Goal: Task Accomplishment & Management: Use online tool/utility

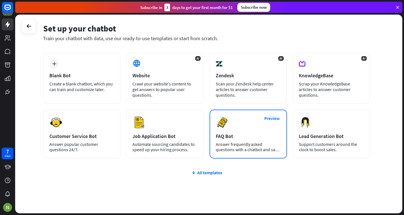
scroll to position [21, 0]
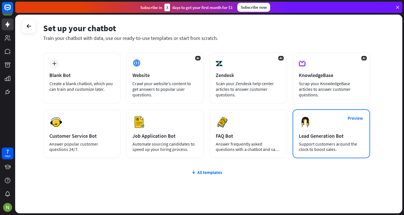
click at [319, 131] on div "Preview Lead Generation Bot Support customers around the clock to boost sales." at bounding box center [331, 133] width 77 height 49
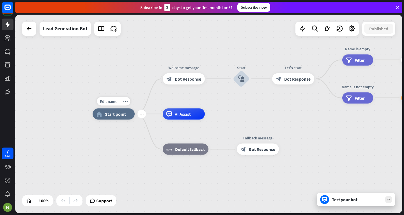
click at [100, 115] on icon "home_2" at bounding box center [99, 114] width 6 height 6
click at [181, 84] on div "block_bot_response Bot Response" at bounding box center [184, 78] width 42 height 11
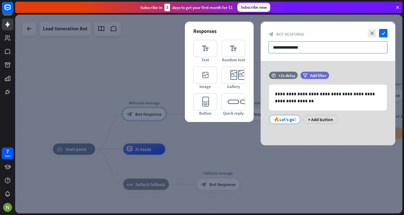
click at [294, 44] on input "**********" at bounding box center [328, 47] width 119 height 12
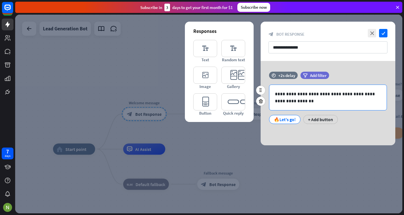
click at [287, 102] on p "**********" at bounding box center [328, 97] width 106 height 14
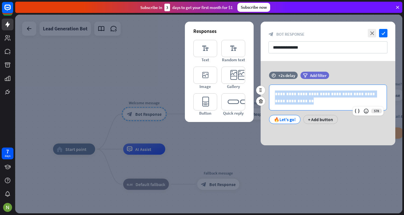
click at [287, 102] on p "**********" at bounding box center [328, 97] width 106 height 14
paste div
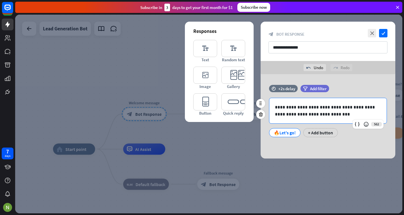
click at [277, 105] on p "**********" at bounding box center [328, 111] width 106 height 14
click at [287, 109] on p "**********" at bounding box center [328, 111] width 106 height 14
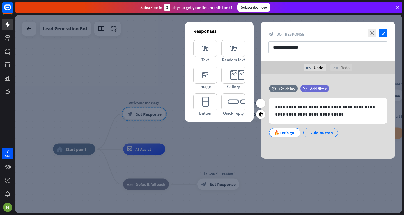
click at [319, 130] on div "+ Add button" at bounding box center [320, 132] width 35 height 9
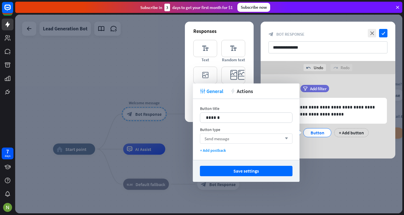
click at [240, 136] on div "Send message arrow_down" at bounding box center [246, 138] width 93 height 10
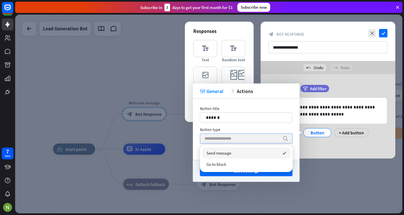
click at [241, 136] on input "search" at bounding box center [242, 139] width 75 height 10
click at [233, 117] on p "******" at bounding box center [246, 117] width 81 height 7
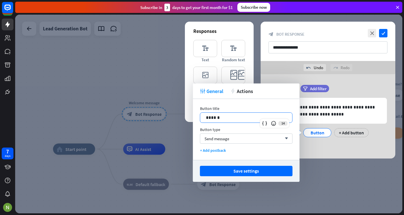
click at [227, 120] on p "******" at bounding box center [246, 117] width 81 height 7
click at [212, 113] on div "******" at bounding box center [246, 118] width 92 height 10
click at [269, 140] on div "Send message arrow_down" at bounding box center [246, 138] width 93 height 10
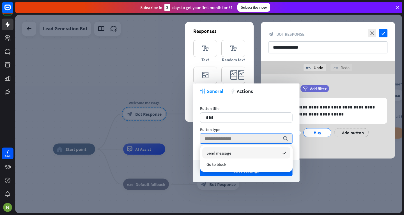
click at [327, 140] on div "**********" at bounding box center [328, 114] width 135 height 58
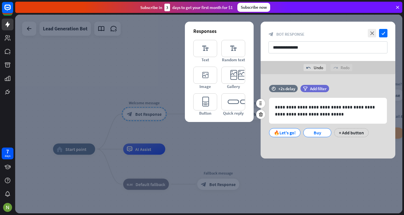
click at [354, 126] on div "🔥Let's go! Buy + Add button" at bounding box center [327, 131] width 118 height 12
click at [349, 135] on div "+ Add button" at bounding box center [351, 132] width 35 height 9
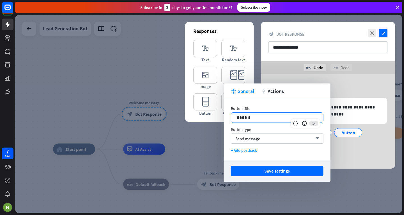
click at [277, 113] on div "******" at bounding box center [277, 118] width 92 height 10
click at [253, 115] on p "******" at bounding box center [277, 117] width 81 height 7
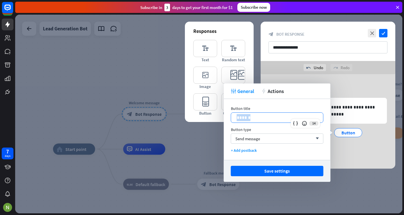
click at [253, 115] on p "******" at bounding box center [277, 117] width 81 height 7
click at [274, 177] on div "Save settings" at bounding box center [277, 171] width 107 height 22
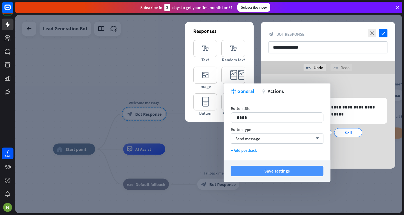
click at [270, 171] on button "Save settings" at bounding box center [277, 171] width 93 height 10
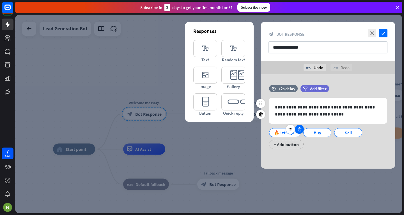
click at [300, 132] on div at bounding box center [299, 129] width 9 height 9
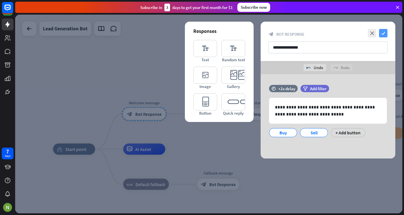
click at [385, 35] on icon "check" at bounding box center [383, 33] width 8 height 8
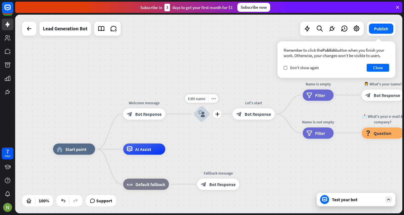
click at [204, 111] on icon "block_user_input" at bounding box center [201, 114] width 7 height 7
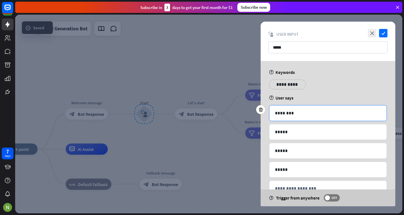
scroll to position [18, 0]
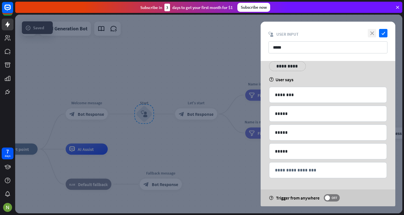
click at [375, 32] on icon "close" at bounding box center [372, 33] width 8 height 8
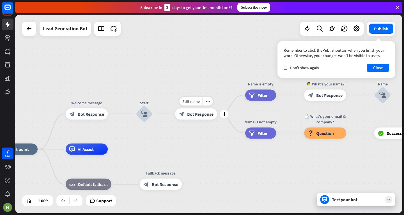
click at [195, 112] on span "Bot Response" at bounding box center [200, 114] width 26 height 6
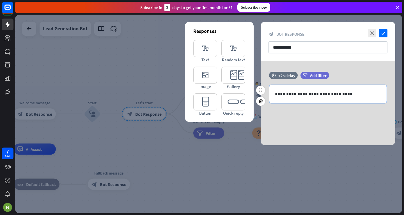
click at [313, 96] on p "**********" at bounding box center [328, 93] width 106 height 7
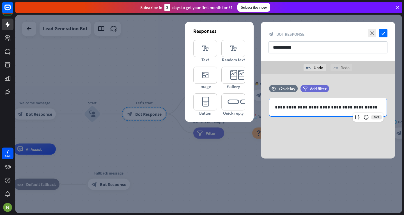
click at [370, 77] on div "**********" at bounding box center [328, 116] width 135 height 84
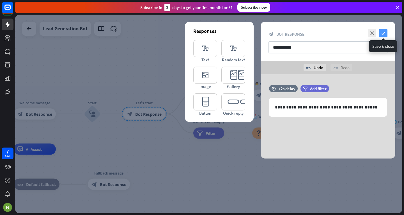
click at [384, 31] on icon "check" at bounding box center [383, 33] width 8 height 8
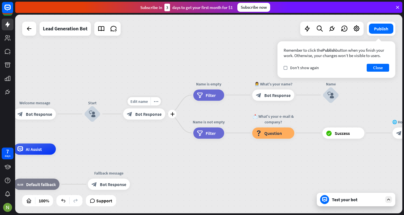
click at [158, 111] on span "Bot Response" at bounding box center [148, 114] width 26 height 6
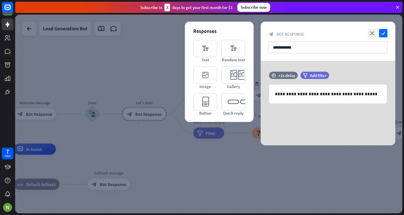
click at [219, 167] on div at bounding box center [208, 114] width 387 height 198
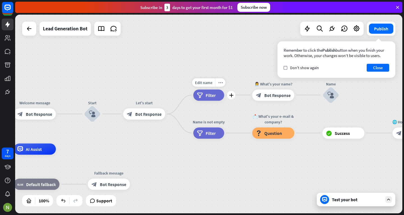
click at [204, 97] on div "filter Filter" at bounding box center [208, 94] width 31 height 11
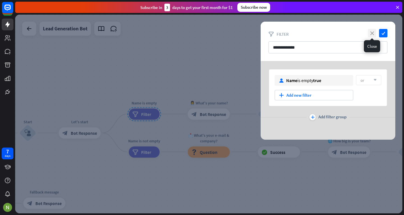
click at [372, 32] on icon "close" at bounding box center [372, 33] width 8 height 8
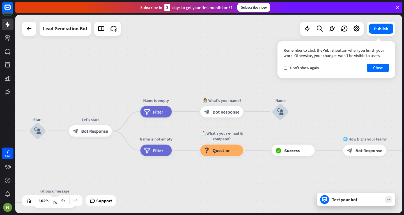
drag, startPoint x: 187, startPoint y: 171, endPoint x: 271, endPoint y: 154, distance: 85.7
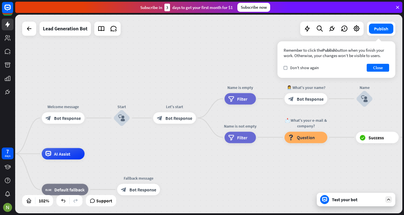
drag, startPoint x: 271, startPoint y: 154, endPoint x: 308, endPoint y: 158, distance: 37.0
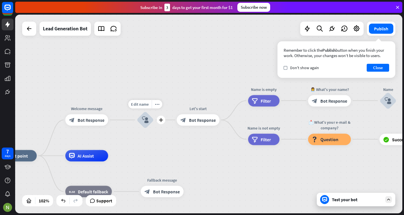
click at [140, 121] on div "block_user_input" at bounding box center [145, 119] width 17 height 17
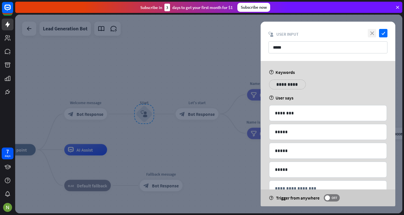
click at [374, 32] on icon "close" at bounding box center [372, 33] width 8 height 8
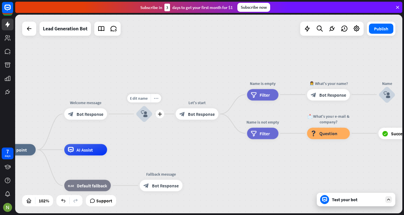
click at [154, 96] on icon "more_horiz" at bounding box center [156, 98] width 4 height 4
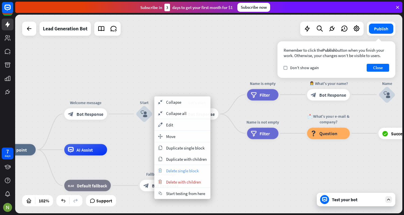
click at [181, 171] on span "Delete single block" at bounding box center [182, 170] width 33 height 5
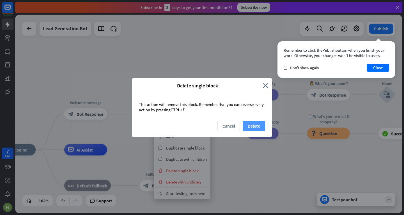
click at [255, 122] on button "Delete" at bounding box center [254, 126] width 22 height 10
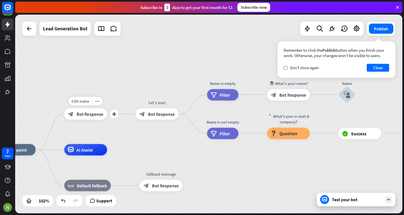
click at [95, 118] on div "block_bot_response Bot Response" at bounding box center [85, 114] width 43 height 12
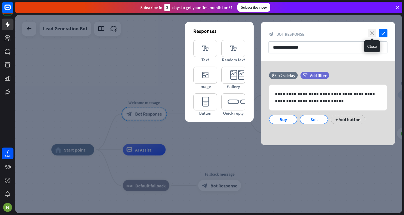
click at [370, 35] on icon "close" at bounding box center [372, 33] width 8 height 8
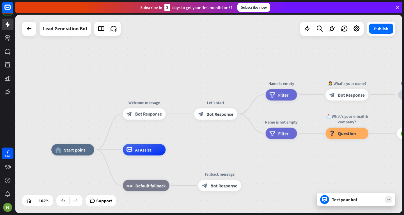
click at [325, 197] on icon at bounding box center [324, 199] width 5 height 5
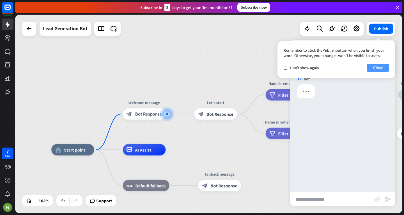
click at [377, 66] on button "Close" at bounding box center [378, 68] width 22 height 8
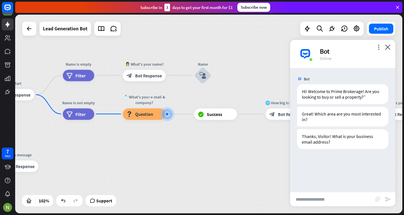
click at [255, 142] on div "home_2 Start point Welcome message block_bot_response Bot Response Let's start …" at bounding box center [208, 114] width 387 height 198
click at [388, 46] on icon "close" at bounding box center [388, 46] width 6 height 5
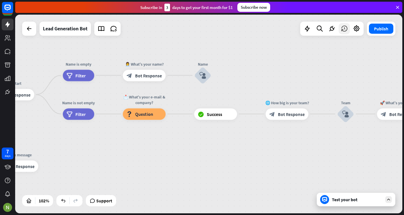
click at [345, 32] on icon at bounding box center [344, 28] width 7 height 7
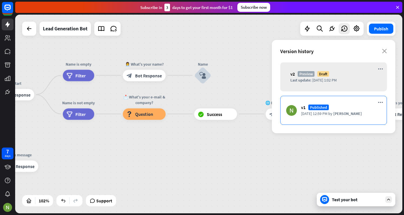
click at [364, 102] on div "v1 Published [DATE] 12:59 PM by [PERSON_NAME]" at bounding box center [333, 110] width 107 height 29
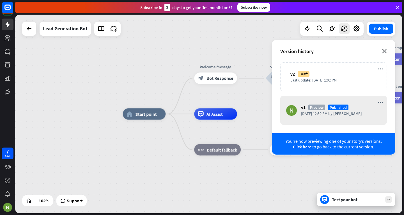
click at [386, 49] on icon "close" at bounding box center [384, 51] width 5 height 4
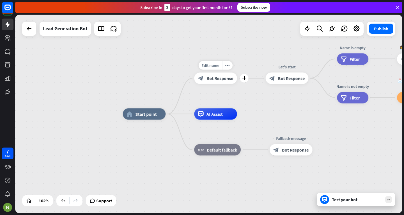
click at [226, 77] on span "Bot Response" at bounding box center [220, 78] width 27 height 6
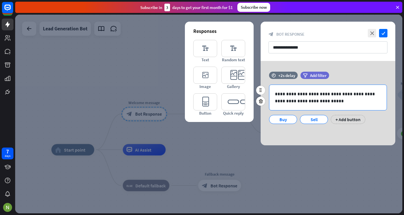
click at [319, 104] on p "**********" at bounding box center [328, 97] width 106 height 14
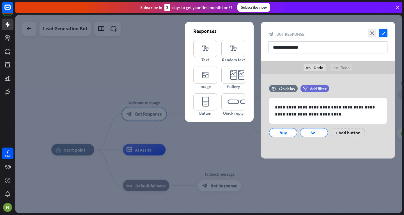
click at [384, 28] on div "**********" at bounding box center [328, 41] width 135 height 39
click at [385, 31] on icon "check" at bounding box center [383, 33] width 8 height 8
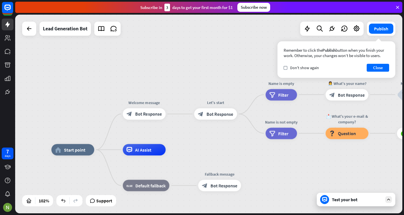
click at [216, 139] on div "home_2 Start point Welcome message block_bot_response Bot Response Edit name mo…" at bounding box center [208, 114] width 387 height 198
click at [342, 30] on icon at bounding box center [344, 28] width 7 height 7
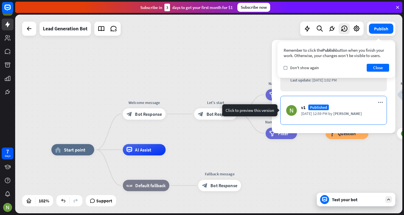
click at [341, 113] on span "[PERSON_NAME]" at bounding box center [347, 113] width 29 height 5
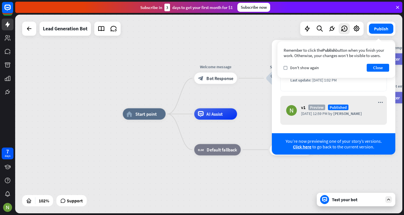
click at [374, 61] on div "Remember to click the Publish button when you finish your work. Otherwise, your…" at bounding box center [337, 59] width 118 height 36
click at [376, 66] on button "Close" at bounding box center [378, 68] width 22 height 8
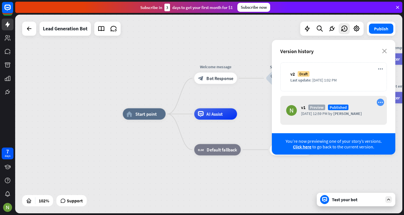
click at [380, 103] on icon "more_horiz" at bounding box center [380, 102] width 5 height 5
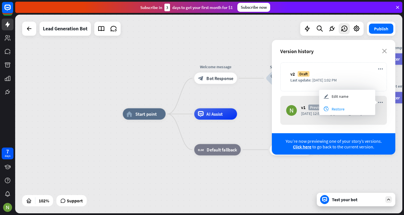
click at [356, 108] on div "archives Restore" at bounding box center [347, 108] width 56 height 13
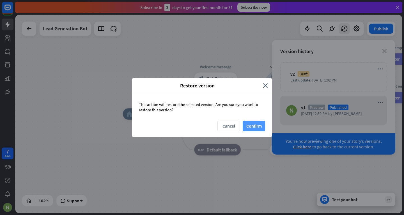
click at [243, 123] on button "Confirm" at bounding box center [254, 126] width 22 height 10
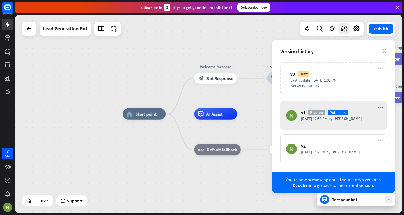
click at [220, 81] on div "block_bot_response Bot Response" at bounding box center [215, 78] width 43 height 12
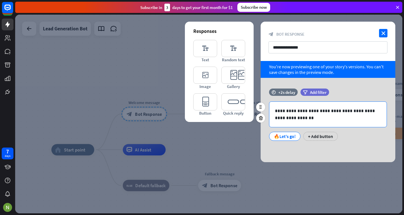
click at [299, 104] on div "**********" at bounding box center [327, 114] width 117 height 25
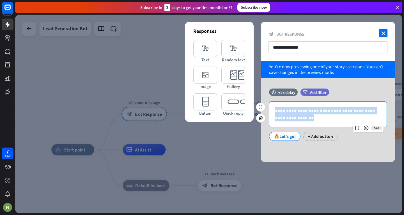
click at [299, 104] on div "**********" at bounding box center [327, 114] width 117 height 25
paste div
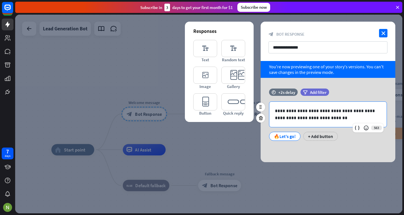
click at [278, 108] on p "**********" at bounding box center [328, 114] width 106 height 14
click at [286, 110] on p "**********" at bounding box center [328, 114] width 106 height 14
click at [316, 137] on div "+ Add button" at bounding box center [320, 136] width 35 height 9
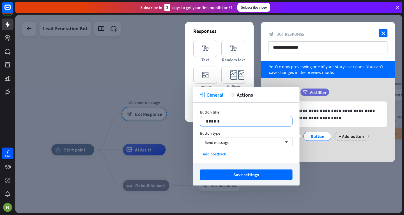
click at [268, 117] on div "******" at bounding box center [246, 121] width 92 height 10
click at [268, 117] on div "*******" at bounding box center [246, 121] width 92 height 10
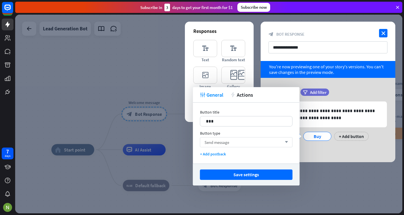
click at [235, 141] on div "Send message arrow_down" at bounding box center [246, 142] width 93 height 10
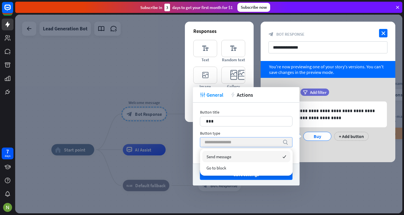
click at [237, 141] on input "search" at bounding box center [242, 142] width 75 height 10
click at [292, 137] on div "Button title 17 *** Button type search + Add postback" at bounding box center [246, 132] width 107 height 61
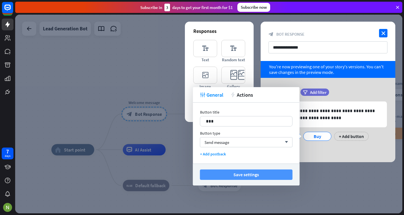
click at [266, 172] on button "Save settings" at bounding box center [246, 174] width 93 height 10
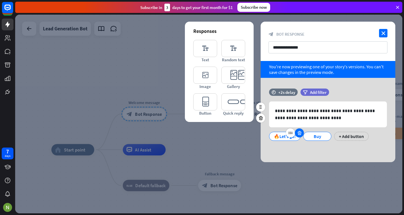
click at [298, 131] on icon at bounding box center [299, 132] width 5 height 5
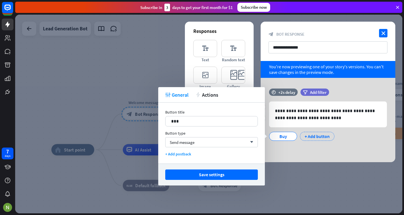
click at [313, 137] on div "+ Add button" at bounding box center [317, 136] width 35 height 9
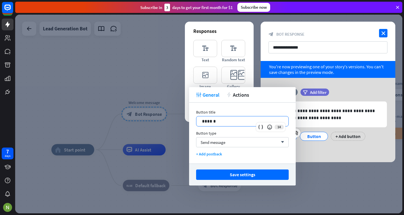
click at [239, 116] on div "******" at bounding box center [242, 121] width 92 height 10
click at [211, 125] on div "******" at bounding box center [242, 121] width 92 height 10
click at [210, 124] on p "******" at bounding box center [242, 121] width 81 height 7
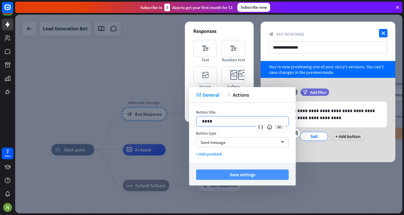
click at [233, 173] on button "Save settings" at bounding box center [242, 174] width 93 height 10
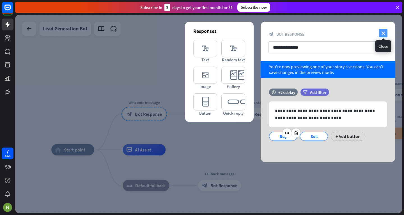
click at [384, 33] on icon "close" at bounding box center [383, 33] width 8 height 8
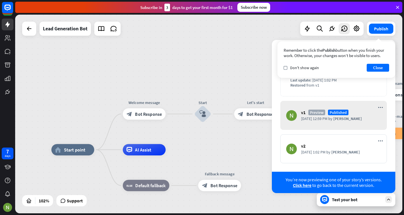
click at [382, 47] on div "Remember to click the Publish button when you finish your work. Otherwise, your…" at bounding box center [337, 59] width 118 height 36
click at [382, 66] on button "Close" at bounding box center [378, 68] width 22 height 8
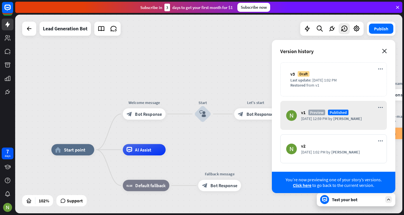
click at [386, 51] on icon "close" at bounding box center [384, 51] width 5 height 4
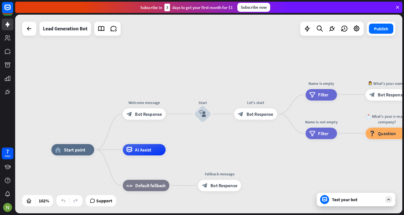
click at [339, 201] on div "Test your bot" at bounding box center [357, 199] width 51 height 6
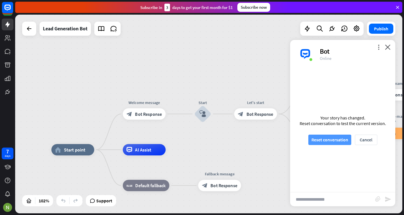
click at [329, 141] on button "Reset conversation" at bounding box center [329, 139] width 43 height 10
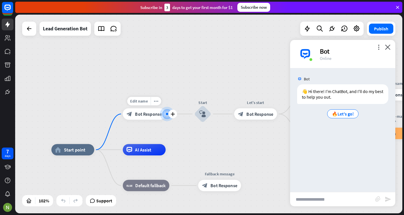
click at [153, 120] on div "Edit name more_horiz plus Welcome message block_bot_response Bot Response" at bounding box center [144, 114] width 43 height 12
click at [147, 117] on div "block_bot_response Bot Response" at bounding box center [144, 114] width 43 height 12
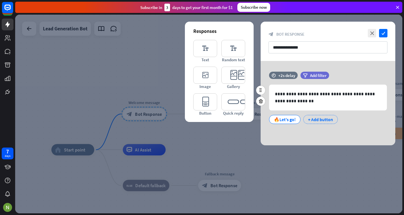
click at [316, 119] on div "+ Add button" at bounding box center [320, 119] width 35 height 9
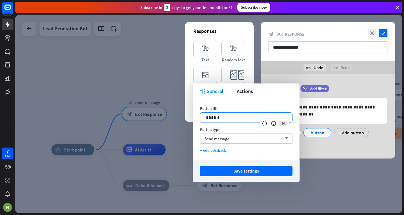
click at [258, 118] on p "******" at bounding box center [246, 117] width 81 height 7
click at [340, 129] on div "+ Add button" at bounding box center [351, 132] width 35 height 9
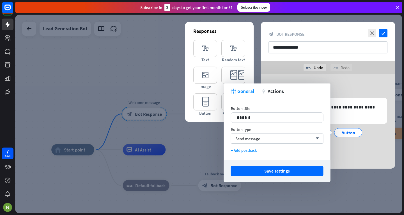
click at [287, 110] on div "Button title" at bounding box center [277, 108] width 93 height 5
click at [288, 114] on p "******" at bounding box center [277, 117] width 81 height 7
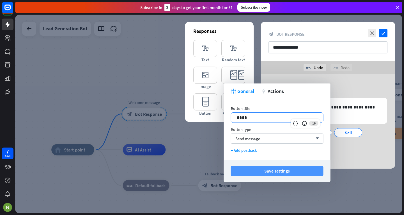
click at [292, 174] on button "Save settings" at bounding box center [277, 171] width 93 height 10
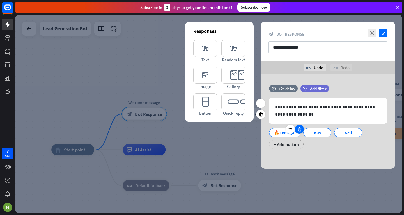
click at [301, 132] on div at bounding box center [299, 129] width 9 height 9
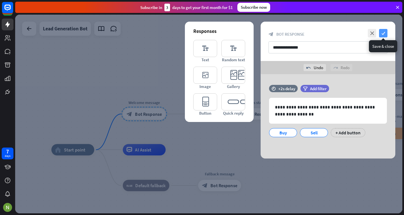
click at [382, 31] on icon "check" at bounding box center [383, 33] width 8 height 8
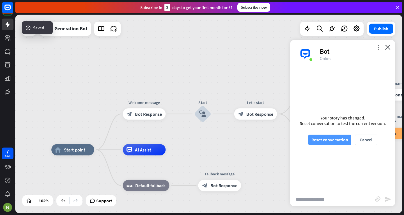
click at [339, 140] on button "Reset conversation" at bounding box center [329, 139] width 43 height 10
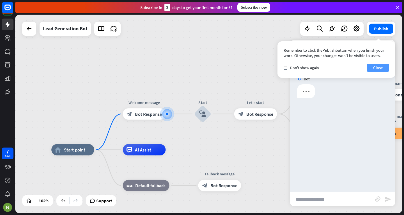
click at [376, 68] on button "Close" at bounding box center [378, 68] width 22 height 8
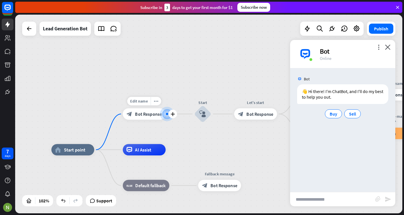
click at [141, 115] on span "Bot Response" at bounding box center [148, 114] width 27 height 6
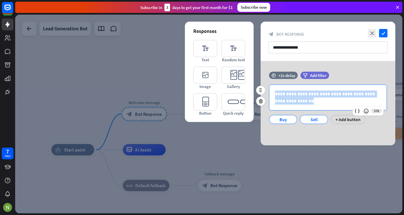
drag, startPoint x: 275, startPoint y: 93, endPoint x: 306, endPoint y: 114, distance: 37.3
click at [306, 114] on div "**********" at bounding box center [328, 103] width 118 height 39
paste div
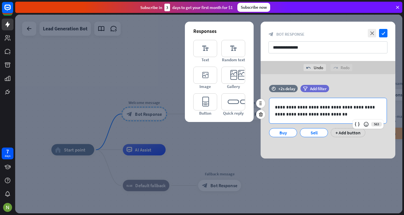
click at [278, 104] on p "**********" at bounding box center [328, 111] width 106 height 14
click at [283, 109] on p "**********" at bounding box center [328, 111] width 106 height 14
click at [386, 31] on icon "check" at bounding box center [383, 33] width 8 height 8
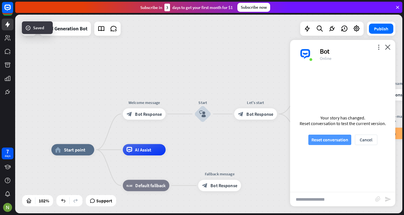
click at [330, 141] on button "Reset conversation" at bounding box center [329, 139] width 43 height 10
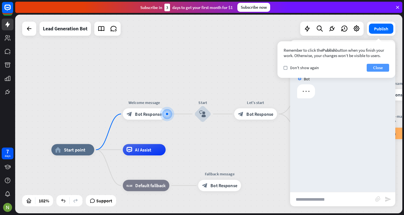
click at [377, 66] on button "Close" at bounding box center [378, 68] width 22 height 8
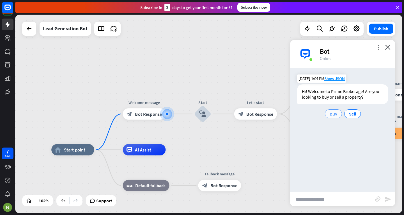
click at [338, 115] on div "Buy" at bounding box center [333, 113] width 17 height 9
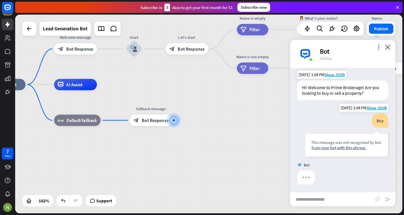
scroll to position [5, 0]
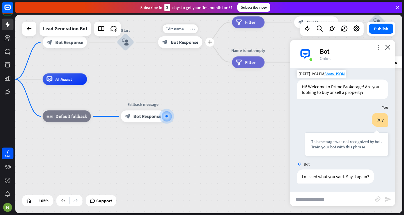
click at [178, 41] on span "Bot Response" at bounding box center [185, 42] width 28 height 6
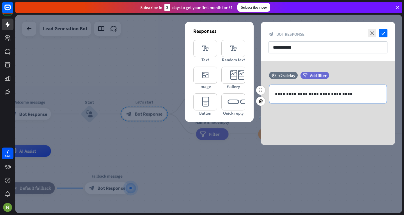
click at [282, 87] on div "**********" at bounding box center [327, 94] width 117 height 18
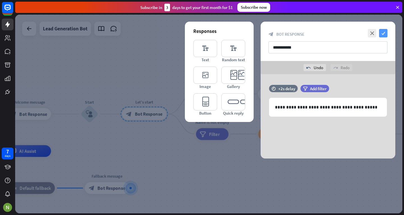
click at [382, 31] on icon "check" at bounding box center [383, 33] width 8 height 8
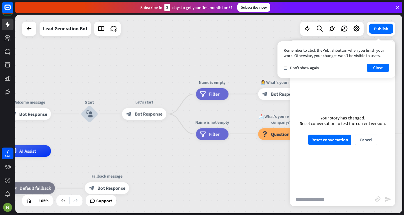
drag, startPoint x: 150, startPoint y: 109, endPoint x: 151, endPoint y: 91, distance: 17.8
click at [151, 91] on div "home_2 Start point Welcome message block_bot_response Bot Response Start block_…" at bounding box center [208, 114] width 387 height 198
drag, startPoint x: 153, startPoint y: 113, endPoint x: 161, endPoint y: 76, distance: 37.1
click at [161, 78] on div "home_2 Start point Welcome message block_bot_response Bot Response Start block_…" at bounding box center [208, 114] width 387 height 198
click at [203, 94] on icon "filter" at bounding box center [203, 94] width 6 height 6
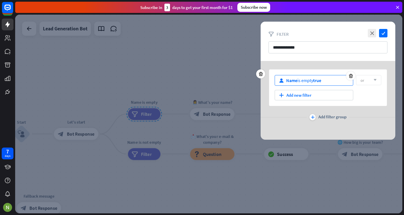
click at [301, 79] on div "Name is empty true" at bounding box center [303, 80] width 35 height 6
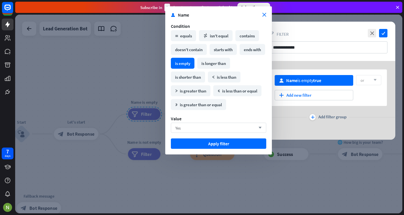
click at [220, 125] on div "Yes arrow_down" at bounding box center [218, 128] width 95 height 10
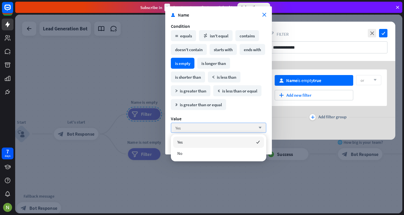
click at [221, 125] on div "Yes arrow_down" at bounding box center [218, 128] width 95 height 10
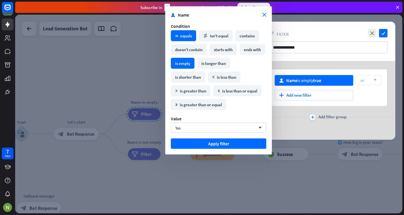
click at [184, 33] on div "math_equal equals" at bounding box center [183, 35] width 25 height 11
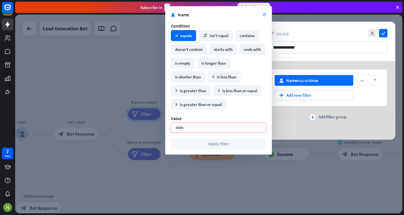
click at [264, 14] on icon "close" at bounding box center [264, 15] width 4 height 4
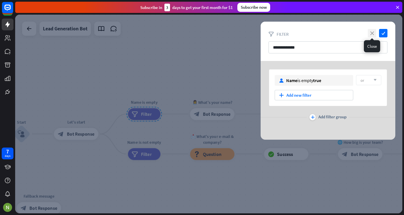
click at [373, 32] on icon "close" at bounding box center [372, 33] width 8 height 8
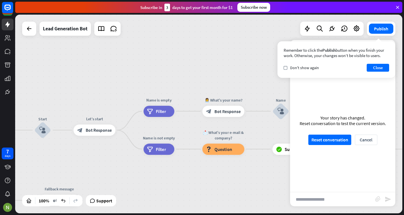
drag, startPoint x: 203, startPoint y: 129, endPoint x: 251, endPoint y: 125, distance: 47.8
click at [251, 125] on div "home_2 Start point Welcome message block_bot_response Bot Response Start block_…" at bounding box center [208, 114] width 387 height 198
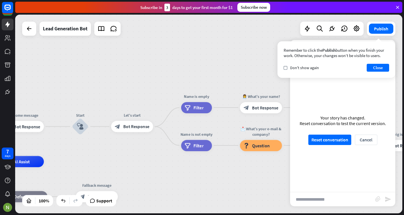
click at [105, 151] on div "home_2 Start point Welcome message block_bot_response Bot Response Start block_…" at bounding box center [208, 114] width 387 height 198
click at [372, 69] on button "Close" at bounding box center [378, 68] width 22 height 8
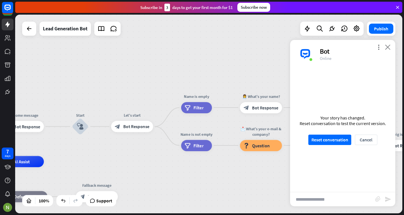
click at [390, 46] on icon "close" at bounding box center [388, 46] width 6 height 5
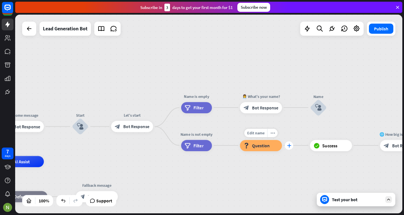
drag, startPoint x: 263, startPoint y: 148, endPoint x: 288, endPoint y: 146, distance: 24.5
click at [282, 146] on div "Edit name more_horiz plus 📩 What's your e-mail & company? block_question Questi…" at bounding box center [261, 145] width 42 height 11
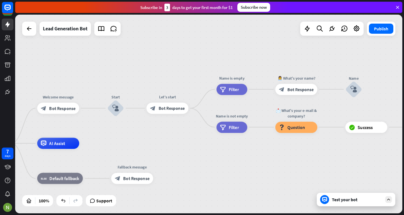
drag, startPoint x: 267, startPoint y: 187, endPoint x: 335, endPoint y: 142, distance: 82.2
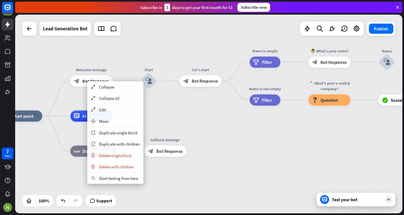
click at [157, 121] on div "home_2 Start point Welcome message block_bot_response Bot Response Start block_…" at bounding box center [193, 215] width 387 height 198
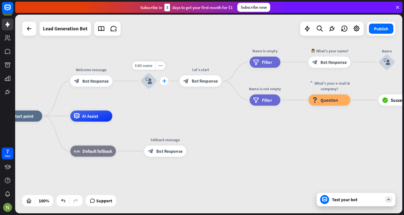
click at [165, 83] on div "plus" at bounding box center [164, 81] width 8 height 8
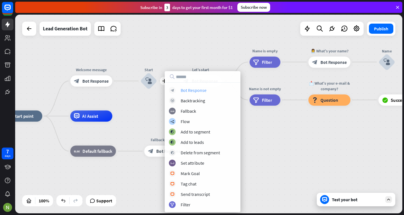
click at [185, 88] on div "Bot Response" at bounding box center [194, 90] width 26 height 6
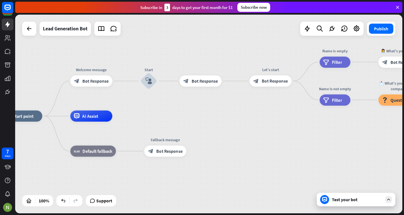
drag, startPoint x: 195, startPoint y: 77, endPoint x: 189, endPoint y: 48, distance: 29.5
click at [189, 48] on div "home_2 Start point Welcome message block_bot_response Bot Response Start block_…" at bounding box center [208, 114] width 387 height 198
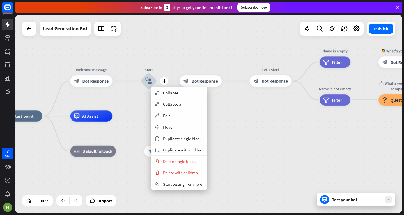
click at [157, 73] on div "plus Start block_user_input" at bounding box center [148, 80] width 17 height 17
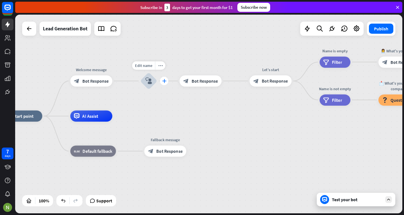
click at [164, 82] on icon "plus" at bounding box center [164, 81] width 4 height 4
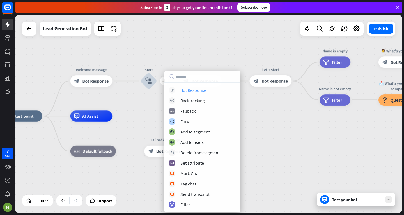
click at [179, 90] on div "block_bot_response Bot Response" at bounding box center [202, 90] width 67 height 7
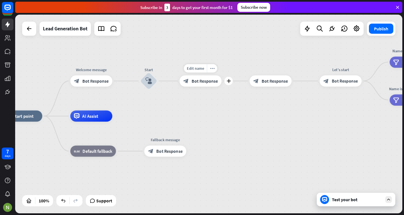
drag, startPoint x: 195, startPoint y: 79, endPoint x: 185, endPoint y: 55, distance: 26.3
click at [185, 55] on div "home_2 Start point Welcome message block_bot_response Bot Response Start block_…" at bounding box center [208, 114] width 387 height 198
click at [262, 81] on span "Bot Response" at bounding box center [275, 81] width 26 height 6
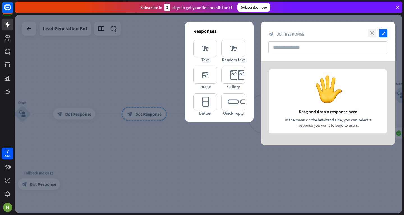
click at [372, 31] on icon "close" at bounding box center [372, 33] width 8 height 8
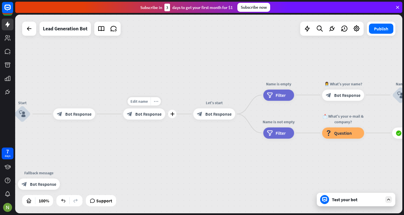
click at [153, 100] on div "more_horiz" at bounding box center [155, 101] width 10 height 8
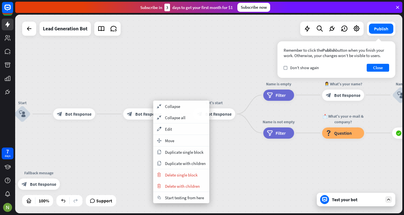
click at [106, 144] on div "home_2 Start point Welcome message block_bot_response Bot Response Start block_…" at bounding box center [208, 114] width 387 height 198
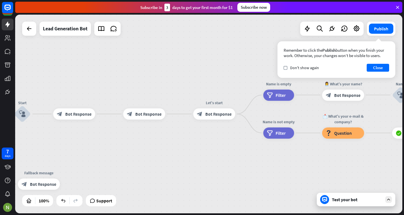
drag, startPoint x: 76, startPoint y: 117, endPoint x: 78, endPoint y: 73, distance: 44.4
click at [78, 73] on div "home_2 Start point Welcome message block_bot_response Bot Response Start block_…" at bounding box center [208, 114] width 387 height 198
drag, startPoint x: 146, startPoint y: 116, endPoint x: 134, endPoint y: 174, distance: 59.5
click at [155, 100] on icon "more_horiz" at bounding box center [155, 101] width 4 height 4
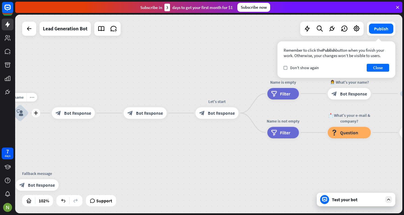
click at [33, 98] on icon "more_horiz" at bounding box center [32, 97] width 4 height 4
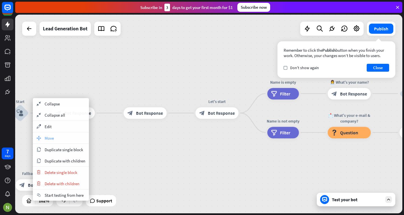
click at [72, 135] on div "move_block Move" at bounding box center [61, 137] width 56 height 11
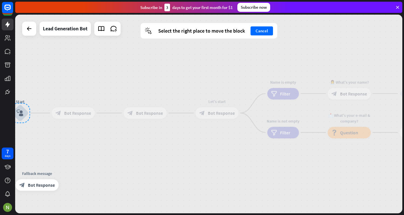
click at [147, 108] on div "block_bot_response Bot Response" at bounding box center [144, 113] width 43 height 12
click at [259, 31] on button "Cancel" at bounding box center [262, 30] width 22 height 9
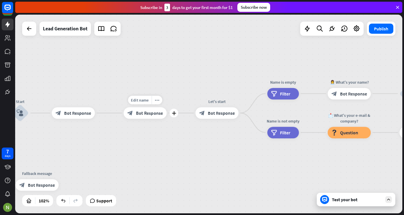
click at [149, 111] on span "Bot Response" at bounding box center [149, 113] width 27 height 6
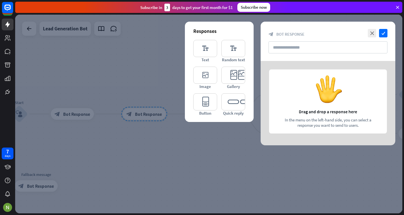
click at [368, 33] on div "close check" at bounding box center [376, 33] width 21 height 8
click at [370, 35] on icon "close" at bounding box center [372, 33] width 8 height 8
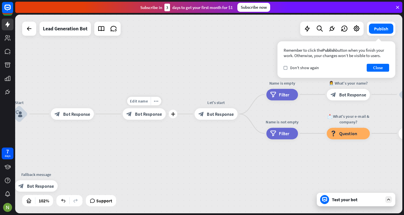
click at [158, 108] on div "Edit name more_horiz plus block_bot_response Bot Response" at bounding box center [144, 114] width 43 height 12
click at [157, 105] on div "more_horiz" at bounding box center [156, 101] width 11 height 9
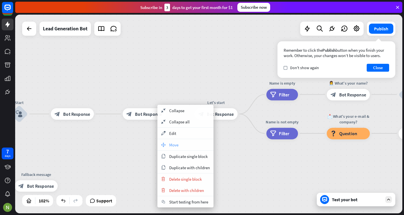
click at [174, 140] on div "move_block Move" at bounding box center [185, 144] width 56 height 11
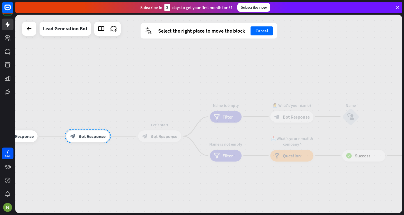
drag, startPoint x: 155, startPoint y: 113, endPoint x: 216, endPoint y: 36, distance: 98.6
click at [216, 36] on div "home_2 Start point Welcome message block_bot_response Bot Response Start block_…" at bounding box center [208, 114] width 387 height 198
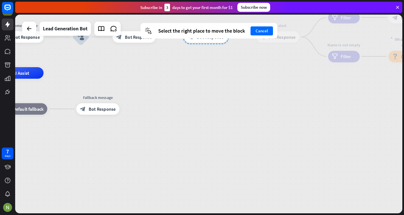
drag, startPoint x: 233, startPoint y: 29, endPoint x: 238, endPoint y: 61, distance: 32.1
click at [238, 61] on div "home_2 Start point Welcome message block_bot_response Bot Response Start block_…" at bounding box center [208, 114] width 387 height 198
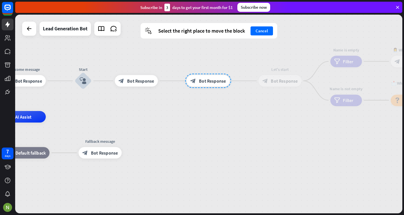
drag, startPoint x: 207, startPoint y: 42, endPoint x: 209, endPoint y: 86, distance: 44.1
click at [209, 86] on div at bounding box center [208, 81] width 46 height 14
click at [207, 79] on div at bounding box center [208, 81] width 46 height 14
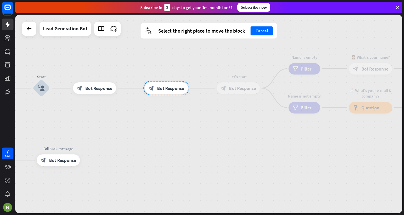
drag, startPoint x: 207, startPoint y: 79, endPoint x: 162, endPoint y: 85, distance: 45.3
click at [162, 85] on div at bounding box center [166, 88] width 46 height 14
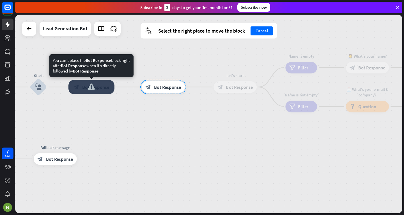
click at [99, 84] on div at bounding box center [91, 87] width 46 height 14
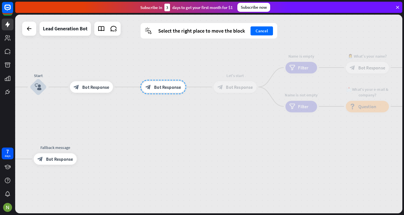
click at [163, 84] on div at bounding box center [163, 87] width 46 height 14
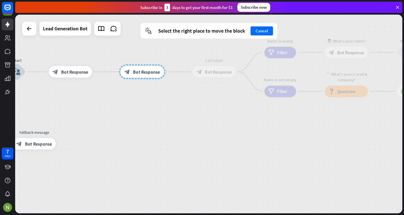
drag, startPoint x: 163, startPoint y: 84, endPoint x: 171, endPoint y: 67, distance: 18.7
click at [165, 67] on div at bounding box center [142, 72] width 46 height 14
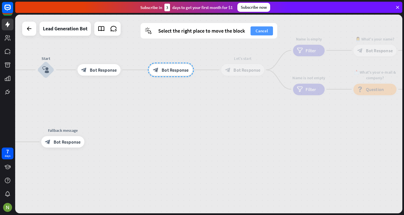
click at [253, 31] on button "Cancel" at bounding box center [262, 30] width 22 height 9
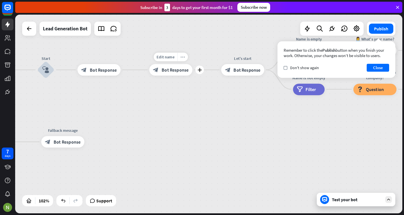
click at [181, 58] on icon "more_horiz" at bounding box center [182, 57] width 4 height 4
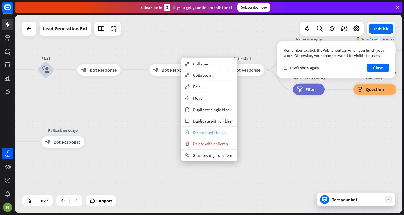
click at [198, 130] on span "Delete single block" at bounding box center [209, 132] width 33 height 5
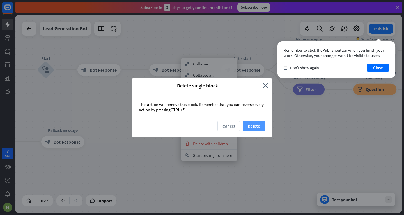
click at [252, 122] on button "Delete" at bounding box center [254, 126] width 22 height 10
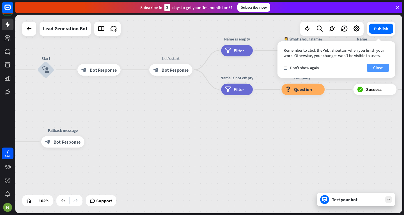
click at [377, 68] on button "Close" at bounding box center [378, 68] width 22 height 8
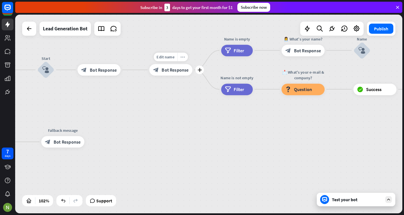
click at [184, 57] on icon "more_horiz" at bounding box center [182, 57] width 4 height 4
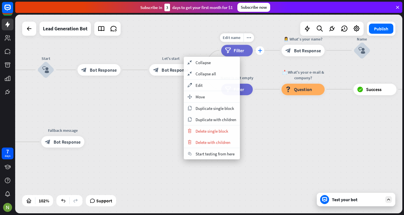
click at [262, 50] on div "plus" at bounding box center [260, 50] width 9 height 9
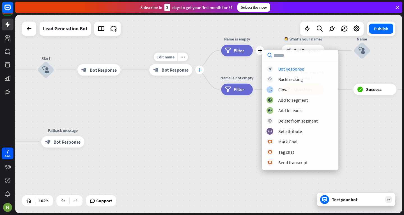
click at [200, 70] on icon "plus" at bounding box center [200, 70] width 4 height 4
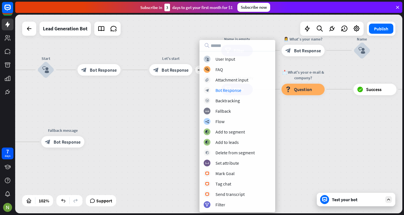
click at [188, 102] on div "home_2 Start point Welcome message block_bot_response Bot Response Start block_…" at bounding box center [208, 114] width 387 height 198
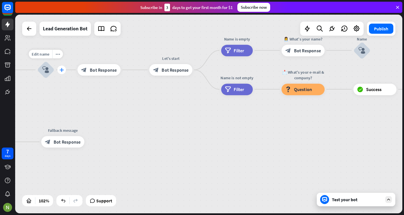
click at [61, 72] on icon "plus" at bounding box center [61, 70] width 4 height 4
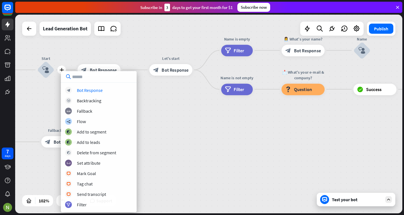
click at [145, 98] on div "home_2 Start point Welcome message block_bot_response Bot Response plus Start b…" at bounding box center [208, 114] width 387 height 198
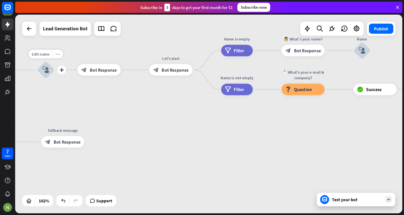
click at [57, 54] on icon "more_horiz" at bounding box center [58, 54] width 4 height 4
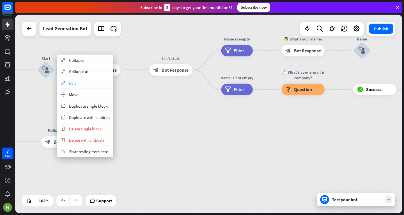
click at [62, 81] on icon "appearance" at bounding box center [63, 83] width 6 height 4
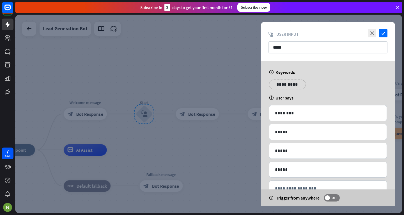
scroll to position [18, 0]
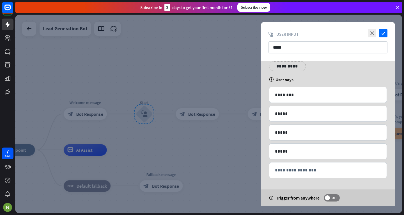
click at [226, 150] on div at bounding box center [208, 114] width 387 height 198
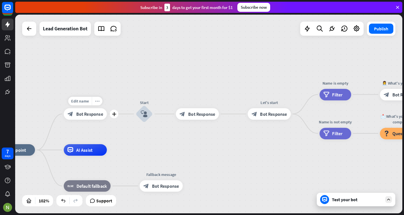
click at [98, 99] on icon "more_horiz" at bounding box center [97, 101] width 4 height 4
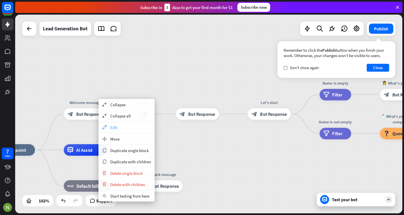
click at [114, 128] on span "Edit" at bounding box center [113, 127] width 7 height 5
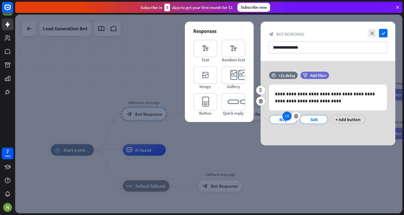
click at [286, 119] on div at bounding box center [287, 115] width 9 height 9
click at [207, 94] on icon "editor_button" at bounding box center [205, 101] width 24 height 17
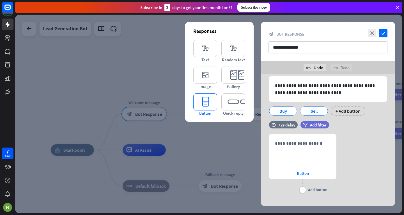
scroll to position [29, 0]
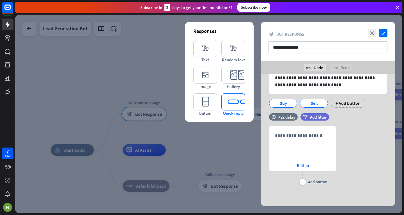
click at [231, 100] on icon "editor_quick_replies" at bounding box center [233, 101] width 24 height 17
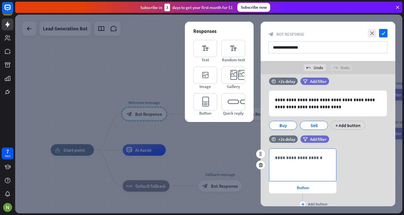
scroll to position [18, 0]
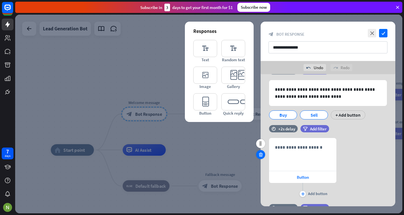
click at [261, 153] on icon at bounding box center [260, 154] width 5 height 5
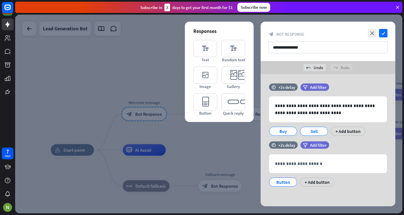
scroll to position [1, 0]
click at [261, 169] on icon at bounding box center [260, 170] width 5 height 5
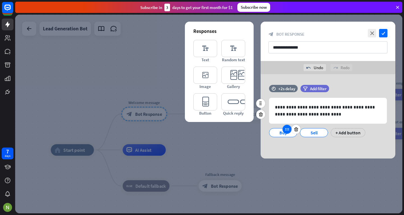
click at [288, 130] on icon at bounding box center [287, 129] width 5 height 5
drag, startPoint x: 288, startPoint y: 130, endPoint x: 300, endPoint y: 146, distance: 20.0
click at [300, 146] on div "**********" at bounding box center [328, 116] width 135 height 84
click at [383, 32] on icon "check" at bounding box center [383, 33] width 8 height 8
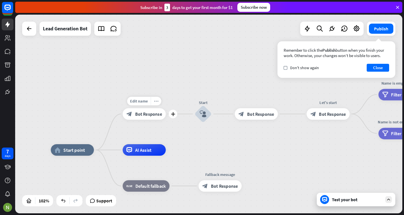
click at [157, 104] on div "more_horiz" at bounding box center [156, 101] width 11 height 9
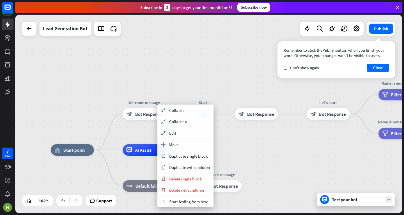
click at [244, 139] on div "home_2 Start point Welcome message block_bot_response Bot Response Start block_…" at bounding box center [208, 114] width 387 height 198
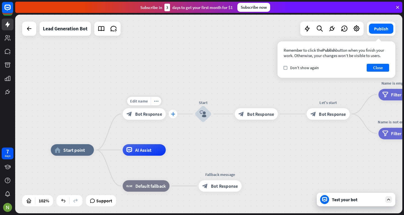
click at [173, 113] on icon "plus" at bounding box center [173, 114] width 4 height 4
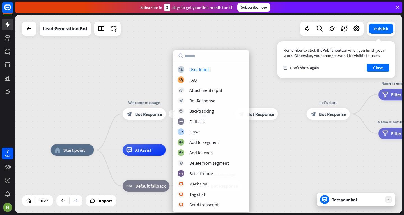
click at [212, 41] on div "home_2 Start point plus Welcome message block_bot_response Bot Response Start b…" at bounding box center [208, 114] width 387 height 198
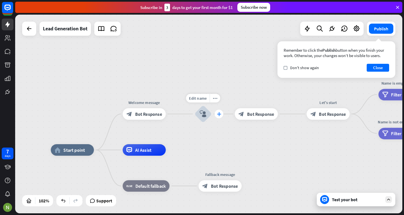
click at [217, 111] on div "plus" at bounding box center [219, 113] width 9 height 9
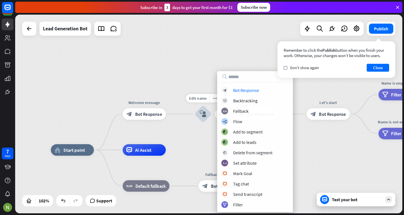
click at [202, 122] on div "Edit name more_horiz plus Start block_user_input" at bounding box center [202, 113] width 17 height 17
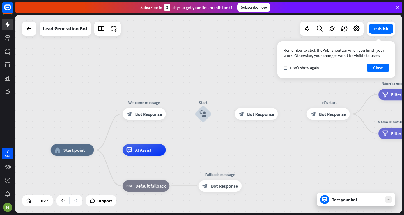
click at [325, 203] on div at bounding box center [324, 199] width 9 height 9
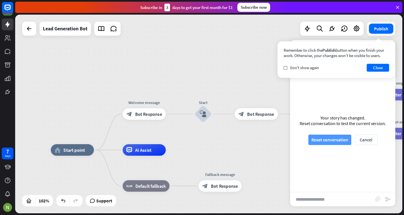
click at [328, 137] on button "Reset conversation" at bounding box center [329, 139] width 43 height 10
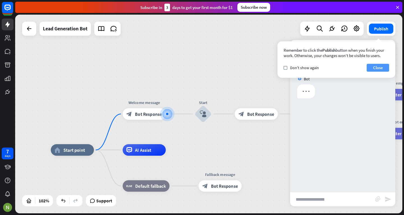
click at [377, 70] on button "Close" at bounding box center [378, 68] width 22 height 8
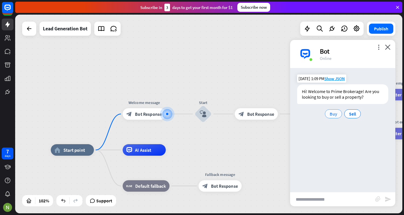
click at [333, 113] on span "Buy" at bounding box center [334, 114] width 8 height 6
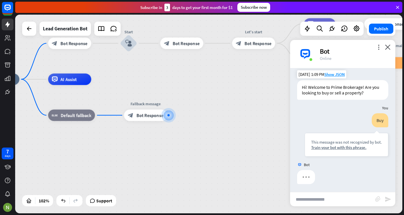
scroll to position [5, 0]
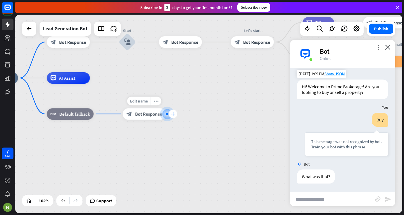
click at [173, 113] on icon "plus" at bounding box center [173, 114] width 4 height 4
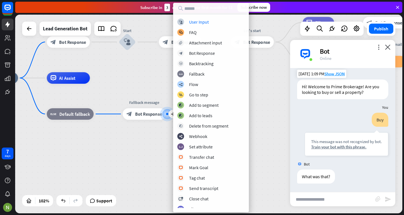
click at [151, 132] on div "home_2 Start point Welcome message block_bot_response Bot Response Start block_…" at bounding box center [173, 179] width 397 height 203
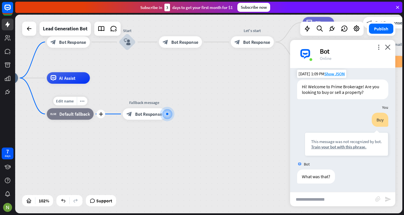
click at [70, 118] on div "block_fallback Default fallback" at bounding box center [70, 114] width 47 height 12
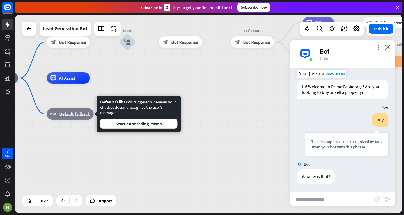
click at [102, 131] on div "Default fallback is triggered whenever your chatbot doesn’t recognize the user’…" at bounding box center [139, 114] width 84 height 36
click at [135, 137] on div "home_2 Start point Welcome message block_bot_response Bot Response Start block_…" at bounding box center [173, 179] width 397 height 203
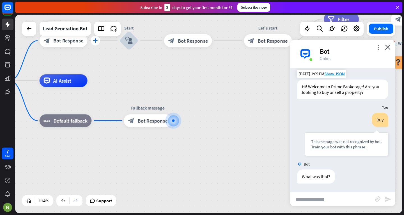
click at [95, 40] on icon "plus" at bounding box center [95, 40] width 5 height 4
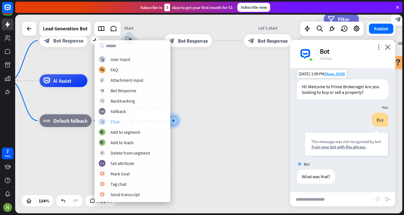
click at [133, 119] on div "builder_tree Flow" at bounding box center [132, 121] width 67 height 7
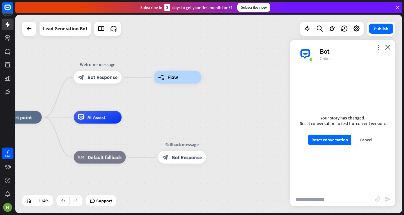
drag, startPoint x: 146, startPoint y: 85, endPoint x: 182, endPoint y: 125, distance: 53.9
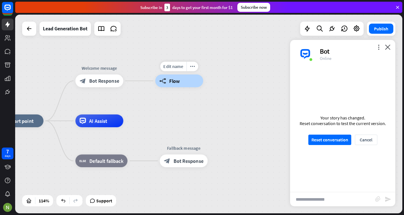
click at [176, 84] on div "builder_tree Flow" at bounding box center [179, 80] width 48 height 13
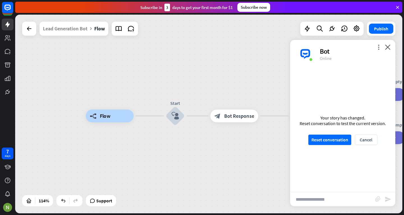
drag, startPoint x: 191, startPoint y: 83, endPoint x: 150, endPoint y: 83, distance: 41.0
click at [150, 83] on div "builder_tree Flow Start block_user_input block_bot_response Bot Response Let's …" at bounding box center [208, 114] width 387 height 198
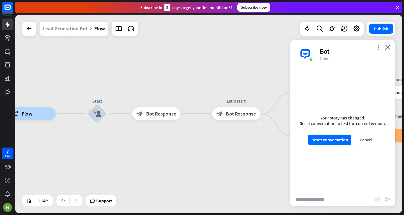
drag, startPoint x: 153, startPoint y: 84, endPoint x: 78, endPoint y: 84, distance: 74.9
click at [78, 84] on div "builder_tree Flow Start block_user_input block_bot_response Bot Response Let's …" at bounding box center [208, 114] width 387 height 198
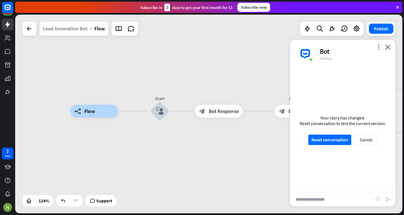
drag, startPoint x: 75, startPoint y: 82, endPoint x: 0, endPoint y: 72, distance: 76.2
click at [0, 84] on div "7 days close Product Help First steps Get started with ChatBot Help Center Foll…" at bounding box center [202, 107] width 404 height 215
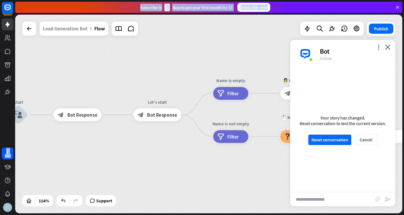
drag, startPoint x: 0, startPoint y: 72, endPoint x: 99, endPoint y: 70, distance: 99.1
click at [99, 70] on div "7 days close Product Help First steps Get started with ChatBot Help Center Foll…" at bounding box center [202, 107] width 404 height 215
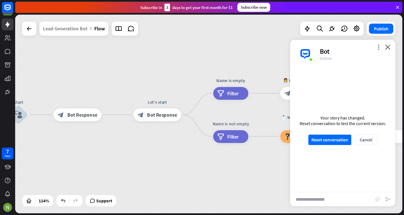
click at [391, 45] on div "more_vert close Bot Online" at bounding box center [342, 54] width 105 height 28
click at [389, 45] on icon "close" at bounding box center [388, 46] width 6 height 5
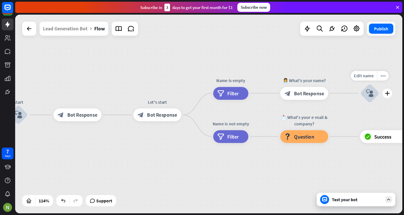
drag, startPoint x: 302, startPoint y: 90, endPoint x: 385, endPoint y: 83, distance: 82.7
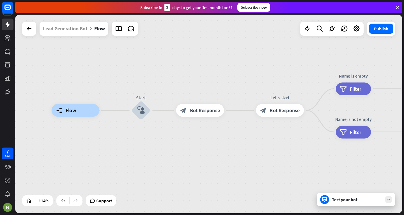
drag, startPoint x: 219, startPoint y: 65, endPoint x: 343, endPoint y: 60, distance: 124.1
click at [343, 60] on div "builder_tree Flow Start block_user_input block_bot_response Bot Response Let's …" at bounding box center [208, 114] width 387 height 198
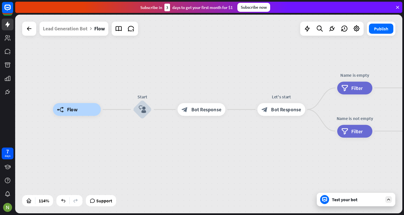
click at [343, 60] on div "builder_tree Flow Start block_user_input block_bot_response Bot Response Let's …" at bounding box center [208, 114] width 387 height 198
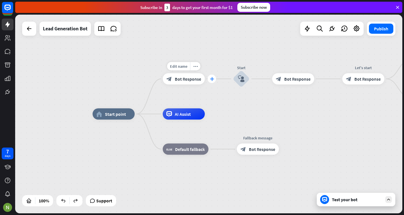
click at [213, 80] on icon "plus" at bounding box center [212, 79] width 4 height 4
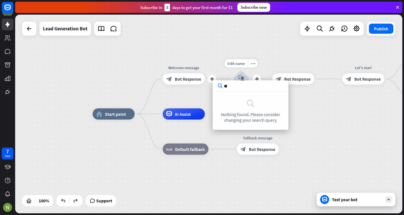
type input "*"
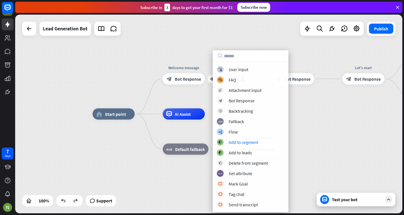
click at [302, 135] on div "home_2 Start point plus Welcome message block_bot_response Bot Response Start b…" at bounding box center [286, 213] width 387 height 198
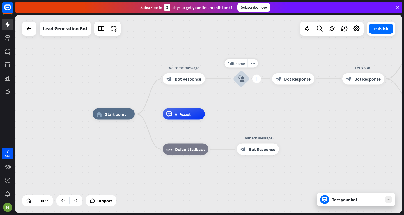
click at [256, 78] on icon "plus" at bounding box center [257, 79] width 4 height 4
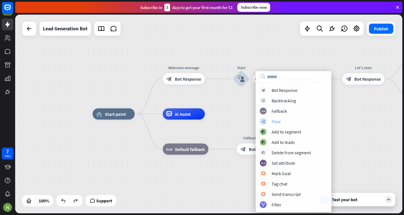
click at [285, 120] on div "builder_tree Flow" at bounding box center [293, 121] width 67 height 7
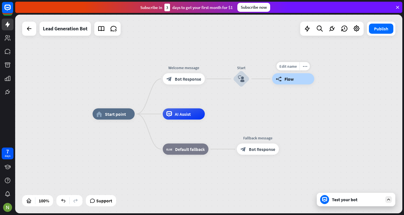
click at [302, 84] on div "Edit name more_horiz builder_tree Flow" at bounding box center [293, 78] width 42 height 11
click at [297, 76] on div "builder_tree Flow" at bounding box center [293, 78] width 42 height 11
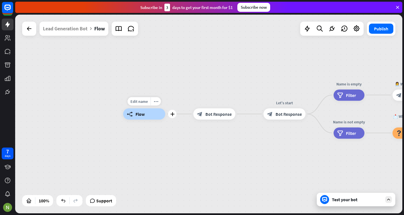
click at [152, 114] on div "builder_tree Flow" at bounding box center [144, 113] width 42 height 11
click at [134, 113] on div "builder_tree Flow" at bounding box center [144, 113] width 42 height 11
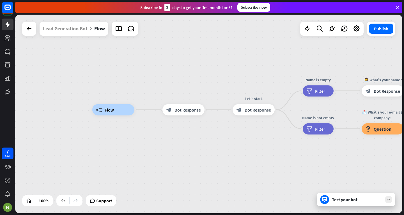
drag, startPoint x: 152, startPoint y: 145, endPoint x: 121, endPoint y: 141, distance: 31.2
click at [121, 141] on div "builder_tree Flow block_bot_response Bot Response Let's start block_bot_respons…" at bounding box center [285, 209] width 387 height 198
click at [67, 205] on div at bounding box center [69, 200] width 26 height 11
click at [66, 202] on icon at bounding box center [63, 201] width 6 height 6
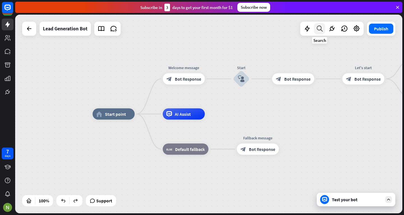
click at [320, 27] on icon at bounding box center [320, 28] width 8 height 7
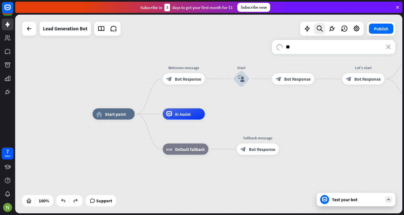
type input "*"
click at [198, 79] on span "Bot Response" at bounding box center [188, 79] width 26 height 6
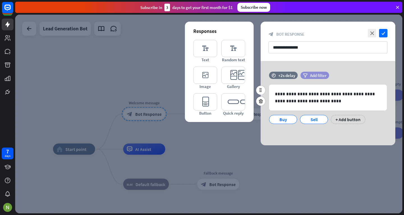
click at [308, 74] on div "filter Add filter" at bounding box center [315, 75] width 29 height 7
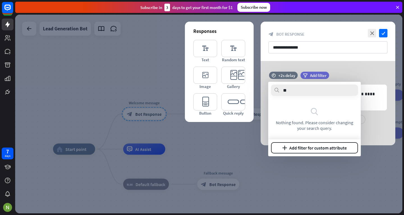
type input "*"
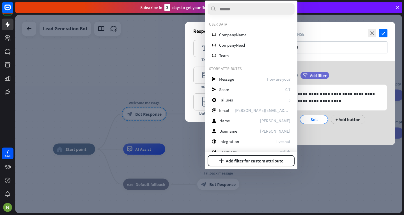
scroll to position [123, 0]
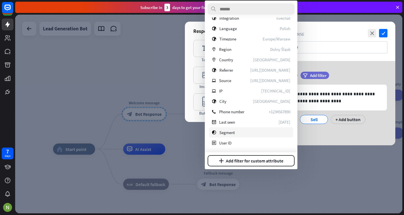
click at [252, 133] on div "segment Segment" at bounding box center [251, 132] width 84 height 10
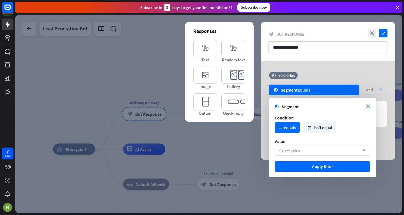
click at [328, 152] on div "Select value arrow_down" at bounding box center [322, 150] width 95 height 10
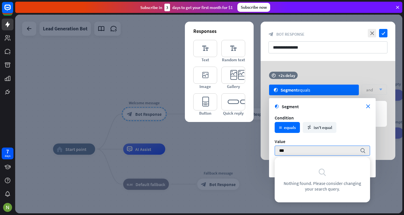
type input "***"
click at [348, 126] on div "math_equal equals math_not_equal isn't equal" at bounding box center [322, 127] width 98 height 14
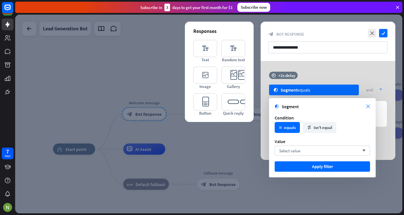
click at [366, 108] on icon "close" at bounding box center [368, 106] width 4 height 4
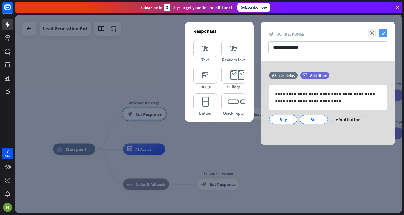
click at [386, 34] on icon "check" at bounding box center [383, 33] width 8 height 8
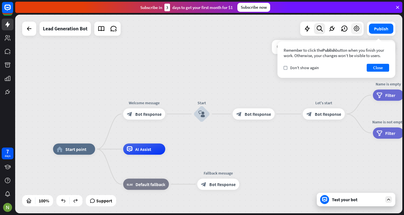
click at [355, 26] on icon at bounding box center [356, 28] width 7 height 7
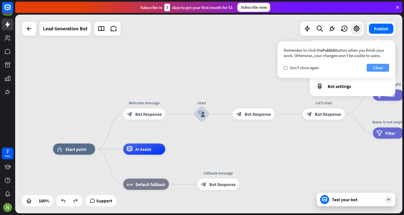
click at [371, 68] on button "Close" at bounding box center [378, 68] width 22 height 8
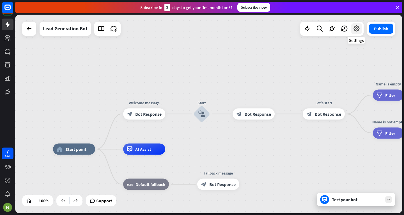
click at [353, 33] on div at bounding box center [356, 28] width 11 height 11
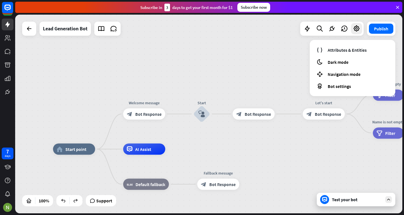
click at [284, 65] on div "home_2 Start point Welcome message block_bot_response Bot Response Start block_…" at bounding box center [208, 114] width 387 height 198
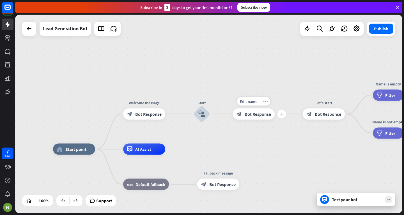
click at [267, 102] on icon "more_horiz" at bounding box center [265, 101] width 4 height 4
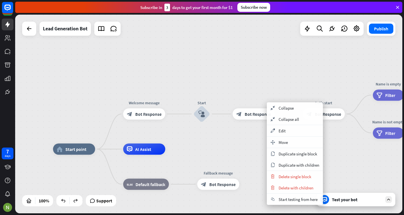
click at [267, 95] on div "home_2 Start point Welcome message block_bot_response Bot Response Start block_…" at bounding box center [208, 114] width 387 height 198
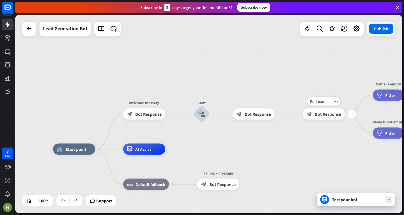
click at [352, 113] on icon "plus" at bounding box center [352, 114] width 4 height 4
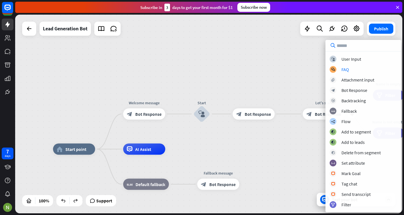
click at [312, 84] on div "home_2 Start point Welcome message block_bot_response Bot Response Start block_…" at bounding box center [208, 114] width 387 height 198
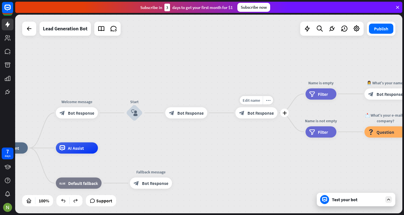
drag, startPoint x: 355, startPoint y: 102, endPoint x: 284, endPoint y: 100, distance: 71.3
click at [278, 107] on div "Edit name more_horiz plus Let's start block_bot_response Bot Response" at bounding box center [256, 112] width 42 height 11
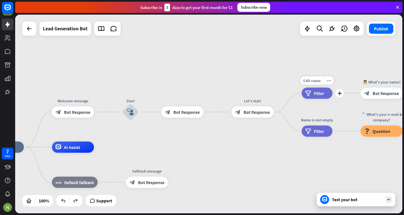
click at [302, 98] on div "Edit name more_horiz plus Name is empty filter Filter" at bounding box center [317, 92] width 31 height 11
click at [8, 55] on link at bounding box center [8, 51] width 12 height 12
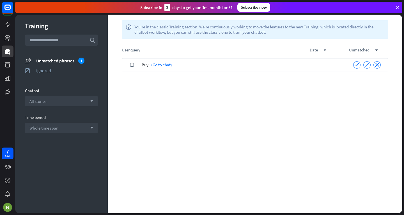
click at [177, 63] on div "Buy (Go to chat)" at bounding box center [244, 64] width 204 height 13
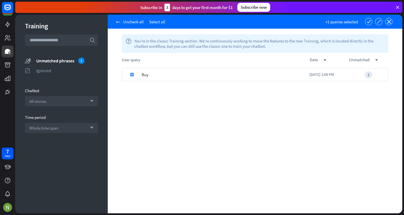
click at [133, 73] on icon "check" at bounding box center [132, 74] width 3 height 3
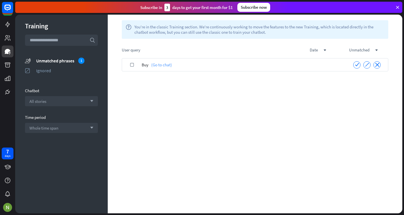
click at [160, 64] on link "(Go to chat)" at bounding box center [160, 64] width 24 height 13
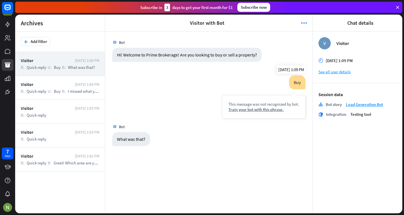
click at [297, 83] on div "Buy" at bounding box center [297, 82] width 17 height 14
click at [249, 109] on div "Train your bot with this phrase." at bounding box center [263, 109] width 71 height 5
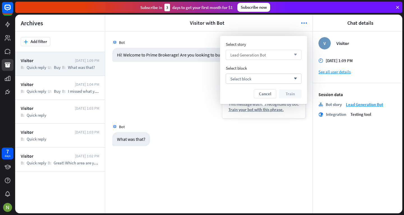
click at [267, 52] on div "Lead Generation Bot arrow_down" at bounding box center [264, 55] width 76 height 10
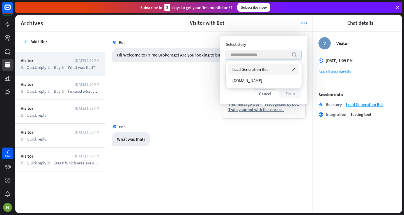
click at [267, 52] on input "search" at bounding box center [259, 55] width 58 height 10
click at [281, 45] on div "Select story" at bounding box center [264, 44] width 76 height 5
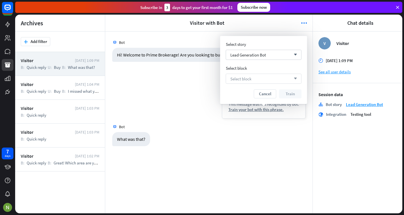
click at [283, 76] on div "Select block arrow_down" at bounding box center [264, 79] width 76 height 10
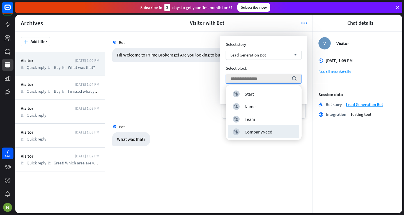
click at [260, 152] on div "Bot Hi! Welcome to Prime Brokerage! Are you looking to buy or sell a property? …" at bounding box center [208, 122] width 207 height 182
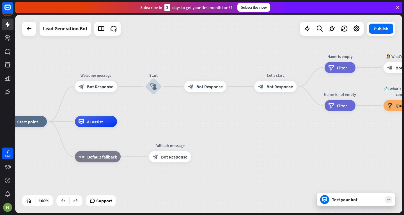
drag, startPoint x: 263, startPoint y: 103, endPoint x: 137, endPoint y: 108, distance: 126.4
click at [137, 108] on div "home_2 Start point Welcome message block_bot_response Bot Response Start block_…" at bounding box center [208, 114] width 387 height 198
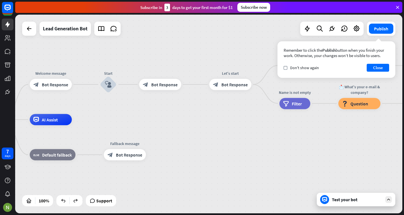
drag, startPoint x: 181, startPoint y: 105, endPoint x: 67, endPoint y: 109, distance: 114.8
click at [67, 110] on div "home_2 Start point Welcome message block_bot_response Bot Response Start block_…" at bounding box center [208, 114] width 387 height 198
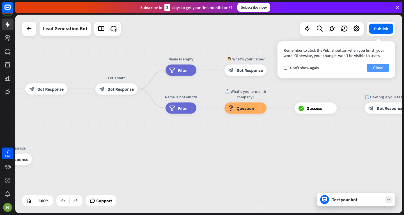
click at [375, 69] on button "Close" at bounding box center [378, 68] width 22 height 8
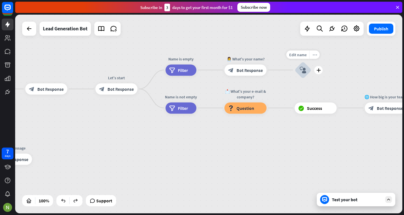
click at [315, 54] on icon "more_horiz" at bounding box center [315, 54] width 4 height 4
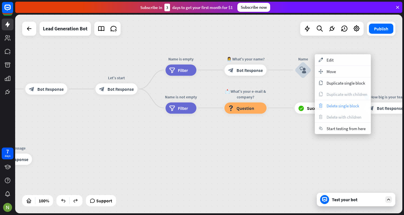
click at [330, 104] on span "Delete single block" at bounding box center [343, 105] width 33 height 5
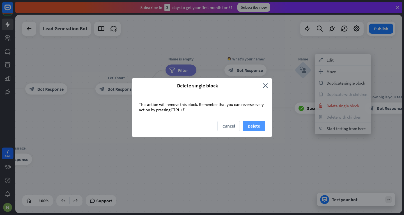
click at [251, 125] on button "Delete" at bounding box center [254, 126] width 22 height 10
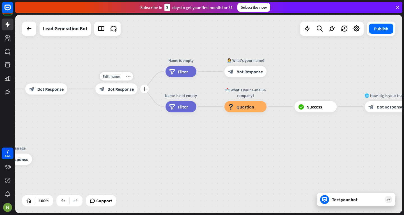
click at [129, 78] on icon "more_horiz" at bounding box center [128, 76] width 4 height 4
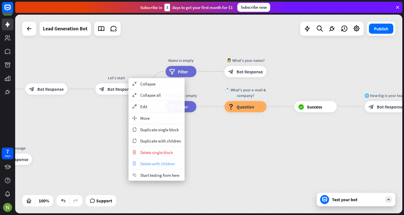
click at [155, 161] on span "Delete with children" at bounding box center [157, 163] width 35 height 5
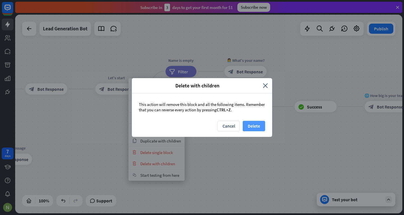
click at [251, 123] on button "Delete" at bounding box center [254, 126] width 22 height 10
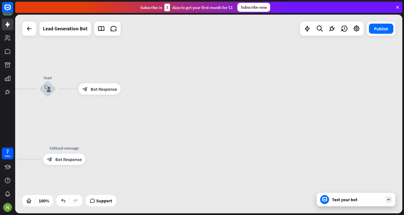
drag, startPoint x: 165, startPoint y: 131, endPoint x: 301, endPoint y: 126, distance: 135.6
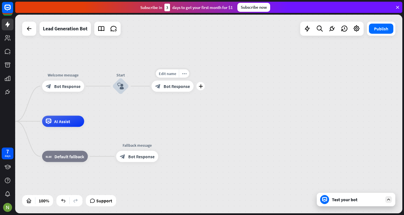
click at [187, 81] on div "Edit name more_horiz plus block_bot_response Bot Response" at bounding box center [173, 86] width 42 height 11
click at [186, 67] on div "home_2 Start point Welcome message block_bot_response Bot Response Start block_…" at bounding box center [208, 114] width 387 height 198
click at [184, 72] on icon "more_horiz" at bounding box center [184, 73] width 4 height 4
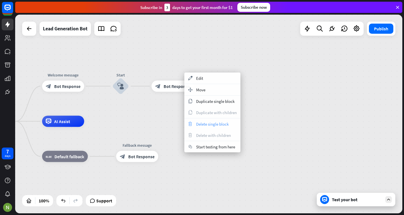
click at [203, 125] on span "Delete single block" at bounding box center [212, 123] width 33 height 5
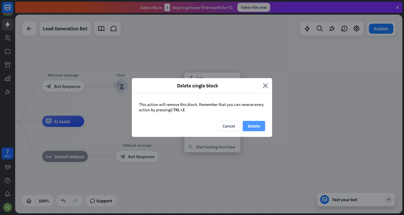
click at [256, 124] on button "Delete" at bounding box center [254, 126] width 22 height 10
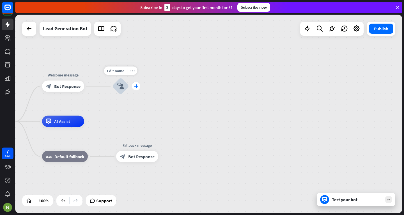
click at [137, 87] on icon "plus" at bounding box center [136, 86] width 4 height 4
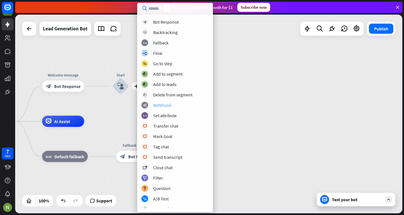
click at [180, 106] on div "webhooks Webhook" at bounding box center [174, 105] width 67 height 7
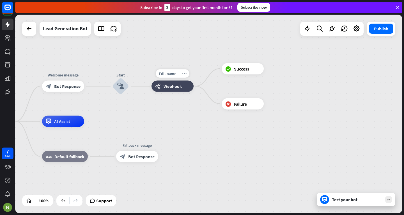
click at [184, 73] on icon "more_horiz" at bounding box center [184, 73] width 4 height 4
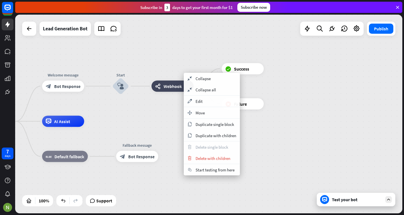
click at [173, 92] on div "webhooks Webhook" at bounding box center [173, 86] width 42 height 11
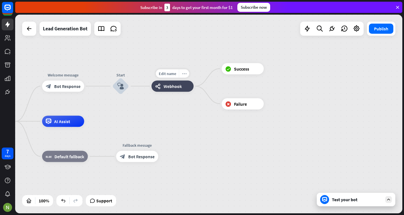
click at [182, 75] on icon "more_horiz" at bounding box center [184, 73] width 4 height 4
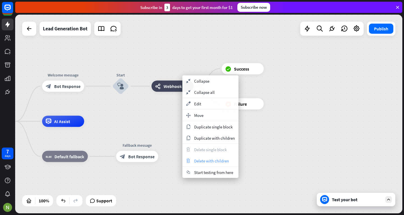
click at [203, 160] on span "Delete with children" at bounding box center [211, 160] width 35 height 5
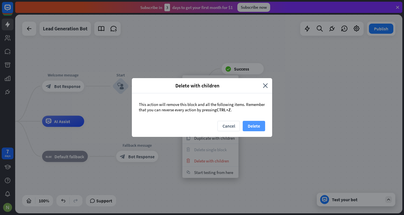
click at [251, 127] on button "Delete" at bounding box center [254, 126] width 22 height 10
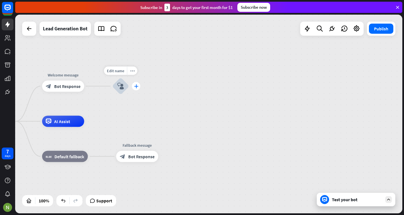
click at [139, 89] on div "plus" at bounding box center [136, 86] width 8 height 8
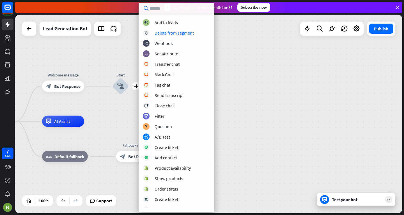
scroll to position [88, 0]
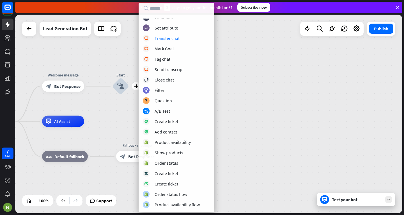
click at [224, 50] on div "home_2 Start point Welcome message block_bot_response Bot Response plus Start b…" at bounding box center [208, 114] width 387 height 198
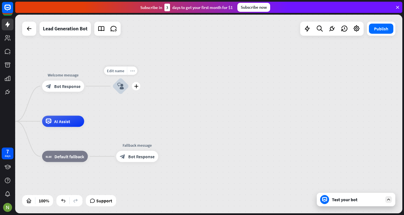
click at [129, 68] on div "more_horiz" at bounding box center [132, 71] width 10 height 8
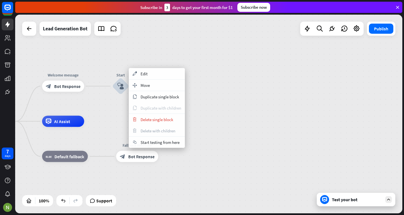
click at [143, 113] on div "copy Duplicate with children" at bounding box center [157, 107] width 56 height 11
click at [142, 120] on span "Delete single block" at bounding box center [157, 119] width 33 height 5
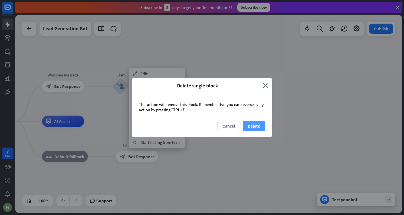
click at [258, 127] on button "Delete" at bounding box center [254, 126] width 22 height 10
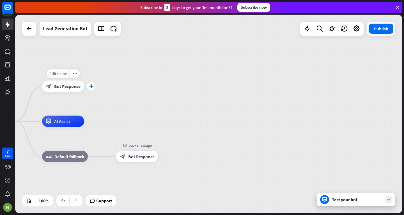
click at [91, 89] on div "plus" at bounding box center [91, 86] width 8 height 8
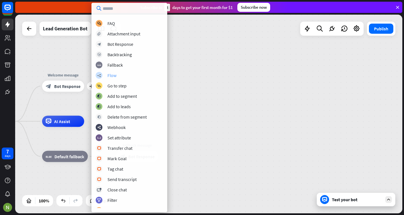
scroll to position [0, 0]
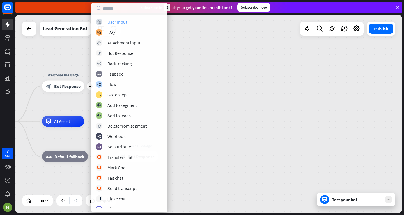
click at [127, 22] on div "block_user_input User Input" at bounding box center [129, 22] width 67 height 7
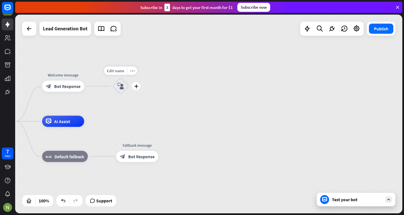
click at [118, 86] on icon "block_user_input" at bounding box center [120, 86] width 7 height 7
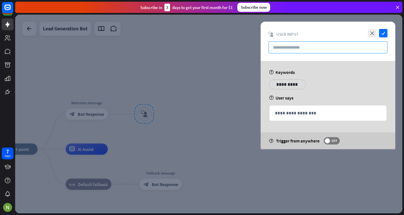
click at [287, 49] on input "text" at bounding box center [328, 47] width 119 height 12
click at [372, 30] on icon "close" at bounding box center [372, 33] width 8 height 8
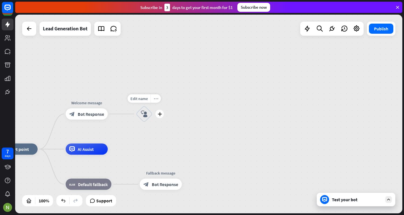
click at [156, 95] on div "more_horiz" at bounding box center [156, 98] width 10 height 8
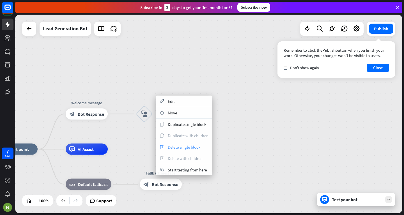
click at [171, 149] on span "Delete single block" at bounding box center [184, 146] width 33 height 5
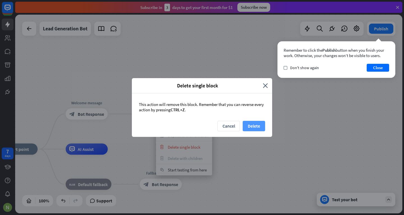
click at [253, 124] on button "Delete" at bounding box center [254, 126] width 22 height 10
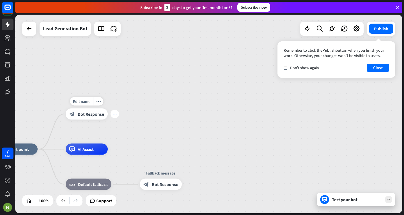
click at [118, 114] on div "plus" at bounding box center [115, 114] width 8 height 8
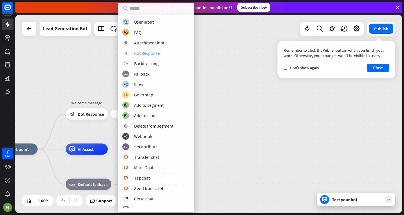
click at [160, 53] on div "block_bot_response Bot Response" at bounding box center [155, 53] width 67 height 7
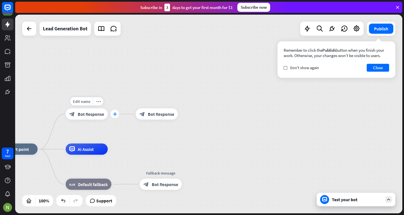
click at [114, 114] on icon "plus" at bounding box center [115, 114] width 4 height 4
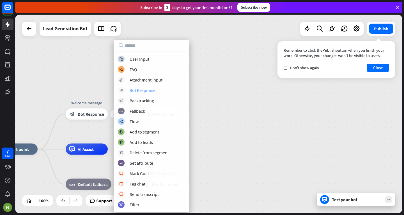
click at [138, 90] on div "Bot Response" at bounding box center [143, 90] width 26 height 6
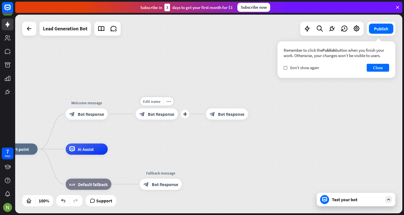
drag, startPoint x: 208, startPoint y: 115, endPoint x: 179, endPoint y: 101, distance: 32.6
click at [167, 101] on icon "more_horiz" at bounding box center [168, 101] width 4 height 4
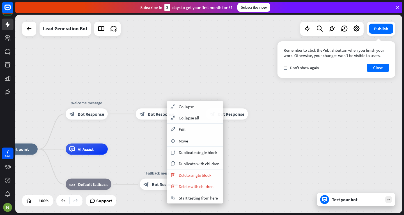
click at [188, 89] on div "home_2 Start point Welcome message block_bot_response Bot Response block_bot_re…" at bounding box center [208, 114] width 387 height 198
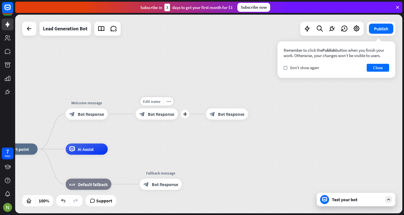
click at [141, 113] on icon "block_bot_response" at bounding box center [142, 114] width 6 height 6
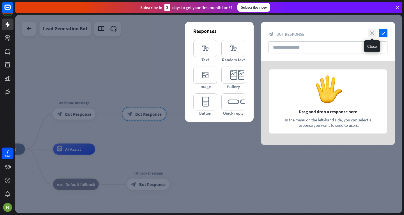
click at [375, 30] on icon "close" at bounding box center [372, 33] width 8 height 8
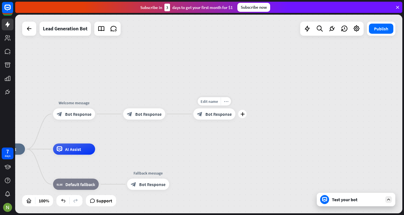
click at [229, 103] on div "more_horiz" at bounding box center [226, 101] width 10 height 8
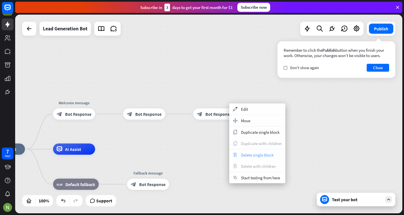
click at [253, 153] on span "Delete single block" at bounding box center [257, 154] width 33 height 5
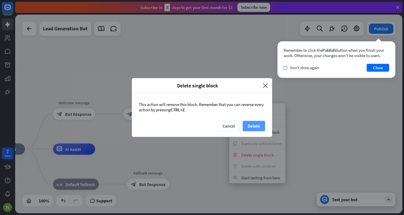
click at [260, 124] on button "Delete" at bounding box center [254, 126] width 22 height 10
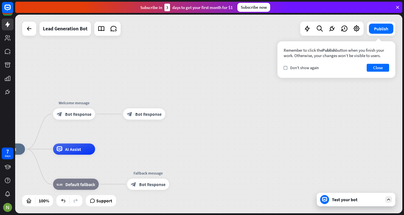
click at [157, 108] on div "block_bot_response Bot Response" at bounding box center [144, 113] width 42 height 11
click at [154, 112] on span "Bot Response" at bounding box center [148, 114] width 26 height 6
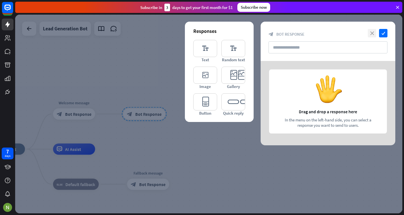
click at [370, 30] on icon "close" at bounding box center [372, 33] width 8 height 8
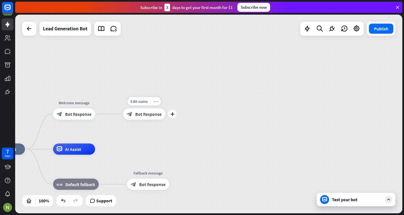
click at [155, 103] on icon "more_horiz" at bounding box center [156, 101] width 4 height 4
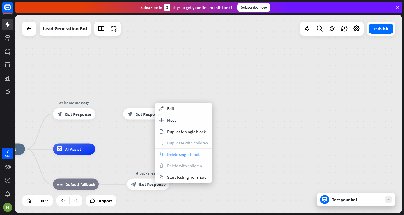
click at [174, 154] on span "Delete single block" at bounding box center [183, 154] width 33 height 5
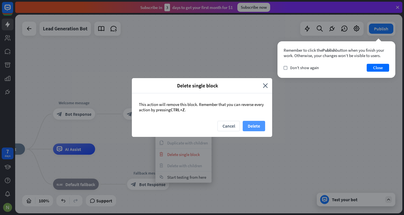
click at [251, 124] on button "Delete" at bounding box center [254, 126] width 22 height 10
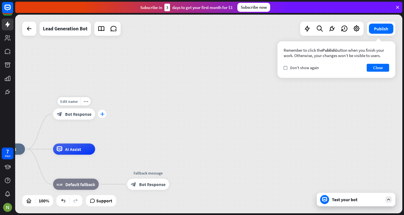
click at [102, 114] on icon "plus" at bounding box center [102, 114] width 4 height 4
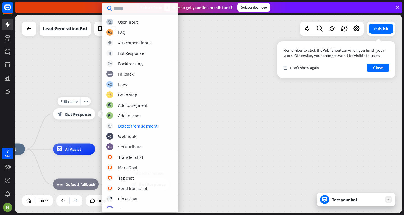
click at [60, 110] on div "block_bot_response Bot Response" at bounding box center [74, 113] width 42 height 11
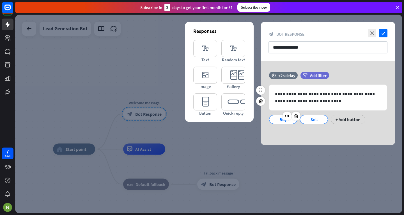
click at [283, 123] on div "Buy" at bounding box center [283, 119] width 19 height 8
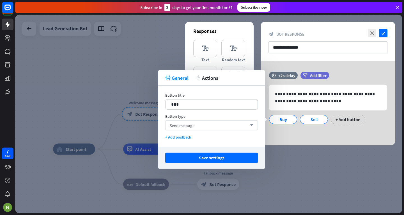
click at [233, 124] on div "Send message arrow_down" at bounding box center [211, 125] width 93 height 10
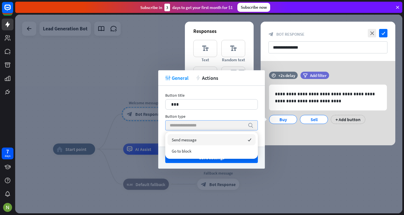
click at [214, 126] on input "search" at bounding box center [207, 125] width 75 height 10
click at [222, 115] on div "Button type" at bounding box center [211, 116] width 93 height 5
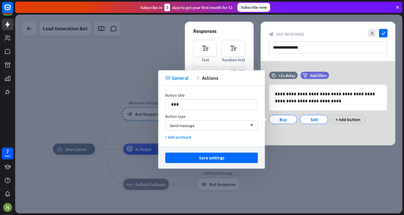
click at [180, 134] on div "Button title 17 *** Button type Send message arrow_down + Add postback" at bounding box center [211, 116] width 107 height 61
click at [182, 138] on div "+ Add postback" at bounding box center [211, 136] width 93 height 5
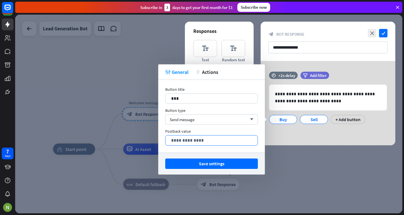
click at [191, 137] on p "**********" at bounding box center [211, 140] width 81 height 7
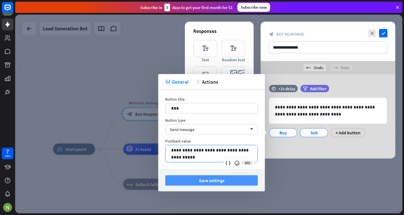
click at [247, 179] on button "Save settings" at bounding box center [211, 180] width 93 height 10
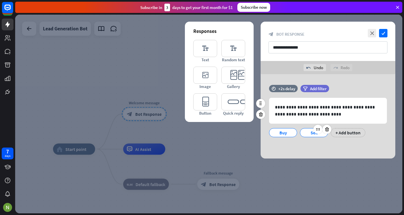
click at [311, 132] on div "Sell" at bounding box center [314, 132] width 19 height 8
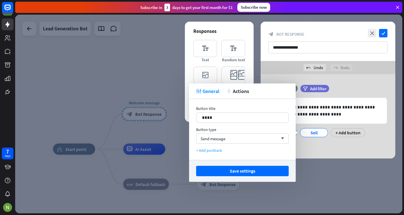
click at [219, 148] on div "+ Add postback" at bounding box center [242, 150] width 93 height 5
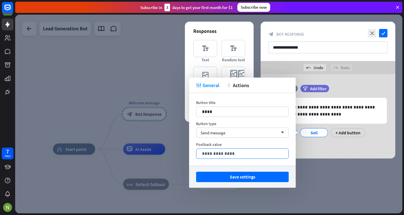
click at [219, 149] on div "**********" at bounding box center [242, 153] width 92 height 10
paste div
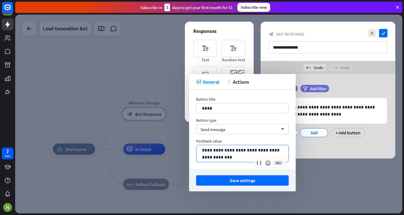
click at [236, 150] on p "**********" at bounding box center [242, 153] width 81 height 14
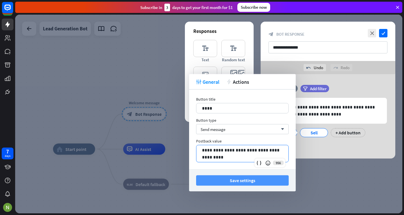
click at [239, 178] on button "Save settings" at bounding box center [242, 180] width 93 height 10
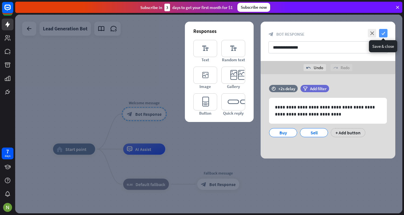
click at [384, 32] on icon "check" at bounding box center [383, 33] width 8 height 8
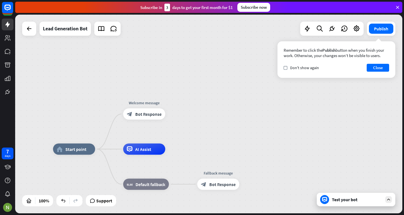
click at [328, 202] on div at bounding box center [324, 199] width 9 height 9
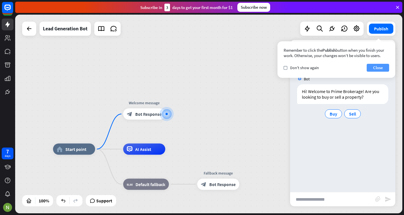
click at [371, 68] on button "Close" at bounding box center [378, 68] width 22 height 8
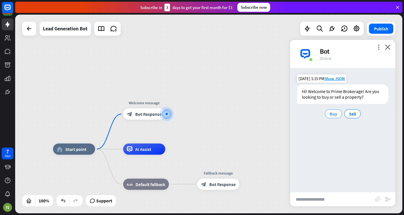
click at [337, 117] on div "Buy" at bounding box center [333, 113] width 17 height 9
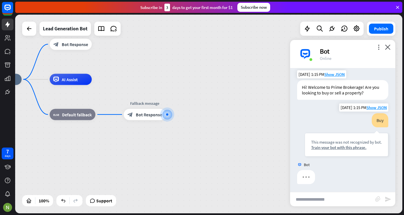
scroll to position [5, 0]
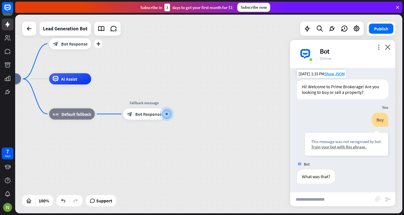
click at [82, 47] on div "block_bot_response Bot Response" at bounding box center [70, 43] width 42 height 11
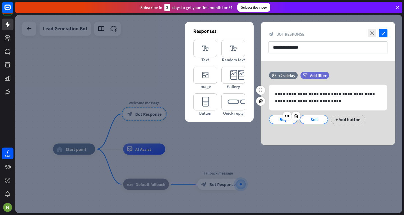
click at [290, 120] on div at bounding box center [292, 115] width 18 height 9
click at [275, 120] on div "Buy" at bounding box center [283, 119] width 19 height 8
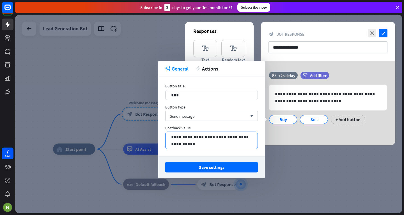
click at [211, 139] on p "**********" at bounding box center [211, 140] width 81 height 14
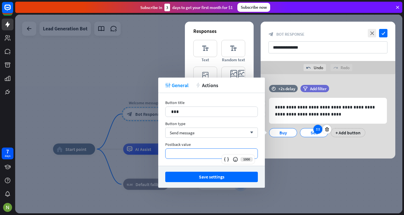
click at [314, 130] on div at bounding box center [317, 129] width 9 height 9
click at [306, 130] on div "Sell" at bounding box center [314, 132] width 19 height 8
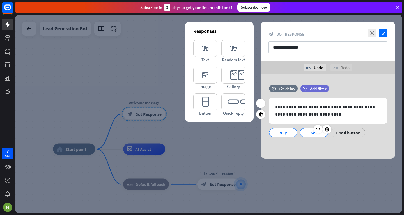
click at [306, 132] on div "Sell" at bounding box center [314, 132] width 19 height 8
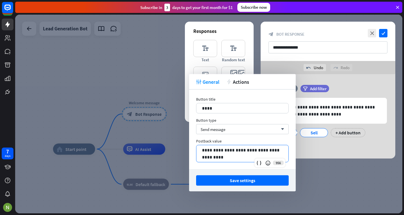
click at [253, 155] on p "**********" at bounding box center [242, 153] width 81 height 14
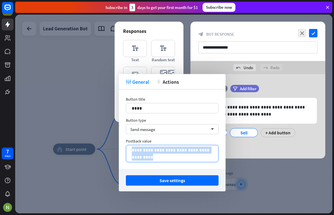
drag, startPoint x: 201, startPoint y: 181, endPoint x: 208, endPoint y: 151, distance: 30.6
click at [208, 151] on div "**********" at bounding box center [172, 132] width 107 height 117
click at [208, 151] on p "**********" at bounding box center [172, 153] width 81 height 14
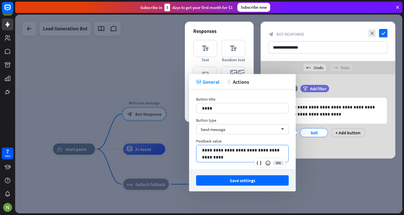
click at [267, 152] on p "**********" at bounding box center [242, 153] width 81 height 14
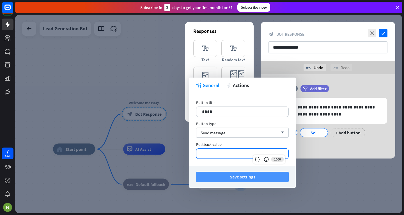
click at [248, 175] on button "Save settings" at bounding box center [242, 176] width 93 height 10
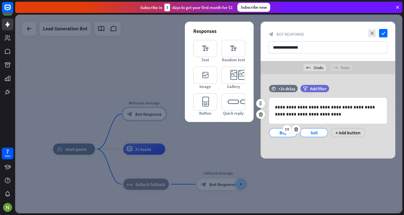
click at [278, 135] on div "Buy" at bounding box center [283, 132] width 19 height 8
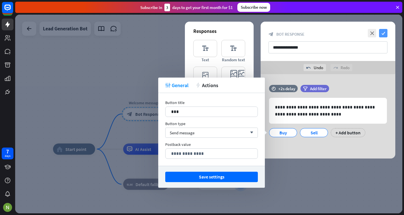
click at [385, 29] on icon "check" at bounding box center [383, 33] width 8 height 8
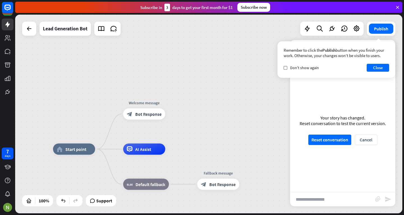
click at [376, 87] on div "Your story has changed. Reset conversation to test the current version. Reset c…" at bounding box center [342, 130] width 105 height 124
click at [382, 68] on button "Close" at bounding box center [378, 68] width 22 height 8
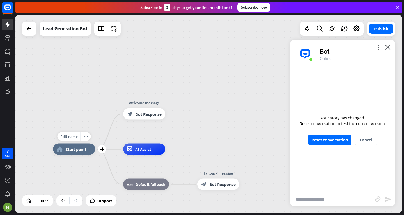
click at [75, 152] on div "home_2 Start point" at bounding box center [74, 148] width 42 height 11
click at [90, 137] on div "more_horiz" at bounding box center [86, 136] width 10 height 8
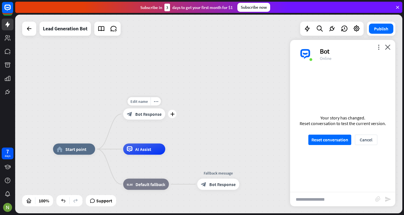
click at [156, 118] on div "block_bot_response Bot Response" at bounding box center [144, 113] width 42 height 11
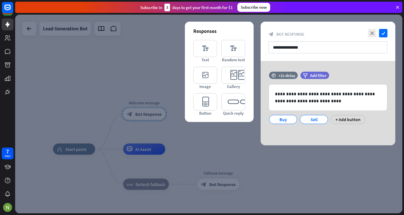
click at [204, 152] on div at bounding box center [208, 114] width 387 height 198
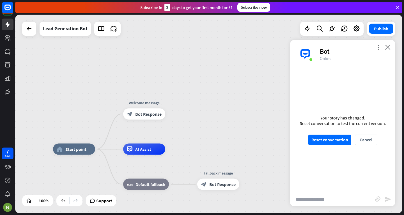
click at [390, 47] on icon "close" at bounding box center [388, 46] width 6 height 5
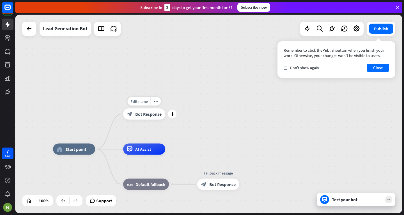
click at [138, 117] on div "block_bot_response Bot Response" at bounding box center [144, 113] width 42 height 11
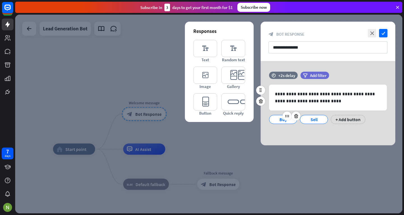
click at [283, 120] on div at bounding box center [292, 115] width 18 height 9
click at [279, 121] on div "Buy" at bounding box center [283, 119] width 19 height 8
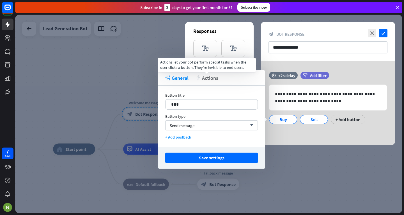
click at [208, 81] on span "Actions" at bounding box center [210, 78] width 16 height 6
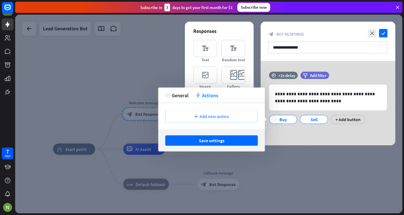
click at [216, 116] on span "Add new action" at bounding box center [214, 116] width 29 height 6
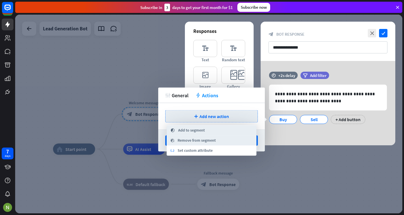
click at [196, 132] on span "Add to segment" at bounding box center [191, 130] width 27 height 6
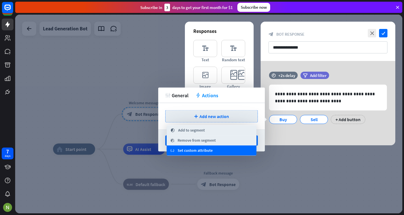
click at [208, 151] on span "Set custom attribute" at bounding box center [195, 151] width 35 height 6
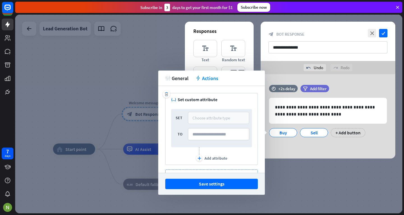
click at [206, 118] on div "Choose attribute type" at bounding box center [211, 117] width 38 height 5
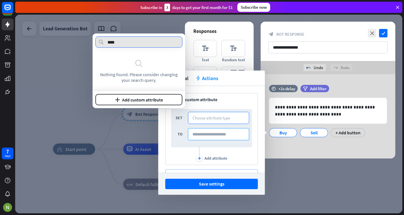
type input "****"
click at [198, 132] on input at bounding box center [218, 134] width 61 height 12
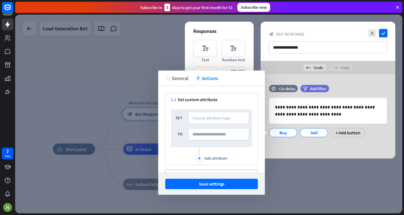
click at [180, 79] on span "General" at bounding box center [180, 78] width 17 height 6
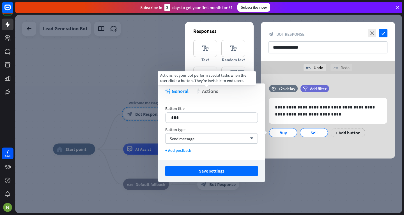
click at [202, 91] on span "Actions" at bounding box center [210, 91] width 16 height 6
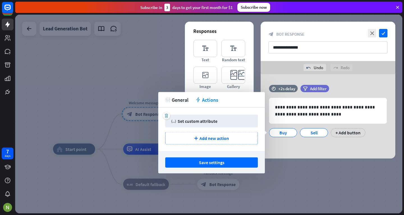
click at [201, 122] on div "Set custom attribute" at bounding box center [198, 121] width 40 height 6
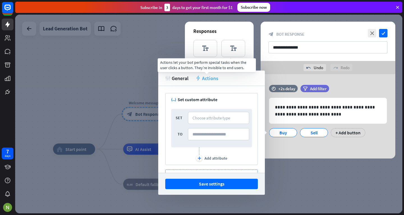
click at [202, 76] on span "Actions" at bounding box center [210, 78] width 16 height 6
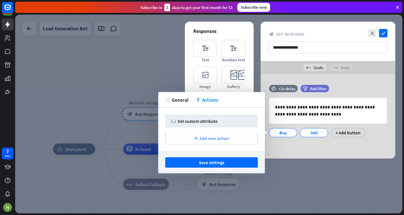
click at [216, 137] on span "Add new action" at bounding box center [214, 138] width 29 height 6
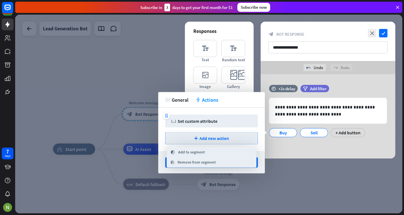
click at [201, 121] on div "Set custom attribute" at bounding box center [198, 121] width 40 height 6
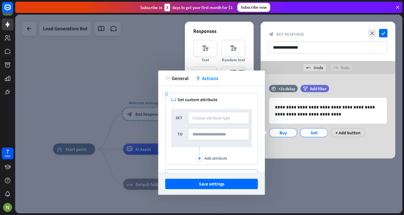
click at [165, 93] on icon "trash" at bounding box center [166, 94] width 4 height 4
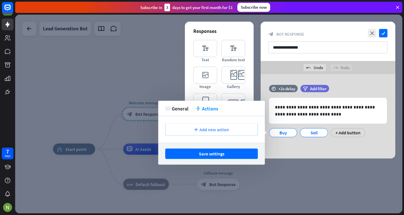
click at [205, 132] on div "plus Add new action" at bounding box center [211, 129] width 93 height 12
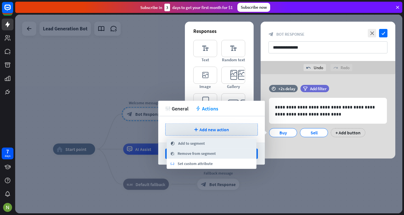
click at [212, 144] on div "segment Add to segment" at bounding box center [212, 143] width 90 height 10
click at [129, 62] on div at bounding box center [208, 114] width 387 height 198
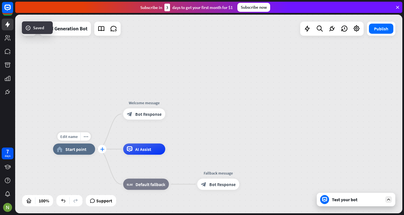
click at [103, 151] on div "plus" at bounding box center [102, 149] width 8 height 8
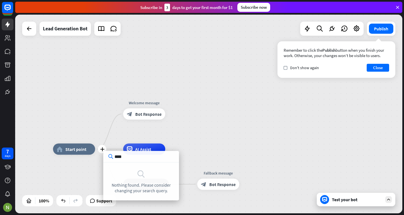
type input "****"
click at [147, 112] on span "Bot Response" at bounding box center [148, 114] width 26 height 6
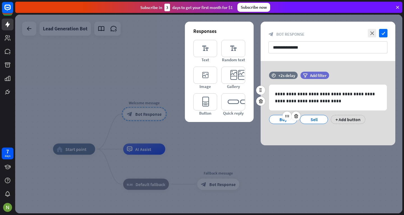
click at [278, 117] on div "Buy" at bounding box center [283, 119] width 19 height 8
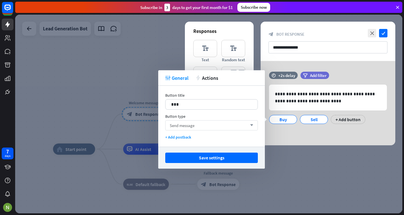
click at [219, 125] on div "Send message arrow_down" at bounding box center [211, 125] width 93 height 10
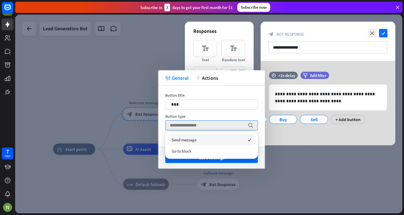
click at [210, 138] on div "Send message checked" at bounding box center [212, 139] width 88 height 11
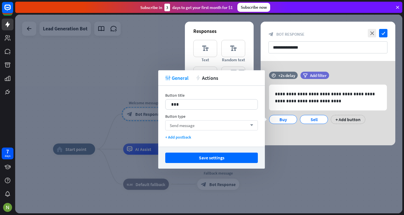
click at [233, 126] on div "Send message arrow_down" at bounding box center [211, 125] width 93 height 10
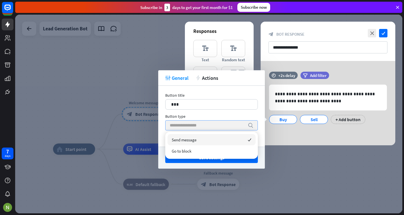
click at [231, 124] on input "search" at bounding box center [207, 125] width 75 height 10
click at [280, 131] on div "**********" at bounding box center [328, 103] width 135 height 84
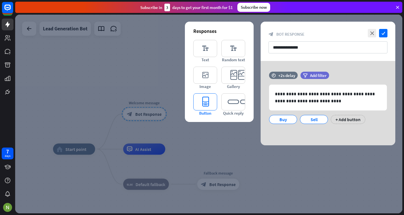
click at [204, 106] on icon "editor_button" at bounding box center [205, 101] width 24 height 17
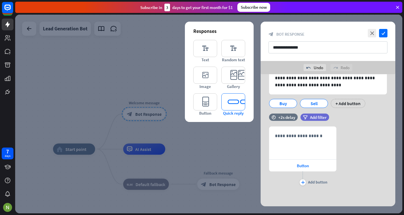
scroll to position [29, 0]
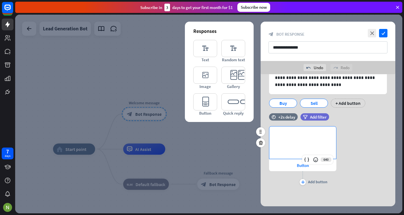
click at [294, 138] on p "**********" at bounding box center [303, 135] width 56 height 7
click at [300, 165] on span "Button" at bounding box center [303, 164] width 12 height 5
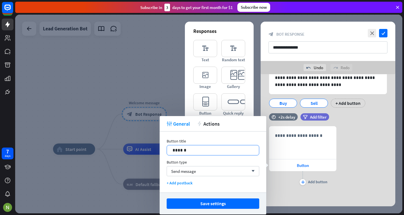
click at [196, 150] on p "******" at bounding box center [213, 149] width 81 height 7
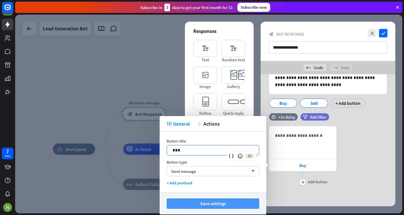
click at [201, 205] on button "Save settings" at bounding box center [213, 203] width 93 height 10
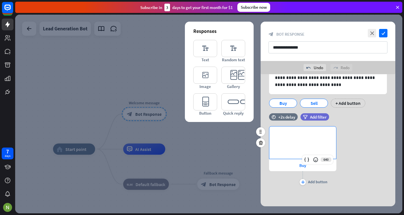
click at [313, 134] on p "**********" at bounding box center [303, 135] width 56 height 7
click at [237, 104] on icon "editor_quick_replies" at bounding box center [233, 101] width 24 height 17
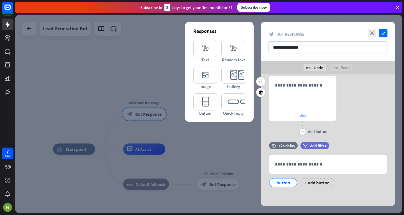
scroll to position [80, 0]
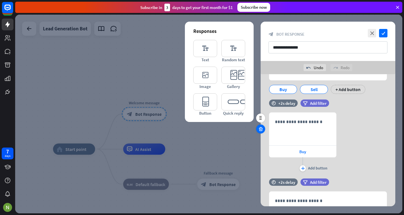
click at [259, 126] on icon at bounding box center [260, 128] width 5 height 5
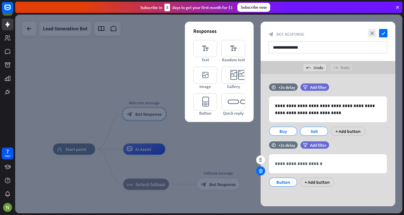
click at [260, 169] on icon at bounding box center [260, 170] width 5 height 5
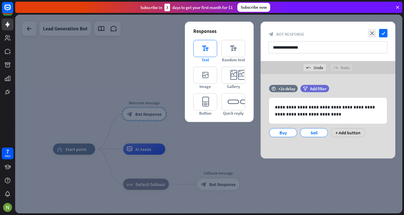
click at [211, 44] on icon "editor_text" at bounding box center [205, 48] width 24 height 17
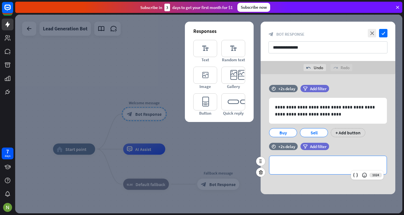
click at [305, 163] on p "**********" at bounding box center [328, 164] width 106 height 7
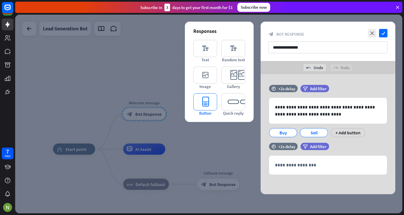
click at [205, 104] on icon "editor_button" at bounding box center [205, 101] width 24 height 17
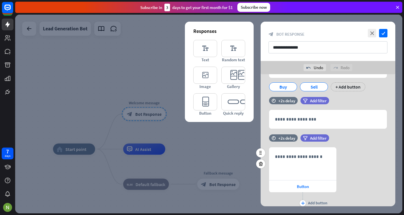
scroll to position [67, 0]
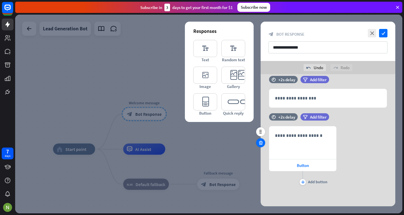
click at [260, 140] on icon at bounding box center [260, 142] width 5 height 5
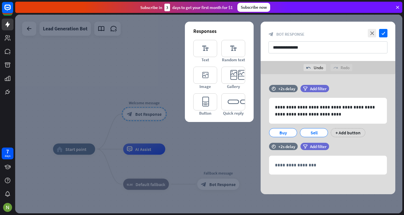
scroll to position [0, 0]
click at [260, 169] on div at bounding box center [260, 172] width 9 height 9
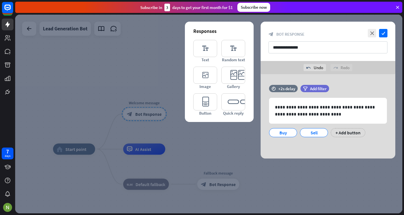
click at [224, 137] on div at bounding box center [208, 114] width 387 height 198
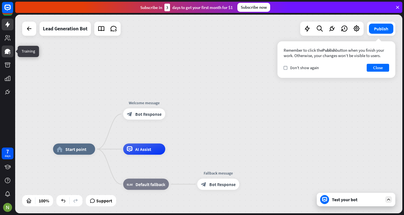
click at [8, 52] on icon at bounding box center [8, 51] width 6 height 5
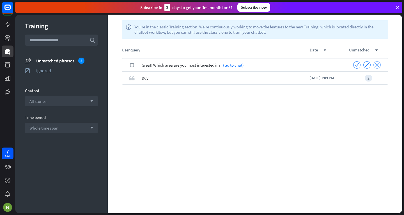
click at [377, 64] on icon "close" at bounding box center [377, 65] width 4 height 4
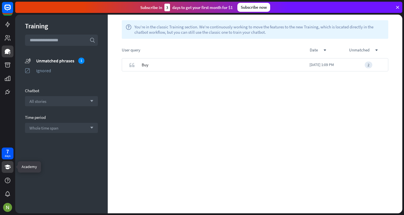
click at [11, 168] on icon at bounding box center [7, 166] width 7 height 7
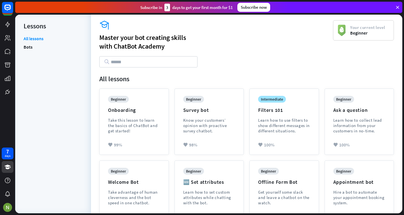
click at [174, 59] on input "text" at bounding box center [148, 61] width 98 height 11
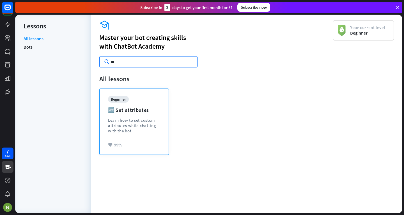
type input "*"
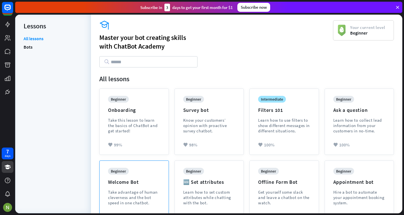
click at [141, 180] on div "beginner Welcome Bot Take advantage of human cleverness and the bot speed in on…" at bounding box center [134, 191] width 52 height 46
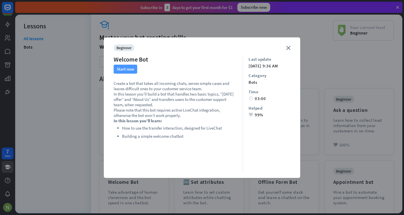
click at [132, 69] on button "Start now" at bounding box center [126, 69] width 24 height 9
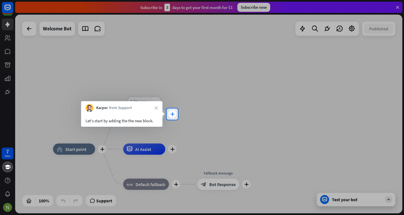
click at [173, 113] on icon "plus" at bounding box center [172, 114] width 4 height 4
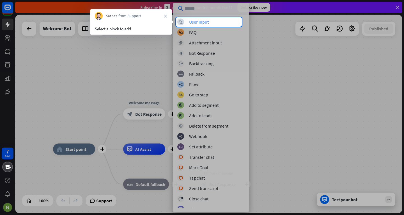
click at [193, 20] on div "User Input" at bounding box center [199, 22] width 20 height 6
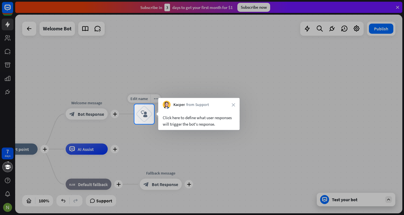
click at [142, 116] on icon "block_user_input" at bounding box center [144, 114] width 7 height 7
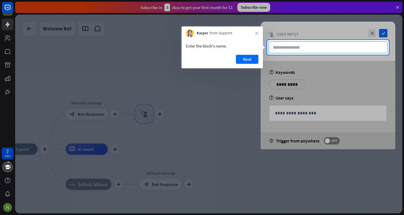
click at [285, 47] on input "text" at bounding box center [328, 47] width 119 height 12
type input "**********"
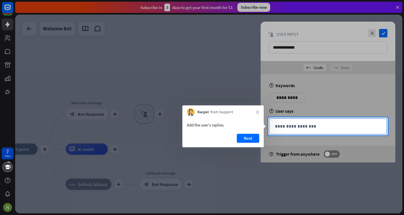
click at [281, 126] on p "**********" at bounding box center [328, 126] width 106 height 7
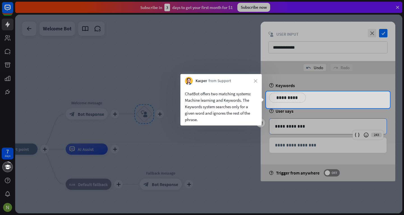
click at [281, 95] on p "**********" at bounding box center [287, 97] width 28 height 7
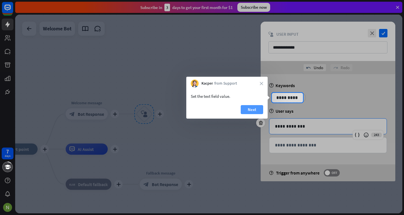
click at [256, 111] on button "Next" at bounding box center [252, 109] width 22 height 9
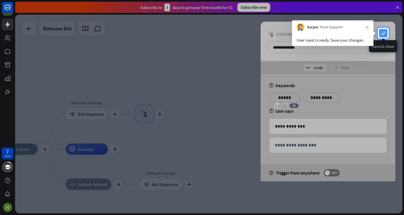
click at [384, 33] on icon "check" at bounding box center [383, 33] width 8 height 8
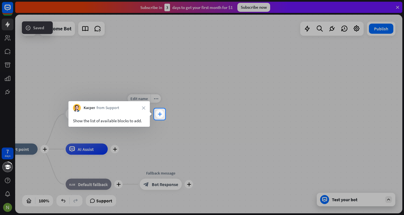
click at [162, 113] on div "plus" at bounding box center [159, 114] width 8 height 8
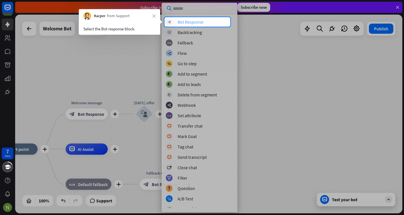
click at [175, 21] on div "block_bot_response Bot Response" at bounding box center [199, 22] width 67 height 7
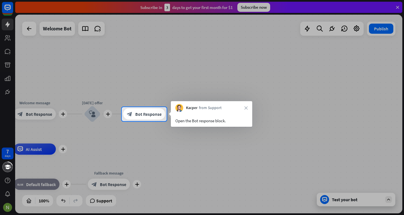
click at [207, 115] on div "Open the Bot response block." at bounding box center [211, 119] width 81 height 15
click at [153, 112] on span "Bot Response" at bounding box center [148, 114] width 26 height 6
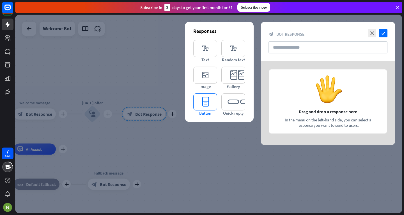
type input "**********"
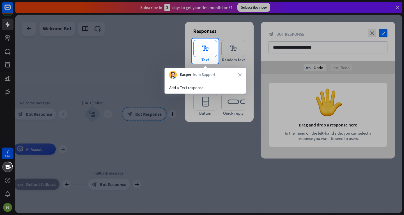
click at [199, 54] on icon "editor_text" at bounding box center [205, 48] width 24 height 17
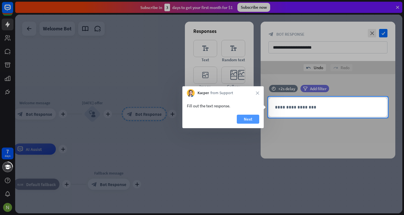
click at [253, 119] on button "Next" at bounding box center [248, 118] width 22 height 9
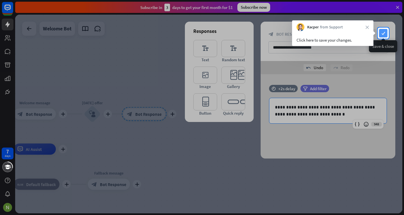
click at [380, 31] on icon "check" at bounding box center [383, 33] width 8 height 8
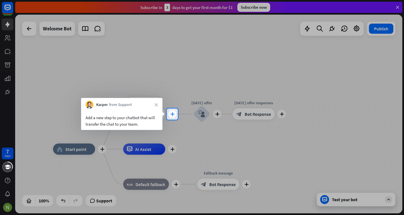
click at [173, 112] on icon "plus" at bounding box center [172, 114] width 4 height 4
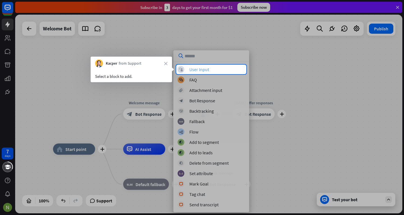
click at [183, 67] on div "block_user_input" at bounding box center [181, 69] width 7 height 7
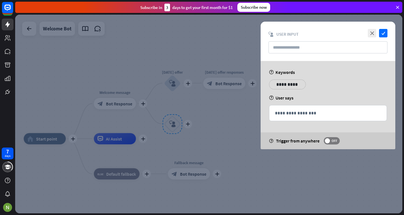
type input "********"
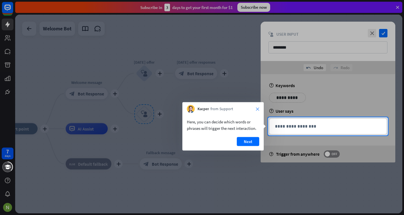
click at [258, 109] on icon "close" at bounding box center [257, 108] width 3 height 3
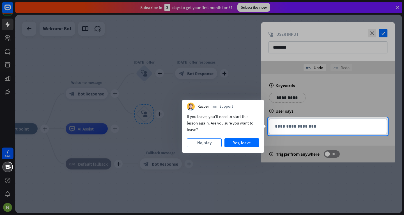
click at [213, 143] on button "No, stay" at bounding box center [204, 142] width 35 height 9
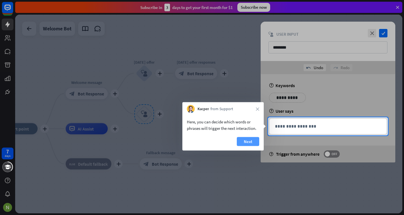
click at [247, 141] on button "Next" at bounding box center [248, 141] width 22 height 9
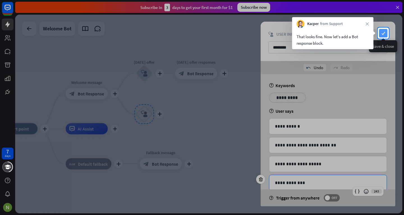
click at [382, 32] on icon "check" at bounding box center [383, 33] width 8 height 8
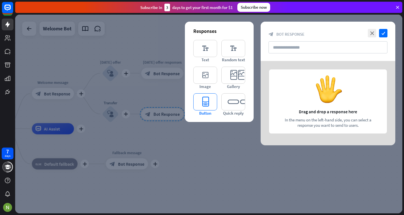
type input "**********"
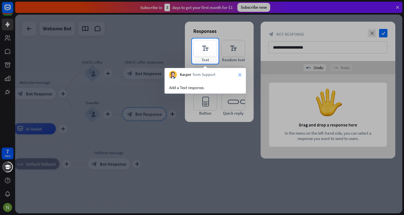
click at [240, 73] on icon "close" at bounding box center [239, 74] width 3 height 3
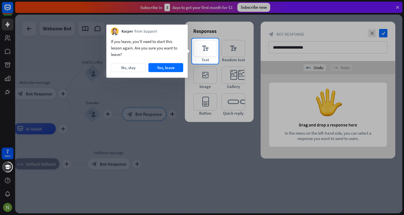
click at [6, 25] on div at bounding box center [202, 19] width 404 height 38
click at [8, 40] on div at bounding box center [96, 50] width 192 height 25
drag, startPoint x: 135, startPoint y: 65, endPoint x: 168, endPoint y: 68, distance: 32.4
click at [168, 68] on div "No, stay Yes, leave" at bounding box center [147, 67] width 72 height 9
click at [168, 68] on button "Yes, leave" at bounding box center [165, 67] width 35 height 9
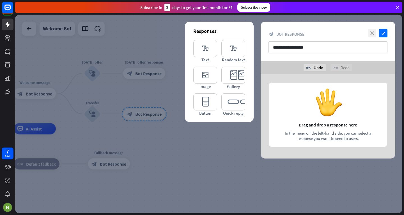
click at [371, 35] on icon "close" at bounding box center [372, 33] width 8 height 8
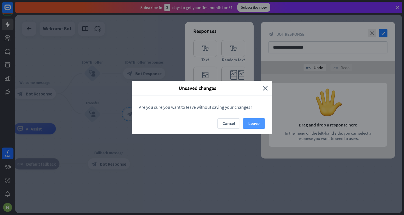
click at [258, 125] on button "Leave" at bounding box center [254, 123] width 22 height 10
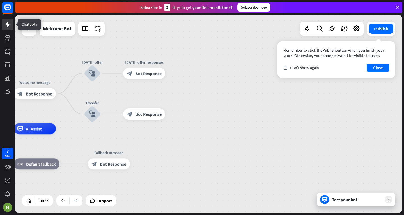
click at [7, 26] on icon at bounding box center [7, 25] width 4 height 6
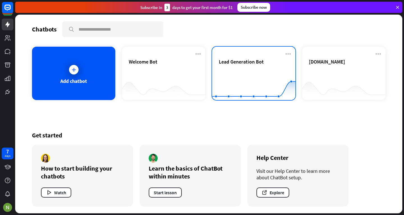
click at [214, 65] on div "Lead Generation Bot Created with Highcharts 10.1.0 0 5 10" at bounding box center [253, 73] width 83 height 53
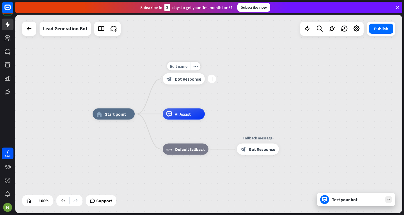
click at [190, 81] on span "Bot Response" at bounding box center [188, 79] width 26 height 6
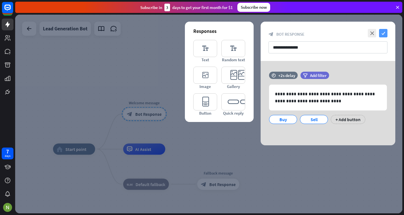
click at [385, 35] on icon "check" at bounding box center [383, 33] width 8 height 8
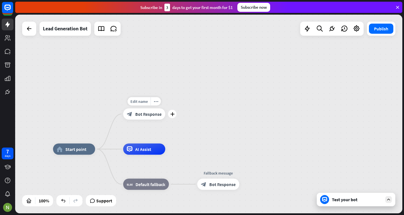
drag, startPoint x: 175, startPoint y: 110, endPoint x: 172, endPoint y: 114, distance: 5.8
click at [165, 114] on div "Edit name more_horiz plus block_bot_response Bot Response" at bounding box center [144, 113] width 42 height 11
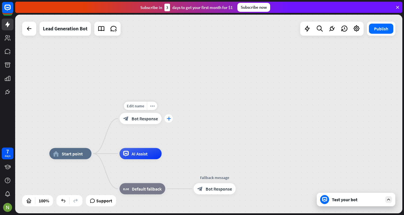
click at [169, 115] on div "plus" at bounding box center [168, 118] width 8 height 8
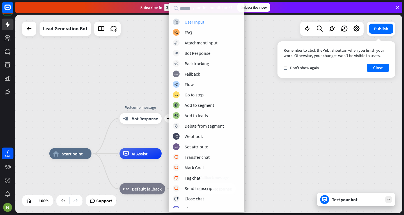
click at [189, 24] on div "User Input" at bounding box center [195, 22] width 20 height 6
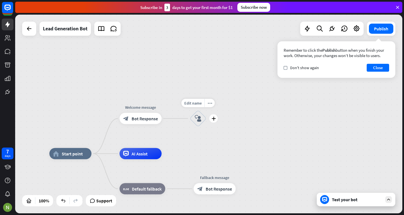
click at [199, 121] on icon "block_user_input" at bounding box center [198, 118] width 7 height 7
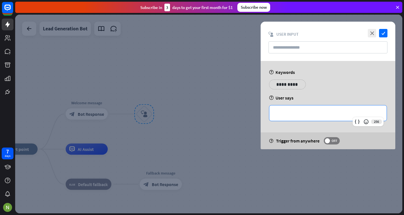
click at [296, 113] on p "**********" at bounding box center [328, 112] width 106 height 7
click at [334, 145] on div "help Trigger from anywhere OFF" at bounding box center [328, 140] width 135 height 17
click at [331, 141] on span "OFF" at bounding box center [334, 140] width 9 height 4
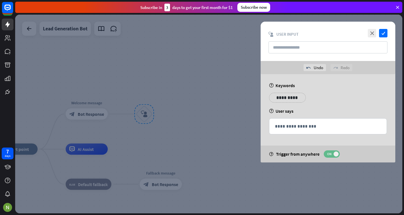
click at [331, 155] on span "ON" at bounding box center [329, 154] width 9 height 4
click at [385, 31] on icon "check" at bounding box center [383, 33] width 8 height 8
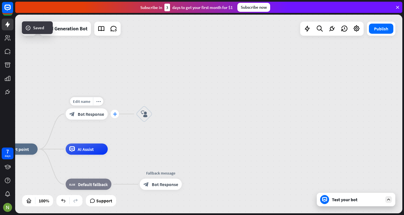
click at [117, 113] on div "plus" at bounding box center [115, 114] width 8 height 8
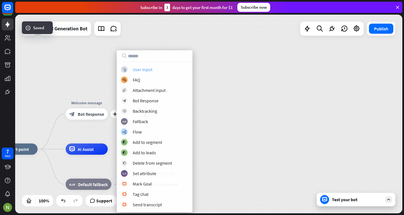
click at [139, 67] on div "User Input" at bounding box center [143, 70] width 20 height 6
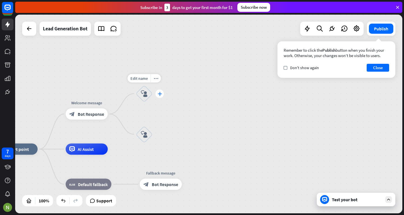
click at [159, 94] on icon "plus" at bounding box center [160, 93] width 4 height 4
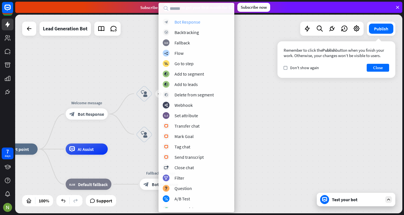
click at [184, 19] on div "Bot Response" at bounding box center [188, 22] width 26 height 6
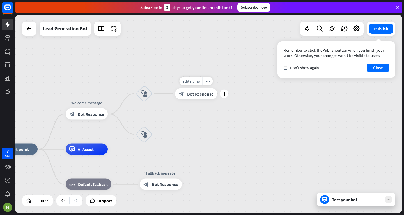
click at [200, 92] on span "Bot Response" at bounding box center [200, 94] width 26 height 6
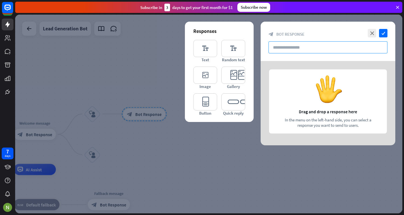
click at [276, 45] on input "text" at bounding box center [328, 47] width 119 height 12
click at [202, 48] on icon "editor_text" at bounding box center [205, 48] width 24 height 17
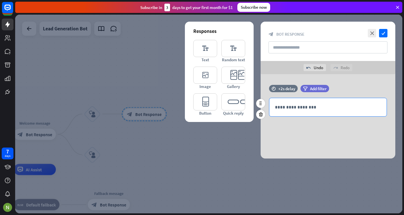
click at [283, 109] on p "**********" at bounding box center [328, 107] width 106 height 7
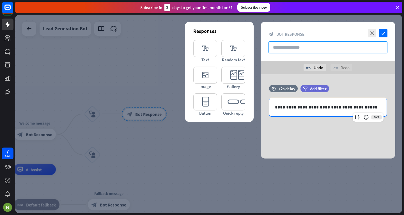
click at [303, 43] on input "text" at bounding box center [328, 47] width 119 height 12
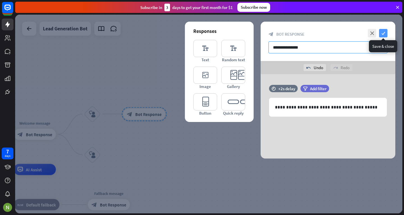
type input "**********"
click at [385, 33] on icon "check" at bounding box center [383, 33] width 8 height 8
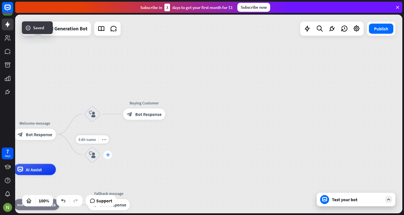
click at [106, 155] on icon "plus" at bounding box center [108, 155] width 4 height 4
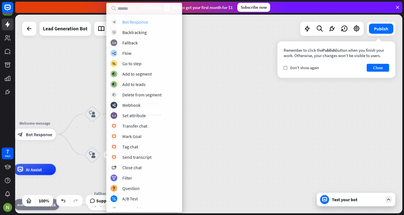
click at [136, 22] on div "Bot Response" at bounding box center [135, 22] width 26 height 6
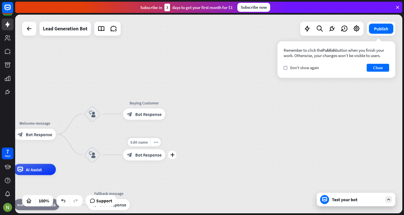
click at [153, 156] on span "Bot Response" at bounding box center [148, 155] width 26 height 6
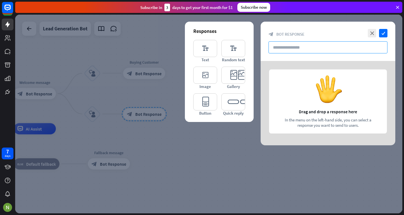
click at [293, 44] on input "text" at bounding box center [328, 47] width 119 height 12
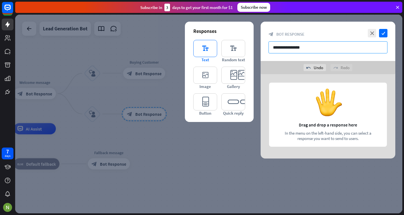
type input "**********"
click at [209, 52] on icon "editor_text" at bounding box center [205, 48] width 24 height 17
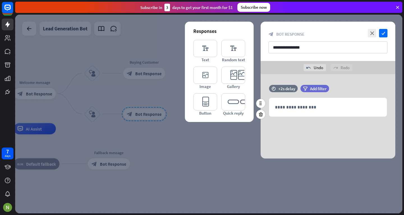
click at [308, 96] on div "filter Add filter" at bounding box center [329, 91] width 57 height 13
click at [308, 101] on div "**********" at bounding box center [327, 107] width 117 height 18
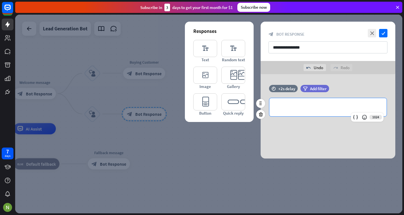
paste div
click at [309, 106] on p "**********" at bounding box center [328, 107] width 106 height 7
click at [356, 105] on p "**********" at bounding box center [328, 107] width 106 height 7
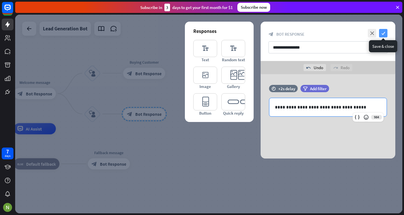
click at [385, 33] on icon "check" at bounding box center [383, 33] width 8 height 8
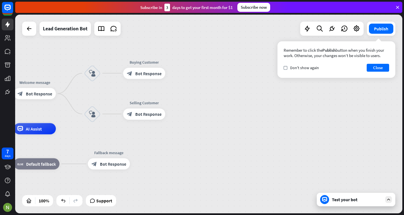
click at [325, 197] on icon at bounding box center [324, 199] width 5 height 5
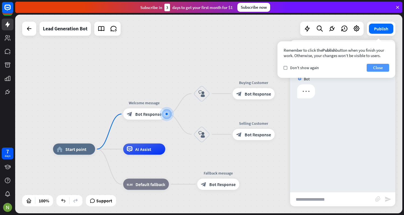
click at [376, 67] on button "Close" at bounding box center [378, 68] width 22 height 8
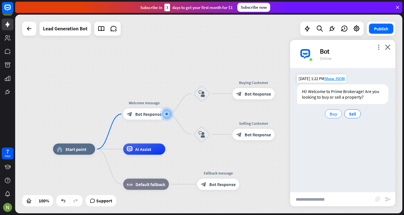
click at [327, 115] on div "Buy" at bounding box center [333, 113] width 17 height 9
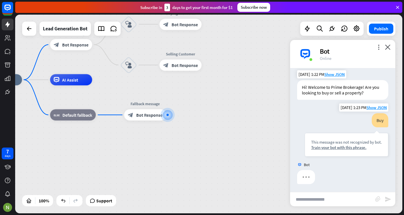
scroll to position [5, 0]
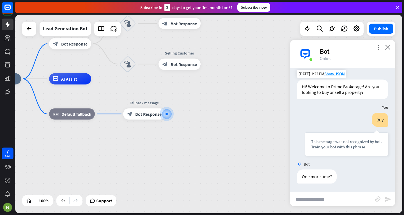
click at [389, 46] on icon "close" at bounding box center [388, 46] width 6 height 5
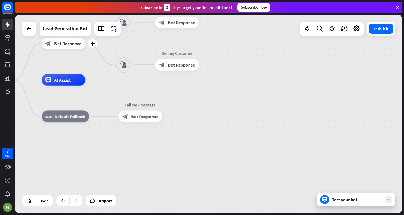
click at [79, 49] on div "Edit name more_horiz plus Welcome message block_bot_response Bot Response" at bounding box center [64, 44] width 44 height 12
click at [68, 42] on span "Bot Response" at bounding box center [67, 43] width 27 height 6
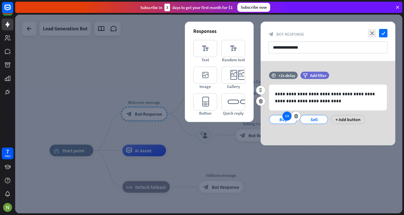
click at [284, 118] on div at bounding box center [287, 115] width 9 height 9
click at [278, 121] on div "Buy" at bounding box center [283, 119] width 19 height 8
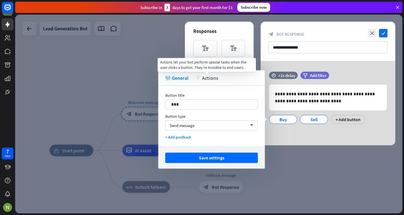
click at [205, 76] on span "Actions" at bounding box center [210, 78] width 16 height 6
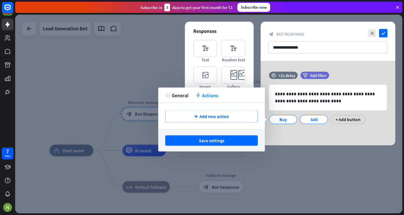
drag, startPoint x: 207, startPoint y: 121, endPoint x: 210, endPoint y: 125, distance: 5.6
click at [210, 125] on div "plus Add new action" at bounding box center [211, 116] width 107 height 26
click at [203, 114] on span "Add new action" at bounding box center [214, 116] width 29 height 6
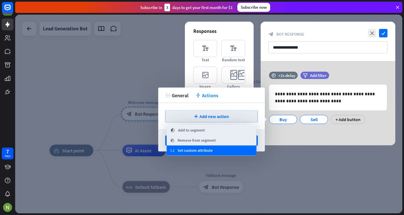
click at [202, 148] on span "Set custom attribute" at bounding box center [195, 151] width 35 height 6
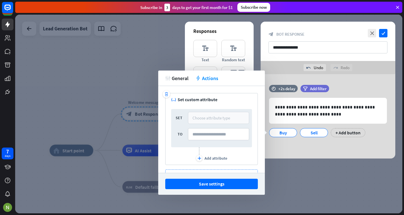
click at [211, 120] on div "Choose attribute type" at bounding box center [211, 117] width 38 height 5
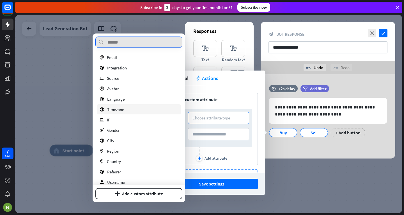
scroll to position [37, 0]
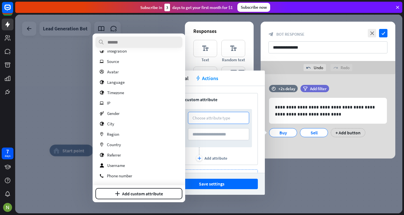
click at [75, 114] on div at bounding box center [208, 114] width 387 height 198
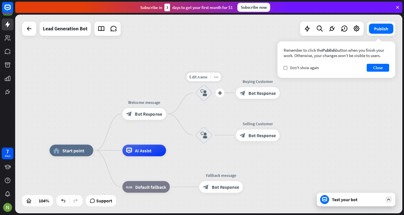
click at [204, 94] on icon "block_user_input" at bounding box center [203, 92] width 7 height 7
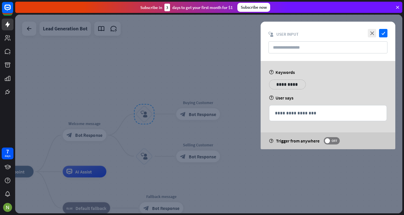
click at [278, 74] on div "help Keywords" at bounding box center [328, 72] width 118 height 6
click at [281, 48] on input "text" at bounding box center [328, 47] width 119 height 12
click at [288, 88] on div "**********" at bounding box center [287, 84] width 37 height 10
click at [284, 85] on p "**********" at bounding box center [284, 84] width 22 height 7
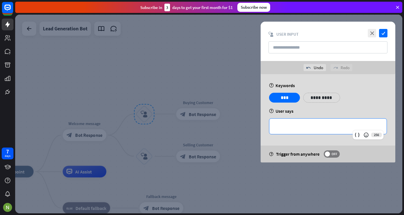
click at [309, 125] on p "**********" at bounding box center [328, 126] width 106 height 7
click at [300, 93] on icon at bounding box center [299, 93] width 5 height 5
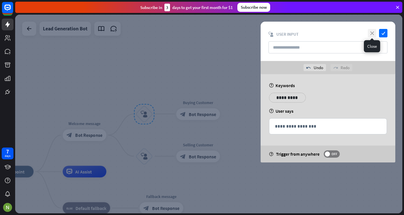
click at [374, 36] on icon "close" at bounding box center [372, 33] width 8 height 8
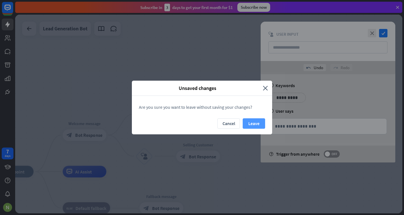
click at [255, 123] on button "Leave" at bounding box center [254, 123] width 22 height 10
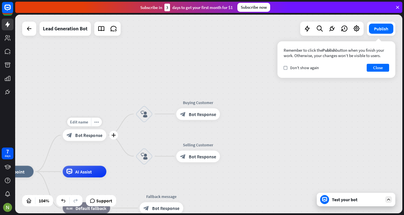
click at [95, 136] on span "Bot Response" at bounding box center [88, 135] width 27 height 6
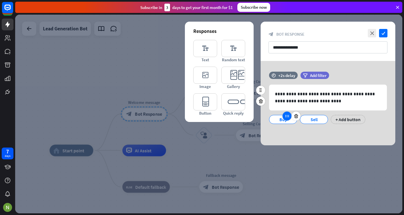
click at [286, 118] on div at bounding box center [287, 115] width 9 height 9
click at [275, 121] on div "Buy" at bounding box center [283, 119] width 19 height 8
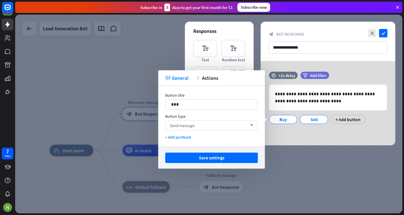
click at [203, 127] on div "Send message arrow_down" at bounding box center [211, 125] width 93 height 10
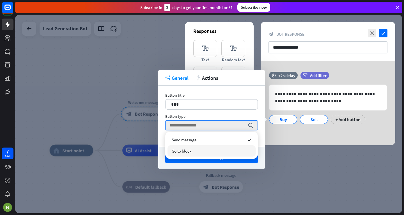
click at [203, 149] on div "Go to block" at bounding box center [212, 150] width 88 height 11
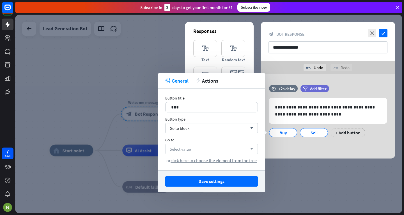
click at [201, 147] on div "Select value arrow_down" at bounding box center [211, 149] width 93 height 10
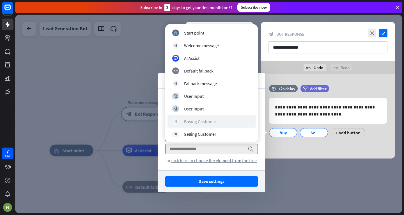
click at [205, 120] on div "Buying Customer" at bounding box center [200, 121] width 32 height 6
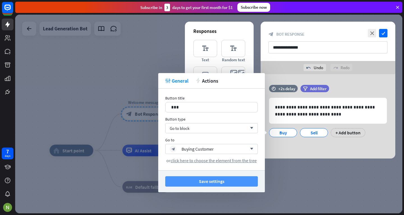
click at [216, 180] on button "Save settings" at bounding box center [211, 181] width 93 height 10
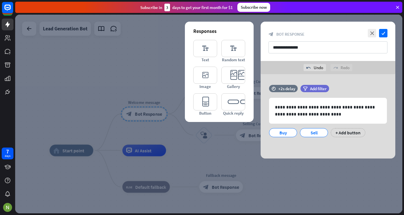
click at [227, 143] on div at bounding box center [208, 114] width 387 height 198
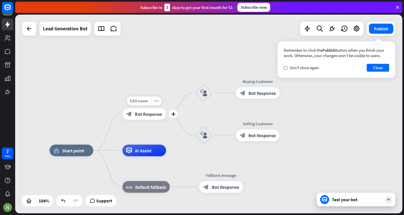
click at [155, 118] on div "block_bot_response Bot Response" at bounding box center [144, 114] width 44 height 12
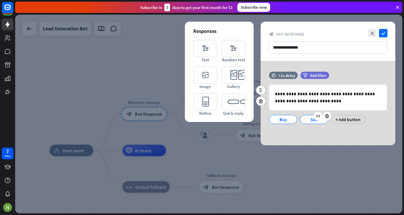
click at [309, 119] on div "Sell" at bounding box center [314, 119] width 19 height 8
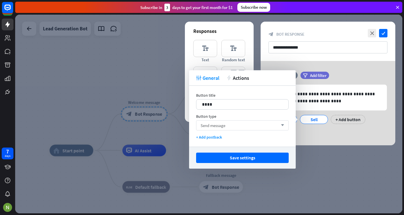
click at [240, 121] on div "Send message arrow_down" at bounding box center [242, 125] width 93 height 10
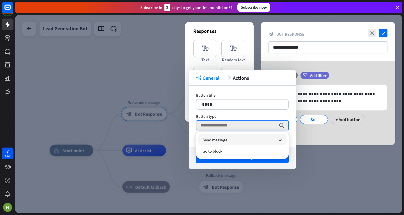
click at [235, 149] on div "Go to block" at bounding box center [242, 150] width 88 height 11
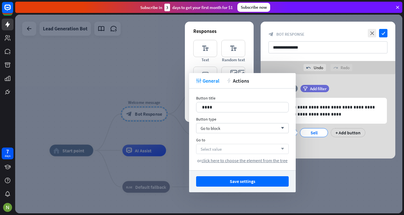
click at [231, 153] on div "Select value arrow_down" at bounding box center [242, 149] width 93 height 10
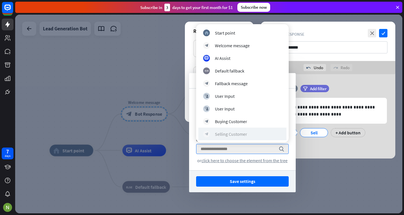
click at [229, 134] on div "Selling Customer" at bounding box center [231, 134] width 32 height 6
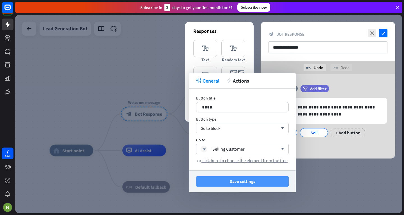
click at [239, 182] on button "Save settings" at bounding box center [242, 181] width 93 height 10
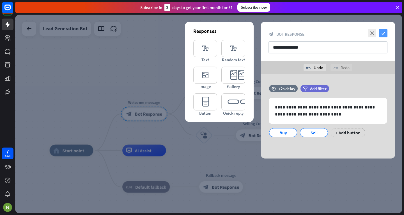
click at [385, 31] on icon "check" at bounding box center [383, 33] width 8 height 8
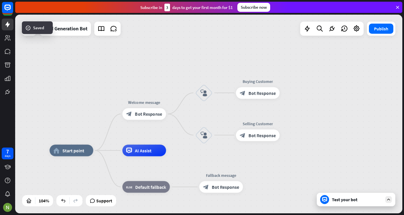
click at [342, 195] on div "Test your bot" at bounding box center [356, 198] width 79 height 13
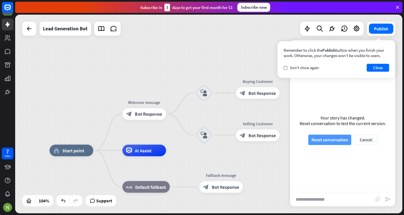
drag, startPoint x: 335, startPoint y: 141, endPoint x: 337, endPoint y: 137, distance: 4.4
click at [337, 137] on button "Reset conversation" at bounding box center [329, 139] width 43 height 10
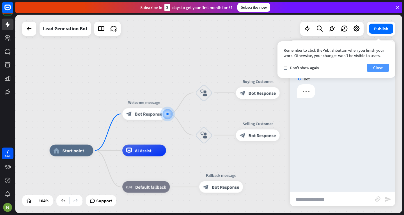
click at [377, 69] on button "Close" at bounding box center [378, 68] width 22 height 8
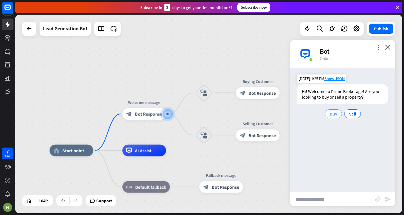
click at [333, 113] on span "Buy" at bounding box center [334, 114] width 8 height 6
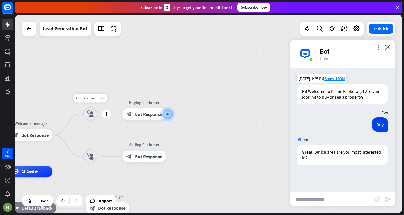
click at [103, 98] on icon "more_horiz" at bounding box center [102, 98] width 5 height 4
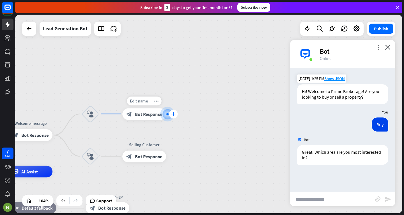
click at [173, 114] on icon "plus" at bounding box center [173, 114] width 4 height 4
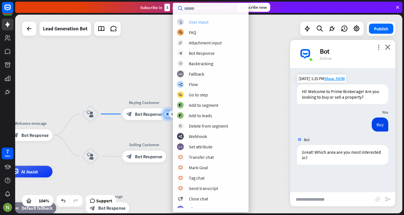
click at [192, 20] on div "User Input" at bounding box center [199, 22] width 20 height 6
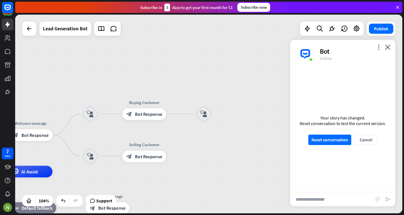
click at [389, 44] on div "more_vert close Bot Online" at bounding box center [342, 54] width 105 height 28
click at [389, 47] on icon "close" at bounding box center [388, 46] width 6 height 5
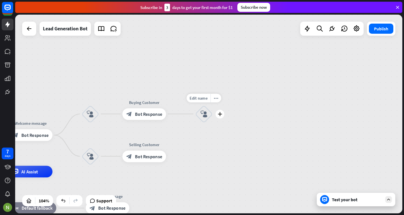
click at [208, 113] on div "block_user_input" at bounding box center [203, 113] width 17 height 17
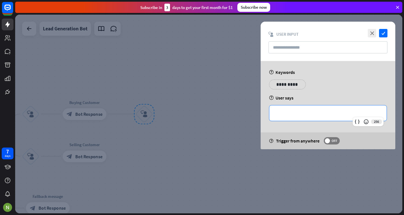
click at [287, 115] on p "**********" at bounding box center [328, 112] width 106 height 7
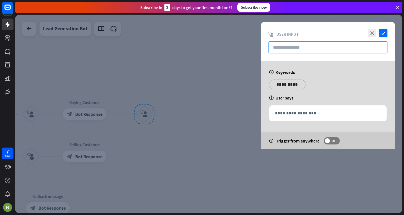
click at [275, 47] on input "text" at bounding box center [328, 47] width 119 height 12
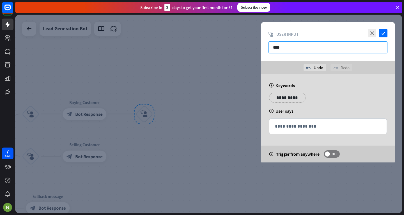
type input "****"
click at [278, 97] on p "**********" at bounding box center [284, 97] width 22 height 7
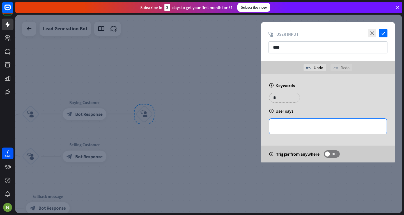
click at [288, 126] on p "**********" at bounding box center [328, 126] width 106 height 7
click at [384, 32] on icon "check" at bounding box center [383, 33] width 8 height 8
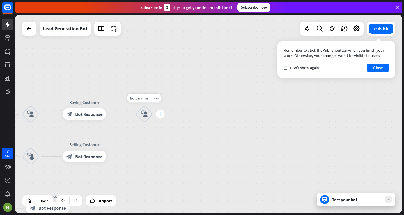
click at [161, 117] on div "plus" at bounding box center [160, 113] width 9 height 9
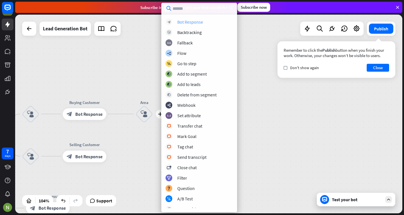
click at [195, 20] on div "Bot Response" at bounding box center [190, 22] width 26 height 6
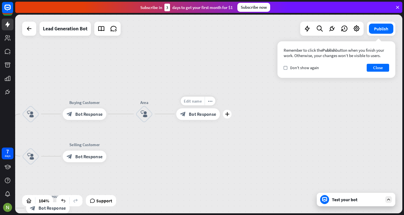
click at [202, 101] on div "Edit name" at bounding box center [193, 100] width 24 height 9
click at [206, 110] on div "block_bot_response Bot Response" at bounding box center [198, 114] width 44 height 12
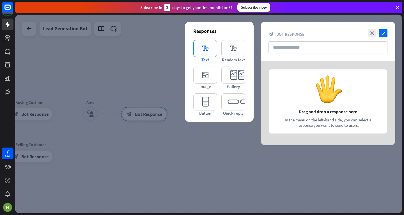
click at [210, 45] on icon "editor_text" at bounding box center [205, 48] width 24 height 17
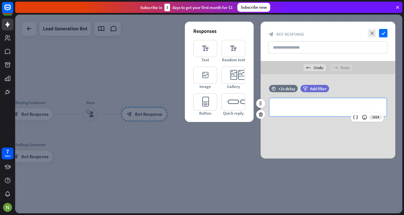
click at [290, 103] on div "**********" at bounding box center [327, 107] width 117 height 18
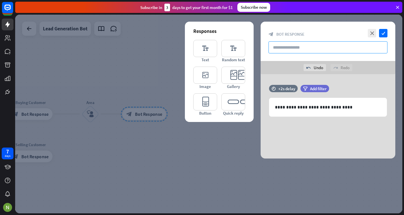
click at [347, 42] on input "text" at bounding box center [328, 47] width 119 height 12
type input "**********"
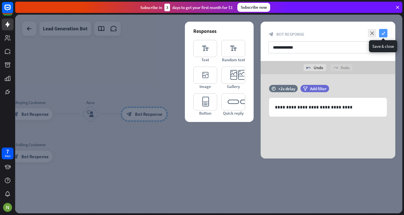
click at [385, 31] on icon "check" at bounding box center [383, 33] width 8 height 8
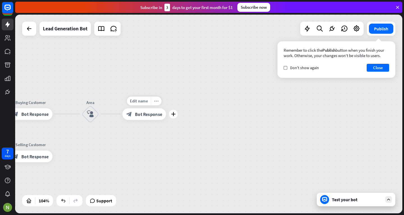
click at [157, 101] on icon "more_horiz" at bounding box center [156, 100] width 5 height 4
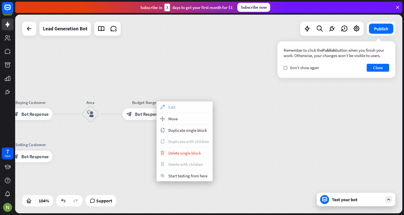
click at [167, 107] on div "appearance Edit" at bounding box center [185, 106] width 56 height 11
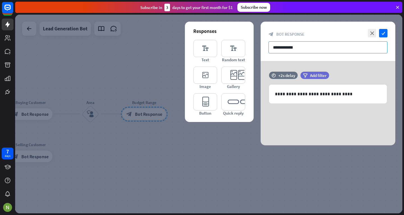
click at [288, 49] on input "**********" at bounding box center [328, 47] width 119 height 12
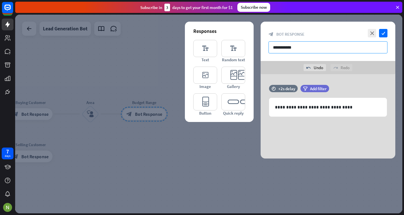
type input "**********"
click at [381, 36] on icon "check" at bounding box center [383, 33] width 8 height 8
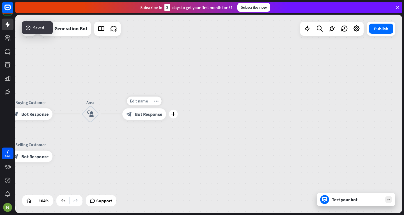
click at [166, 117] on div "Edit name more_horiz plus block_bot_response Bot Response" at bounding box center [144, 114] width 44 height 12
click at [174, 115] on icon "plus" at bounding box center [173, 114] width 4 height 4
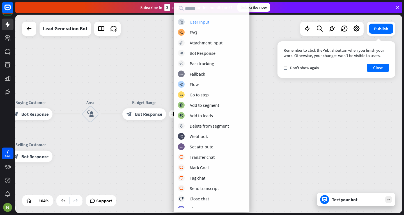
click at [198, 25] on div "block_user_input User Input" at bounding box center [211, 22] width 67 height 7
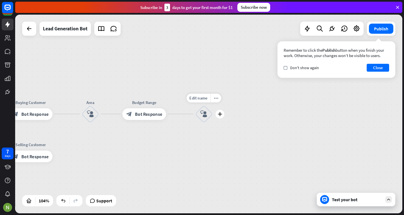
click at [204, 109] on div "block_user_input" at bounding box center [203, 113] width 17 height 17
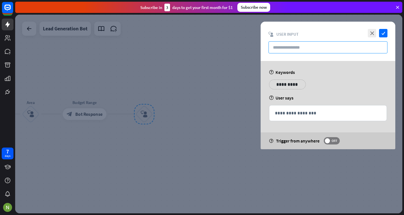
click at [289, 46] on input "text" at bounding box center [328, 47] width 119 height 12
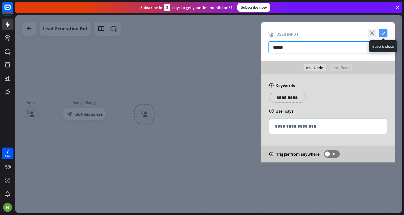
type input "******"
click at [384, 35] on icon "check" at bounding box center [383, 33] width 8 height 8
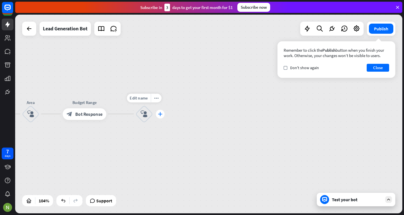
click at [161, 117] on div "plus" at bounding box center [160, 113] width 9 height 9
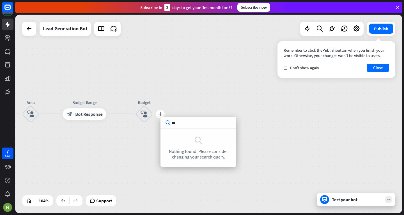
type input "*"
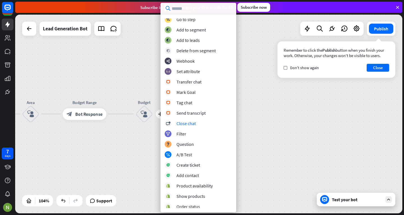
scroll to position [44, 0]
click at [198, 176] on div "Add contact" at bounding box center [187, 175] width 22 height 6
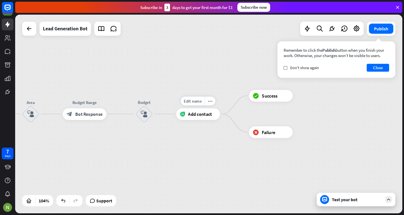
click at [206, 116] on span "Add contact" at bounding box center [200, 114] width 24 height 6
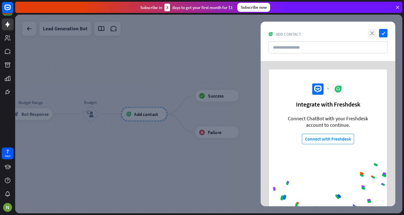
click at [372, 35] on icon "close" at bounding box center [372, 33] width 8 height 8
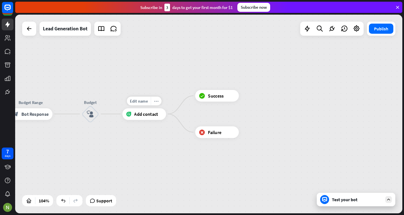
click at [157, 104] on div "more_horiz" at bounding box center [156, 100] width 11 height 9
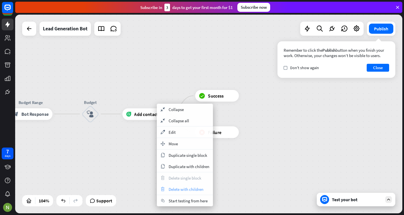
click at [180, 191] on span "Delete with children" at bounding box center [186, 188] width 35 height 5
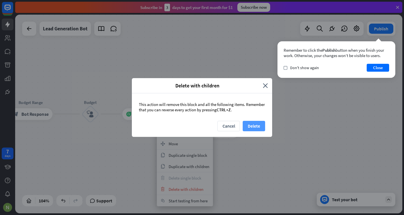
click at [247, 125] on button "Delete" at bounding box center [254, 126] width 22 height 10
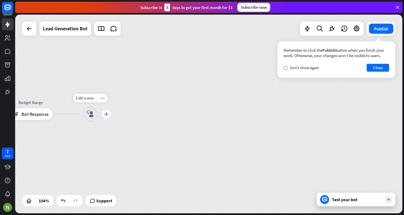
click at [108, 115] on icon "plus" at bounding box center [106, 114] width 4 height 4
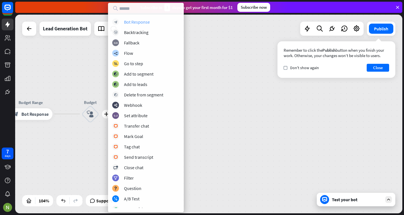
click at [134, 22] on div "Bot Response" at bounding box center [137, 22] width 26 height 6
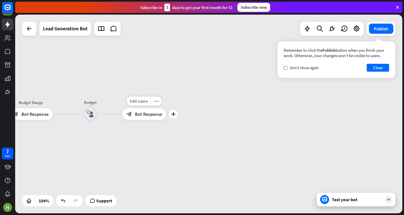
click at [150, 117] on div "block_bot_response Bot Response" at bounding box center [144, 114] width 44 height 12
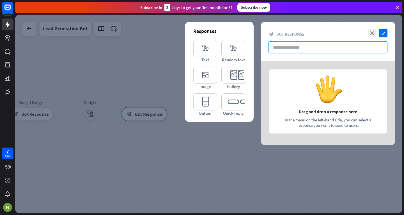
click at [281, 44] on input "text" at bounding box center [328, 47] width 119 height 12
paste input "**********"
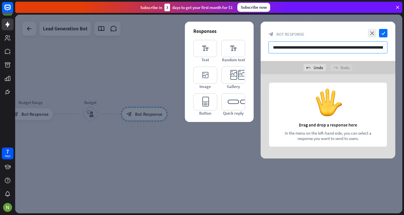
scroll to position [0, 62]
click at [206, 50] on icon "editor_text" at bounding box center [205, 48] width 24 height 17
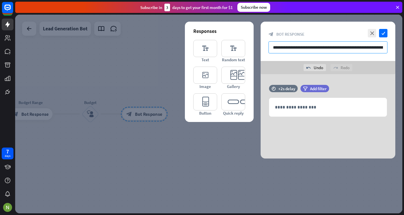
click at [284, 47] on input "**********" at bounding box center [328, 47] width 119 height 12
click at [294, 117] on div "**********" at bounding box center [328, 103] width 135 height 37
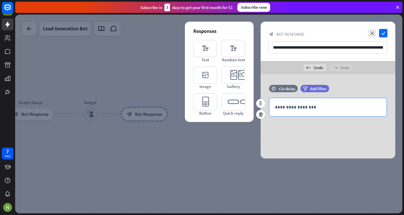
click at [288, 108] on p "**********" at bounding box center [328, 107] width 106 height 7
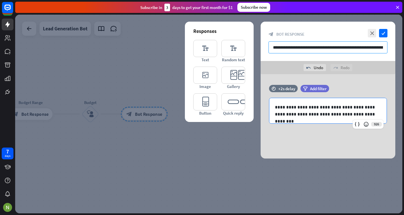
click at [300, 44] on input "**********" at bounding box center [328, 47] width 119 height 12
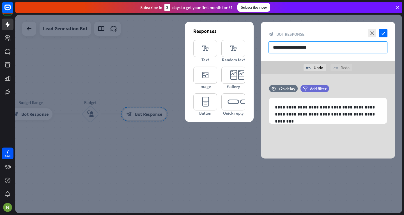
type input "**********"
click at [383, 33] on icon "check" at bounding box center [383, 33] width 8 height 8
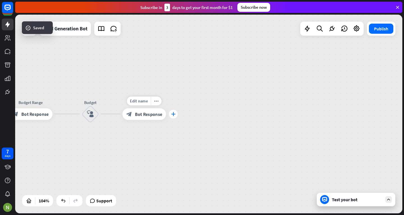
click at [175, 116] on div "plus" at bounding box center [173, 113] width 9 height 9
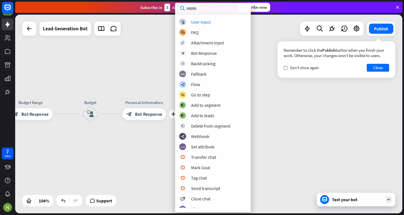
click at [190, 26] on div "block_user_input User Input block_faq FAQ block_attachment Attachment input blo…" at bounding box center [213, 113] width 76 height 189
click at [190, 23] on div "block_user_input User Input" at bounding box center [212, 22] width 67 height 7
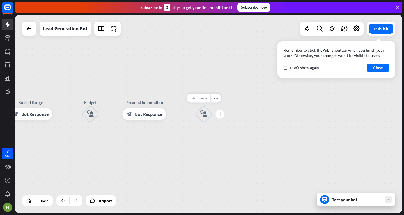
click at [204, 97] on span "Edit name" at bounding box center [198, 97] width 18 height 5
click at [189, 98] on input "**********" at bounding box center [204, 98] width 41 height 8
type input "**********"
click at [219, 114] on icon "plus" at bounding box center [220, 114] width 4 height 4
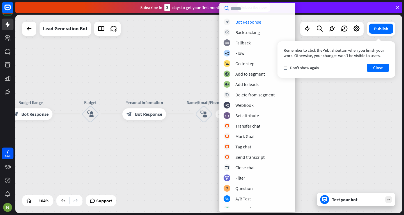
click at [239, 18] on div "block_bot_response Bot Response block_backtracking Backtracking block_fallback …" at bounding box center [257, 107] width 76 height 209
click at [242, 23] on div "Bot Response" at bounding box center [248, 22] width 26 height 6
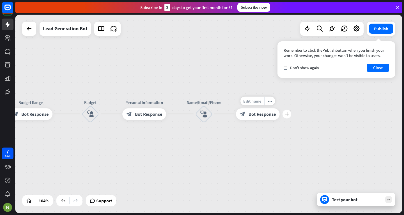
click at [251, 102] on span "Edit name" at bounding box center [252, 100] width 18 height 5
type input "**********"
click at [258, 99] on span "Edit name" at bounding box center [252, 100] width 18 height 5
click at [259, 114] on span "Bot Response" at bounding box center [262, 114] width 27 height 6
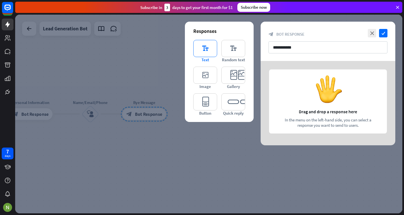
click at [203, 48] on icon "editor_text" at bounding box center [205, 48] width 24 height 17
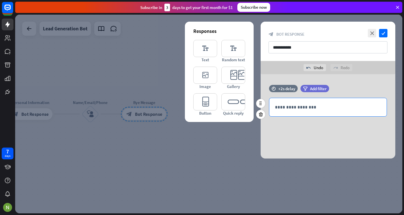
click at [300, 107] on p "**********" at bounding box center [328, 107] width 106 height 7
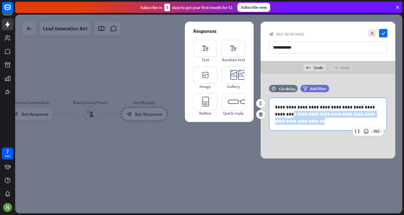
drag, startPoint x: 302, startPoint y: 126, endPoint x: 273, endPoint y: 113, distance: 31.8
click at [273, 113] on div "**********" at bounding box center [327, 114] width 117 height 32
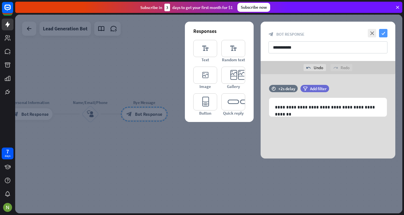
click at [384, 34] on icon "check" at bounding box center [383, 33] width 8 height 8
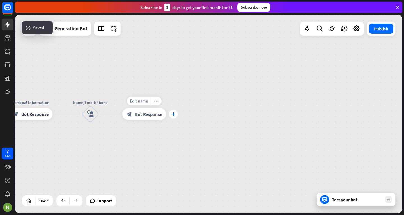
click at [174, 114] on icon "plus" at bounding box center [173, 114] width 4 height 4
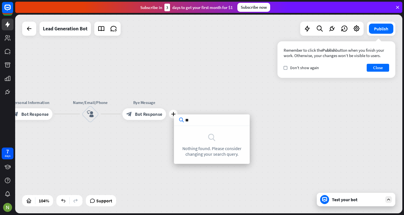
type input "*"
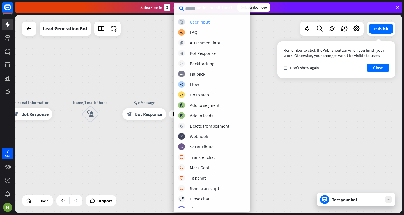
click at [196, 23] on div "User Input" at bounding box center [200, 22] width 20 height 6
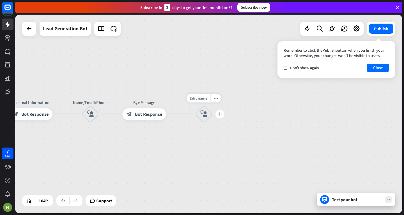
click at [204, 115] on icon "block_user_input" at bounding box center [203, 113] width 7 height 7
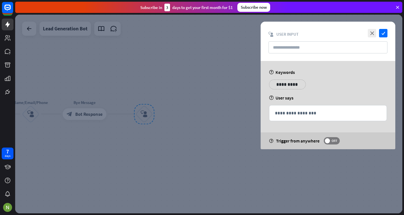
click at [136, 90] on div at bounding box center [208, 114] width 387 height 198
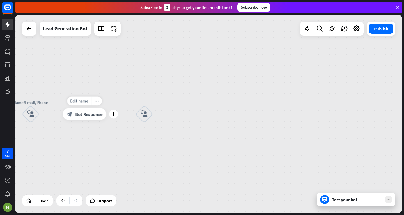
click at [86, 114] on span "Bot Response" at bounding box center [88, 114] width 27 height 6
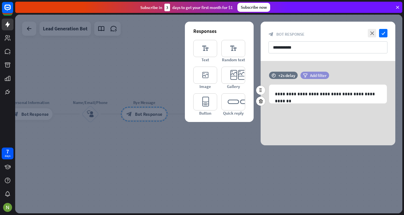
click at [306, 76] on icon "filter" at bounding box center [305, 75] width 4 height 4
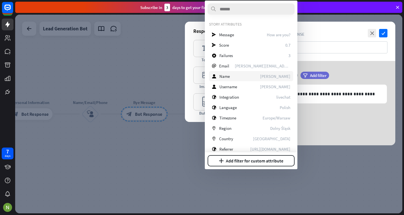
click at [262, 76] on div "user Name [PERSON_NAME]" at bounding box center [251, 76] width 84 height 10
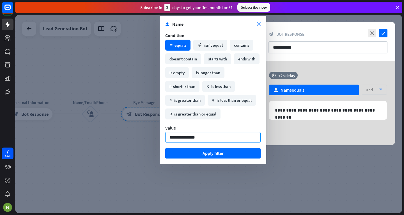
type input "**********"
click button "Apply filter" at bounding box center [212, 153] width 95 height 10
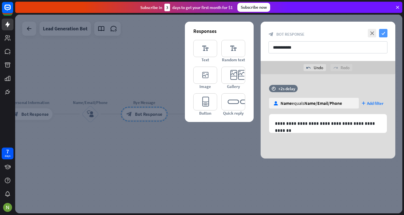
click at [383, 34] on icon "check" at bounding box center [383, 33] width 8 height 8
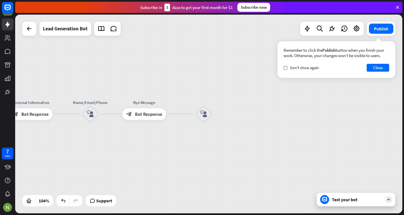
click at [330, 200] on div "Test your bot" at bounding box center [356, 198] width 79 height 13
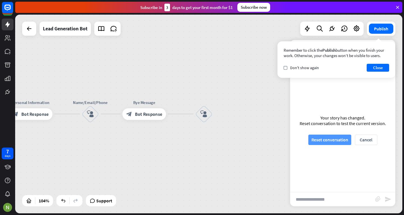
click at [330, 136] on button "Reset conversation" at bounding box center [329, 139] width 43 height 10
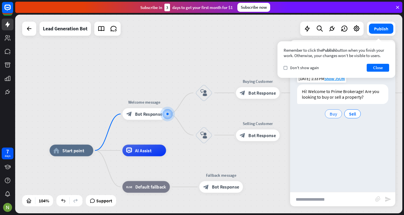
click at [332, 114] on span "Buy" at bounding box center [334, 114] width 8 height 6
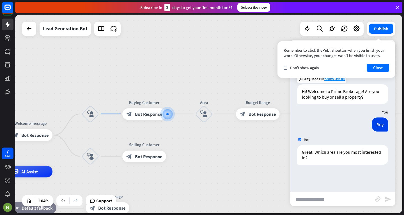
click at [339, 197] on input "text" at bounding box center [332, 199] width 85 height 14
type input "**********"
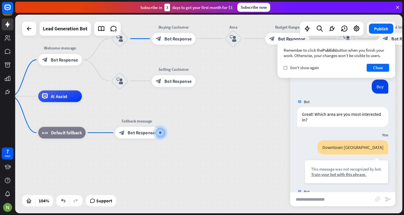
scroll to position [65, 0]
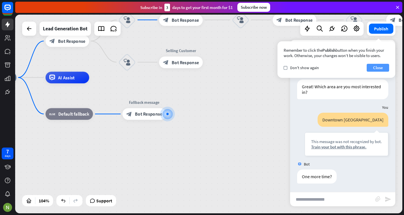
click at [375, 66] on button "Close" at bounding box center [378, 68] width 22 height 8
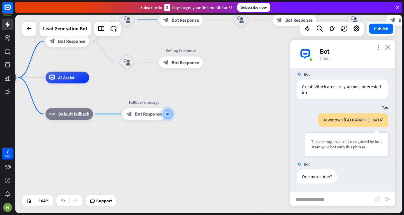
click at [388, 46] on icon "close" at bounding box center [388, 46] width 6 height 5
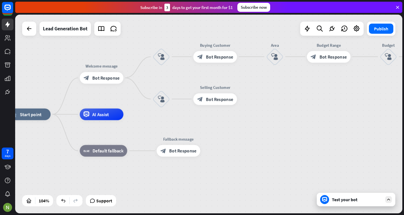
drag, startPoint x: 233, startPoint y: 61, endPoint x: 274, endPoint y: 112, distance: 65.4
click at [274, 112] on div "home_2 Start point Welcome message block_bot_response Bot Response block_user_i…" at bounding box center [208, 114] width 387 height 198
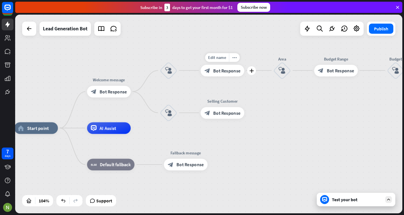
click at [230, 71] on span "Bot Response" at bounding box center [226, 70] width 27 height 6
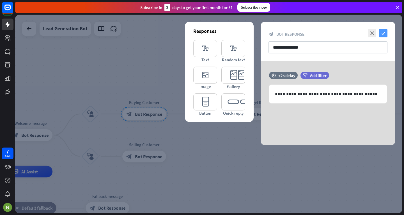
click at [384, 32] on icon "check" at bounding box center [383, 33] width 8 height 8
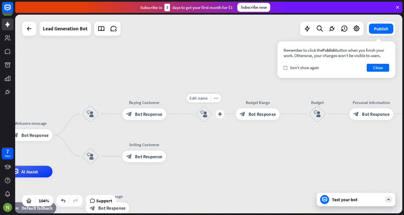
click at [207, 117] on icon "block_user_input" at bounding box center [203, 113] width 7 height 7
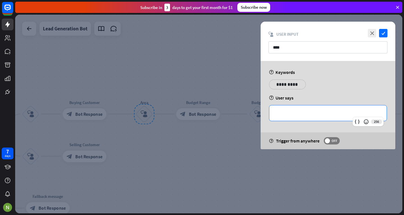
click at [277, 109] on p "**********" at bounding box center [328, 112] width 106 height 7
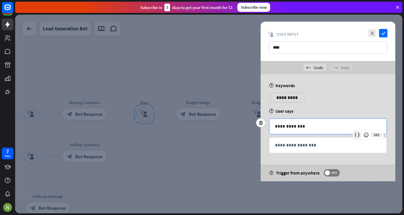
click at [357, 135] on icon at bounding box center [357, 135] width 6 height 6
click at [356, 132] on icon at bounding box center [357, 135] width 6 height 6
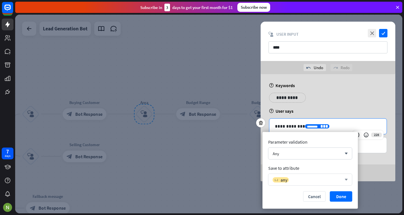
click at [309, 178] on div "variable any" at bounding box center [307, 179] width 69 height 6
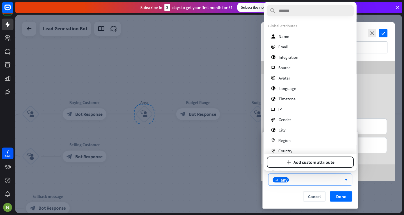
click at [378, 92] on div "**********" at bounding box center [328, 127] width 135 height 107
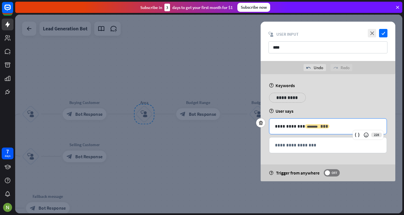
click at [305, 126] on div "******** ***" at bounding box center [317, 126] width 24 height 4
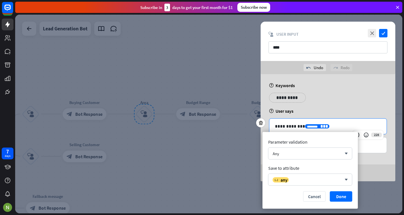
click at [302, 126] on p "**********" at bounding box center [328, 126] width 106 height 7
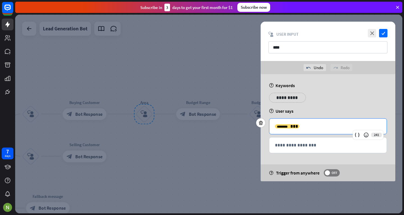
click at [273, 127] on div "**********" at bounding box center [327, 125] width 117 height 15
click at [275, 126] on div "******** ***" at bounding box center [287, 126] width 24 height 4
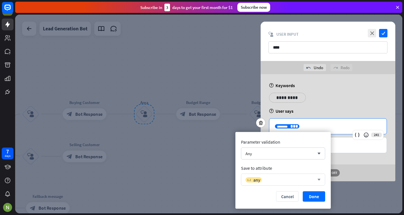
click at [282, 181] on div "variable any" at bounding box center [280, 179] width 69 height 6
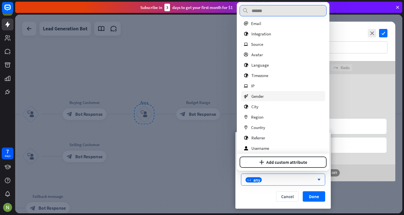
scroll to position [23, 0]
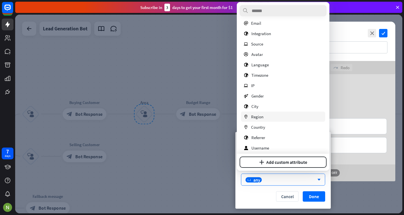
click at [256, 116] on span "Region" at bounding box center [257, 116] width 12 height 5
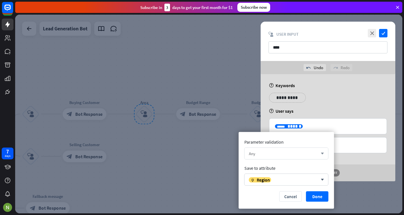
click at [279, 152] on div "Any" at bounding box center [283, 153] width 69 height 5
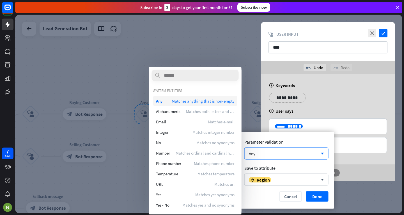
click at [204, 102] on span "Matches anything that is non-empty" at bounding box center [203, 100] width 63 height 5
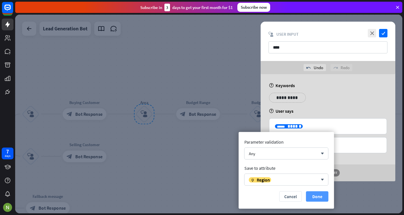
click at [317, 194] on button "Done" at bounding box center [317, 196] width 22 height 10
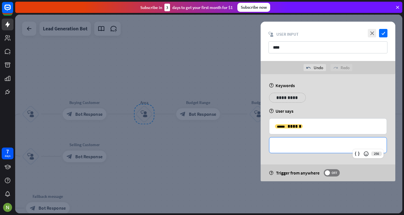
click at [340, 147] on p "**********" at bounding box center [328, 144] width 106 height 7
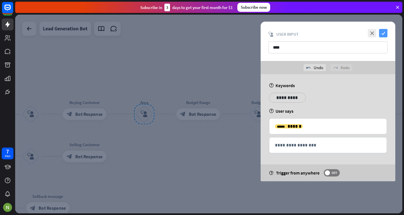
click at [386, 34] on icon "check" at bounding box center [383, 33] width 8 height 8
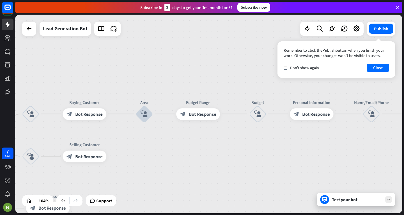
click at [344, 198] on div "Test your bot" at bounding box center [357, 199] width 51 height 6
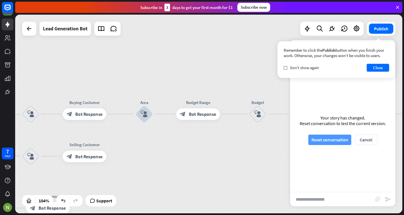
click at [337, 142] on button "Reset conversation" at bounding box center [329, 139] width 43 height 10
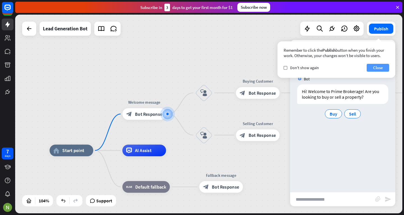
click at [381, 65] on button "Close" at bounding box center [378, 68] width 22 height 8
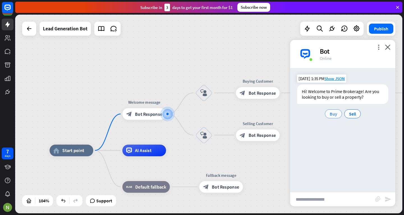
click at [335, 112] on span "Buy" at bounding box center [334, 114] width 8 height 6
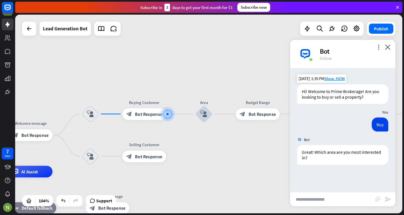
click at [325, 199] on input "text" at bounding box center [332, 199] width 85 height 14
type input "**********"
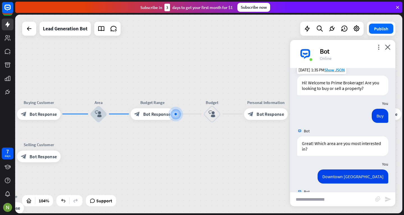
scroll to position [36, 0]
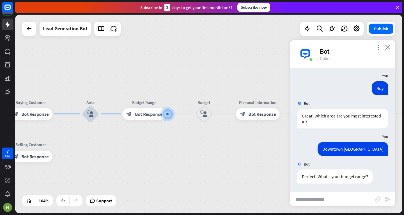
click at [387, 45] on icon "close" at bounding box center [388, 46] width 6 height 5
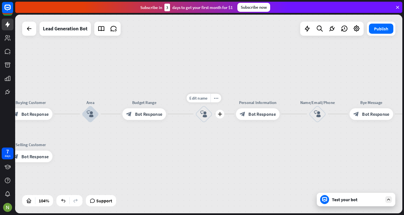
click at [204, 109] on div "block_user_input" at bounding box center [203, 113] width 17 height 17
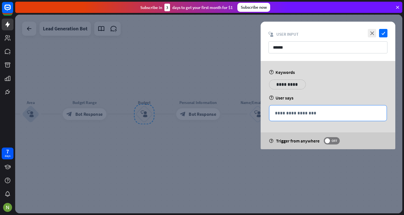
click at [288, 109] on div "**********" at bounding box center [327, 112] width 117 height 15
click at [355, 122] on icon at bounding box center [357, 122] width 6 height 6
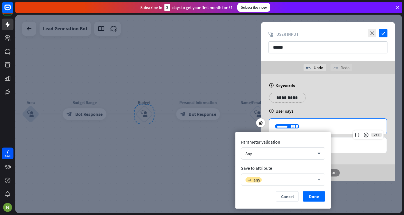
click at [294, 183] on div "variable any arrow_down" at bounding box center [283, 179] width 84 height 12
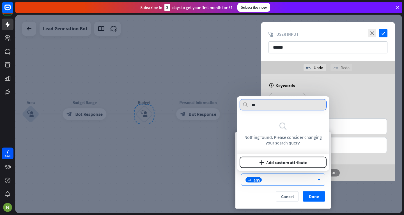
type input "*"
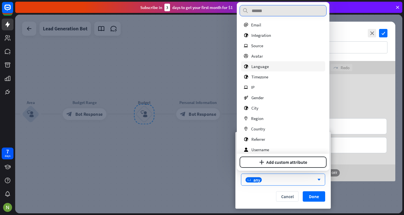
scroll to position [37, 0]
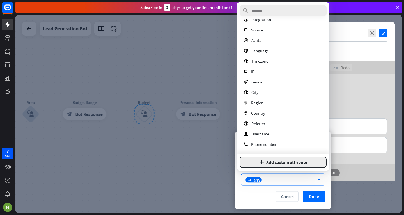
click at [280, 160] on button "plus Add custom attribute" at bounding box center [283, 162] width 87 height 11
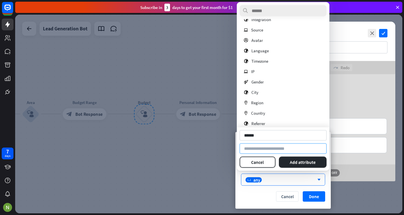
type input "******"
click at [279, 149] on input at bounding box center [283, 148] width 87 height 10
click at [293, 161] on button "Add attribute" at bounding box center [303, 162] width 48 height 11
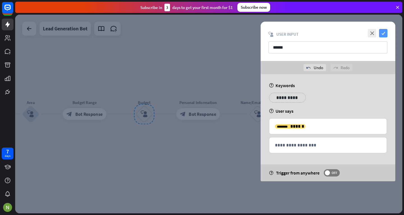
click at [382, 34] on icon "check" at bounding box center [383, 33] width 8 height 8
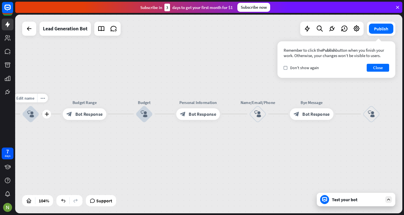
click at [31, 114] on icon "block_user_input" at bounding box center [30, 113] width 7 height 7
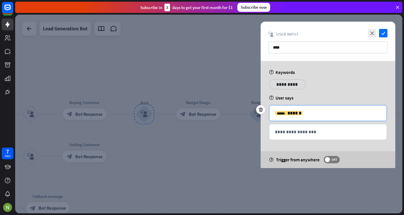
click at [303, 112] on p "**********" at bounding box center [328, 112] width 106 height 7
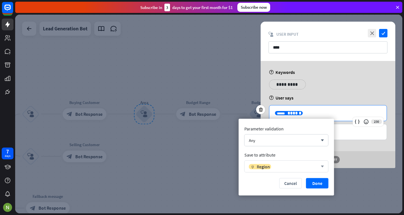
click at [281, 162] on div "marker Region arrow_down" at bounding box center [286, 166] width 84 height 12
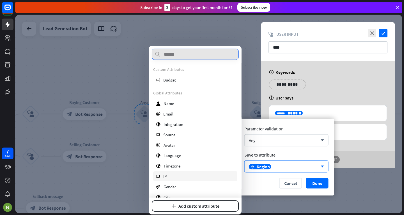
scroll to position [61, 0]
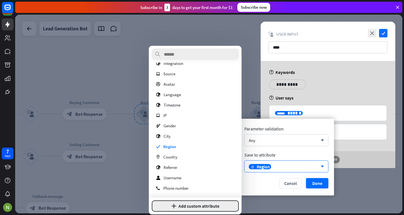
click at [218, 204] on button "plus Add custom attribute" at bounding box center [195, 205] width 87 height 11
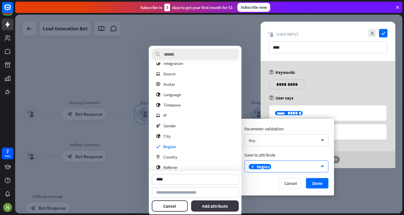
type input "****"
click at [207, 203] on button "Add attribute" at bounding box center [215, 205] width 48 height 11
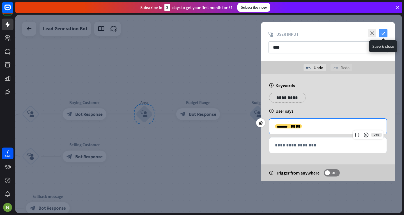
click at [386, 33] on icon "check" at bounding box center [383, 33] width 8 height 8
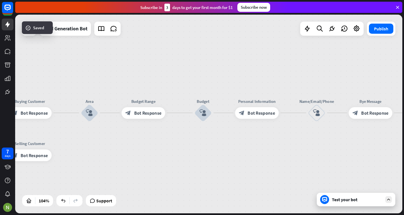
drag, startPoint x: 304, startPoint y: 133, endPoint x: 247, endPoint y: 131, distance: 57.0
click at [247, 131] on div "home_2 Start point Welcome message block_bot_response Bot Response block_user_i…" at bounding box center [208, 114] width 387 height 198
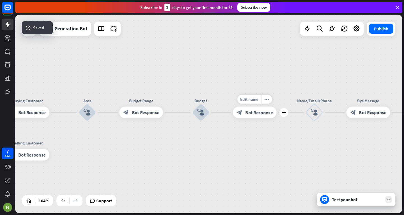
click at [244, 115] on div "block_bot_response Bot Response" at bounding box center [255, 112] width 44 height 12
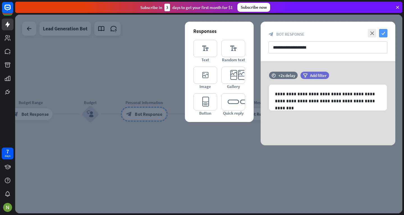
click at [387, 34] on icon "check" at bounding box center [383, 33] width 8 height 8
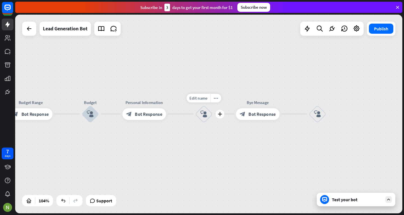
click at [205, 115] on icon "block_user_input" at bounding box center [203, 113] width 7 height 7
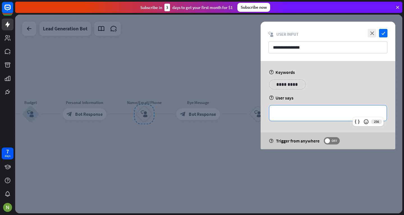
click at [290, 117] on div "**********" at bounding box center [327, 112] width 117 height 15
click at [357, 121] on icon at bounding box center [357, 122] width 6 height 6
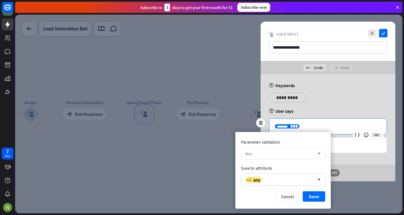
click at [264, 156] on div "Any arrow_down" at bounding box center [283, 153] width 84 height 12
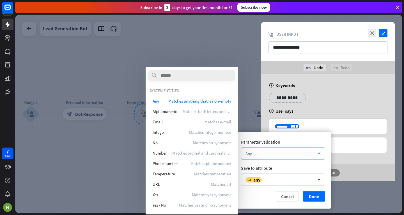
click at [264, 156] on div "Any arrow_down" at bounding box center [283, 153] width 84 height 12
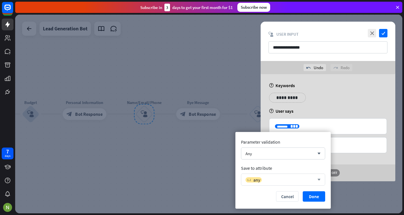
click at [265, 174] on div "variable any arrow_down" at bounding box center [283, 179] width 84 height 12
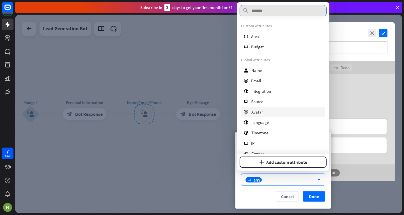
scroll to position [71, 0]
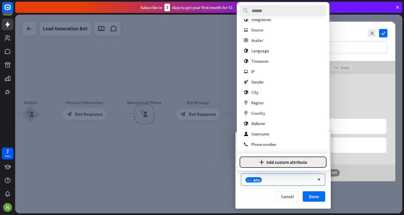
click at [266, 160] on button "plus Add custom attribute" at bounding box center [283, 162] width 87 height 11
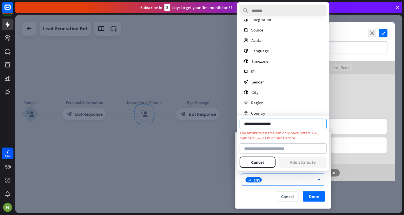
click at [259, 125] on input "**********" at bounding box center [283, 124] width 87 height 10
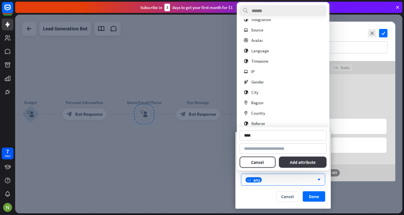
type input "****"
click at [288, 162] on button "Add attribute" at bounding box center [303, 162] width 48 height 11
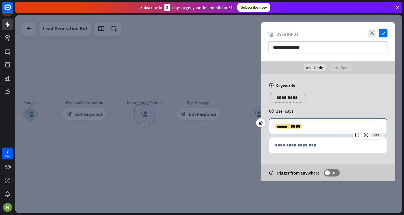
click at [309, 130] on div "**********" at bounding box center [327, 125] width 117 height 15
click at [290, 126] on span "****" at bounding box center [295, 126] width 10 height 4
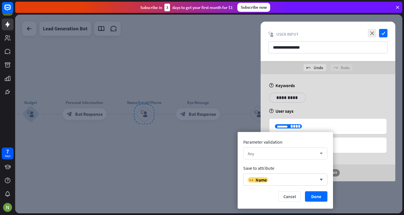
click at [277, 155] on div "Any" at bounding box center [282, 153] width 69 height 5
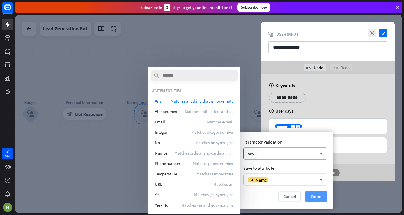
click at [310, 195] on button "Done" at bounding box center [316, 196] width 22 height 10
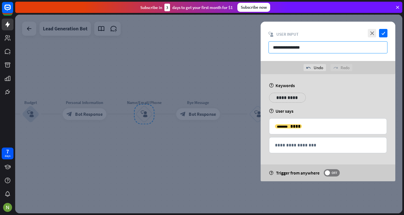
drag, startPoint x: 327, startPoint y: 44, endPoint x: 285, endPoint y: 45, distance: 42.1
click at [285, 45] on input "**********" at bounding box center [328, 47] width 119 height 12
click at [297, 49] on input "**********" at bounding box center [328, 47] width 119 height 12
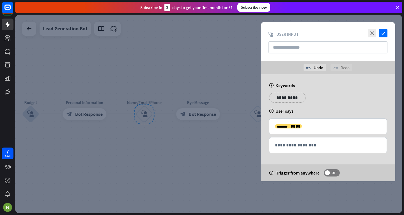
click at [362, 38] on div "close check block_user_input User Input" at bounding box center [328, 41] width 135 height 39
click at [347, 44] on input "text" at bounding box center [328, 47] width 119 height 12
type input "****"
click at [382, 31] on icon "check" at bounding box center [383, 33] width 8 height 8
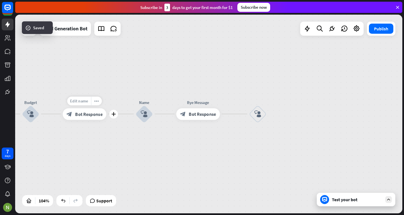
click at [88, 101] on span "Edit name" at bounding box center [79, 100] width 18 height 5
click at [98, 102] on input "**********" at bounding box center [84, 101] width 41 height 8
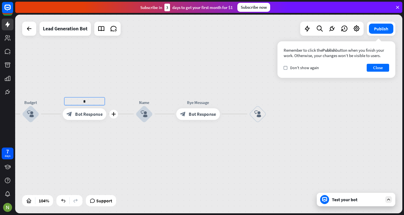
scroll to position [0, 0]
type input "**********"
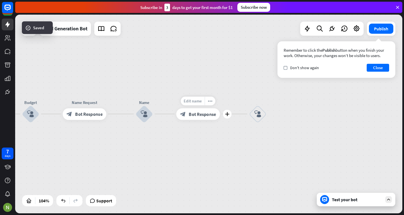
click at [191, 100] on span "Edit name" at bounding box center [193, 100] width 18 height 5
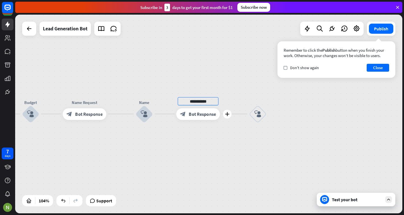
click at [191, 98] on input "**********" at bounding box center [198, 101] width 41 height 8
type input "**********"
click at [193, 113] on div "**********" at bounding box center [208, 114] width 387 height 198
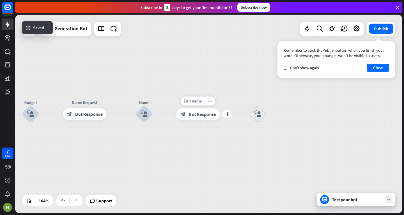
click at [205, 114] on span "Bot Response" at bounding box center [202, 114] width 27 height 6
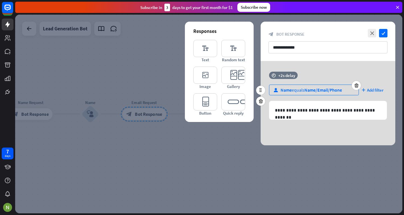
click at [290, 88] on span "Name" at bounding box center [286, 90] width 11 height 6
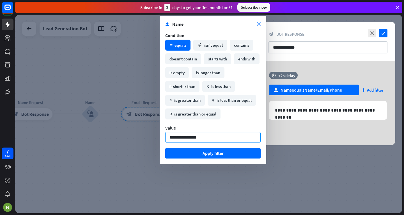
click at [219, 139] on input "**********" at bounding box center [212, 137] width 95 height 10
click at [179, 45] on div "math_equal equals" at bounding box center [177, 45] width 25 height 11
click at [260, 24] on icon "close" at bounding box center [259, 24] width 4 height 4
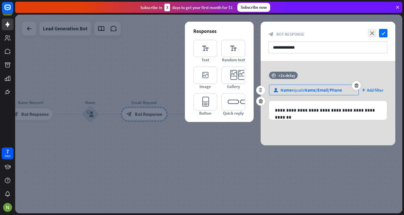
click at [316, 89] on span "Name/Email/Phone" at bounding box center [323, 90] width 38 height 6
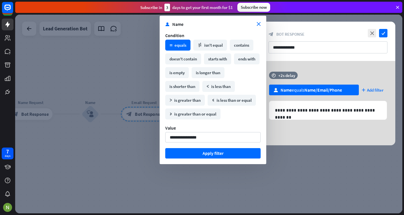
click at [360, 83] on div "time +2s delay user Name equals Name/Email/Phone plus Add filter" at bounding box center [328, 86] width 135 height 29
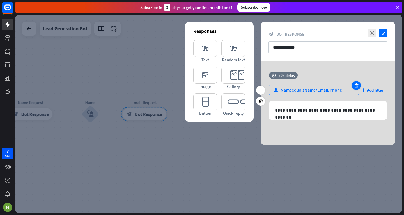
click at [357, 85] on icon at bounding box center [356, 85] width 5 height 5
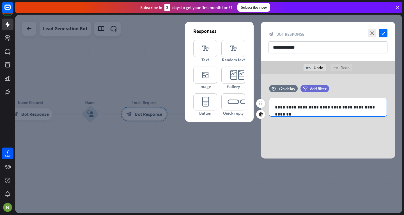
click at [293, 106] on p "**********" at bounding box center [328, 107] width 106 height 7
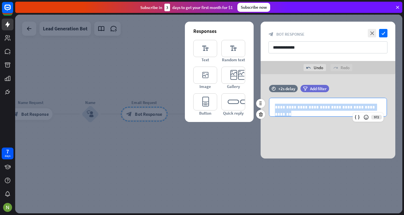
click at [293, 106] on p "**********" at bounding box center [328, 107] width 106 height 7
paste div
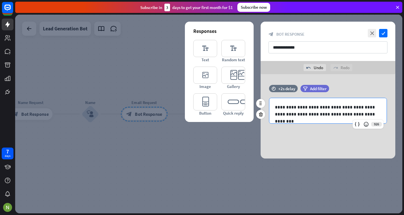
click at [292, 107] on p "**********" at bounding box center [328, 111] width 106 height 14
click at [336, 119] on p "**********" at bounding box center [328, 114] width 106 height 21
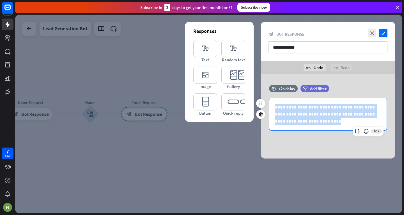
click at [336, 119] on p "**********" at bounding box center [328, 114] width 106 height 21
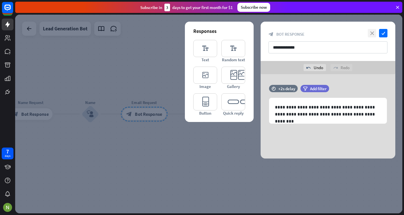
click at [370, 35] on icon "close" at bounding box center [372, 33] width 8 height 8
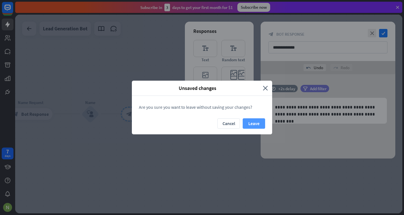
click at [249, 126] on button "Leave" at bounding box center [254, 123] width 22 height 10
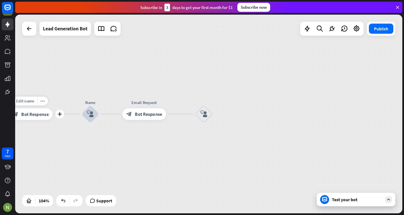
click at [32, 120] on div "Edit name more_horiz plus Name Request block_bot_response Bot Response" at bounding box center [31, 114] width 44 height 12
click at [34, 112] on span "Bot Response" at bounding box center [34, 114] width 27 height 6
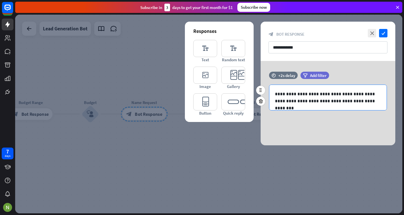
click at [290, 93] on p "**********" at bounding box center [328, 97] width 106 height 14
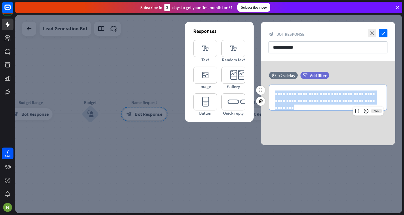
click at [290, 93] on p "**********" at bounding box center [328, 97] width 106 height 14
paste div
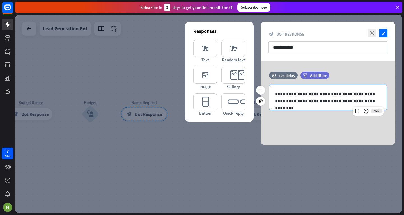
click at [292, 93] on p "**********" at bounding box center [328, 97] width 106 height 14
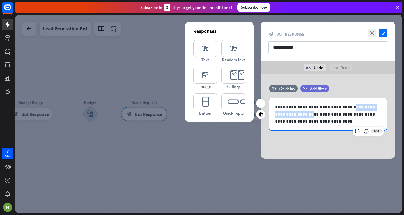
drag, startPoint x: 294, startPoint y: 114, endPoint x: 342, endPoint y: 103, distance: 49.4
click at [342, 103] on div "**********" at bounding box center [327, 114] width 117 height 32
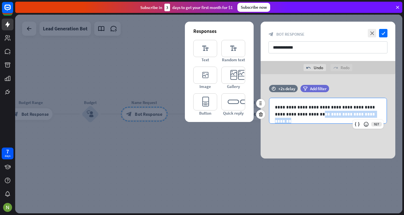
drag, startPoint x: 362, startPoint y: 114, endPoint x: 306, endPoint y: 114, distance: 55.8
click at [306, 114] on p "**********" at bounding box center [328, 111] width 106 height 14
click at [315, 116] on p "**********" at bounding box center [328, 111] width 106 height 14
drag, startPoint x: 365, startPoint y: 114, endPoint x: 315, endPoint y: 117, distance: 49.7
click at [315, 117] on p "**********" at bounding box center [328, 111] width 106 height 14
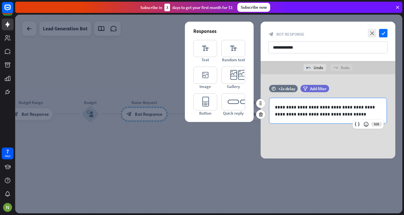
click at [315, 117] on p "**********" at bounding box center [328, 111] width 106 height 14
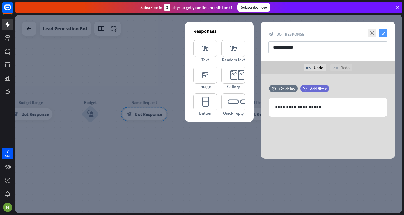
click at [384, 32] on icon "check" at bounding box center [383, 33] width 8 height 8
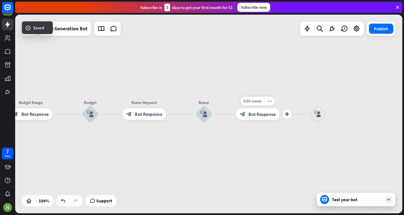
click at [251, 111] on span "Bot Response" at bounding box center [262, 114] width 27 height 6
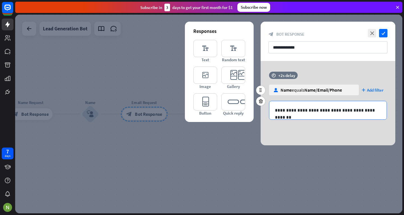
click at [292, 112] on p "**********" at bounding box center [328, 110] width 106 height 7
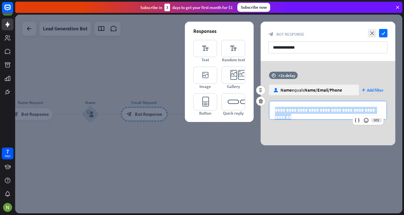
click at [292, 112] on p "**********" at bounding box center [328, 110] width 106 height 7
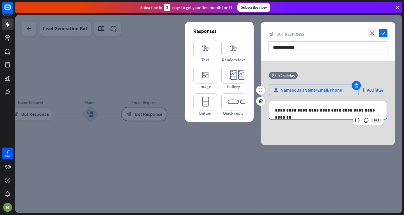
click at [357, 86] on icon at bounding box center [356, 85] width 5 height 5
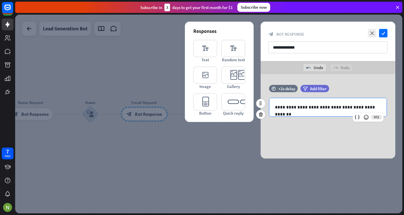
click at [318, 110] on p "**********" at bounding box center [328, 107] width 106 height 7
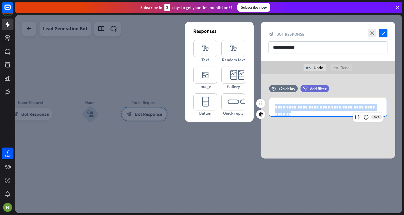
click at [318, 110] on p "**********" at bounding box center [328, 107] width 106 height 7
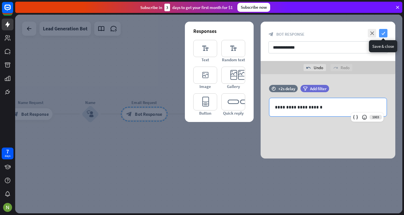
click at [383, 36] on icon "check" at bounding box center [383, 33] width 8 height 8
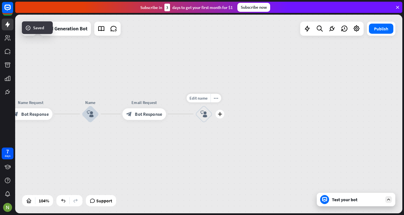
click at [200, 116] on div "block_user_input" at bounding box center [203, 113] width 17 height 17
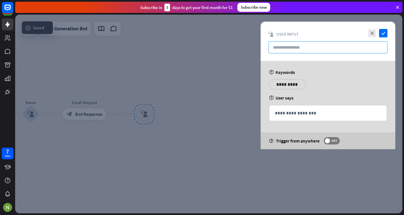
click at [280, 49] on input "text" at bounding box center [328, 47] width 119 height 12
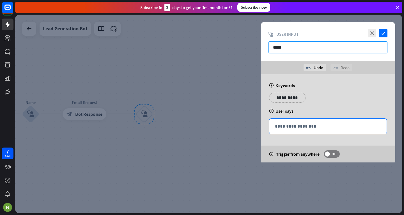
type input "*****"
click at [280, 127] on p "**********" at bounding box center [328, 126] width 106 height 7
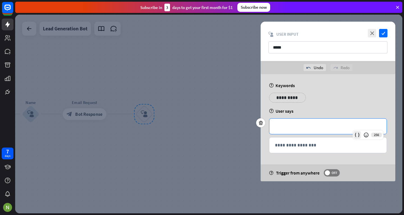
click at [357, 134] on icon at bounding box center [357, 135] width 6 height 6
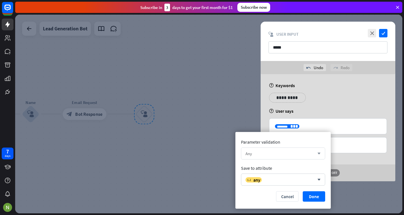
click at [292, 156] on div "Any" at bounding box center [280, 153] width 69 height 5
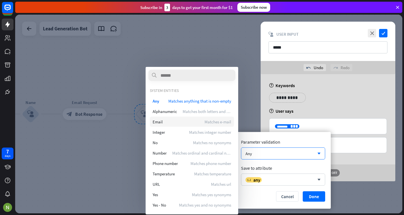
click at [210, 123] on span "Matches e-mail" at bounding box center [218, 121] width 27 height 5
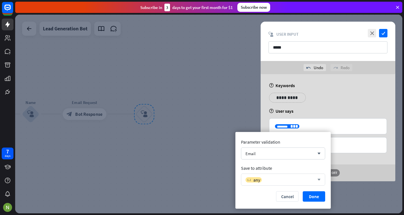
click at [262, 181] on div "variable any" at bounding box center [280, 179] width 69 height 6
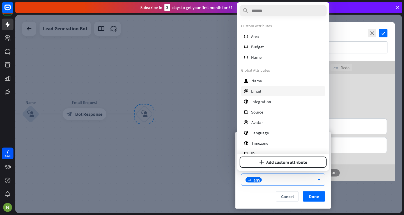
click at [261, 90] on span "Email" at bounding box center [256, 90] width 10 height 5
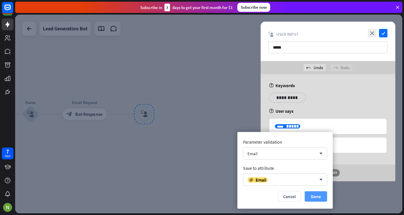
click at [316, 197] on button "Done" at bounding box center [316, 196] width 22 height 10
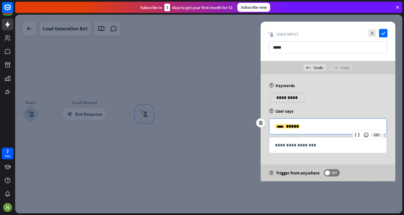
click at [378, 40] on div "close check block_user_input User Input *****" at bounding box center [328, 41] width 135 height 39
click at [382, 34] on icon "check" at bounding box center [383, 33] width 8 height 8
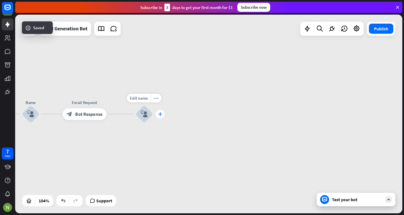
click at [163, 115] on div "plus" at bounding box center [160, 113] width 9 height 9
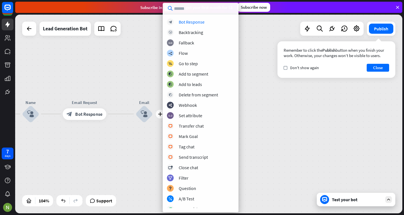
click at [197, 25] on div "block_bot_response Bot Response block_backtracking Backtracking block_fallback …" at bounding box center [201, 113] width 76 height 189
click at [195, 22] on div "Bot Response" at bounding box center [192, 22] width 26 height 6
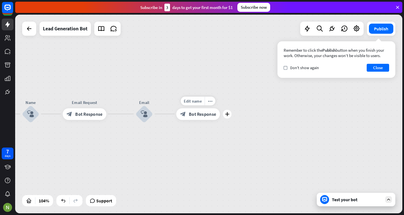
click at [198, 114] on span "Bot Response" at bounding box center [202, 114] width 27 height 6
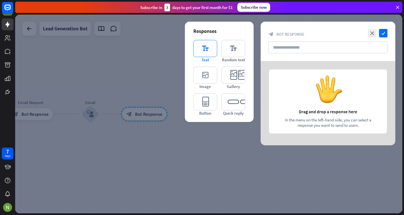
click at [195, 43] on icon "editor_text" at bounding box center [205, 48] width 24 height 17
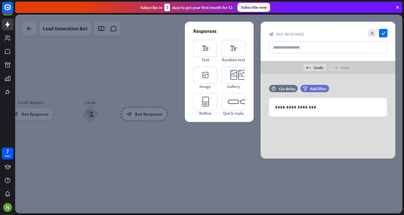
click at [274, 54] on div "close check block_bot_response Bot Response" at bounding box center [328, 41] width 135 height 39
click at [275, 44] on input "text" at bounding box center [328, 47] width 119 height 12
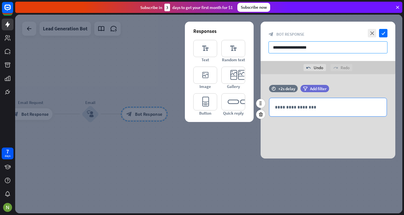
type input "**********"
click at [306, 107] on p "**********" at bounding box center [328, 107] width 106 height 7
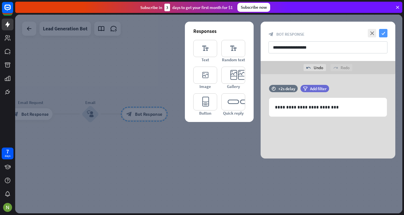
click at [385, 33] on icon "check" at bounding box center [383, 33] width 8 height 8
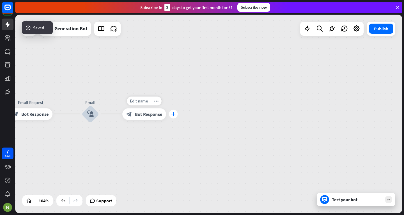
click at [173, 114] on icon "plus" at bounding box center [173, 114] width 4 height 4
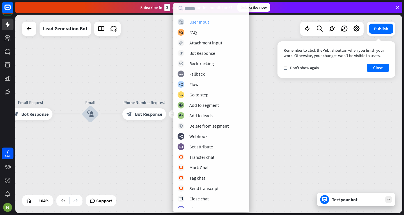
click at [200, 23] on div "User Input" at bounding box center [199, 22] width 20 height 6
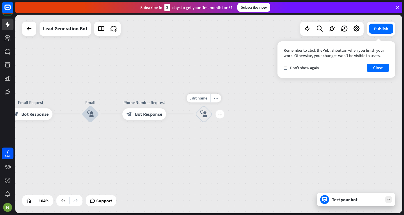
click at [202, 114] on icon "block_user_input" at bounding box center [203, 113] width 7 height 7
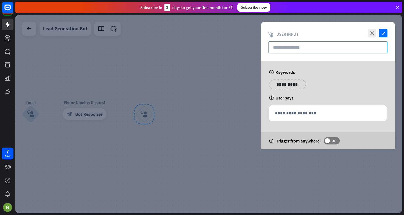
click at [292, 43] on input "text" at bounding box center [328, 47] width 119 height 12
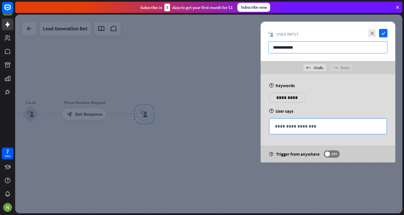
type input "**********"
click at [292, 128] on p "**********" at bounding box center [328, 126] width 106 height 7
click at [356, 135] on icon at bounding box center [357, 135] width 6 height 6
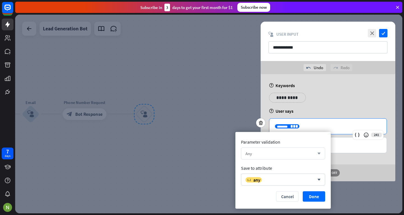
click at [267, 148] on div "Any arrow_down" at bounding box center [283, 153] width 84 height 12
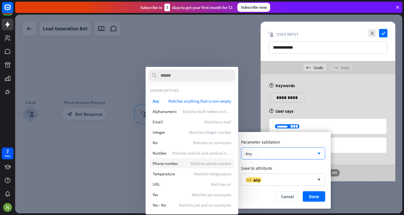
click at [198, 166] on div "Phone number Matches phone number" at bounding box center [192, 163] width 84 height 10
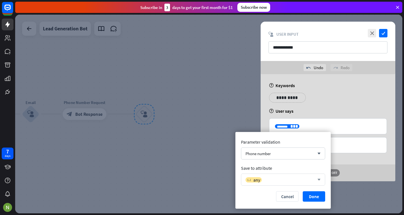
click at [285, 175] on div "variable any arrow_down" at bounding box center [283, 179] width 84 height 12
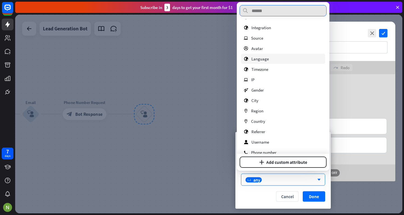
scroll to position [82, 0]
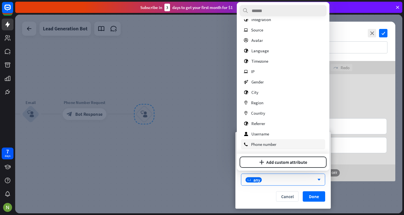
click at [269, 143] on span "Phone number" at bounding box center [263, 143] width 25 height 5
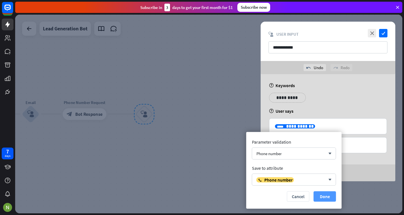
click at [318, 192] on button "Done" at bounding box center [325, 196] width 22 height 10
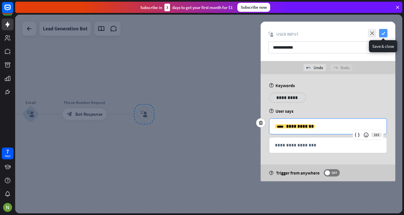
click at [382, 33] on icon "check" at bounding box center [383, 33] width 8 height 8
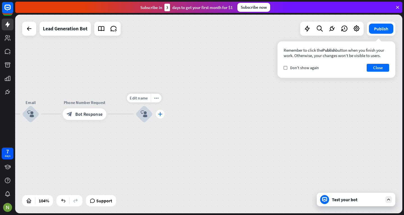
click at [162, 115] on icon "plus" at bounding box center [160, 114] width 4 height 4
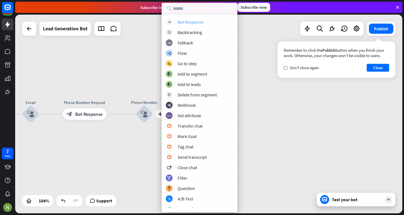
click at [202, 21] on div "Bot Response" at bounding box center [191, 22] width 26 height 6
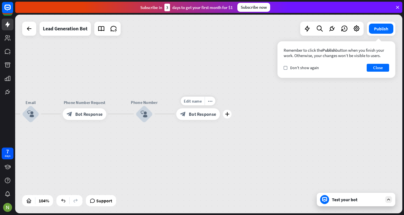
click at [191, 116] on span "Bot Response" at bounding box center [202, 114] width 27 height 6
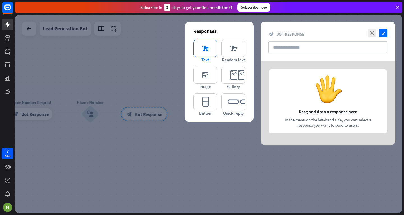
click at [214, 42] on icon "editor_text" at bounding box center [205, 48] width 24 height 17
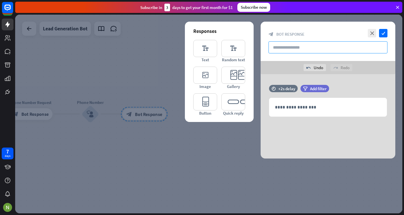
click at [280, 45] on input "text" at bounding box center [328, 47] width 119 height 12
click at [271, 48] on input "**********" at bounding box center [328, 47] width 119 height 12
click at [276, 45] on input "**********" at bounding box center [328, 47] width 119 height 12
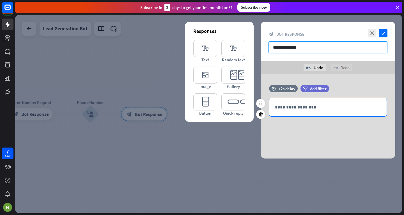
type input "**********"
click at [287, 111] on div "**********" at bounding box center [327, 107] width 117 height 18
paste div
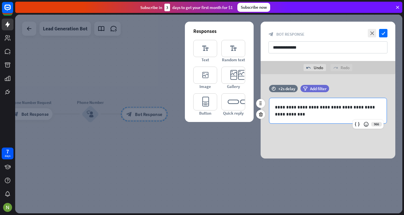
click at [296, 106] on p "**********" at bounding box center [328, 111] width 106 height 14
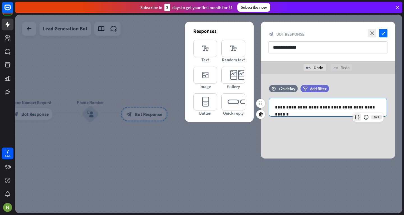
click at [359, 116] on icon at bounding box center [357, 117] width 6 height 6
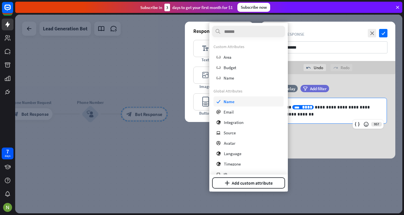
click at [262, 98] on div "check Name" at bounding box center [249, 101] width 70 height 10
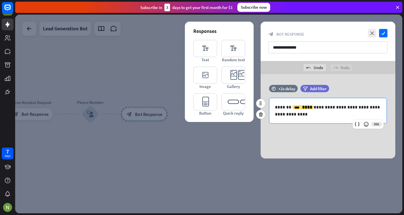
click at [307, 111] on p "**********" at bounding box center [328, 111] width 106 height 14
click at [359, 122] on icon at bounding box center [357, 124] width 6 height 6
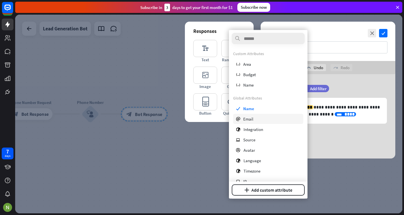
click at [249, 121] on div "email Email" at bounding box center [268, 119] width 70 height 10
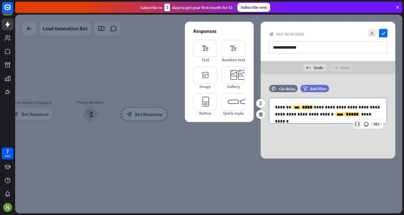
click at [360, 122] on div at bounding box center [357, 124] width 8 height 8
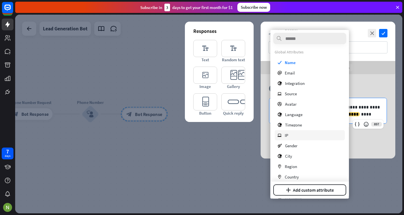
scroll to position [82, 0]
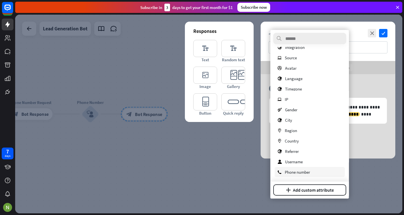
click at [304, 171] on span "Phone number" at bounding box center [297, 171] width 25 height 5
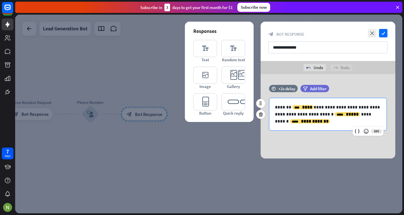
click at [351, 113] on p "**********" at bounding box center [328, 114] width 106 height 21
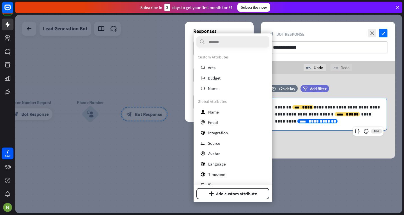
click at [300, 123] on p "**********" at bounding box center [328, 114] width 106 height 21
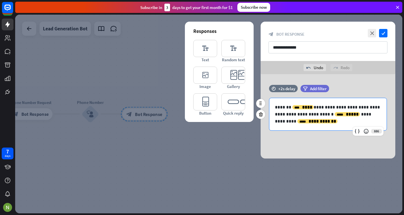
click at [315, 107] on p "**********" at bounding box center [328, 114] width 106 height 21
click at [275, 113] on p "**********" at bounding box center [328, 114] width 106 height 21
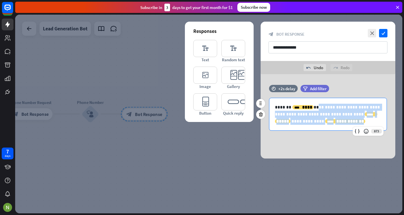
drag, startPoint x: 314, startPoint y: 105, endPoint x: 330, endPoint y: 127, distance: 27.1
click at [330, 127] on div "**********" at bounding box center [327, 114] width 117 height 32
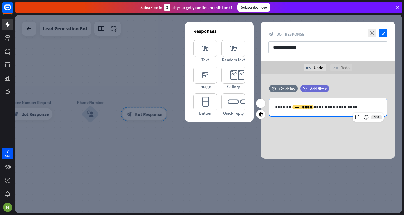
click at [361, 112] on div "**********" at bounding box center [327, 107] width 117 height 18
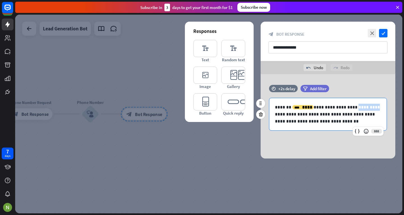
drag, startPoint x: 348, startPoint y: 104, endPoint x: 364, endPoint y: 105, distance: 16.3
click at [364, 105] on p "**********" at bounding box center [328, 114] width 106 height 21
click at [295, 121] on p "**********" at bounding box center [328, 114] width 106 height 21
click at [319, 115] on p "**********" at bounding box center [328, 114] width 106 height 21
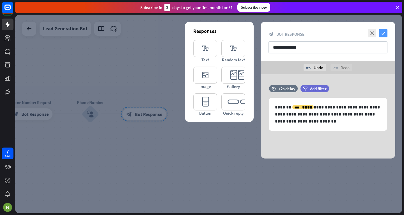
click at [386, 35] on icon "check" at bounding box center [383, 33] width 8 height 8
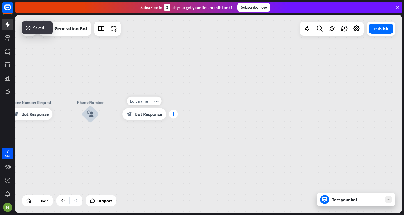
click at [173, 114] on icon "plus" at bounding box center [173, 114] width 4 height 4
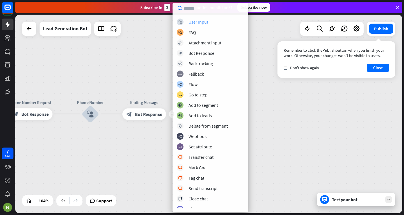
click at [201, 23] on div "User Input" at bounding box center [199, 22] width 20 height 6
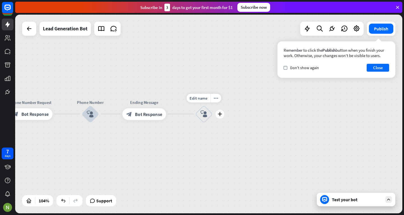
click at [208, 113] on div "block_user_input" at bounding box center [203, 113] width 17 height 17
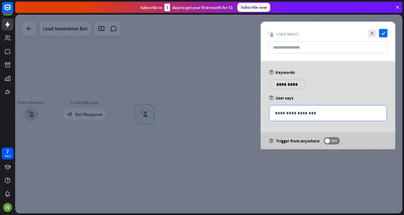
click at [285, 112] on p "**********" at bounding box center [328, 112] width 106 height 7
click at [384, 32] on icon "check" at bounding box center [383, 33] width 8 height 8
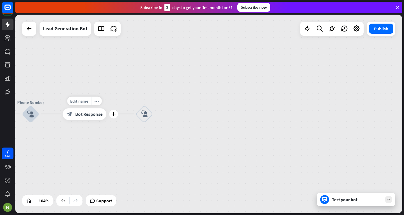
click at [94, 115] on span "Bot Response" at bounding box center [88, 114] width 27 height 6
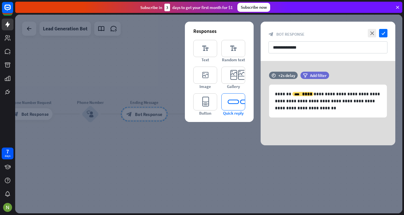
click at [233, 101] on icon "editor_quick_replies" at bounding box center [233, 101] width 24 height 17
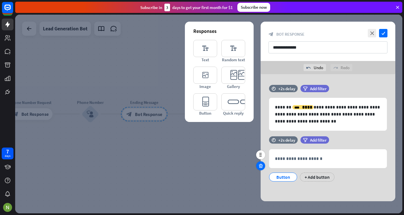
click at [260, 162] on div at bounding box center [260, 165] width 9 height 9
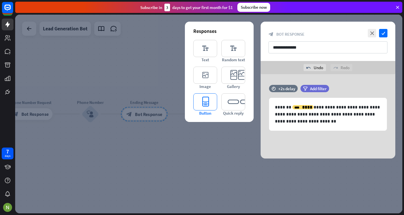
click at [208, 97] on icon "editor_button" at bounding box center [205, 101] width 24 height 17
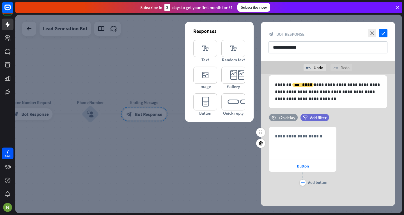
scroll to position [23, 0]
click at [263, 141] on div at bounding box center [260, 142] width 9 height 9
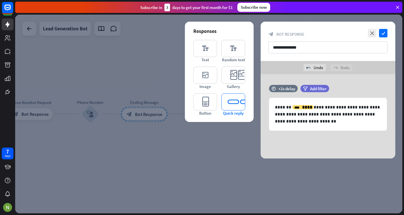
click at [235, 101] on icon "editor_quick_replies" at bounding box center [233, 101] width 24 height 17
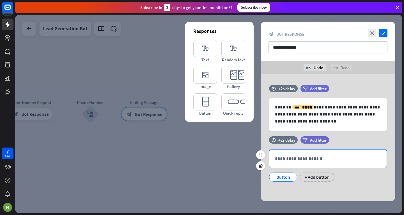
click at [291, 162] on div "**********" at bounding box center [327, 158] width 117 height 18
click at [281, 176] on div "Button" at bounding box center [283, 177] width 19 height 8
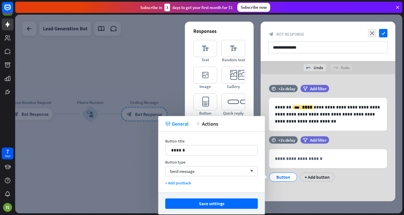
click at [277, 175] on div "Button" at bounding box center [283, 177] width 19 height 8
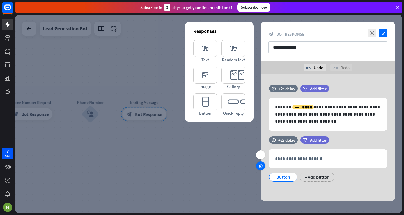
click at [260, 166] on icon at bounding box center [260, 165] width 5 height 5
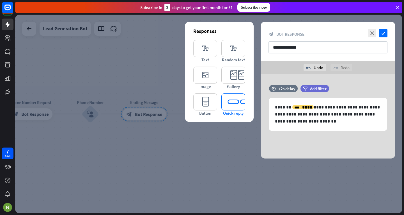
click at [240, 106] on icon "editor_quick_replies" at bounding box center [233, 101] width 24 height 17
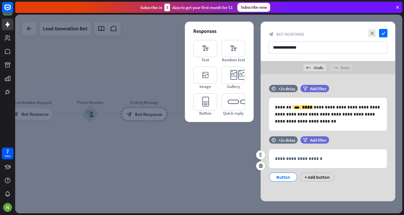
click at [287, 181] on div "Button" at bounding box center [283, 177] width 19 height 8
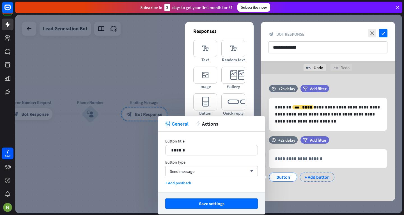
click at [301, 176] on div "+ Add button" at bounding box center [317, 176] width 35 height 9
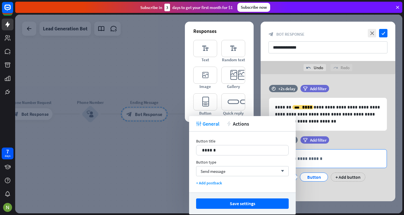
click at [319, 167] on div "**********" at bounding box center [327, 158] width 117 height 18
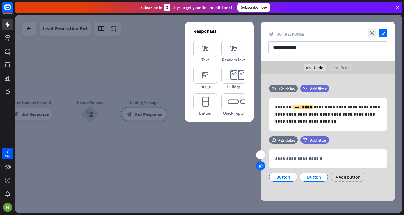
click at [261, 162] on div at bounding box center [260, 165] width 9 height 9
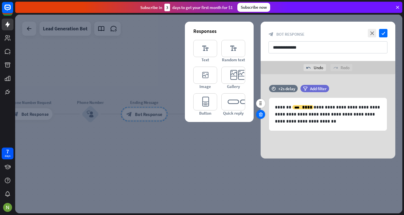
click at [258, 113] on icon at bounding box center [260, 114] width 5 height 5
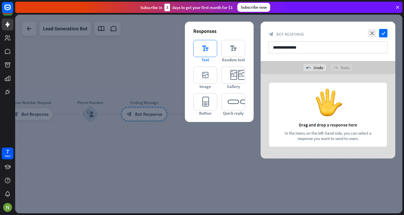
click at [205, 52] on icon "editor_text" at bounding box center [205, 48] width 24 height 17
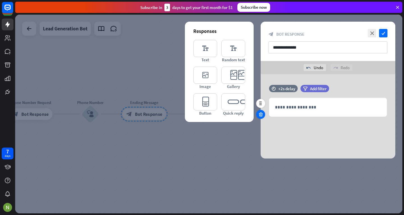
click at [261, 115] on icon at bounding box center [260, 114] width 5 height 5
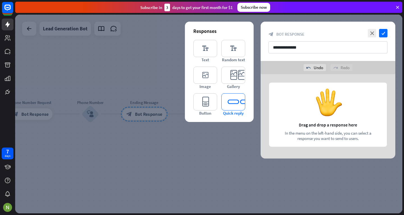
click at [230, 104] on icon "editor_quick_replies" at bounding box center [233, 101] width 24 height 17
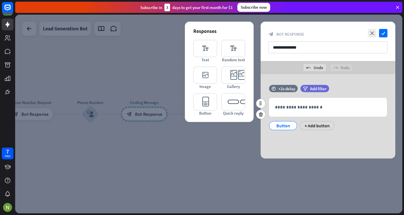
click at [290, 125] on div "Button" at bounding box center [283, 125] width 19 height 8
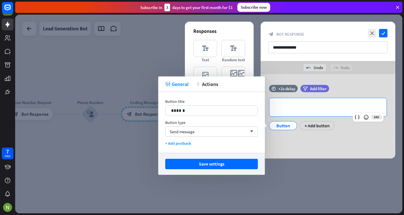
click at [283, 110] on p "**********" at bounding box center [328, 107] width 106 height 7
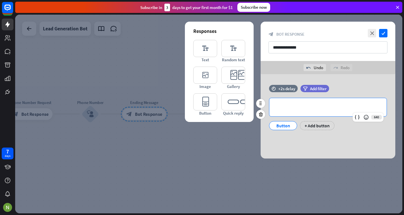
paste div
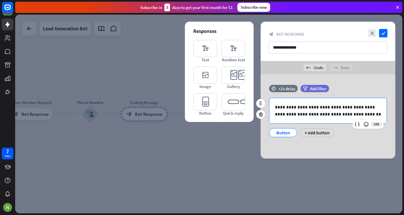
click at [276, 106] on p "**********" at bounding box center [328, 111] width 106 height 14
click at [356, 121] on icon at bounding box center [357, 124] width 6 height 6
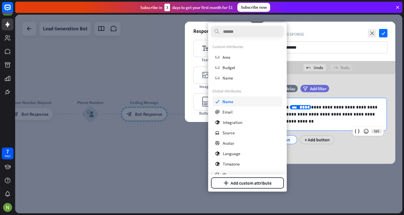
click at [251, 101] on div "check Name" at bounding box center [247, 101] width 70 height 10
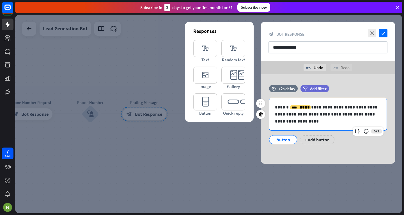
click at [289, 106] on p "**********" at bounding box center [328, 114] width 106 height 21
click at [322, 106] on p "**********" at bounding box center [328, 114] width 106 height 21
click at [340, 107] on p "**********" at bounding box center [328, 114] width 106 height 21
click at [312, 115] on p "**********" at bounding box center [328, 114] width 106 height 21
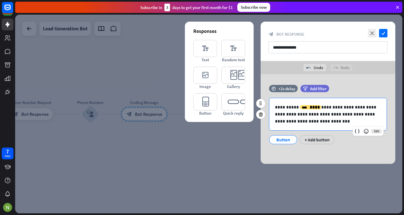
click at [292, 122] on p "**********" at bounding box center [328, 114] width 106 height 21
click at [294, 139] on div "Button" at bounding box center [283, 139] width 28 height 9
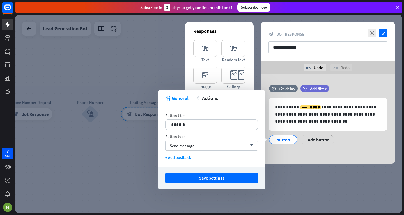
drag, startPoint x: 201, startPoint y: 144, endPoint x: 217, endPoint y: 151, distance: 18.1
click at [217, 151] on div "Button title 14 ****** Button type Send message arrow_down + Add postback" at bounding box center [211, 136] width 107 height 61
click at [202, 102] on div "tweak General action Actions" at bounding box center [211, 97] width 107 height 15
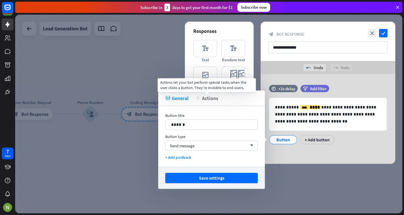
click at [204, 97] on span "Actions" at bounding box center [210, 98] width 16 height 6
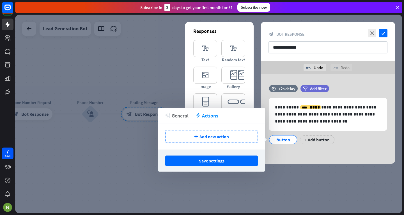
click at [179, 113] on span "General" at bounding box center [180, 115] width 17 height 6
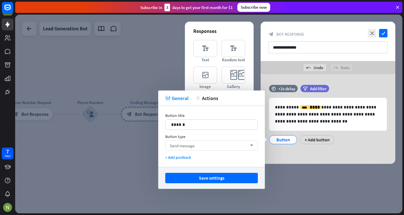
click at [196, 141] on div "Send message arrow_down" at bounding box center [211, 145] width 93 height 10
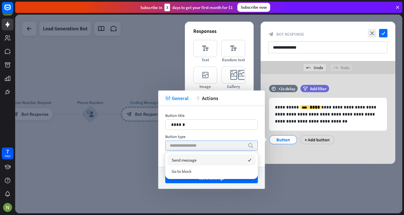
click at [196, 141] on input "search" at bounding box center [207, 146] width 75 height 10
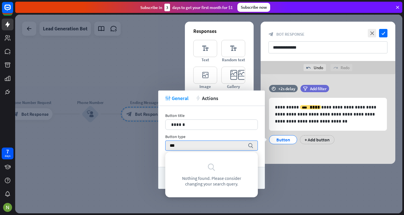
type input "***"
click at [199, 131] on div "Button title 14 ****** Button type *** search + Add postback" at bounding box center [211, 136] width 107 height 61
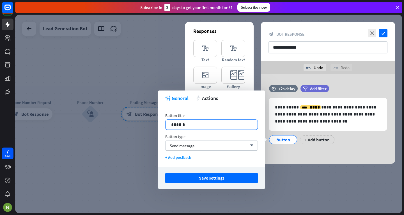
click at [207, 125] on p "******" at bounding box center [211, 124] width 81 height 7
click at [178, 125] on p "******" at bounding box center [211, 124] width 81 height 7
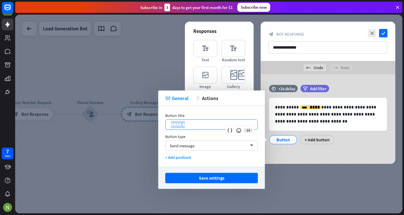
click at [178, 125] on p "******" at bounding box center [211, 124] width 81 height 7
click at [180, 145] on span "Send message" at bounding box center [182, 145] width 25 height 5
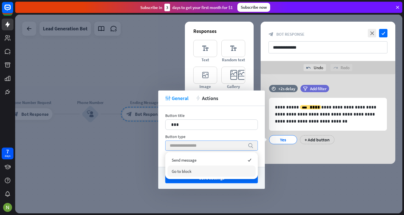
click at [186, 175] on div "Go to block" at bounding box center [212, 170] width 88 height 11
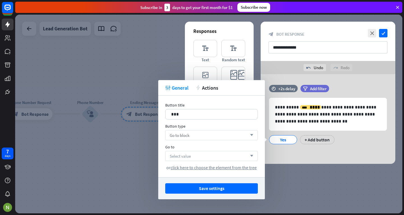
click at [217, 158] on div "Select value arrow_down" at bounding box center [211, 156] width 93 height 10
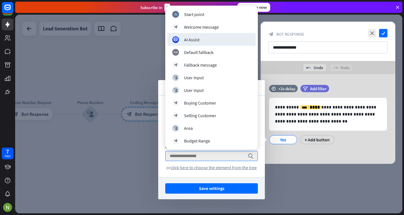
click at [134, 51] on div at bounding box center [208, 114] width 387 height 198
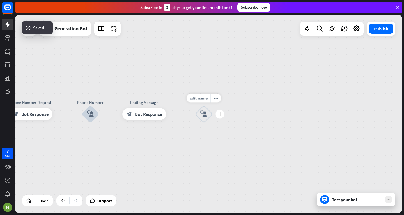
click at [201, 115] on icon "block_user_input" at bounding box center [203, 113] width 7 height 7
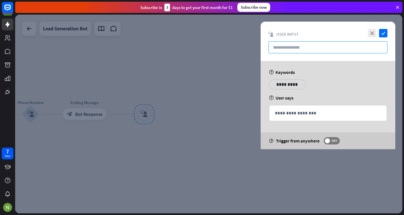
click at [287, 47] on input "text" at bounding box center [328, 47] width 119 height 12
click at [282, 114] on p "**********" at bounding box center [328, 112] width 106 height 7
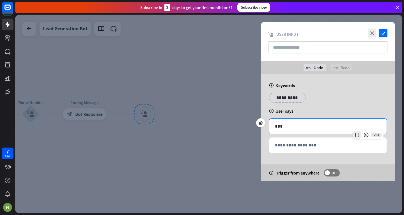
click at [357, 137] on icon at bounding box center [357, 135] width 6 height 6
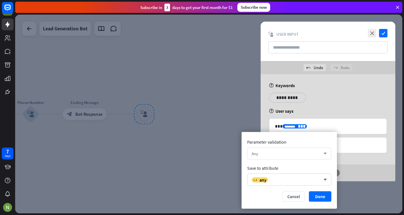
click at [310, 156] on div "Any arrow_down" at bounding box center [289, 153] width 84 height 12
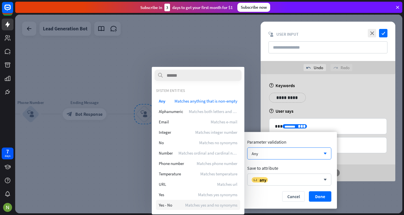
click at [231, 205] on span "Matches yes and no synonyms" at bounding box center [211, 204] width 52 height 5
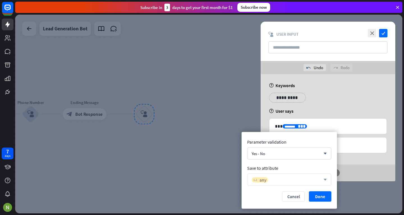
click at [266, 178] on span "any" at bounding box center [263, 179] width 7 height 6
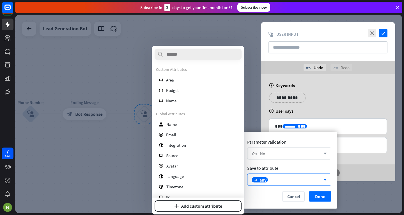
click at [264, 150] on div "Yes - No arrow_down" at bounding box center [289, 153] width 84 height 12
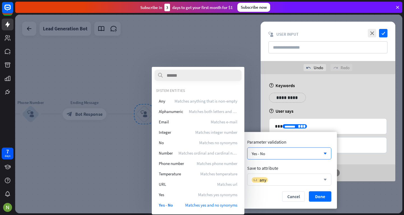
click at [266, 176] on div "variable any arrow_down" at bounding box center [289, 179] width 84 height 12
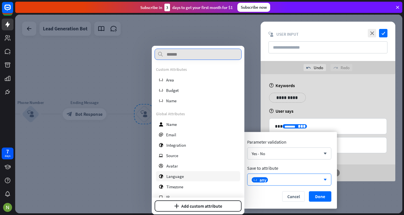
scroll to position [82, 0]
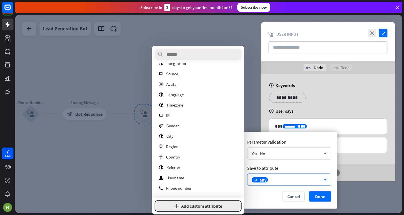
click at [217, 207] on button "plus Add custom attribute" at bounding box center [198, 205] width 87 height 11
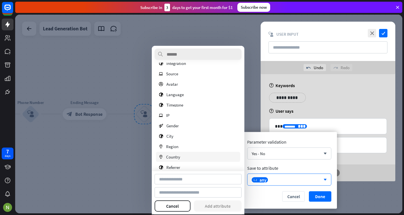
click at [205, 155] on div "marker Country" at bounding box center [198, 157] width 84 height 10
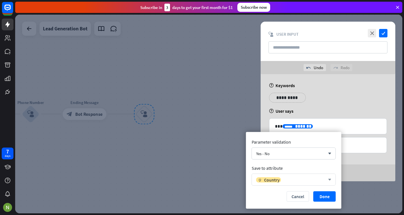
click at [266, 183] on div "marker Country arrow_down" at bounding box center [294, 179] width 84 height 12
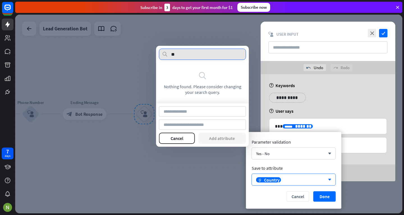
type input "*"
type input "******"
click at [184, 117] on div "Cancel Add attribute" at bounding box center [202, 125] width 87 height 38
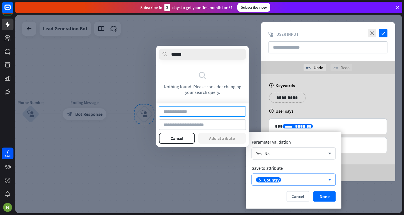
click at [183, 108] on input at bounding box center [202, 111] width 87 height 10
type input "******"
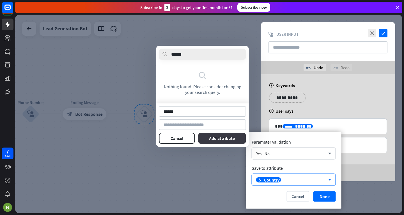
click at [230, 138] on button "Add attribute" at bounding box center [222, 137] width 48 height 11
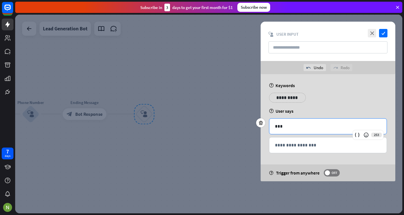
click at [297, 123] on p "***" at bounding box center [328, 126] width 106 height 7
click at [357, 133] on icon at bounding box center [357, 135] width 6 height 6
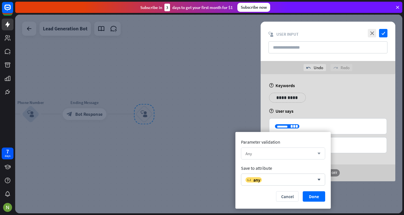
click at [269, 157] on div "Any arrow_down" at bounding box center [283, 153] width 84 height 12
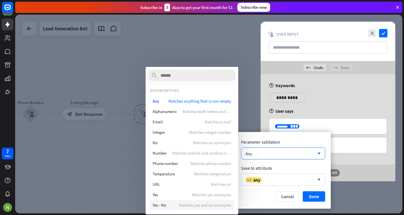
click at [213, 200] on div "Yes - No Matches yes and no synonyms" at bounding box center [192, 205] width 84 height 10
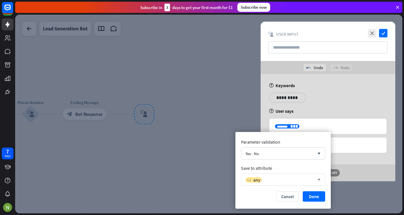
click at [268, 176] on div "variable any arrow_down" at bounding box center [283, 179] width 84 height 12
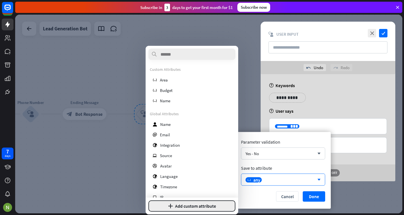
click at [219, 201] on button "plus Add custom attribute" at bounding box center [191, 205] width 87 height 11
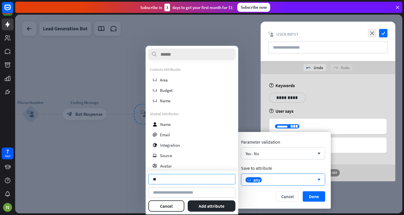
type input "*"
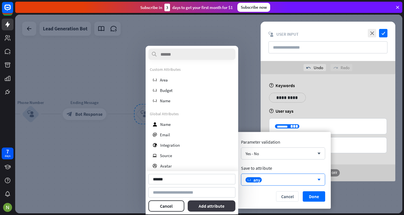
type input "******"
click at [204, 210] on button "Add attribute" at bounding box center [212, 205] width 48 height 11
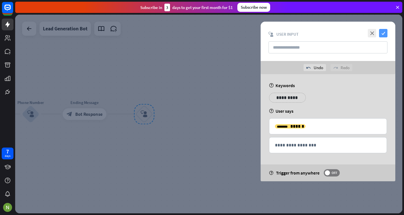
click at [384, 33] on icon "check" at bounding box center [383, 33] width 8 height 8
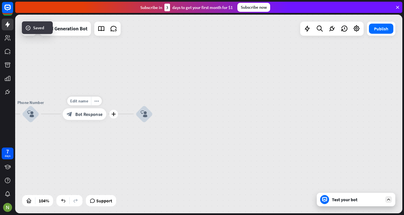
click at [75, 112] on div "block_bot_response Bot Response" at bounding box center [85, 114] width 44 height 12
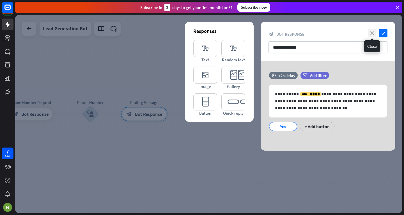
click at [370, 34] on icon "close" at bounding box center [372, 33] width 8 height 8
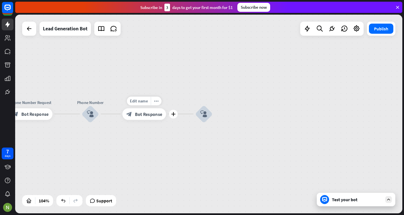
click at [152, 112] on span "Bot Response" at bounding box center [148, 114] width 27 height 6
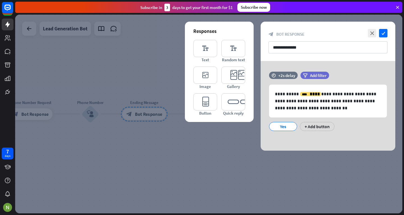
click at [152, 112] on div at bounding box center [208, 114] width 387 height 198
click at [313, 126] on div "+ Add button" at bounding box center [317, 126] width 35 height 9
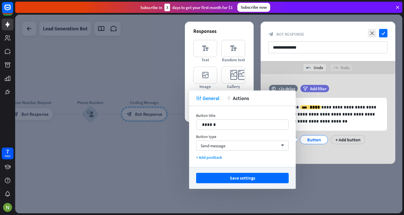
click at [308, 144] on div "**********" at bounding box center [328, 117] width 135 height 65
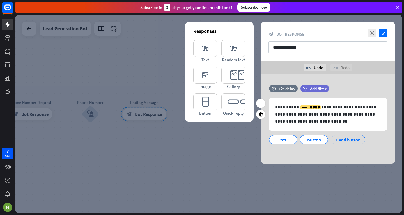
click at [339, 139] on div "+ Add button" at bounding box center [348, 139] width 35 height 9
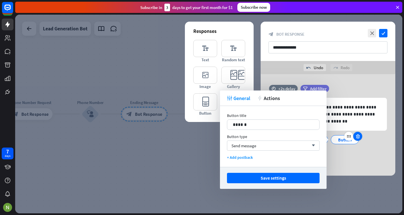
click at [358, 136] on icon at bounding box center [357, 136] width 5 height 5
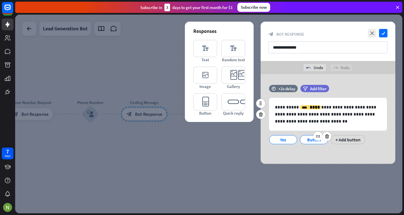
click at [314, 141] on div "Button" at bounding box center [314, 139] width 19 height 8
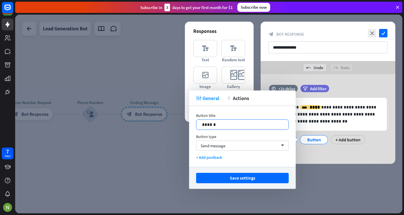
click at [240, 125] on p "******" at bounding box center [242, 124] width 81 height 7
click at [210, 125] on p "******" at bounding box center [242, 124] width 81 height 7
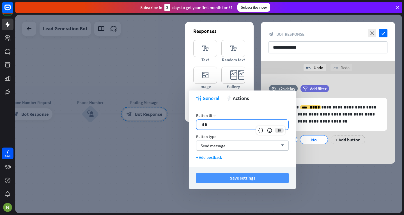
click at [221, 177] on button "Save settings" at bounding box center [242, 178] width 93 height 10
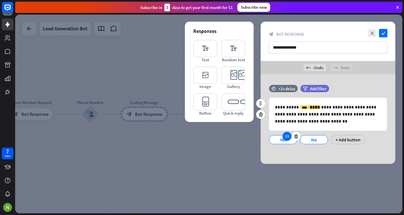
click at [287, 137] on icon at bounding box center [287, 136] width 5 height 5
click at [281, 140] on div "Yes" at bounding box center [283, 139] width 19 height 8
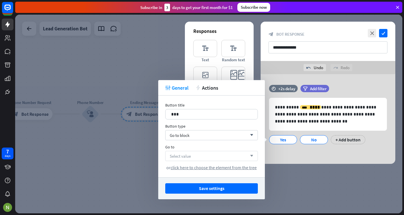
click at [197, 157] on div "Select value arrow_down" at bounding box center [211, 156] width 93 height 10
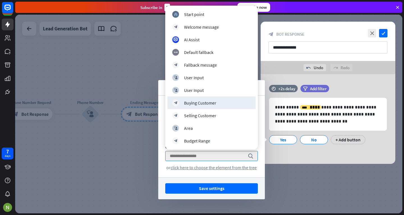
click at [141, 129] on div at bounding box center [208, 114] width 387 height 198
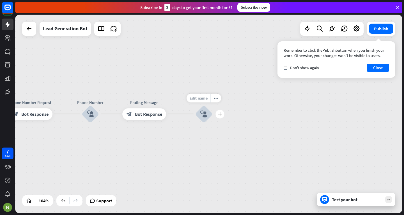
click at [205, 96] on span "Edit name" at bounding box center [198, 97] width 18 height 5
click at [201, 115] on icon "block_user_input" at bounding box center [203, 113] width 7 height 7
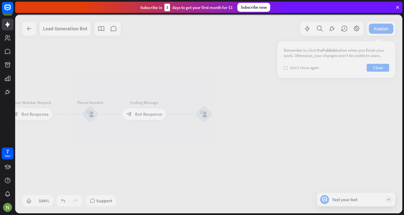
click at [201, 115] on div at bounding box center [208, 114] width 387 height 198
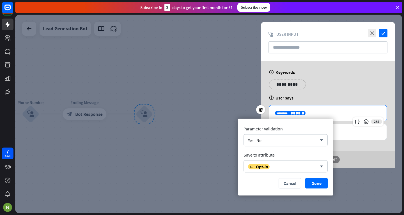
click at [291, 111] on span "******" at bounding box center [297, 113] width 14 height 4
click at [291, 143] on div "Yes - No" at bounding box center [282, 139] width 69 height 5
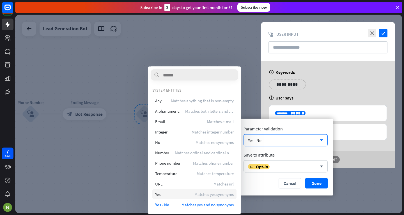
click at [192, 192] on div "Yes Matches yes synonyms" at bounding box center [194, 194] width 84 height 10
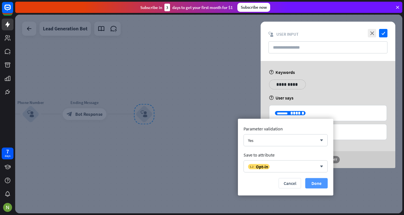
click at [317, 180] on button "Done" at bounding box center [316, 183] width 22 height 10
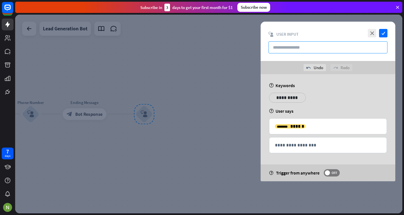
click at [292, 43] on input "text" at bounding box center [328, 47] width 119 height 12
type input "**********"
click at [380, 31] on icon "check" at bounding box center [383, 33] width 8 height 8
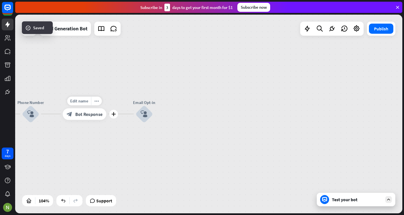
click at [86, 110] on div "block_bot_response Bot Response" at bounding box center [85, 114] width 44 height 12
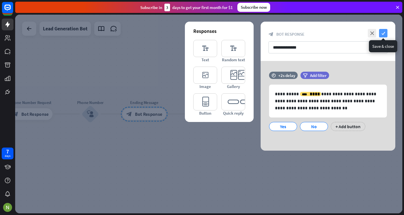
click at [382, 33] on icon "check" at bounding box center [383, 33] width 8 height 8
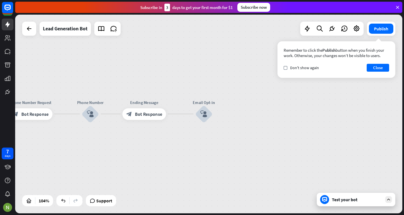
click at [338, 204] on div "Test your bot" at bounding box center [356, 198] width 79 height 13
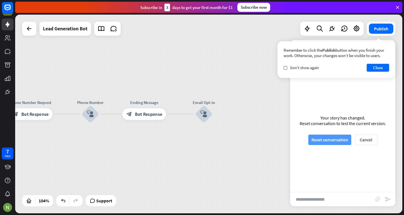
click at [321, 135] on button "Reset conversation" at bounding box center [329, 139] width 43 height 10
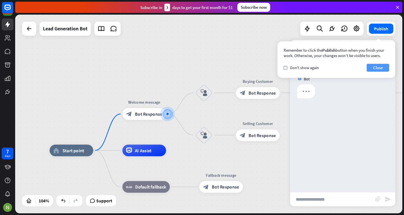
click at [372, 68] on button "Close" at bounding box center [378, 68] width 22 height 8
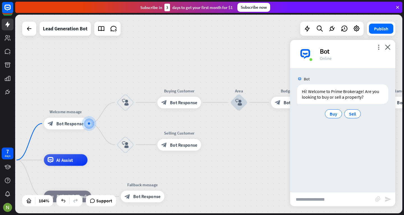
drag, startPoint x: 242, startPoint y: 169, endPoint x: 166, endPoint y: 178, distance: 75.7
click at [336, 118] on div "Buy" at bounding box center [333, 113] width 17 height 9
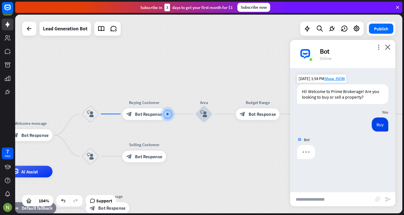
click at [335, 199] on input "text" at bounding box center [332, 199] width 85 height 14
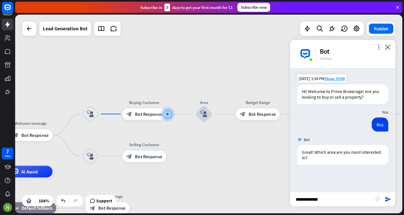
type input "**********"
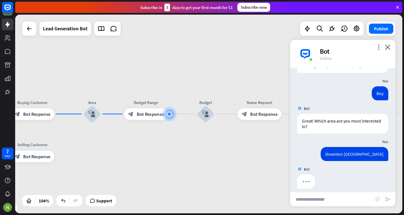
scroll to position [36, 0]
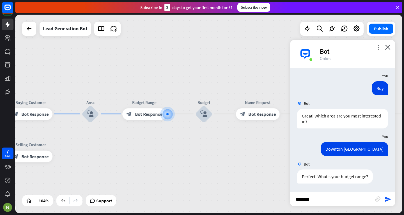
type input "*********"
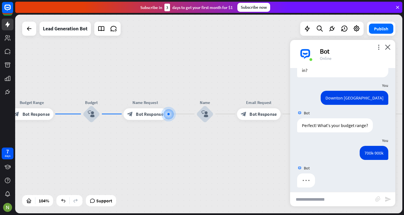
scroll to position [91, 0]
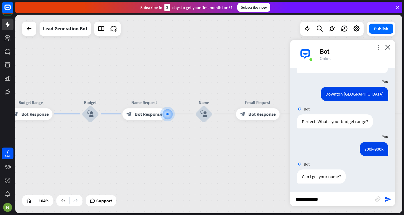
type input "**********"
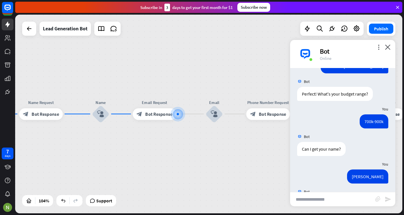
scroll to position [146, 0]
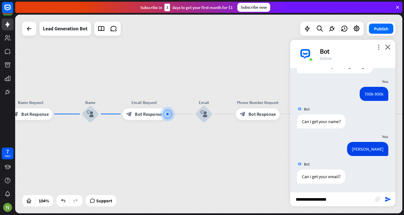
type input "**********"
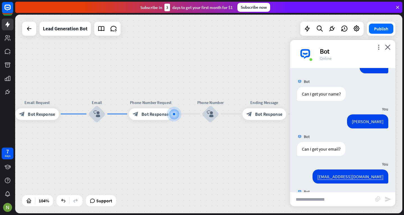
scroll to position [201, 0]
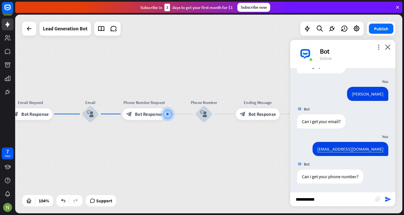
type input "**********"
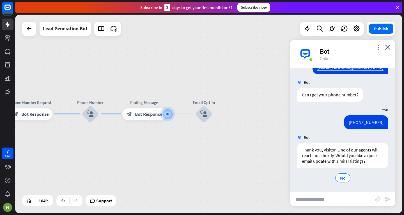
scroll to position [283, 0]
click at [149, 117] on div "block_bot_response Bot Response" at bounding box center [144, 114] width 44 height 12
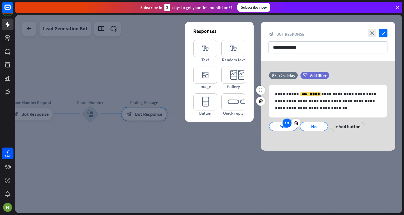
click at [287, 123] on icon at bounding box center [287, 122] width 5 height 5
click at [278, 126] on div "Yes" at bounding box center [283, 126] width 19 height 8
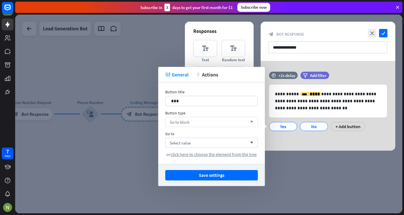
click at [212, 118] on div "Go to block arrow_down" at bounding box center [211, 122] width 93 height 10
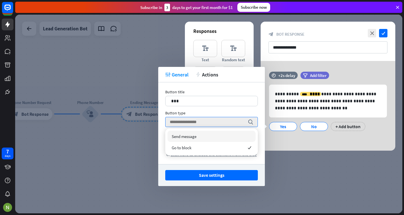
click at [198, 135] on div "Send message" at bounding box center [212, 135] width 88 height 11
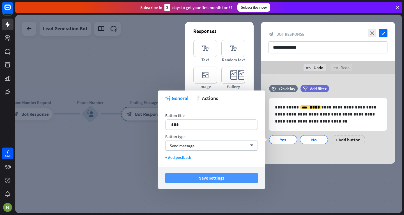
click at [228, 176] on button "Save settings" at bounding box center [211, 178] width 93 height 10
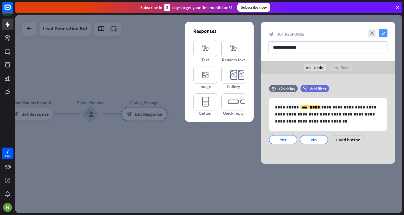
click at [382, 36] on icon "check" at bounding box center [383, 33] width 8 height 8
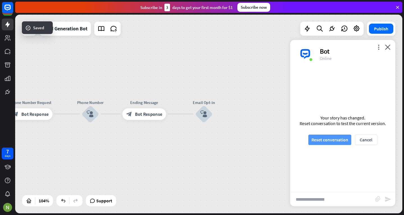
click at [326, 140] on button "Reset conversation" at bounding box center [329, 139] width 43 height 10
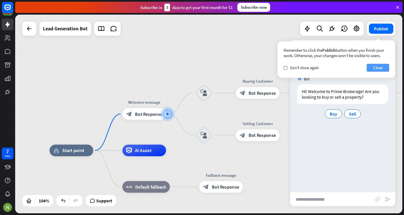
click at [372, 66] on button "Close" at bounding box center [378, 68] width 22 height 8
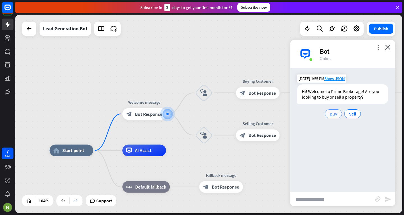
click at [333, 116] on span "Buy" at bounding box center [334, 114] width 8 height 6
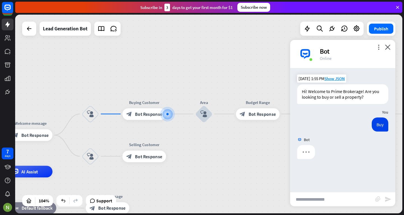
click at [331, 200] on input "text" at bounding box center [332, 199] width 85 height 14
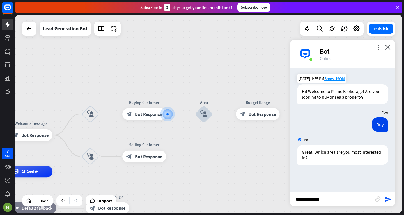
type input "**********"
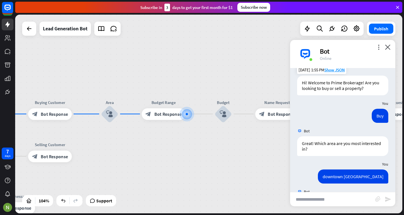
scroll to position [36, 0]
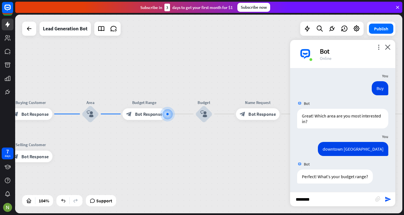
type input "*********"
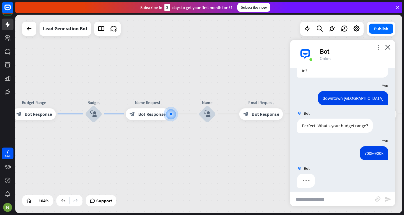
scroll to position [91, 0]
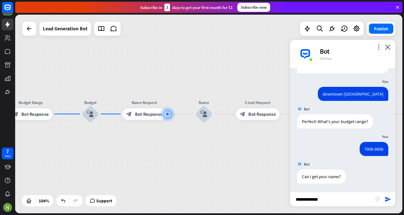
type input "**********"
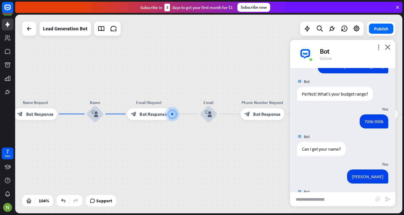
scroll to position [146, 0]
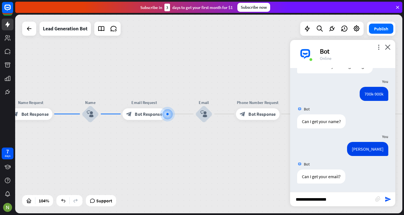
type input "**********"
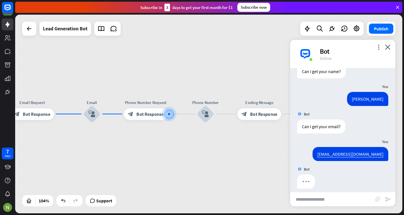
scroll to position [201, 0]
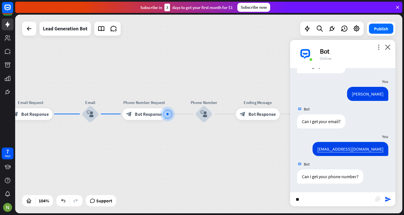
type input "*"
type input "**********"
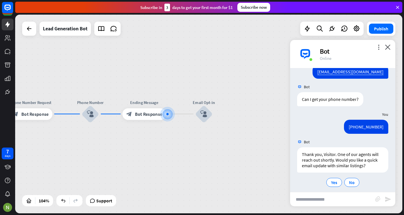
scroll to position [283, 0]
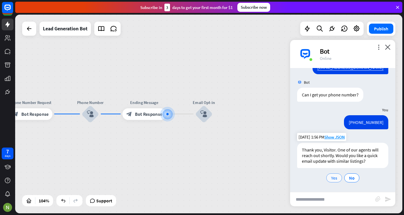
click at [334, 177] on span "Yes" at bounding box center [334, 178] width 6 height 6
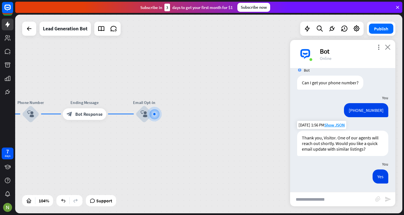
click at [388, 47] on icon "close" at bounding box center [388, 46] width 6 height 5
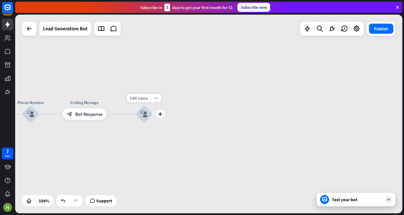
click at [144, 116] on icon "block_user_input" at bounding box center [144, 113] width 7 height 7
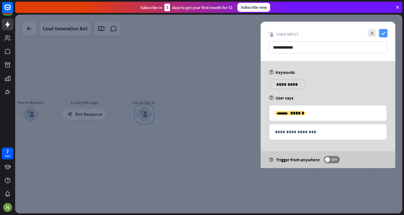
click at [383, 35] on icon "check" at bounding box center [383, 33] width 8 height 8
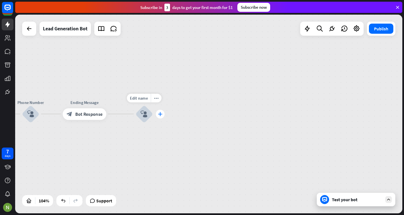
click at [161, 114] on icon "plus" at bounding box center [160, 114] width 4 height 4
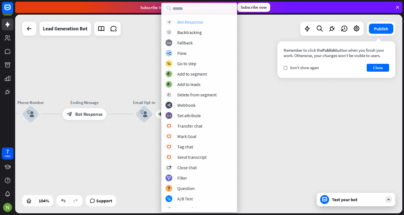
click at [190, 24] on div "Bot Response" at bounding box center [190, 22] width 26 height 6
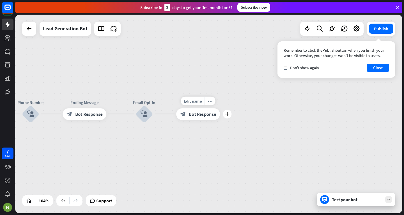
click at [201, 115] on span "Bot Response" at bounding box center [202, 114] width 27 height 6
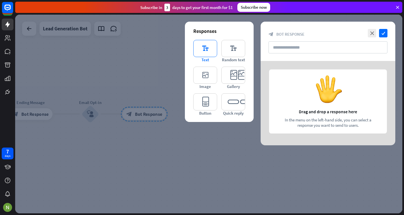
click at [205, 50] on icon "editor_text" at bounding box center [205, 48] width 24 height 17
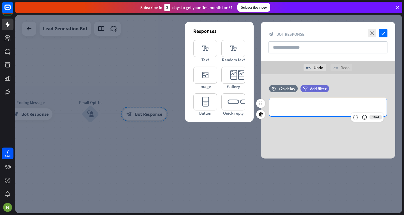
click at [304, 115] on div "**********" at bounding box center [327, 107] width 117 height 18
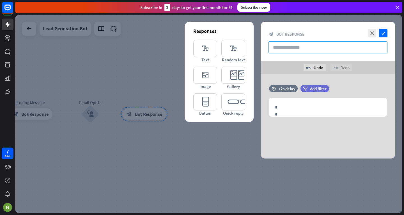
click at [299, 43] on input "text" at bounding box center [328, 47] width 119 height 12
type input "*"
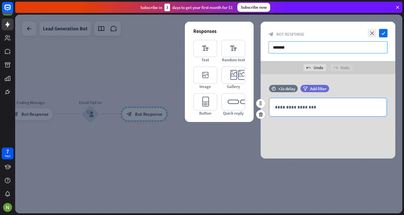
type input "*******"
click at [293, 109] on p "**********" at bounding box center [328, 107] width 106 height 7
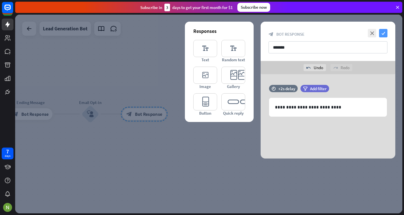
click at [383, 30] on icon "check" at bounding box center [383, 33] width 8 height 8
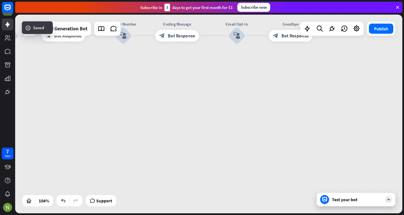
drag, startPoint x: 227, startPoint y: 117, endPoint x: 394, endPoint y: 24, distance: 191.2
click at [394, 24] on div "home_2 Start point Welcome message block_bot_response Bot Response block_user_i…" at bounding box center [208, 114] width 387 height 198
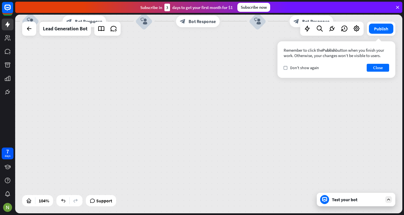
drag, startPoint x: 319, startPoint y: 46, endPoint x: 292, endPoint y: 106, distance: 65.8
click at [292, 106] on div "home_2 Start point Welcome message block_bot_response Bot Response block_user_i…" at bounding box center [208, 114] width 387 height 198
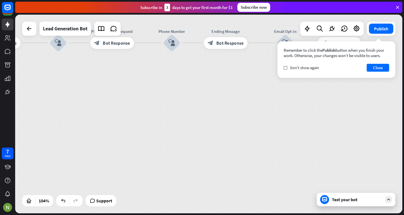
drag, startPoint x: 251, startPoint y: 120, endPoint x: 349, endPoint y: 165, distance: 107.7
click at [349, 165] on div "home_2 Start point Welcome message block_bot_response Bot Response block_user_i…" at bounding box center [208, 114] width 387 height 198
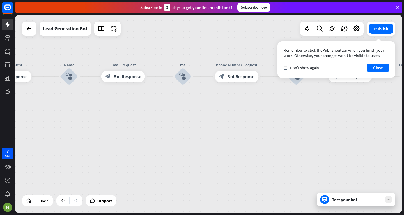
drag, startPoint x: 349, startPoint y: 165, endPoint x: 404, endPoint y: 176, distance: 55.4
click at [404, 176] on div "home_2 Start point Welcome message block_bot_response Bot Response block_user_i…" at bounding box center [209, 115] width 389 height 200
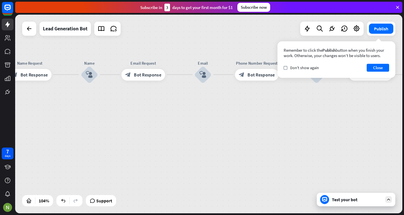
drag, startPoint x: 312, startPoint y: 111, endPoint x: 338, endPoint y: 107, distance: 25.9
click at [338, 107] on div "home_2 Start point Welcome message block_bot_response Bot Response block_user_i…" at bounding box center [208, 114] width 387 height 198
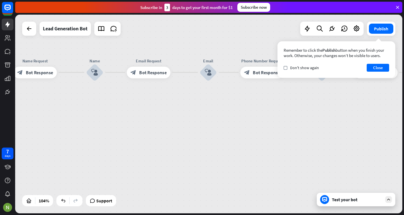
click at [382, 72] on div "Remember to click the Publish button when you finish your work. Otherwise, your…" at bounding box center [337, 59] width 118 height 36
click at [379, 67] on button "Close" at bounding box center [378, 68] width 22 height 8
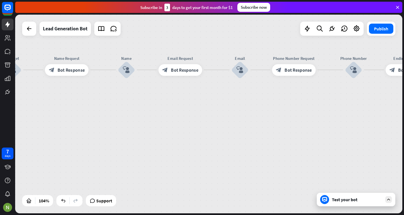
drag, startPoint x: 244, startPoint y: 120, endPoint x: 343, endPoint y: 90, distance: 103.4
click at [343, 90] on div "home_2 Start point Welcome message block_bot_response Bot Response block_user_i…" at bounding box center [208, 114] width 387 height 198
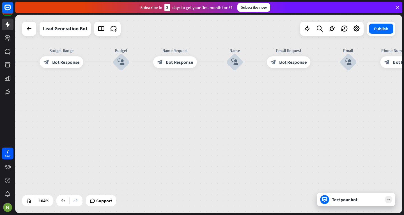
drag, startPoint x: 212, startPoint y: 89, endPoint x: 347, endPoint y: 111, distance: 136.7
click at [347, 111] on div "home_2 Start point Welcome message block_bot_response Bot Response block_user_i…" at bounding box center [208, 114] width 387 height 198
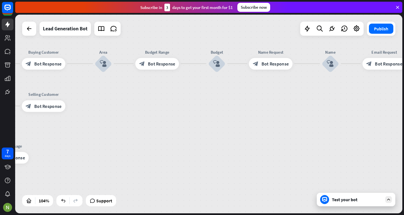
drag, startPoint x: 211, startPoint y: 129, endPoint x: 357, endPoint y: 118, distance: 146.6
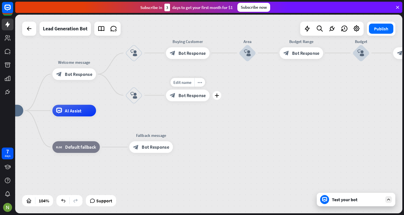
click at [195, 94] on span "Bot Response" at bounding box center [191, 95] width 27 height 6
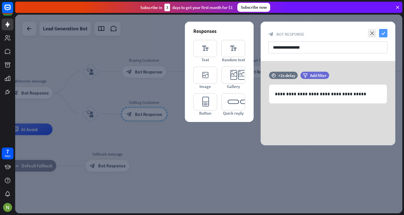
click at [386, 32] on icon "check" at bounding box center [383, 33] width 8 height 8
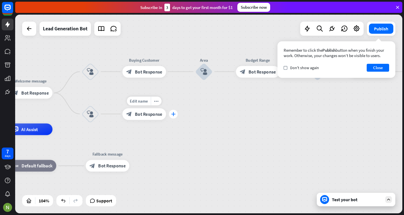
click at [172, 114] on icon "plus" at bounding box center [173, 114] width 4 height 4
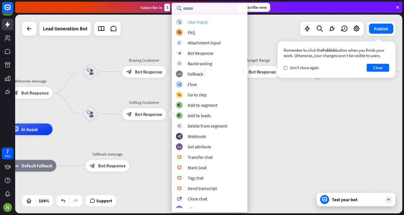
click at [192, 20] on div "User Input" at bounding box center [198, 22] width 20 height 6
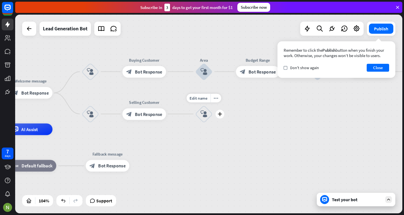
click at [205, 110] on div "block_user_input" at bounding box center [203, 113] width 17 height 17
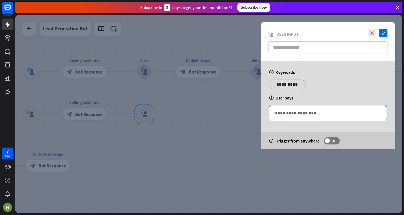
click at [302, 112] on p "**********" at bounding box center [328, 112] width 106 height 7
click at [354, 120] on div at bounding box center [357, 122] width 8 height 8
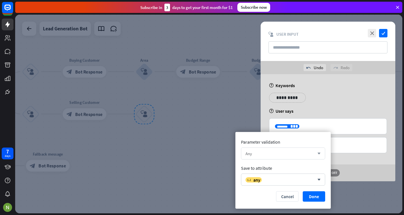
click at [286, 151] on div "Any" at bounding box center [280, 153] width 69 height 5
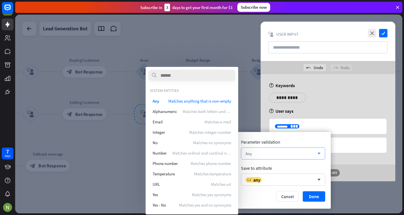
click at [286, 151] on div "Any" at bounding box center [280, 153] width 69 height 5
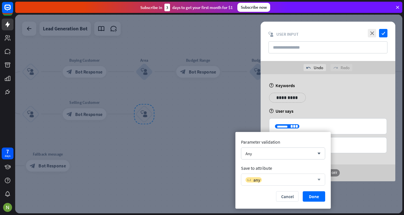
click at [283, 178] on div "variable any" at bounding box center [280, 179] width 69 height 6
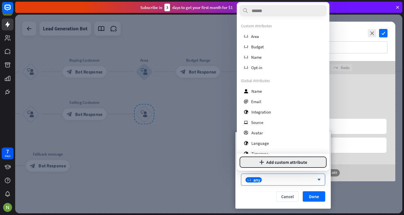
click at [275, 166] on button "plus Add custom attribute" at bounding box center [283, 162] width 87 height 11
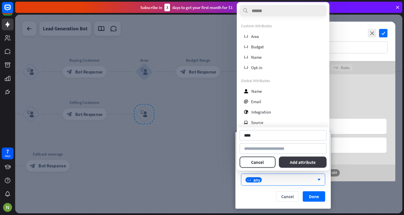
type input "****"
click at [286, 162] on button "Add attribute" at bounding box center [303, 162] width 48 height 11
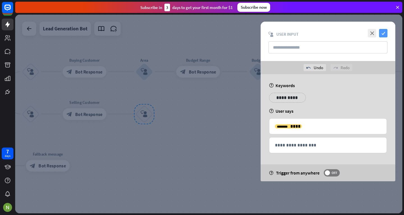
click at [384, 34] on icon "check" at bounding box center [383, 33] width 8 height 8
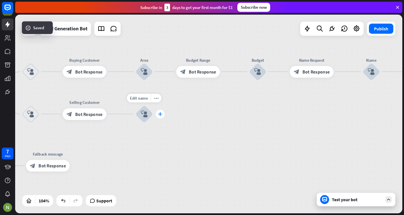
click at [161, 115] on icon "plus" at bounding box center [160, 114] width 4 height 4
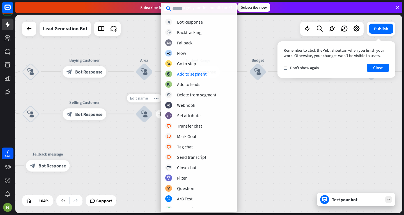
click at [146, 100] on span "Edit name" at bounding box center [139, 97] width 18 height 5
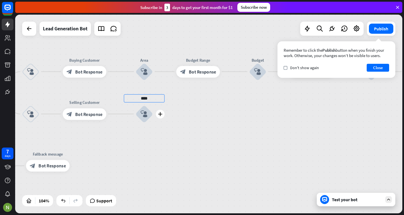
type input "****"
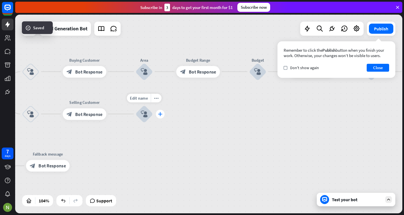
click at [162, 117] on div "plus" at bounding box center [160, 113] width 9 height 9
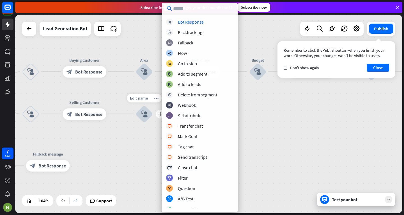
click at [151, 122] on div "Edit name more_horiz plus block_user_input" at bounding box center [144, 113] width 17 height 17
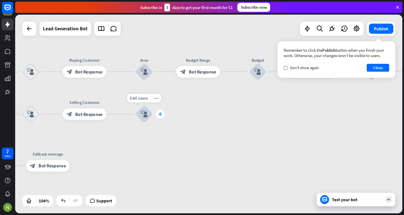
click at [162, 114] on icon "plus" at bounding box center [160, 114] width 4 height 4
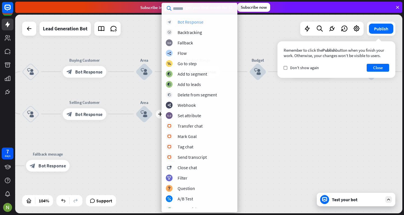
click at [193, 22] on div "Bot Response" at bounding box center [191, 22] width 26 height 6
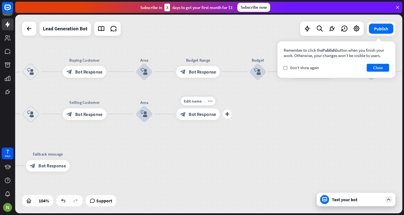
click at [196, 112] on span "Bot Response" at bounding box center [202, 114] width 27 height 6
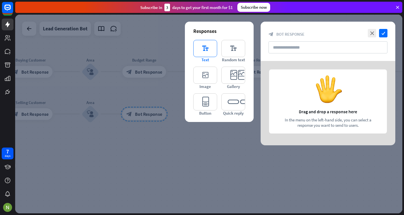
click at [200, 46] on icon "editor_text" at bounding box center [205, 48] width 24 height 17
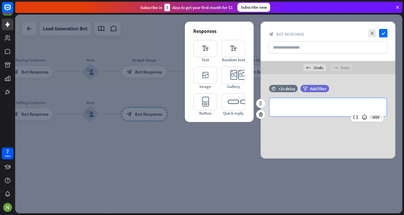
click at [297, 101] on div "**********" at bounding box center [327, 107] width 117 height 18
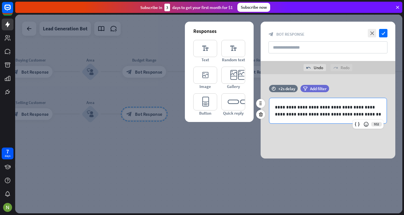
click at [314, 109] on p "**********" at bounding box center [328, 111] width 106 height 14
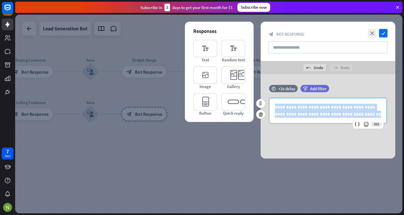
click at [314, 109] on p "**********" at bounding box center [328, 111] width 106 height 14
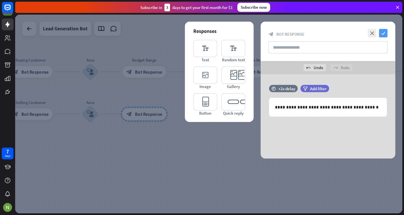
click at [381, 36] on icon "check" at bounding box center [383, 33] width 8 height 8
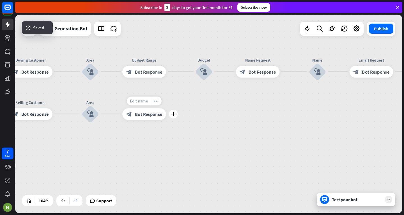
click at [142, 99] on span "Edit name" at bounding box center [139, 100] width 18 height 5
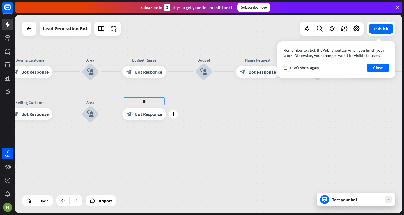
type input "*"
type input "**********"
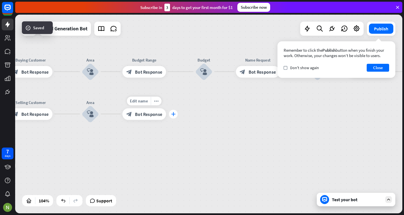
click at [173, 112] on icon "plus" at bounding box center [173, 114] width 4 height 4
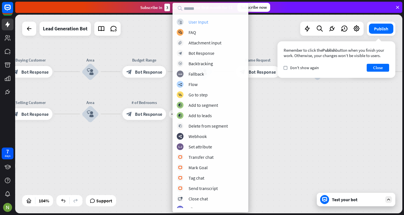
click at [203, 22] on div "User Input" at bounding box center [199, 22] width 20 height 6
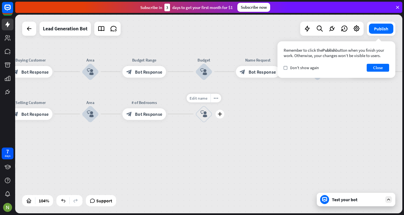
click at [202, 96] on span "Edit name" at bounding box center [198, 97] width 18 height 5
type input "********"
click at [205, 114] on div "home_2 Start point Welcome message block_bot_response Bot Response block_user_i…" at bounding box center [208, 114] width 387 height 198
click at [202, 118] on div "block_user_input" at bounding box center [203, 113] width 17 height 17
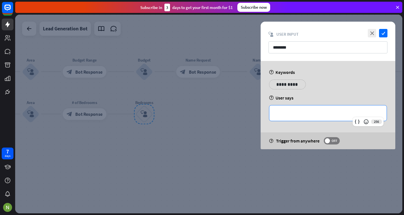
click at [286, 117] on div "**********" at bounding box center [327, 112] width 117 height 15
click at [362, 120] on div "256" at bounding box center [368, 121] width 31 height 9
click at [359, 121] on icon at bounding box center [357, 122] width 6 height 6
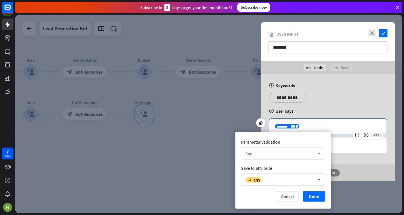
click at [278, 153] on div "Any" at bounding box center [280, 153] width 69 height 5
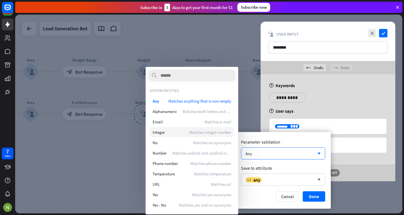
click at [217, 132] on span "Matches integer number" at bounding box center [210, 131] width 42 height 5
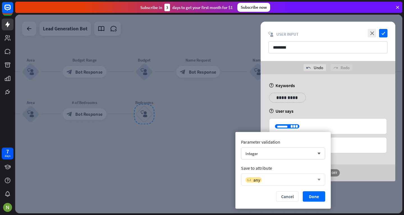
click at [295, 177] on div "variable any" at bounding box center [280, 179] width 69 height 6
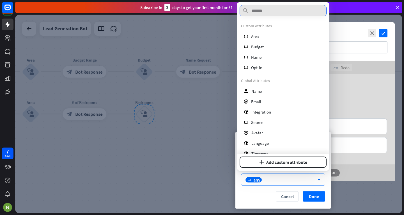
type input "*"
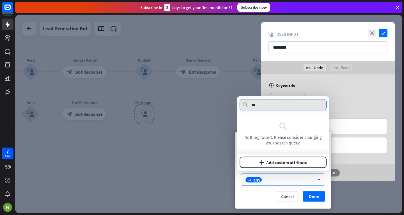
type input "*"
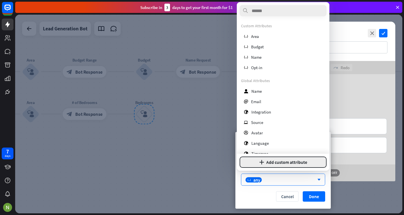
click at [276, 159] on button "plus Add custom attribute" at bounding box center [283, 162] width 87 height 11
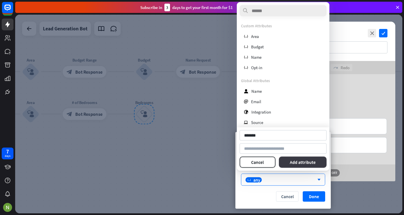
type input "*******"
click at [292, 162] on button "Add attribute" at bounding box center [303, 162] width 48 height 11
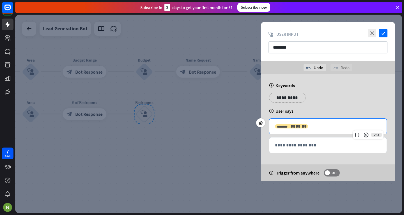
click at [290, 128] on span "*******" at bounding box center [298, 126] width 16 height 4
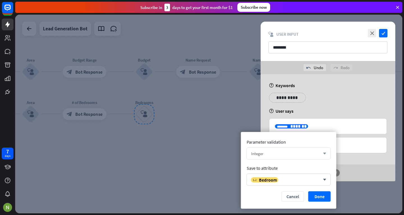
click at [277, 154] on div "Integer" at bounding box center [285, 153] width 69 height 5
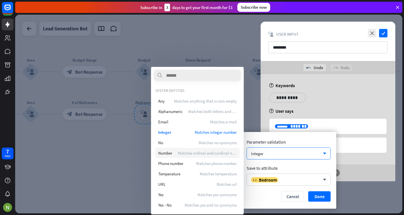
click at [228, 155] on div "Number Matches ordinal and cardinal number" at bounding box center [197, 153] width 84 height 10
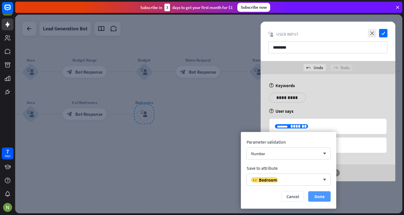
click at [315, 197] on button "Done" at bounding box center [319, 196] width 22 height 10
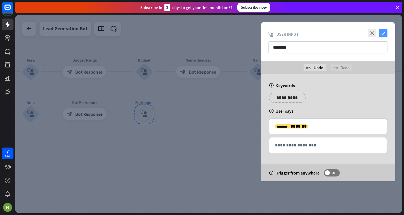
click at [384, 32] on icon "check" at bounding box center [383, 33] width 8 height 8
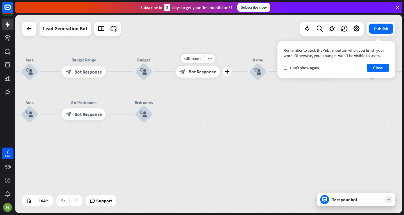
click at [194, 73] on span "Bot Response" at bounding box center [202, 71] width 27 height 6
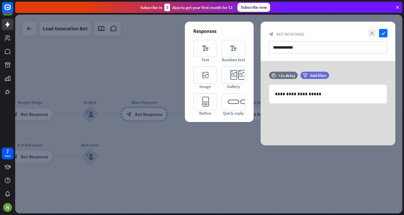
click at [373, 32] on icon "close" at bounding box center [372, 33] width 8 height 8
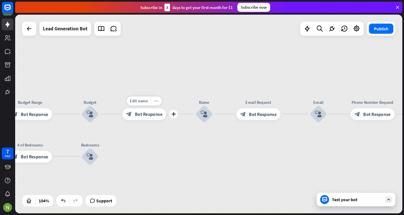
click at [156, 104] on div "more_horiz" at bounding box center [156, 100] width 11 height 9
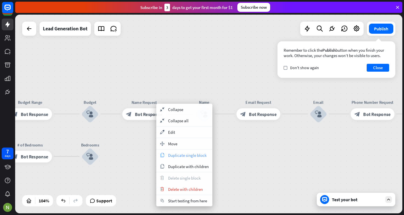
click at [196, 154] on span "Duplicate single block" at bounding box center [187, 154] width 38 height 5
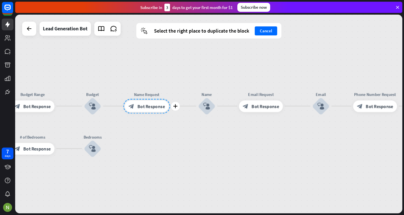
drag, startPoint x: 148, startPoint y: 112, endPoint x: 151, endPoint y: 104, distance: 8.3
click at [151, 104] on div at bounding box center [146, 105] width 47 height 15
click at [107, 149] on icon "plus" at bounding box center [108, 148] width 4 height 4
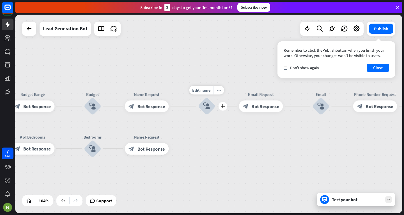
click at [217, 88] on icon "more_horiz" at bounding box center [219, 90] width 5 height 4
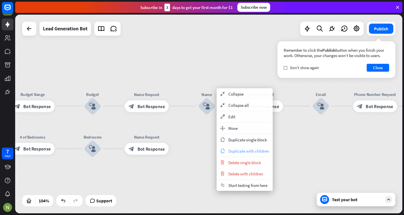
click at [228, 150] on div "copy Duplicate with children" at bounding box center [245, 150] width 56 height 11
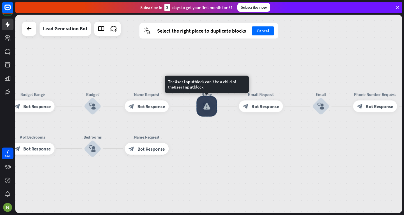
click at [204, 115] on div "Name block_user_input" at bounding box center [207, 106] width 18 height 18
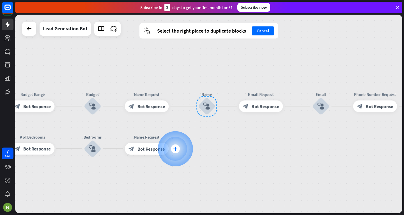
click at [161, 148] on div at bounding box center [175, 148] width 35 height 35
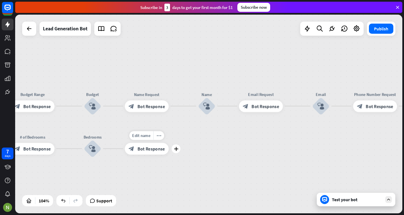
click at [148, 148] on span "Bot Response" at bounding box center [150, 148] width 27 height 6
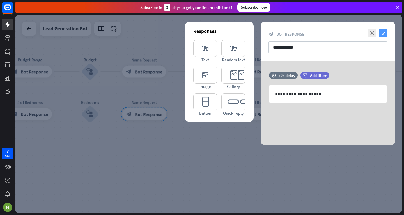
click at [384, 34] on icon "check" at bounding box center [383, 33] width 8 height 8
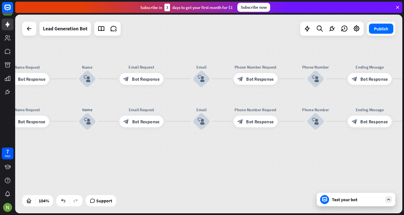
drag, startPoint x: 308, startPoint y: 91, endPoint x: 172, endPoint y: 100, distance: 136.9
click at [193, 88] on div "Edit name more_horiz Email block_user_input" at bounding box center [202, 79] width 18 height 18
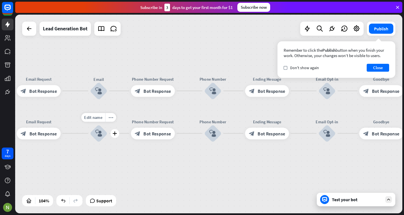
drag, startPoint x: 200, startPoint y: 104, endPoint x: 84, endPoint y: 115, distance: 116.9
click at [90, 124] on div "Edit name more_horiz plus Email block_user_input" at bounding box center [99, 133] width 18 height 18
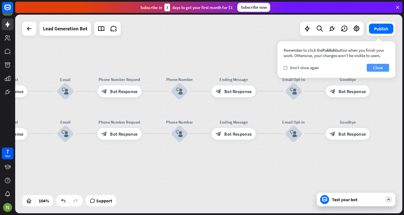
click at [372, 66] on button "Close" at bounding box center [378, 68] width 22 height 8
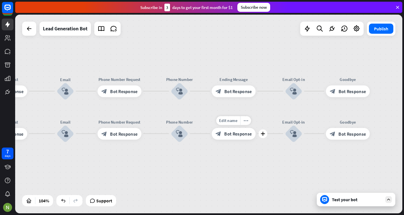
click at [239, 132] on span "Bot Response" at bounding box center [237, 133] width 27 height 6
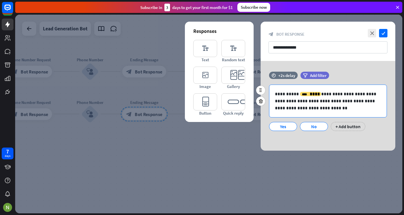
click at [287, 109] on p "**********" at bounding box center [328, 100] width 106 height 21
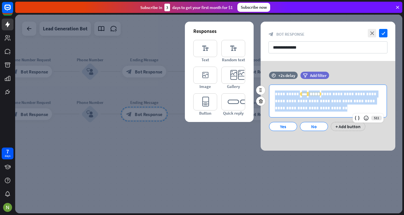
click at [287, 109] on p "**********" at bounding box center [328, 100] width 106 height 21
click at [332, 93] on p "**********" at bounding box center [328, 100] width 106 height 21
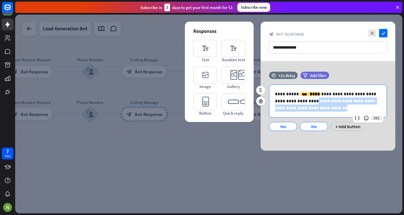
drag, startPoint x: 290, startPoint y: 102, endPoint x: 301, endPoint y: 113, distance: 15.3
click at [301, 113] on div "**********" at bounding box center [327, 101] width 117 height 32
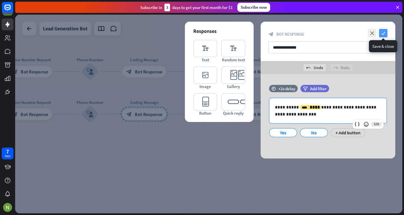
click at [381, 30] on icon "check" at bounding box center [383, 33] width 8 height 8
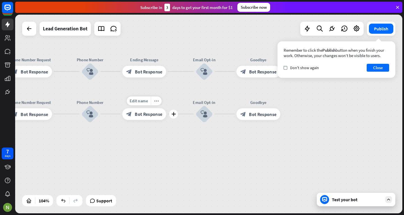
click at [154, 113] on span "Bot Response" at bounding box center [148, 114] width 27 height 6
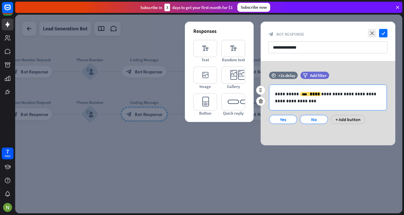
click at [292, 98] on p "**********" at bounding box center [328, 97] width 106 height 14
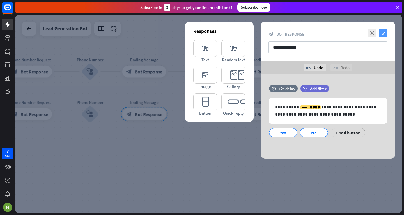
click at [381, 33] on icon "check" at bounding box center [383, 33] width 8 height 8
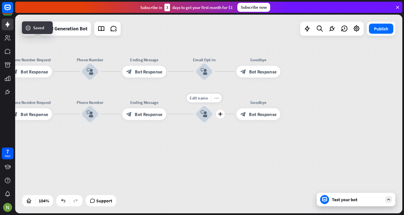
click at [216, 97] on icon "more_horiz" at bounding box center [216, 97] width 5 height 4
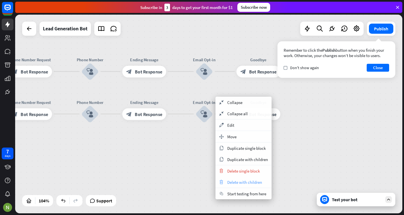
click at [237, 180] on span "Delete with children" at bounding box center [244, 181] width 35 height 5
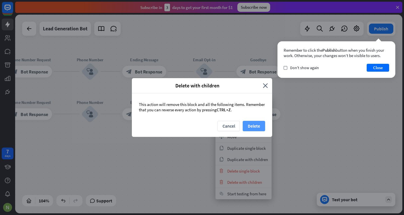
click at [250, 129] on button "Delete" at bounding box center [254, 126] width 22 height 10
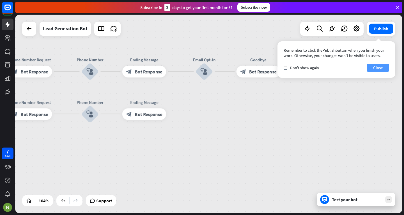
click at [375, 65] on button "Close" at bounding box center [378, 68] width 22 height 8
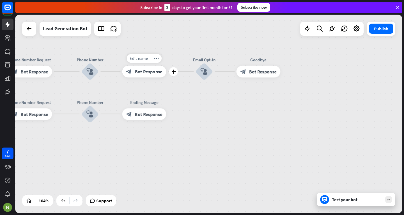
click at [153, 72] on span "Bot Response" at bounding box center [148, 71] width 27 height 6
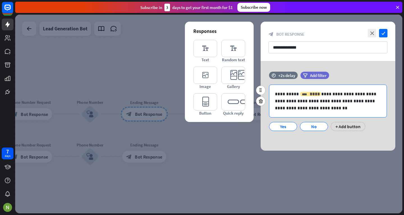
click at [302, 96] on div "**** ****" at bounding box center [310, 94] width 21 height 4
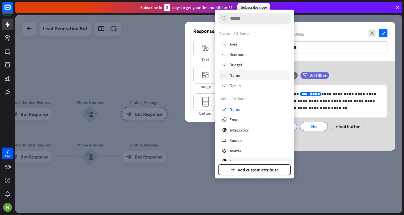
click at [259, 72] on div "variable Name" at bounding box center [254, 75] width 70 height 10
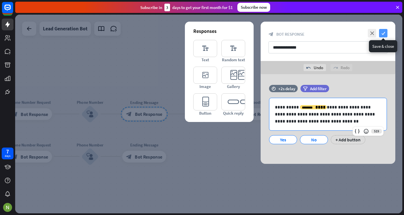
click at [380, 31] on icon "check" at bounding box center [383, 33] width 8 height 8
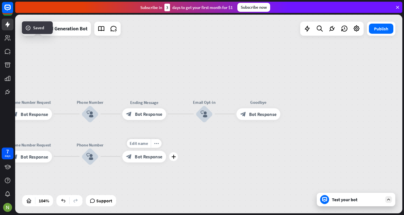
click at [144, 161] on div "block_bot_response Bot Response" at bounding box center [144, 156] width 44 height 12
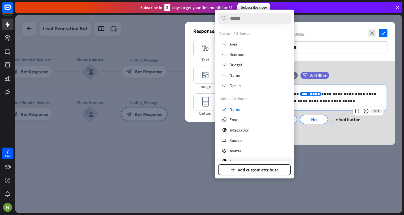
click at [310, 92] on span "****" at bounding box center [315, 94] width 10 height 4
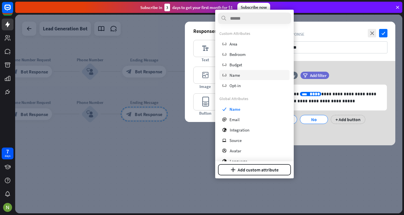
click at [245, 75] on div "variable Name" at bounding box center [254, 75] width 70 height 10
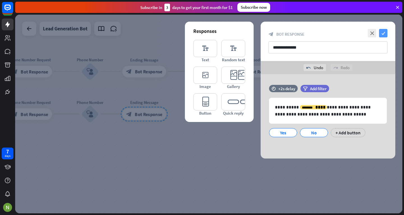
click at [380, 31] on icon "check" at bounding box center [383, 33] width 8 height 8
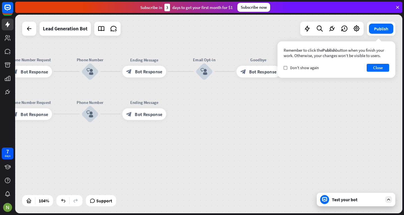
click at [343, 197] on div "Test your bot" at bounding box center [357, 199] width 51 height 6
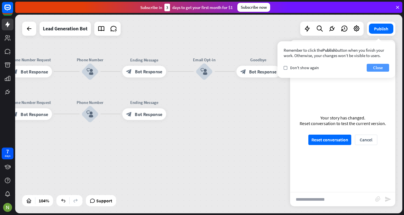
click at [380, 68] on button "Close" at bounding box center [378, 68] width 22 height 8
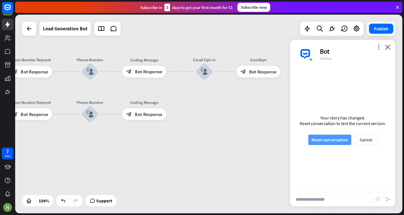
click at [322, 143] on button "Reset conversation" at bounding box center [329, 139] width 43 height 10
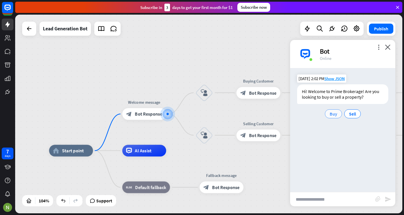
click at [335, 111] on span "Buy" at bounding box center [334, 114] width 8 height 6
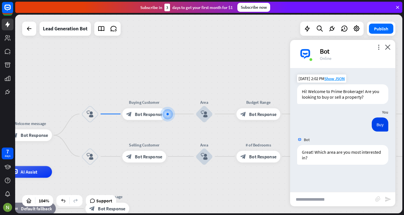
click at [320, 204] on input "text" at bounding box center [332, 199] width 85 height 14
type input "**********"
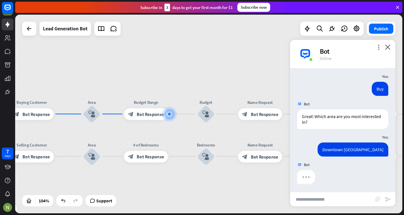
scroll to position [36, 0]
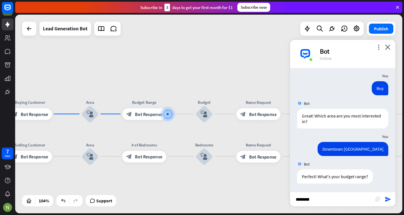
type input "*********"
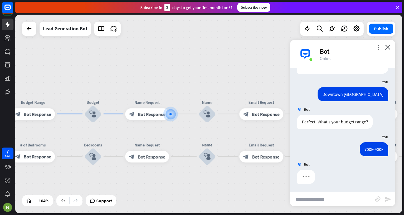
scroll to position [91, 0]
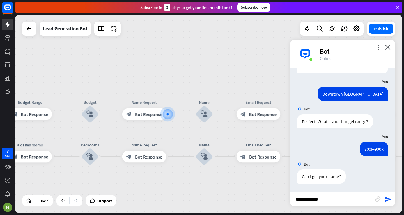
type input "**********"
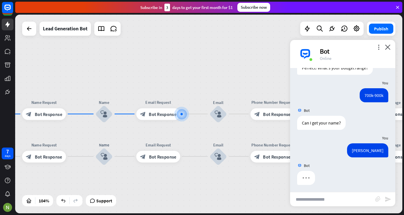
scroll to position [146, 0]
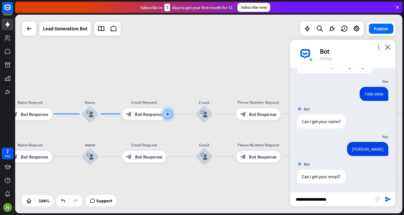
type input "**********"
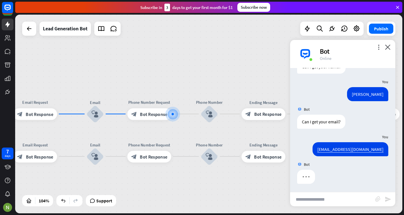
scroll to position [201, 0]
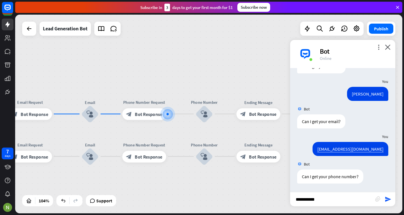
type input "**********"
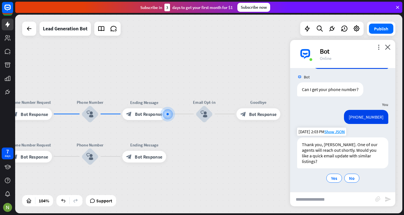
scroll to position [288, 0]
click at [332, 179] on span "Yes" at bounding box center [334, 178] width 6 height 6
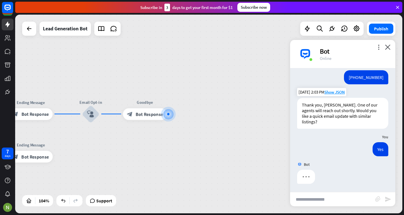
scroll to position [328, 0]
click at [353, 114] on div "Thank you, [PERSON_NAME]. One of our agents will reach out shortly. Would you l…" at bounding box center [342, 112] width 91 height 31
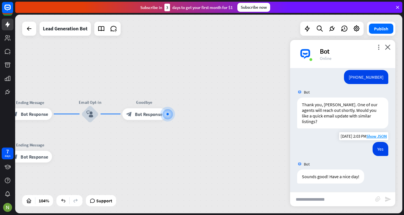
click at [377, 153] on div "Yes" at bounding box center [381, 149] width 16 height 14
click at [389, 48] on icon "close" at bounding box center [388, 46] width 6 height 5
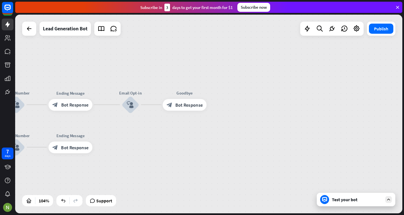
drag, startPoint x: 244, startPoint y: 114, endPoint x: 383, endPoint y: 91, distance: 140.6
click at [383, 91] on div "home_2 Start point Welcome message block_bot_response Bot Response block_user_i…" at bounding box center [208, 114] width 387 height 198
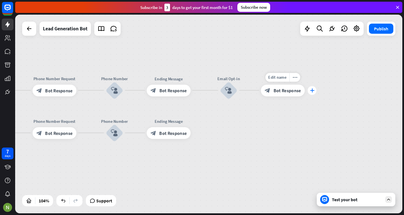
click at [310, 91] on icon "plus" at bounding box center [312, 90] width 4 height 4
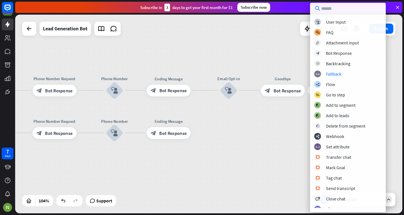
scroll to position [92, 0]
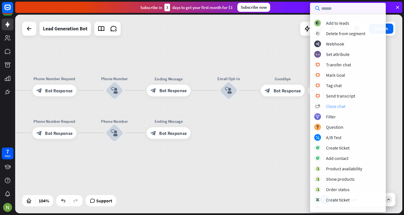
click at [335, 106] on div "Close chat" at bounding box center [335, 106] width 19 height 6
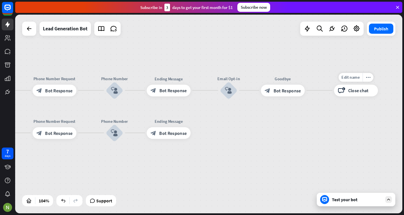
click at [357, 108] on div "home_2 Start point Welcome message block_bot_response Bot Response block_user_i…" at bounding box center [208, 114] width 387 height 198
click at [199, 130] on icon "plus" at bounding box center [198, 132] width 4 height 4
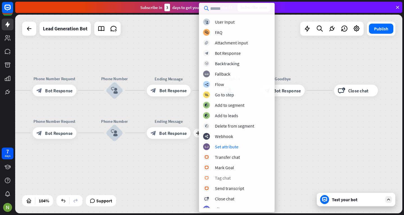
scroll to position [12, 0]
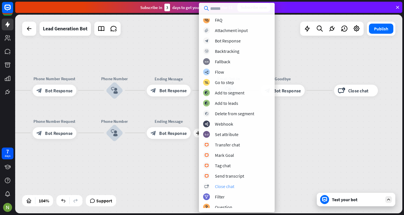
click at [227, 188] on div "Close chat" at bounding box center [224, 186] width 19 height 6
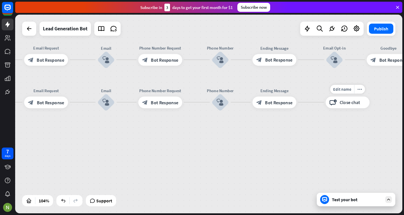
drag, startPoint x: 254, startPoint y: 146, endPoint x: 374, endPoint y: 111, distance: 124.8
click at [370, 108] on div "Edit name more_horiz block_close_chat Close chat" at bounding box center [348, 102] width 44 height 12
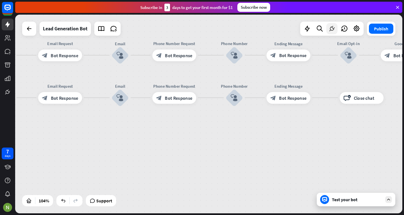
click at [333, 27] on icon at bounding box center [331, 28] width 7 height 7
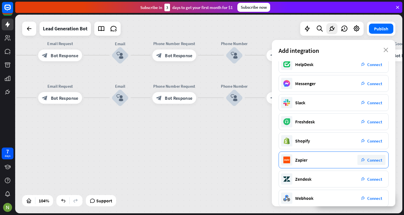
scroll to position [46, 0]
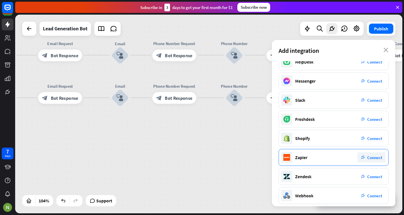
click at [317, 152] on div "Zapier plug_integration Connect" at bounding box center [334, 157] width 110 height 17
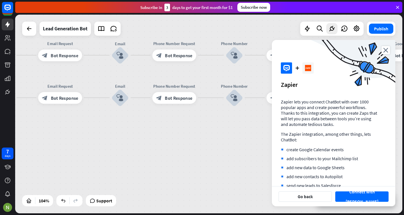
scroll to position [26, 0]
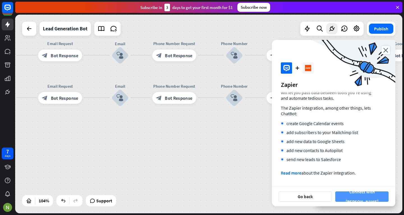
click at [355, 195] on button "Connect with [PERSON_NAME]" at bounding box center [361, 196] width 53 height 10
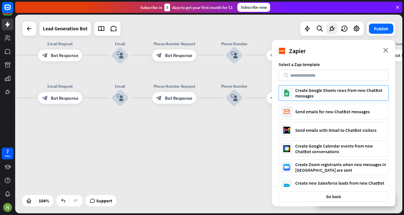
click at [310, 95] on div "Create Google Sheets rows from new ChatBot messages" at bounding box center [340, 92] width 91 height 11
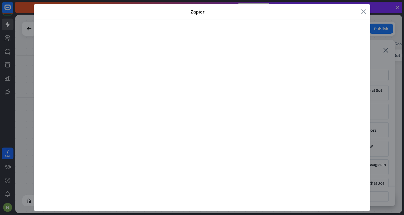
click at [362, 12] on icon "close" at bounding box center [363, 11] width 5 height 6
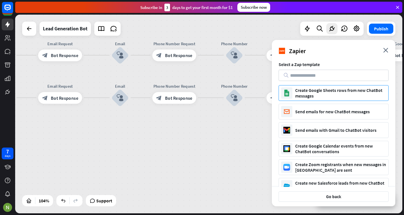
click at [287, 99] on div "Create Google Sheets rows from new ChatBot messages" at bounding box center [334, 93] width 110 height 16
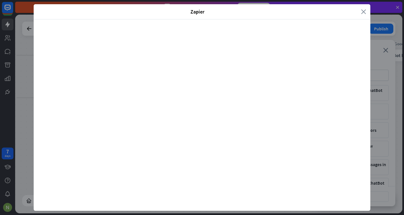
click at [362, 10] on icon "close" at bounding box center [363, 11] width 5 height 6
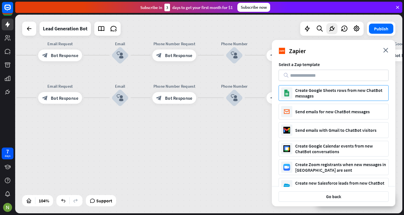
click at [326, 97] on div "Create Google Sheets rows from new ChatBot messages" at bounding box center [340, 92] width 91 height 11
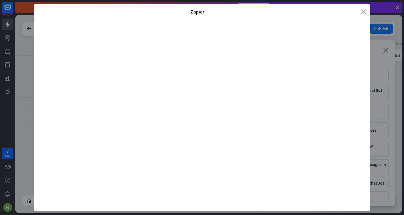
click at [363, 11] on icon "close" at bounding box center [363, 11] width 5 height 6
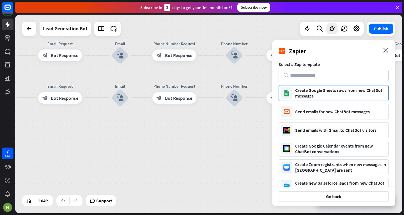
click at [327, 91] on div "Create Google Sheets rows from new ChatBot messages" at bounding box center [340, 92] width 91 height 11
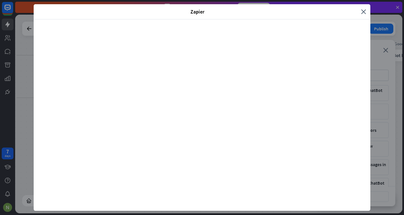
click at [306, 13] on span "Zapier" at bounding box center [197, 11] width 319 height 6
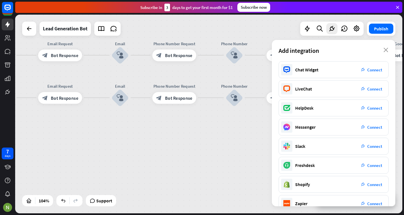
click at [389, 51] on div "Add integration close" at bounding box center [333, 50] width 123 height 21
click at [386, 51] on icon "close" at bounding box center [386, 50] width 5 height 4
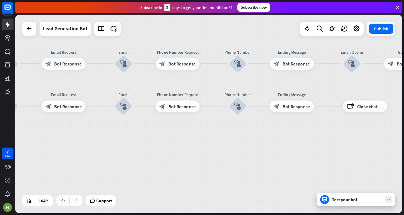
drag, startPoint x: 400, startPoint y: 73, endPoint x: 402, endPoint y: 65, distance: 7.8
click at [404, 65] on div "home_2 Start point Welcome message block_bot_response Bot Response block_user_i…" at bounding box center [209, 115] width 389 height 200
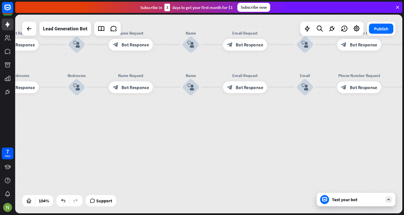
drag, startPoint x: 165, startPoint y: 117, endPoint x: 360, endPoint y: 118, distance: 195.3
click at [360, 118] on div "home_2 Start point Welcome message block_bot_response Bot Response block_user_i…" at bounding box center [208, 114] width 387 height 198
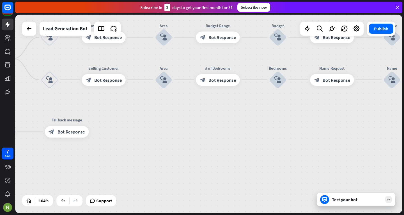
drag, startPoint x: 216, startPoint y: 141, endPoint x: 404, endPoint y: 129, distance: 187.8
click at [404, 129] on div "home_2 Start point Welcome message block_bot_response Bot Response block_user_i…" at bounding box center [209, 115] width 389 height 200
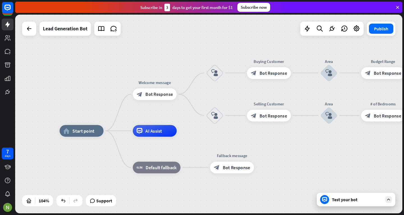
drag, startPoint x: 224, startPoint y: 115, endPoint x: 384, endPoint y: 146, distance: 163.1
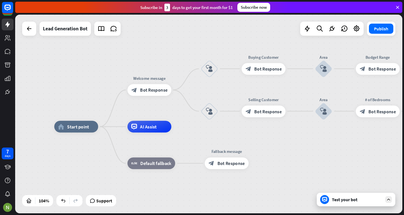
click at [339, 201] on div "Test your bot" at bounding box center [357, 199] width 51 height 6
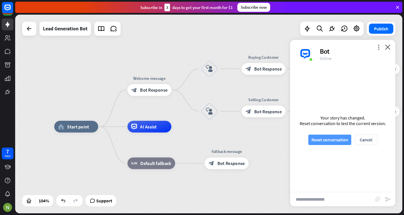
click at [324, 137] on button "Reset conversation" at bounding box center [329, 139] width 43 height 10
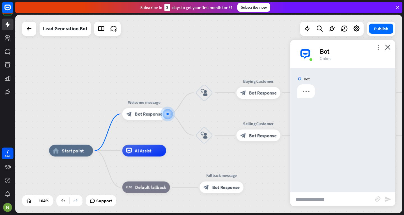
click at [313, 198] on input "text" at bounding box center [332, 199] width 85 height 14
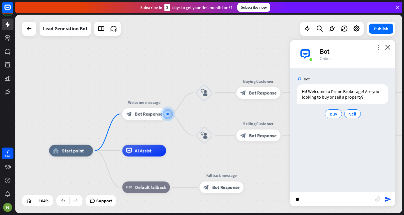
type input "*"
click at [331, 109] on div "Buy" at bounding box center [333, 113] width 17 height 9
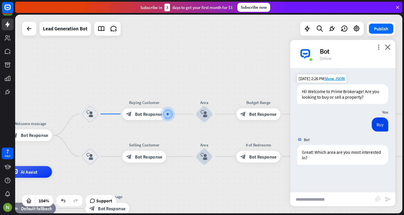
click at [321, 197] on input "text" at bounding box center [332, 199] width 85 height 14
type input "**********"
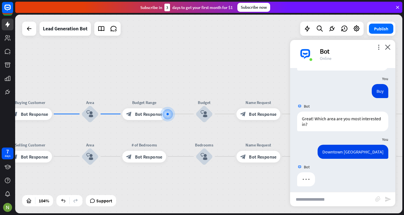
scroll to position [36, 0]
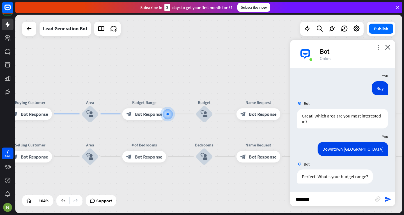
type input "*********"
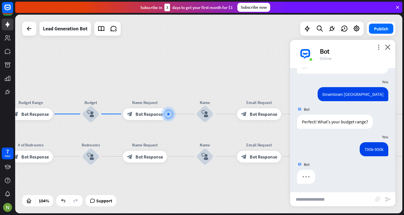
scroll to position [91, 0]
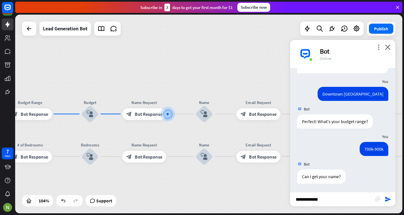
type input "**********"
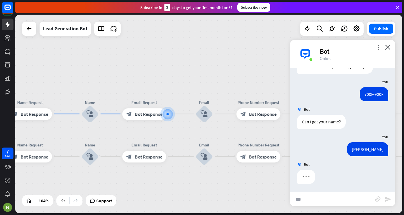
scroll to position [146, 0]
type input "**********"
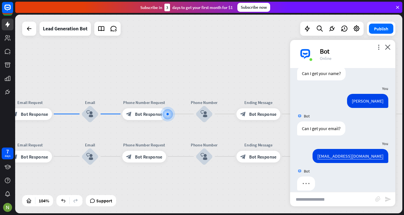
scroll to position [201, 0]
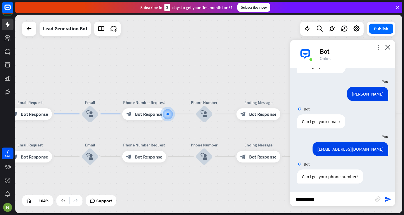
type input "**********"
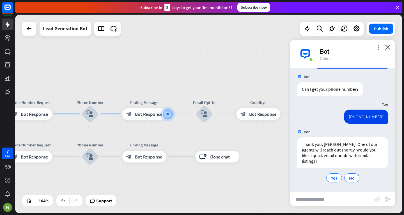
scroll to position [288, 0]
click at [333, 177] on span "Yes" at bounding box center [334, 178] width 6 height 6
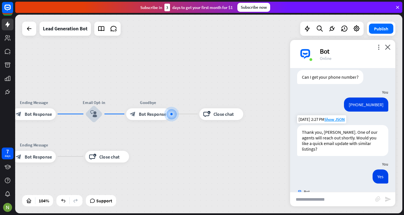
scroll to position [328, 0]
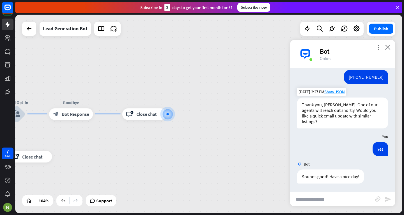
click at [388, 48] on icon "close" at bounding box center [388, 46] width 6 height 5
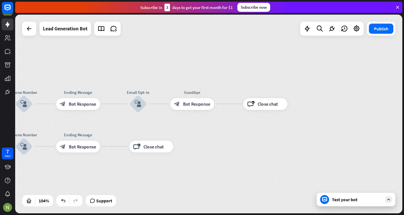
drag, startPoint x: 173, startPoint y: 120, endPoint x: 315, endPoint y: 101, distance: 143.8
click at [288, 101] on div "block_close_chat Close chat" at bounding box center [266, 104] width 44 height 12
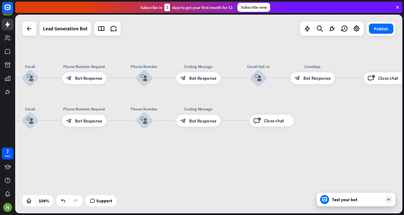
drag, startPoint x: 184, startPoint y: 144, endPoint x: 333, endPoint y: 104, distance: 154.5
click at [294, 114] on div "Edit name more_horiz block_close_chat Close chat" at bounding box center [272, 120] width 44 height 12
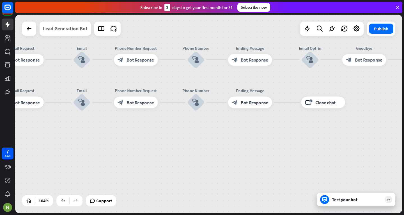
click at [76, 29] on div "Lead Generation Bot" at bounding box center [65, 29] width 45 height 14
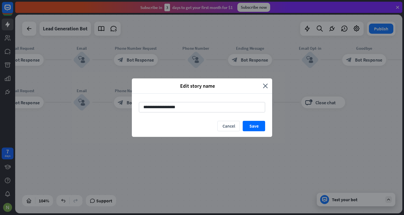
click at [263, 82] on div "Edit story name close" at bounding box center [202, 85] width 140 height 15
click at [264, 83] on icon "close" at bounding box center [265, 85] width 5 height 6
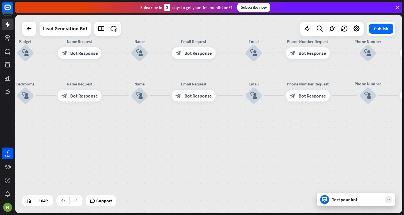
drag, startPoint x: 214, startPoint y: 84, endPoint x: 404, endPoint y: 75, distance: 189.9
click at [404, 75] on div "home_2 Start point Welcome message block_bot_response Bot Response block_user_i…" at bounding box center [209, 115] width 389 height 200
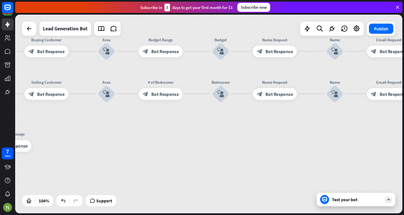
drag, startPoint x: 207, startPoint y: 133, endPoint x: 404, endPoint y: 168, distance: 199.9
click at [404, 168] on div "home_2 Start point Welcome message block_bot_response Bot Response block_user_i…" at bounding box center [209, 115] width 389 height 200
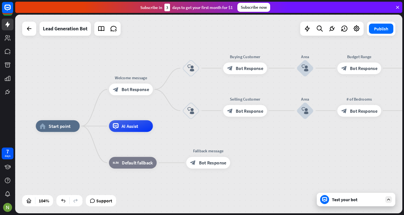
drag, startPoint x: 119, startPoint y: 153, endPoint x: 299, endPoint y: 133, distance: 181.0
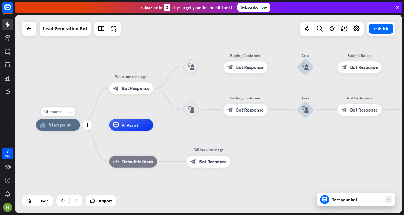
click at [69, 126] on span "Start point" at bounding box center [60, 125] width 22 height 6
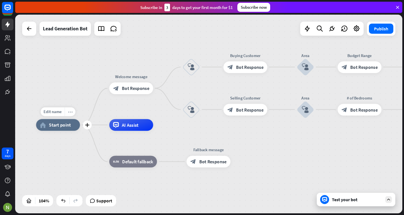
click at [70, 113] on icon "more_horiz" at bounding box center [70, 111] width 5 height 4
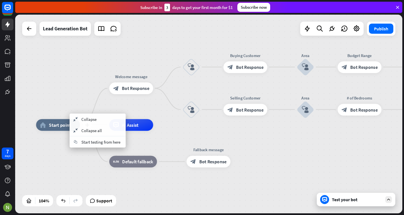
click at [70, 119] on div "plus home_2 Start point" at bounding box center [58, 125] width 44 height 12
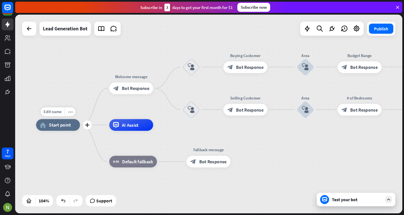
click at [56, 131] on div "Edit name more_horiz plus home_2 Start point" at bounding box center [58, 125] width 44 height 12
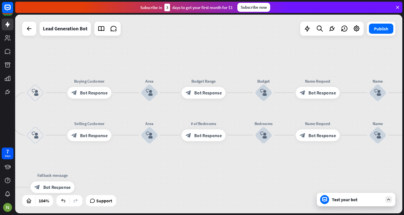
drag, startPoint x: 325, startPoint y: 136, endPoint x: 30, endPoint y: 156, distance: 295.8
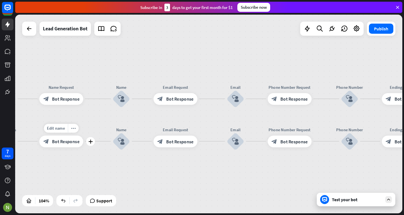
drag, startPoint x: 217, startPoint y: 131, endPoint x: 0, endPoint y: 161, distance: 219.0
click at [0, 161] on div "7 days close Product Help First steps Get started with ChatBot Help Center Foll…" at bounding box center [202, 107] width 404 height 215
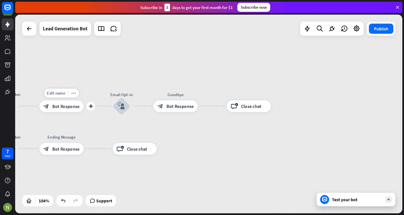
drag, startPoint x: 315, startPoint y: 134, endPoint x: 43, endPoint y: 123, distance: 271.5
click at [43, 112] on div "Edit name more_horiz plus Ending Message block_bot_response Bot Response" at bounding box center [62, 106] width 44 height 12
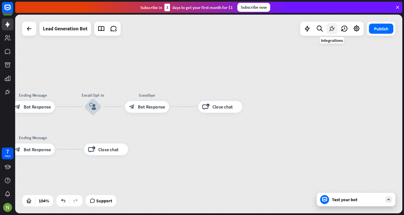
click at [332, 31] on icon at bounding box center [331, 28] width 7 height 7
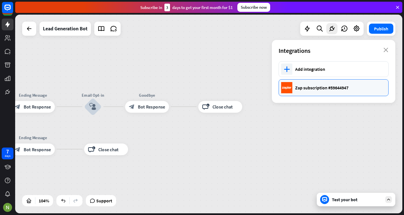
click at [321, 86] on div "Zap subscription #59644947" at bounding box center [339, 88] width 88 height 6
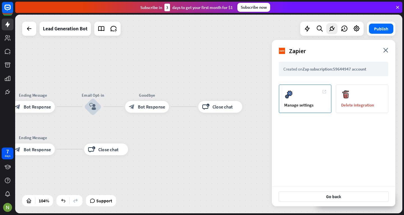
click at [318, 101] on div "Manage settings" at bounding box center [305, 98] width 52 height 28
click at [388, 52] on icon "close" at bounding box center [385, 50] width 5 height 5
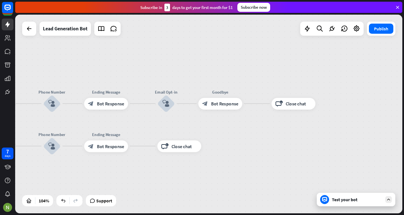
drag, startPoint x: 229, startPoint y: 75, endPoint x: 404, endPoint y: 67, distance: 175.3
click at [404, 67] on div "home_2 Start point Welcome message block_bot_response Bot Response block_user_i…" at bounding box center [209, 115] width 389 height 200
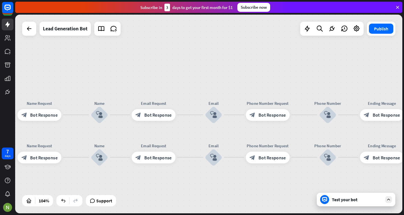
drag, startPoint x: 109, startPoint y: 67, endPoint x: 269, endPoint y: 84, distance: 161.0
click at [285, 83] on div "home_2 Start point Welcome message block_bot_response Bot Response block_user_i…" at bounding box center [208, 114] width 387 height 198
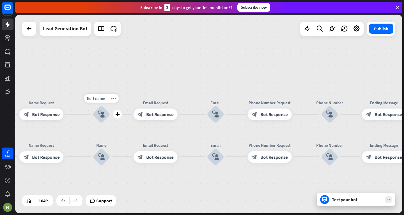
click at [96, 111] on div "block_user_input" at bounding box center [102, 114] width 18 height 18
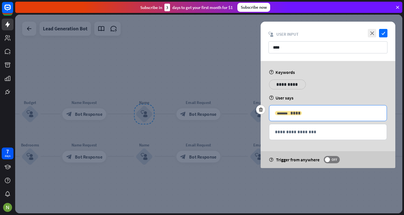
click at [283, 111] on div "******** ****" at bounding box center [288, 113] width 27 height 4
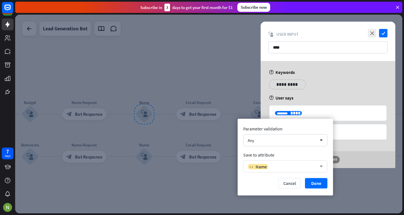
click at [276, 168] on div "variable Name" at bounding box center [282, 166] width 69 height 6
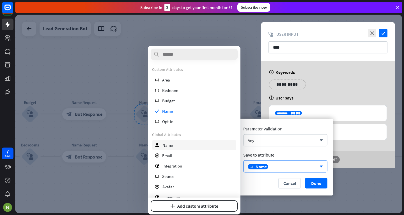
click at [206, 145] on div "user Name" at bounding box center [194, 145] width 84 height 10
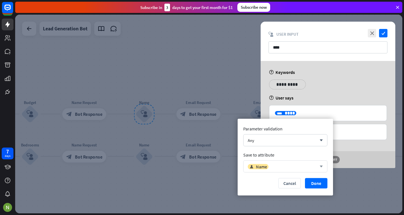
click at [310, 166] on div "user Name" at bounding box center [282, 166] width 69 height 6
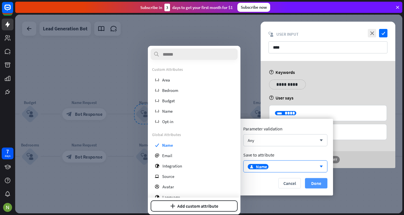
click at [318, 182] on button "Done" at bounding box center [316, 183] width 22 height 10
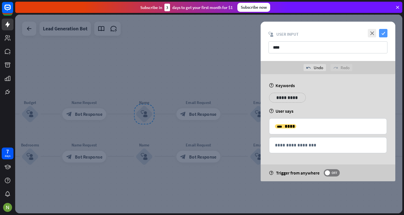
click at [385, 33] on icon "check" at bounding box center [383, 33] width 8 height 8
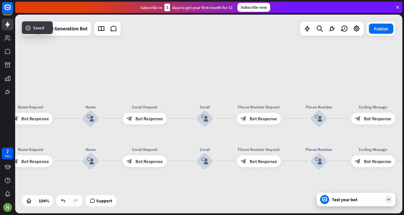
drag, startPoint x: 368, startPoint y: 88, endPoint x: 208, endPoint y: 100, distance: 160.4
click at [208, 100] on div "home_2 Start point block_zapier Zapier Welcome message block_bot_response Bot R…" at bounding box center [208, 114] width 387 height 198
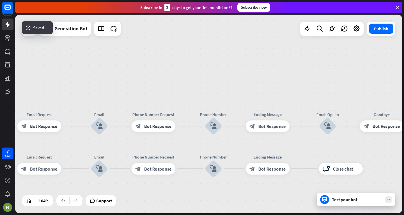
drag, startPoint x: 301, startPoint y: 98, endPoint x: 170, endPoint y: 97, distance: 130.5
click at [170, 97] on div "home_2 Start point block_zapier Zapier Welcome message block_bot_response Bot R…" at bounding box center [208, 114] width 387 height 198
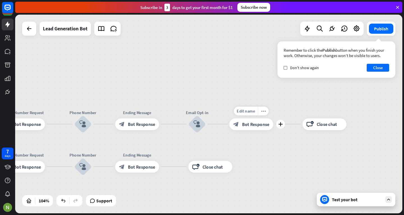
click at [241, 120] on div "block_bot_response Bot Response" at bounding box center [251, 124] width 44 height 12
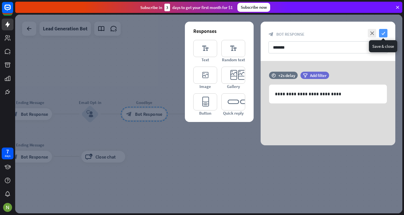
click at [382, 32] on icon "check" at bounding box center [383, 33] width 8 height 8
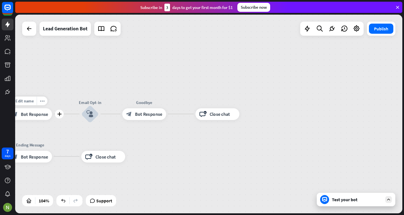
click at [32, 119] on div "block_bot_response Bot Response" at bounding box center [30, 114] width 44 height 12
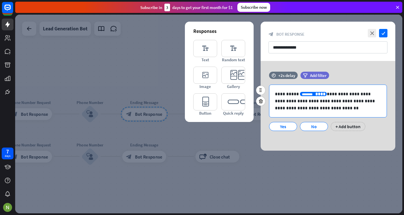
click at [315, 93] on span "****" at bounding box center [320, 94] width 10 height 4
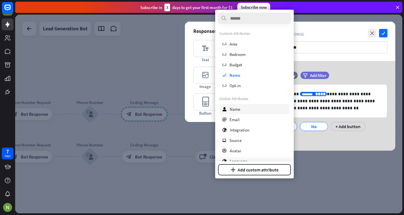
click at [238, 111] on div "user Name" at bounding box center [254, 109] width 70 height 10
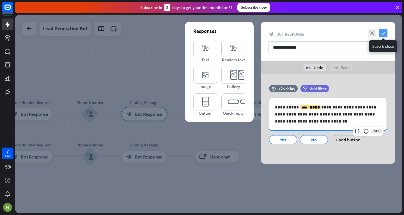
click at [385, 36] on icon "check" at bounding box center [383, 33] width 8 height 8
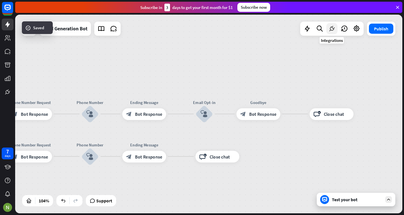
click at [331, 31] on icon at bounding box center [331, 28] width 7 height 7
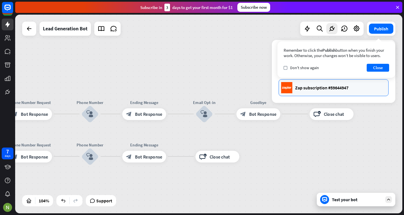
click at [329, 86] on div "Zap subscription #59644947" at bounding box center [339, 88] width 88 height 6
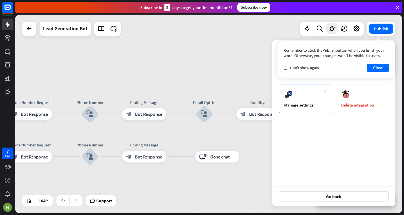
click at [300, 92] on div "Manage settings" at bounding box center [305, 98] width 52 height 28
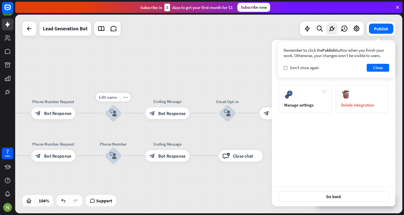
drag, startPoint x: 99, startPoint y: 128, endPoint x: 229, endPoint y: 121, distance: 129.8
click at [122, 121] on div "Edit name more_horiz Phone Number block_user_input" at bounding box center [114, 113] width 18 height 18
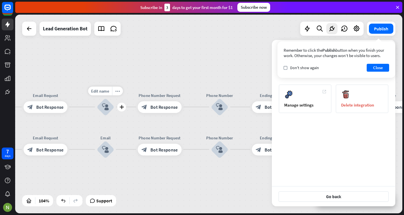
click at [104, 106] on icon "block_user_input" at bounding box center [105, 106] width 7 height 7
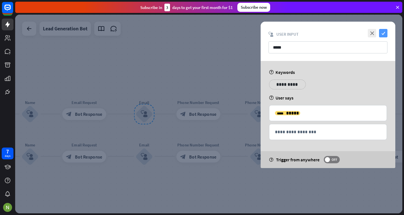
click at [384, 33] on icon "check" at bounding box center [383, 33] width 8 height 8
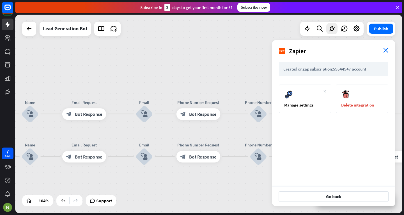
click at [387, 51] on icon "close" at bounding box center [385, 50] width 5 height 5
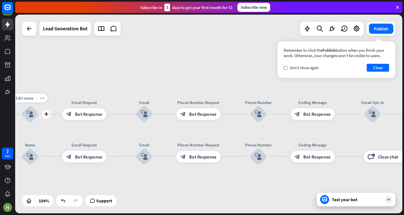
click at [33, 111] on icon "block_user_input" at bounding box center [30, 113] width 7 height 7
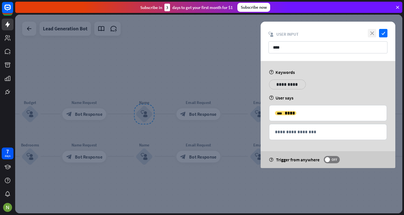
click at [373, 35] on icon "close" at bounding box center [372, 33] width 8 height 8
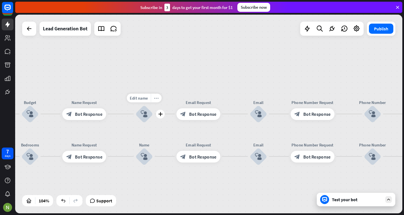
click at [155, 96] on icon "more_horiz" at bounding box center [156, 97] width 5 height 4
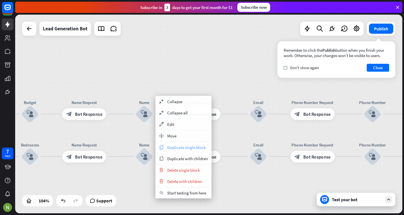
click at [177, 146] on span "Duplicate single block" at bounding box center [186, 147] width 38 height 5
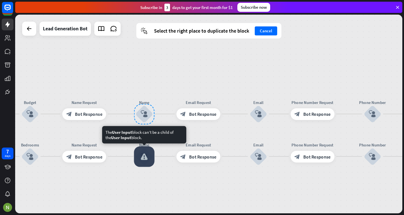
click at [145, 157] on div at bounding box center [144, 156] width 20 height 20
click at [152, 155] on div at bounding box center [144, 156] width 20 height 20
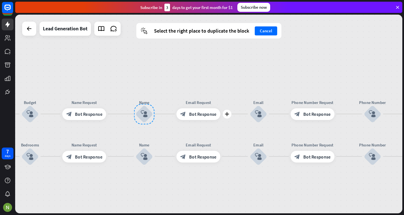
click at [176, 119] on div "plus Email Request block_bot_response Bot Response" at bounding box center [198, 114] width 44 height 12
click at [166, 96] on div "home_2 Start point block_zapier Zapier Welcome message block_bot_response Bot R…" at bounding box center [208, 114] width 387 height 198
click at [88, 113] on span "Bot Response" at bounding box center [88, 114] width 27 height 6
click at [86, 113] on span "Bot Response" at bounding box center [88, 114] width 27 height 6
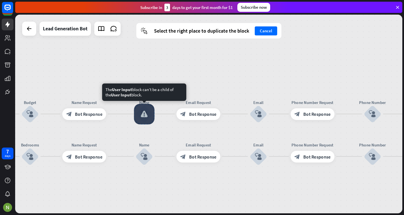
click at [143, 111] on div at bounding box center [144, 114] width 20 height 20
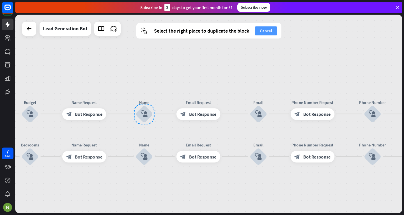
click at [258, 27] on button "Cancel" at bounding box center [266, 30] width 22 height 9
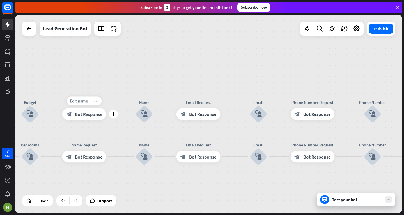
click at [84, 114] on span "Bot Response" at bounding box center [88, 114] width 27 height 6
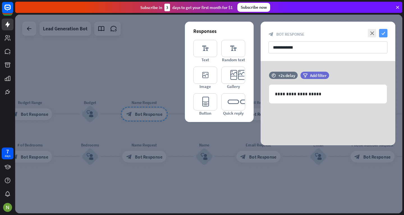
click at [384, 29] on icon "check" at bounding box center [383, 33] width 8 height 8
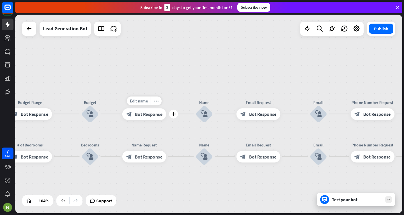
click at [157, 104] on div "more_horiz" at bounding box center [156, 100] width 11 height 9
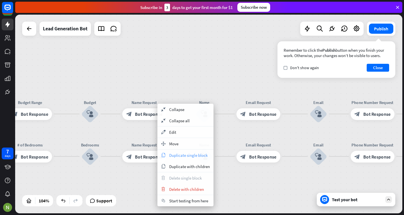
click at [177, 152] on span "Duplicate single block" at bounding box center [188, 154] width 38 height 5
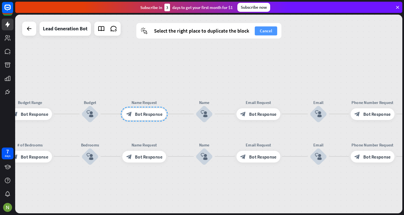
click at [266, 30] on button "Cancel" at bounding box center [266, 30] width 22 height 9
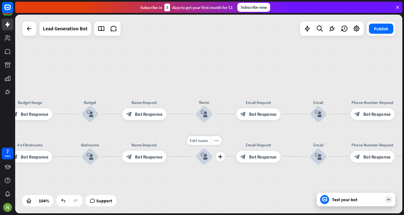
click at [208, 164] on div "block_user_input" at bounding box center [205, 156] width 18 height 18
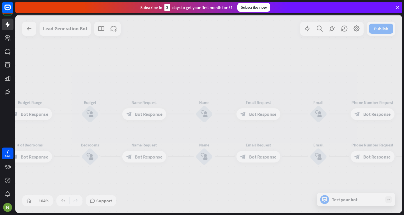
click at [204, 157] on div at bounding box center [208, 114] width 387 height 198
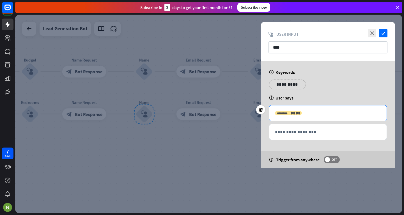
click at [290, 112] on span "****" at bounding box center [295, 113] width 10 height 4
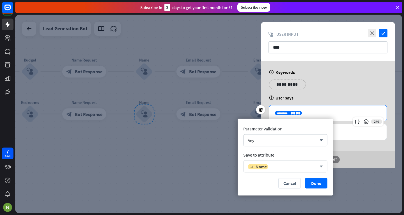
click at [270, 161] on div "variable Name arrow_down" at bounding box center [285, 166] width 84 height 12
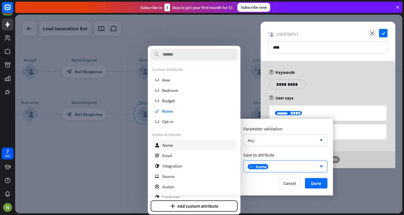
click at [168, 142] on span "Name" at bounding box center [167, 144] width 10 height 5
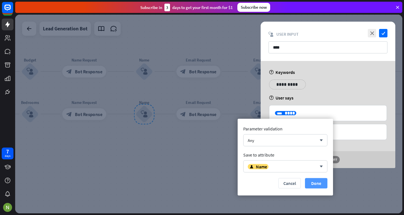
click at [315, 187] on button "Done" at bounding box center [316, 183] width 22 height 10
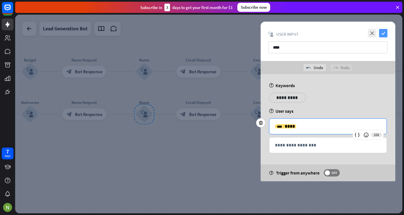
click at [385, 32] on icon "check" at bounding box center [383, 33] width 8 height 8
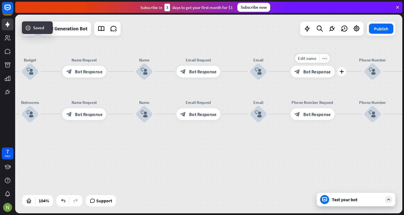
click at [323, 69] on span "Bot Response" at bounding box center [316, 71] width 27 height 6
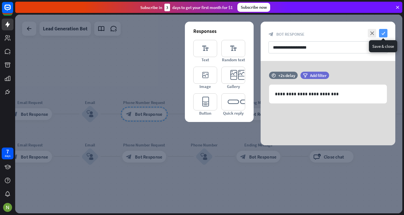
click at [383, 32] on icon "check" at bounding box center [383, 33] width 8 height 8
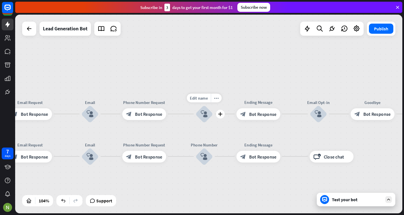
click at [207, 113] on icon "block_user_input" at bounding box center [204, 113] width 7 height 7
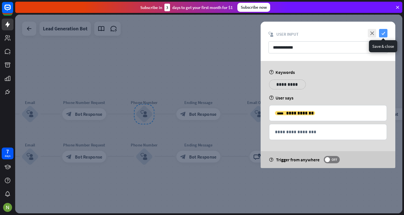
click at [382, 34] on icon "check" at bounding box center [383, 33] width 8 height 8
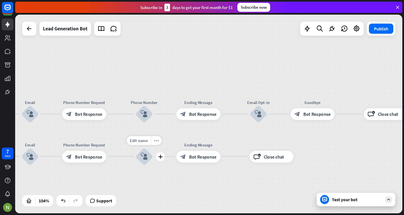
click at [146, 157] on icon "block_user_input" at bounding box center [144, 156] width 7 height 7
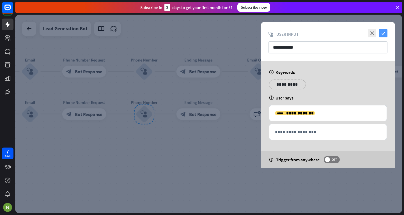
click at [382, 30] on icon "check" at bounding box center [383, 33] width 8 height 8
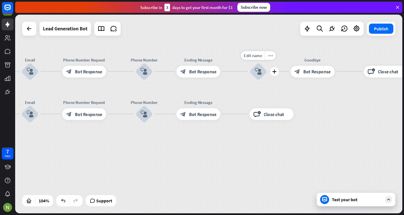
click at [259, 72] on icon "block_user_input" at bounding box center [258, 71] width 7 height 7
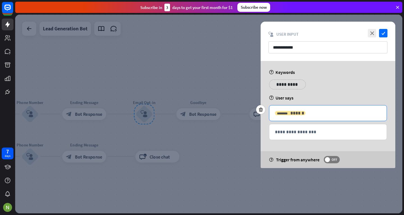
click at [281, 113] on div "******** ******" at bounding box center [290, 113] width 31 height 4
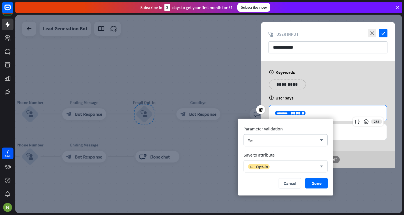
click at [272, 169] on div "variable Opt-in" at bounding box center [282, 166] width 69 height 6
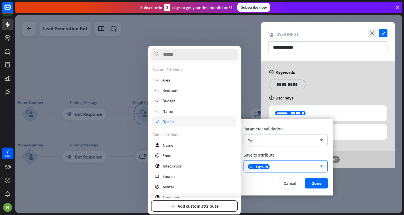
click at [169, 119] on span "Opt-in" at bounding box center [167, 121] width 11 height 5
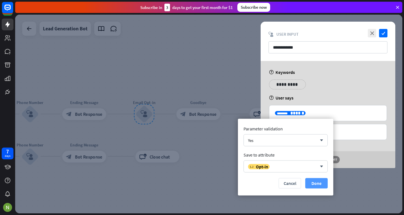
click at [315, 184] on button "Done" at bounding box center [316, 183] width 22 height 10
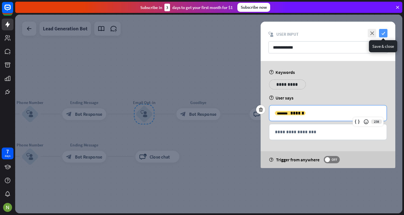
click at [382, 35] on icon "check" at bounding box center [383, 33] width 8 height 8
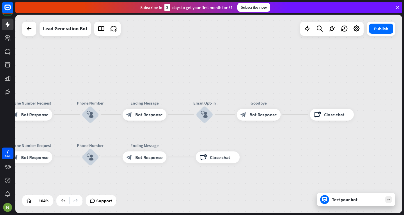
drag, startPoint x: 228, startPoint y: 158, endPoint x: 370, endPoint y: 146, distance: 142.5
click at [359, 149] on div "home_2 Start point block_zapier Zapier Welcome message block_bot_response Bot R…" at bounding box center [208, 114] width 387 height 198
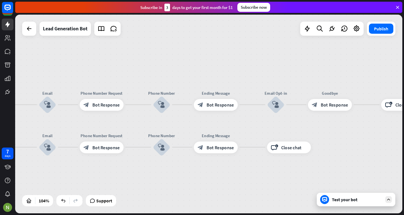
drag, startPoint x: 370, startPoint y: 146, endPoint x: 404, endPoint y: 151, distance: 34.3
click at [404, 151] on div "home_2 Start point block_zapier Zapier Welcome message block_bot_response Bot R…" at bounding box center [209, 115] width 389 height 200
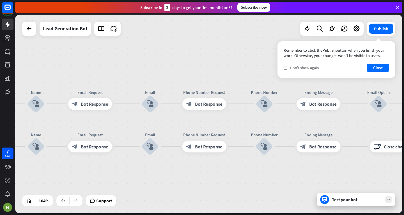
drag, startPoint x: 62, startPoint y: 75, endPoint x: 288, endPoint y: 65, distance: 226.4
click at [288, 65] on div "home_2 Start point block_zapier Zapier Welcome message block_bot_response Bot R…" at bounding box center [208, 114] width 387 height 198
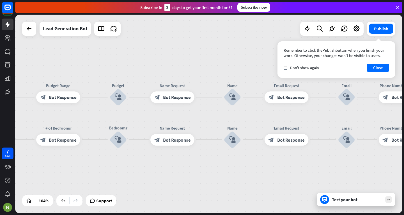
drag, startPoint x: 97, startPoint y: 123, endPoint x: 161, endPoint y: 114, distance: 64.4
click at [127, 130] on div "Edit name more_horiz Bedrooms block_user_input" at bounding box center [118, 139] width 18 height 18
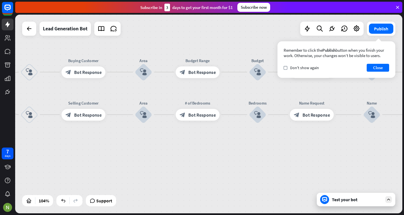
drag, startPoint x: 128, startPoint y: 62, endPoint x: 256, endPoint y: 45, distance: 128.7
click at [256, 45] on div "home_2 Start point block_zapier Zapier Welcome message block_bot_response Bot R…" at bounding box center [208, 114] width 387 height 198
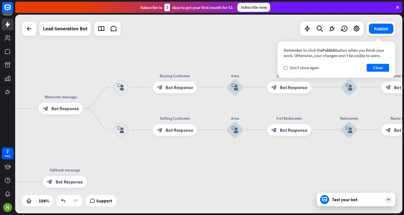
drag, startPoint x: 187, startPoint y: 51, endPoint x: 290, endPoint y: 64, distance: 103.9
click at [290, 64] on div "home_2 Start point block_zapier Zapier Welcome message block_bot_response Bot R…" at bounding box center [208, 114] width 387 height 198
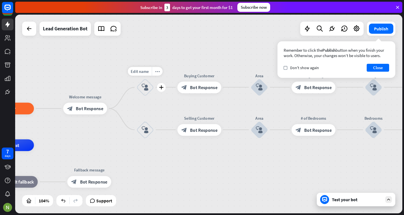
click at [145, 85] on icon "block_user_input" at bounding box center [145, 87] width 7 height 7
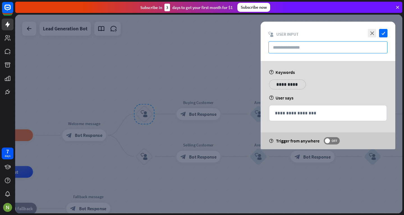
click at [283, 50] on input "text" at bounding box center [328, 47] width 119 height 12
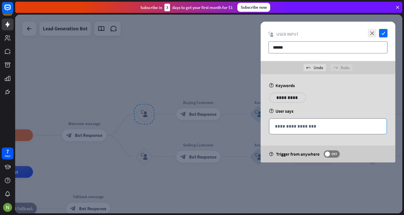
type input "******"
click at [296, 126] on p "**********" at bounding box center [328, 126] width 106 height 7
click at [357, 135] on icon at bounding box center [357, 135] width 6 height 6
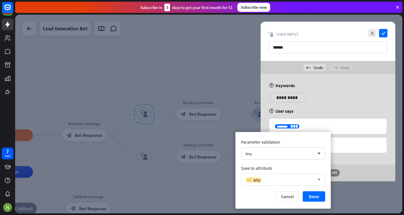
click at [270, 179] on div "variable any" at bounding box center [280, 179] width 69 height 6
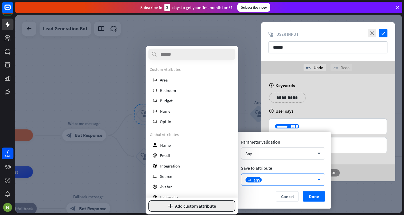
click at [221, 202] on button "plus Add custom attribute" at bounding box center [191, 205] width 87 height 11
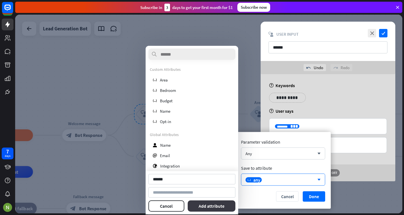
type input "******"
click at [220, 203] on button "Add attribute" at bounding box center [212, 205] width 48 height 11
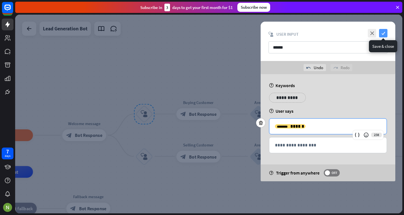
click at [385, 32] on icon "check" at bounding box center [383, 33] width 8 height 8
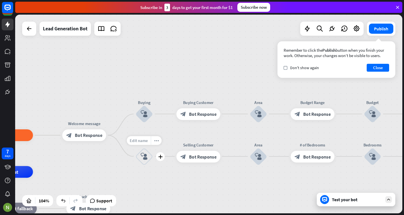
click at [145, 138] on span "Edit name" at bounding box center [139, 139] width 18 height 5
click at [147, 157] on icon "block_user_input" at bounding box center [144, 156] width 7 height 7
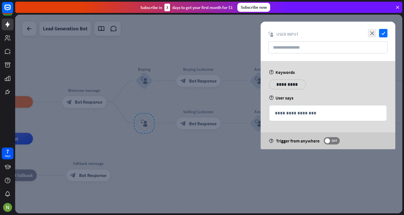
drag, startPoint x: 147, startPoint y: 157, endPoint x: 272, endPoint y: 104, distance: 136.2
click at [272, 104] on div "**********" at bounding box center [208, 114] width 387 height 198
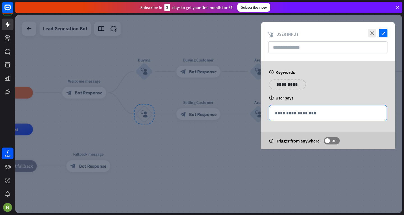
click at [287, 113] on p "**********" at bounding box center [328, 112] width 106 height 7
click at [357, 122] on icon at bounding box center [357, 122] width 6 height 6
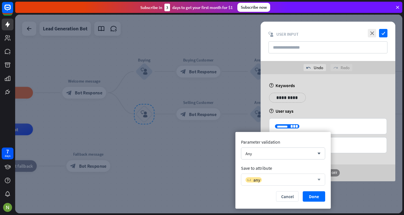
click at [280, 178] on div "variable any" at bounding box center [280, 179] width 69 height 6
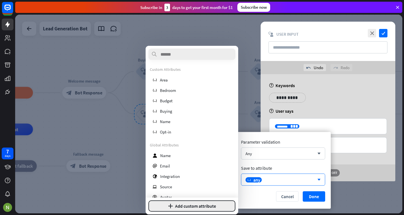
click at [219, 207] on button "plus Add custom attribute" at bounding box center [191, 205] width 87 height 11
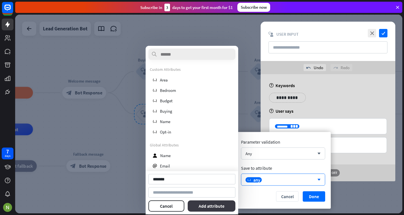
type input "*******"
click at [214, 207] on button "Add attribute" at bounding box center [212, 205] width 48 height 11
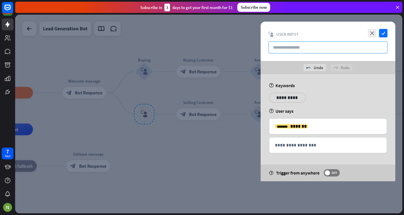
click at [317, 47] on input "text" at bounding box center [328, 47] width 119 height 12
type input "*******"
click at [386, 36] on icon "check" at bounding box center [383, 33] width 8 height 8
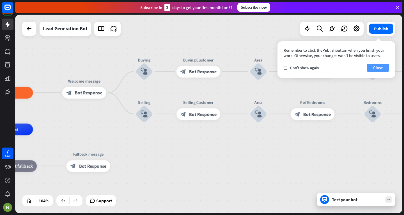
click at [377, 67] on button "Close" at bounding box center [378, 68] width 22 height 8
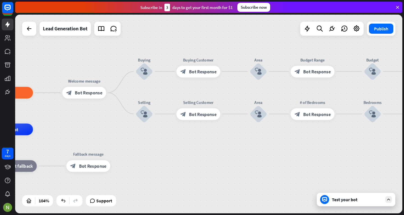
click at [334, 200] on div "Test your bot" at bounding box center [357, 199] width 51 height 6
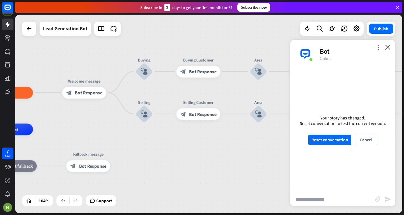
click at [334, 200] on input "text" at bounding box center [332, 199] width 85 height 14
click at [324, 140] on button "Reset conversation" at bounding box center [329, 139] width 43 height 10
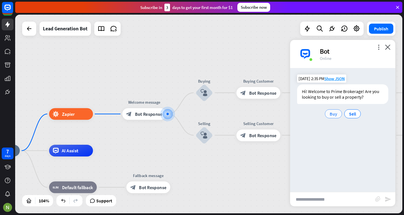
click at [333, 117] on div "Buy" at bounding box center [333, 113] width 17 height 9
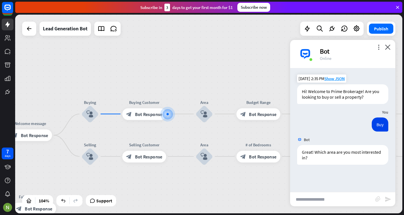
click at [325, 199] on input "text" at bounding box center [332, 199] width 85 height 14
type input "**********"
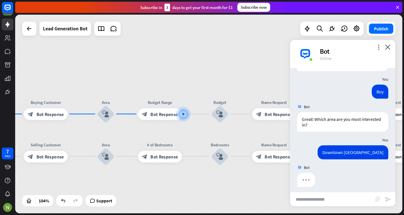
scroll to position [36, 0]
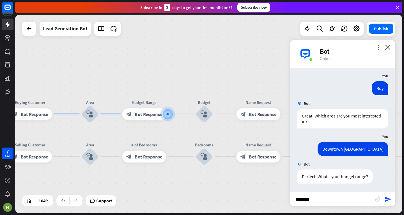
type input "*********"
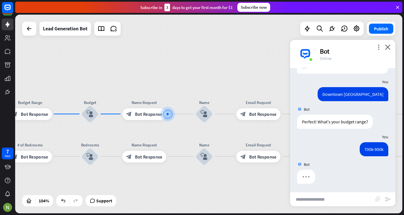
scroll to position [91, 0]
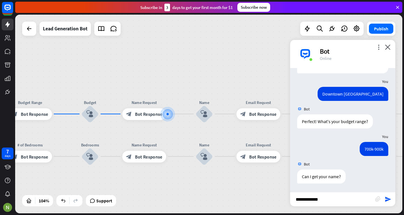
type input "**********"
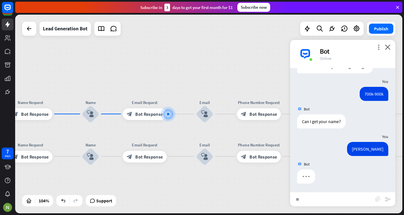
scroll to position [146, 0]
type input "**********"
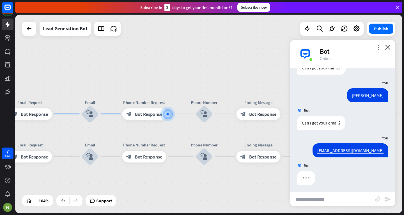
scroll to position [201, 0]
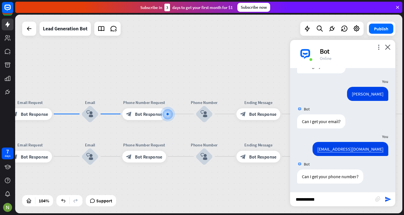
type input "**********"
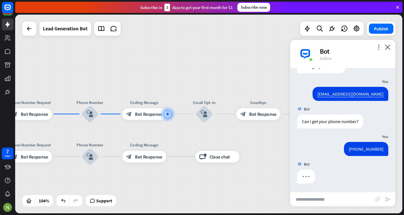
scroll to position [256, 0]
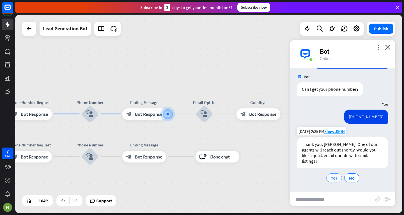
click at [331, 178] on span "Yes" at bounding box center [334, 178] width 6 height 6
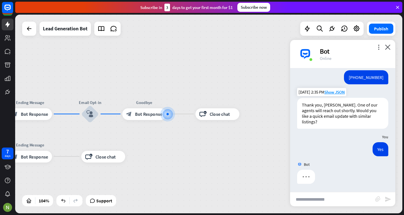
scroll to position [328, 0]
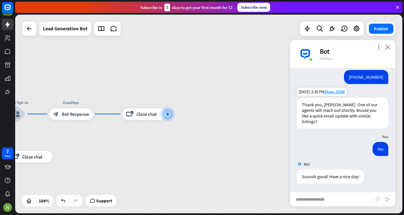
click at [388, 49] on icon "close" at bounding box center [388, 46] width 6 height 5
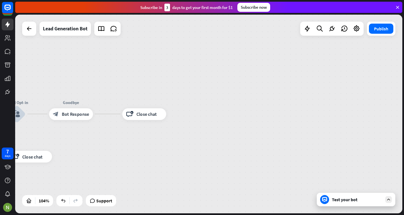
click at [332, 200] on div "Test your bot" at bounding box center [356, 198] width 79 height 13
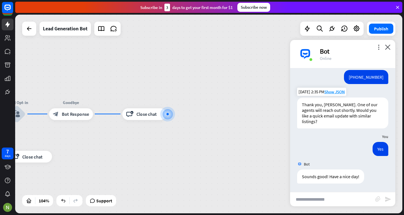
click at [386, 50] on div "Bot" at bounding box center [354, 51] width 69 height 9
click at [386, 46] on icon "close" at bounding box center [388, 46] width 6 height 5
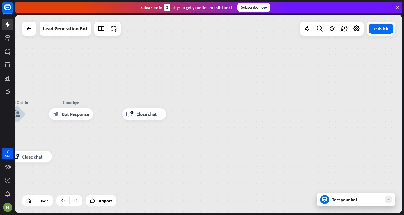
click at [331, 205] on div "Test your bot" at bounding box center [356, 198] width 79 height 13
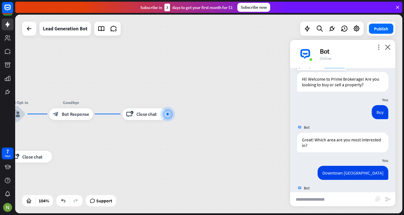
scroll to position [0, 0]
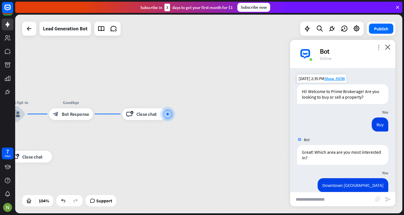
click at [379, 45] on icon "more_vert" at bounding box center [378, 46] width 5 height 5
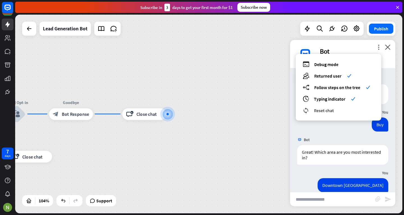
click at [328, 111] on span "Reset chat" at bounding box center [324, 110] width 20 height 6
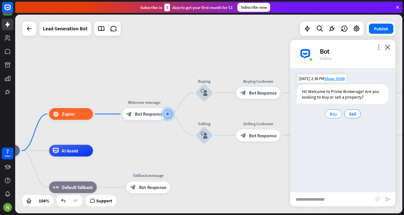
click at [333, 114] on span "Buy" at bounding box center [334, 114] width 8 height 6
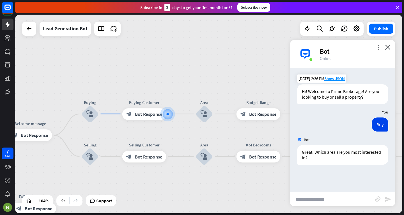
click at [315, 196] on input "text" at bounding box center [332, 199] width 85 height 14
type input "**********"
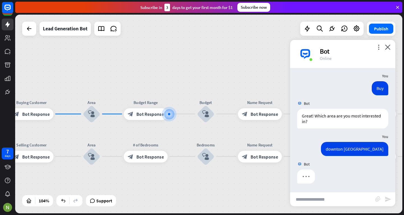
scroll to position [36, 0]
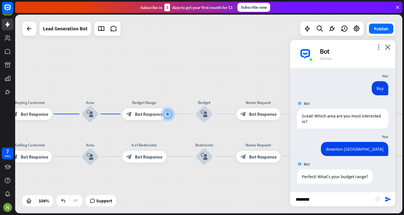
type input "*********"
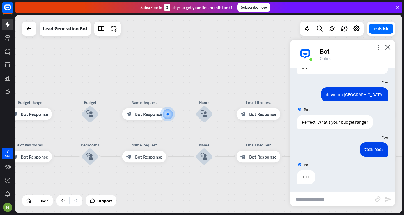
scroll to position [91, 0]
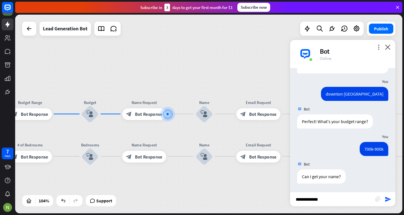
type input "**********"
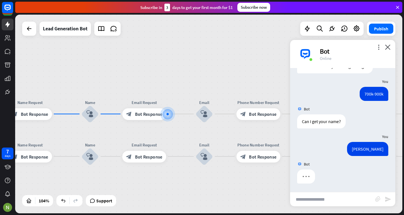
scroll to position [146, 0]
type input "**********"
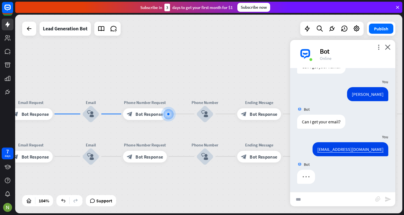
scroll to position [201, 0]
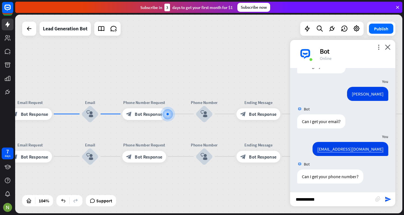
type input "**********"
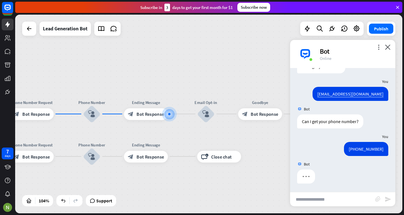
scroll to position [256, 0]
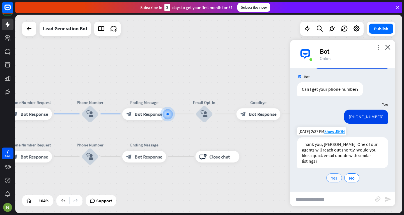
click at [333, 175] on div "Yes" at bounding box center [334, 177] width 16 height 9
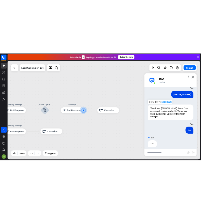
scroll to position [328, 0]
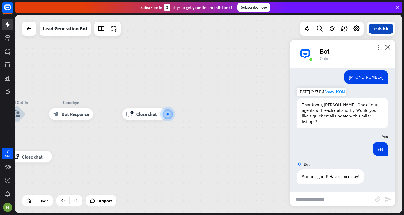
click at [380, 27] on button "Publish" at bounding box center [381, 29] width 24 height 10
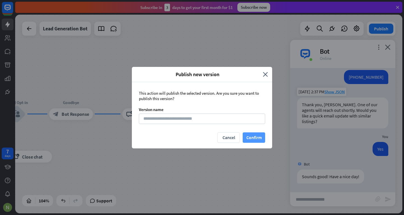
click at [249, 138] on button "Confirm" at bounding box center [254, 137] width 22 height 10
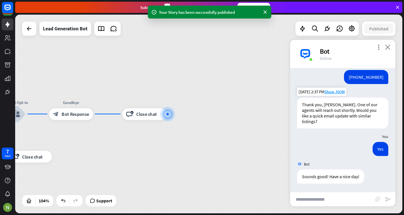
click at [387, 46] on icon "close" at bounding box center [388, 46] width 6 height 5
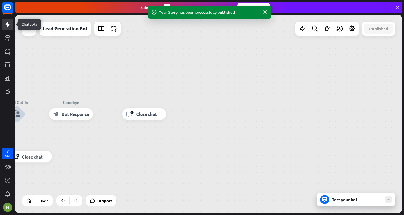
click at [6, 26] on icon at bounding box center [7, 24] width 7 height 7
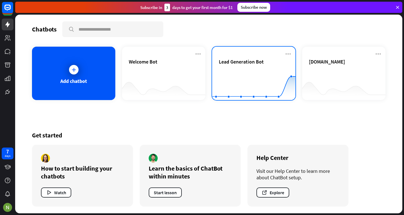
click at [233, 64] on span "Lead Generation Bot" at bounding box center [241, 61] width 45 height 6
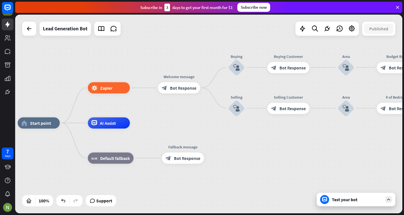
drag, startPoint x: 333, startPoint y: 161, endPoint x: 242, endPoint y: 170, distance: 91.9
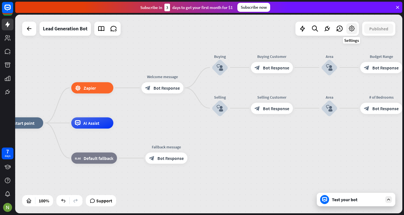
click at [354, 28] on icon at bounding box center [351, 28] width 7 height 7
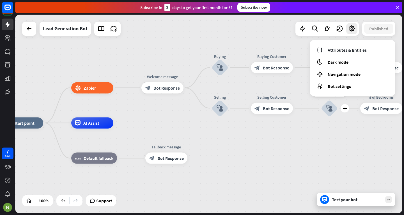
click at [338, 116] on div "Edit name more_horiz plus Area block_user_input" at bounding box center [329, 108] width 17 height 17
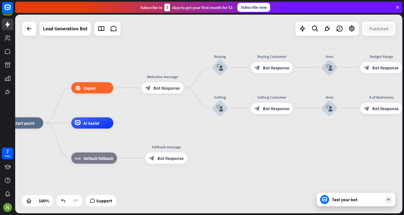
click at [392, 203] on div "Test your bot" at bounding box center [356, 198] width 79 height 13
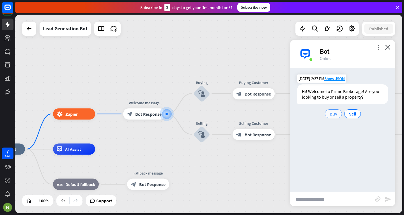
click at [333, 114] on span "Buy" at bounding box center [334, 114] width 8 height 6
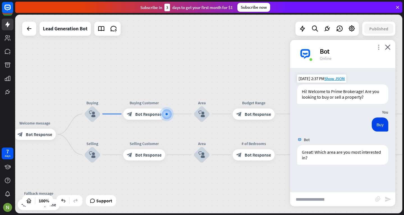
click at [379, 48] on icon "more_vert" at bounding box center [378, 46] width 5 height 5
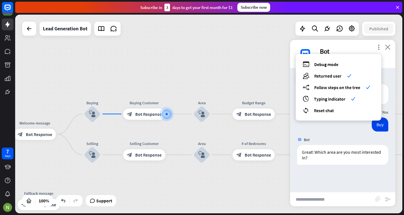
click at [390, 44] on icon "close" at bounding box center [388, 46] width 6 height 5
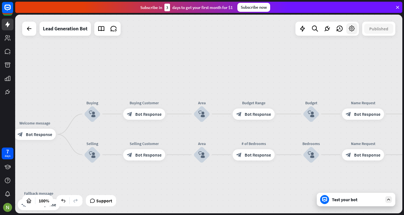
click at [352, 25] on icon at bounding box center [351, 28] width 7 height 7
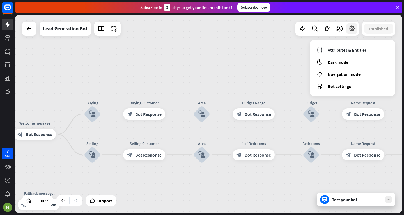
click at [352, 26] on icon at bounding box center [351, 28] width 7 height 7
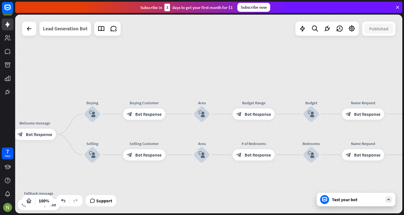
click at [60, 32] on div "Lead Generation Bot" at bounding box center [65, 29] width 45 height 14
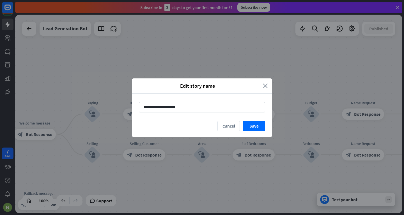
click at [265, 87] on icon "close" at bounding box center [265, 85] width 5 height 6
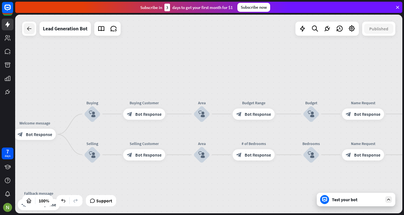
click at [31, 31] on icon at bounding box center [29, 28] width 7 height 7
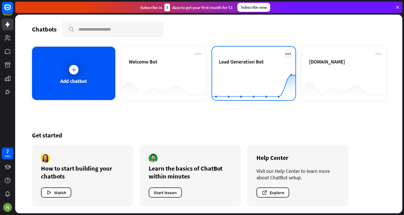
click at [287, 52] on icon at bounding box center [288, 54] width 7 height 7
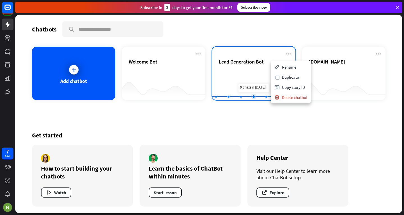
click at [246, 85] on rect at bounding box center [253, 85] width 83 height 35
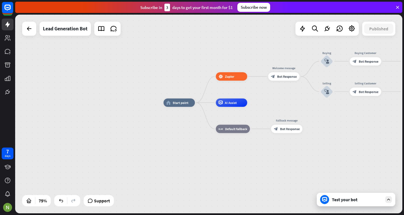
click at [389, 200] on icon at bounding box center [388, 199] width 5 height 5
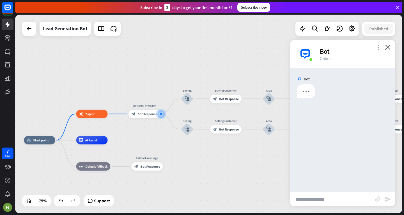
click at [379, 48] on icon "more_vert" at bounding box center [378, 46] width 5 height 5
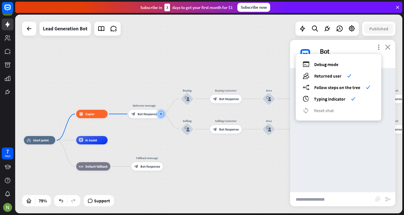
click at [389, 46] on icon "close" at bounding box center [388, 46] width 6 height 5
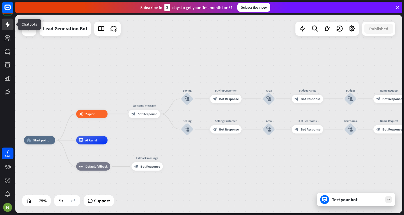
click at [8, 23] on icon at bounding box center [7, 25] width 4 height 6
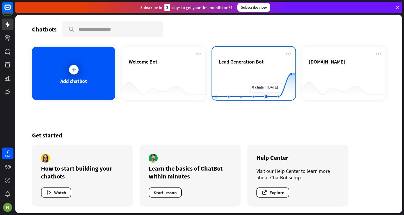
click at [266, 76] on rect at bounding box center [253, 85] width 83 height 35
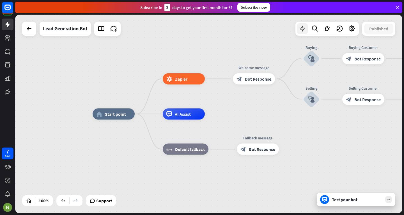
click at [303, 30] on icon at bounding box center [302, 28] width 7 height 7
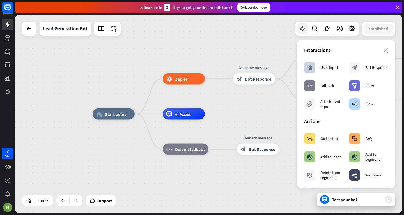
click at [303, 30] on icon at bounding box center [302, 28] width 7 height 7
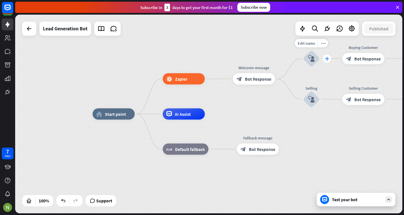
click at [325, 56] on div "plus" at bounding box center [327, 58] width 8 height 8
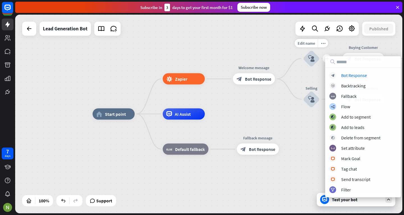
click at [311, 57] on icon "block_user_input" at bounding box center [311, 58] width 7 height 7
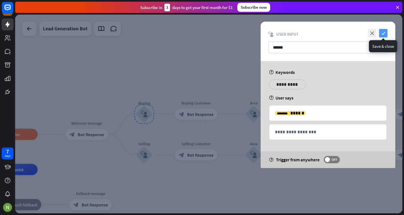
click at [382, 33] on icon "check" at bounding box center [383, 33] width 8 height 8
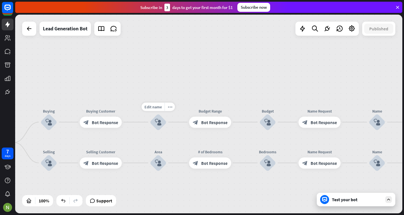
drag, startPoint x: 286, startPoint y: 125, endPoint x: 153, endPoint y: 125, distance: 133.0
click at [189, 125] on div "Edit name more_horiz plus Budget Range block_bot_response Bot Response" at bounding box center [210, 121] width 42 height 11
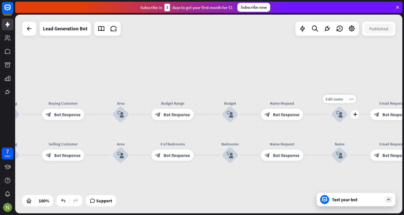
click at [340, 118] on div "block_user_input" at bounding box center [339, 114] width 17 height 17
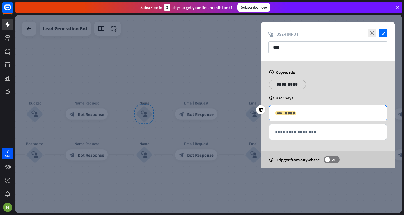
click at [289, 114] on span "****" at bounding box center [290, 113] width 10 height 4
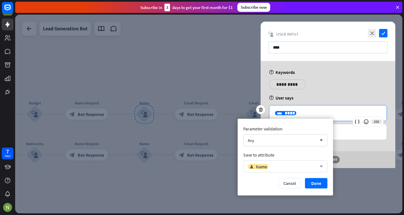
click at [297, 164] on div "user Name" at bounding box center [282, 166] width 69 height 6
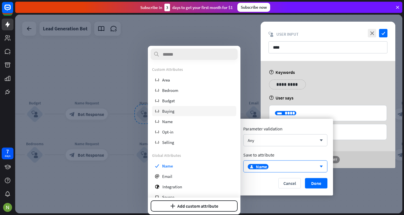
click at [176, 119] on div "variable Name" at bounding box center [194, 121] width 84 height 10
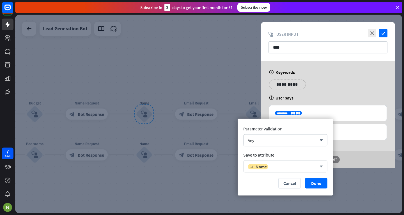
click at [277, 171] on div "variable Name arrow_down" at bounding box center [285, 166] width 84 height 12
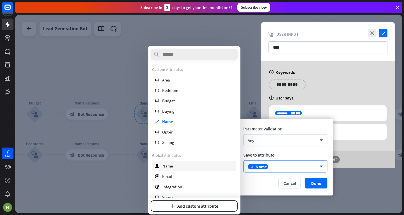
click at [188, 161] on div "user Name" at bounding box center [194, 166] width 84 height 10
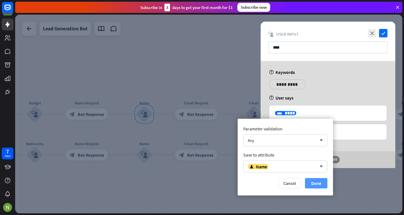
click at [312, 179] on button "Done" at bounding box center [316, 183] width 22 height 10
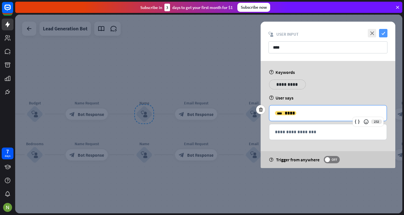
click at [384, 32] on icon "check" at bounding box center [383, 33] width 8 height 8
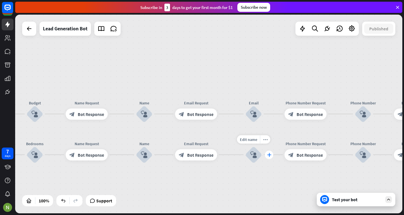
click at [267, 156] on div "plus" at bounding box center [269, 154] width 8 height 8
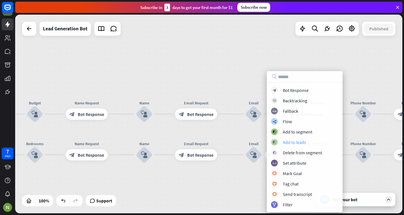
click at [281, 143] on div "block_add_to_segment Add to leads" at bounding box center [304, 142] width 67 height 7
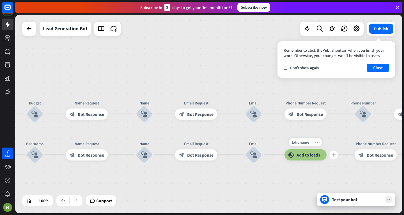
click at [318, 143] on icon "more_horiz" at bounding box center [317, 142] width 4 height 4
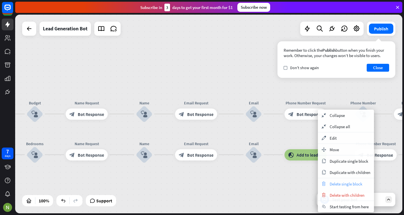
click at [339, 184] on span "Delete single block" at bounding box center [346, 183] width 33 height 5
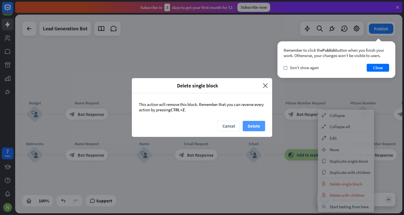
click at [253, 124] on button "Delete" at bounding box center [254, 126] width 22 height 10
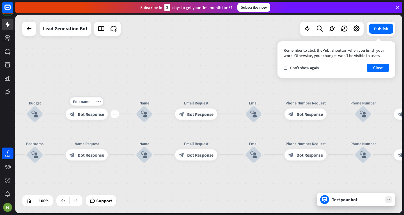
click at [89, 113] on span "Bot Response" at bounding box center [91, 114] width 26 height 6
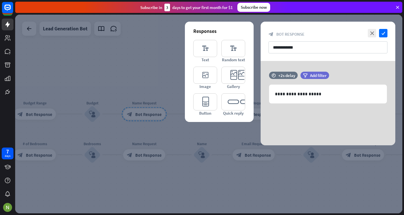
click at [379, 28] on div "**********" at bounding box center [328, 41] width 135 height 39
click at [382, 31] on icon "check" at bounding box center [383, 33] width 8 height 8
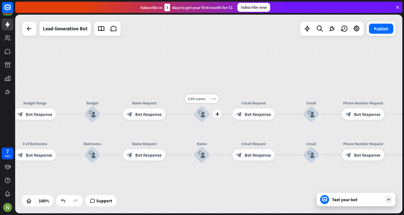
click at [206, 121] on div "block_user_input" at bounding box center [201, 114] width 17 height 17
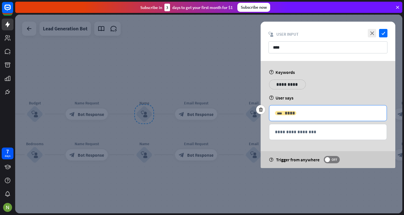
click at [285, 112] on span "****" at bounding box center [290, 113] width 10 height 4
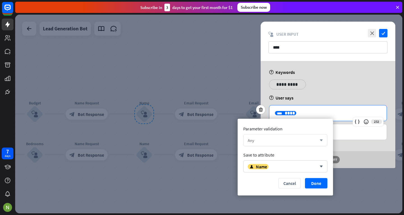
click at [265, 140] on div "Any" at bounding box center [282, 139] width 69 height 5
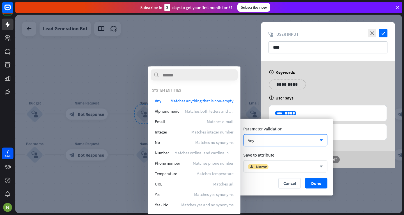
click at [269, 164] on div "user Name" at bounding box center [282, 166] width 69 height 6
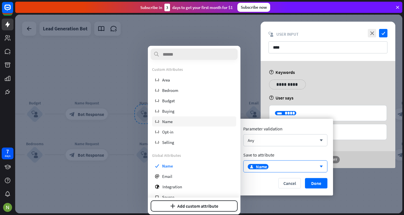
click at [183, 124] on div "variable Name" at bounding box center [194, 121] width 84 height 10
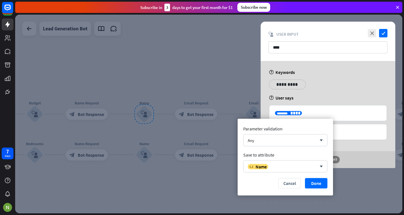
click at [147, 155] on div at bounding box center [208, 114] width 387 height 198
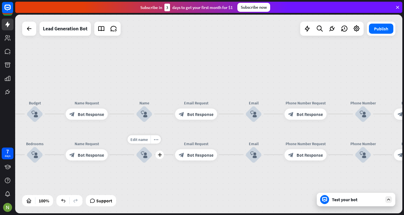
click at [143, 155] on icon "block_user_input" at bounding box center [144, 154] width 7 height 7
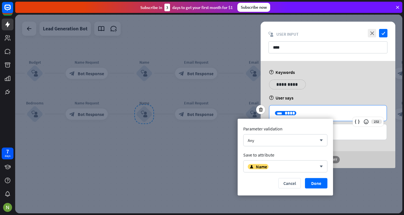
click at [281, 109] on div "**********" at bounding box center [327, 112] width 117 height 15
click at [290, 171] on div "user Name arrow_down" at bounding box center [285, 166] width 84 height 12
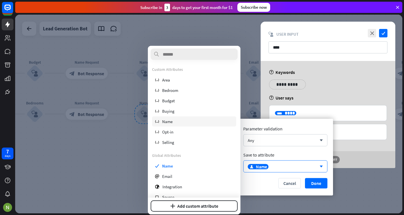
click at [177, 120] on div "variable Name" at bounding box center [194, 121] width 84 height 10
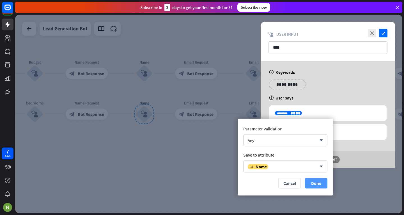
click at [312, 178] on button "Done" at bounding box center [316, 183] width 22 height 10
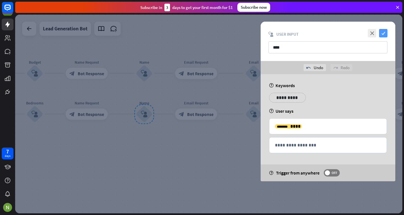
click at [381, 31] on icon "check" at bounding box center [383, 33] width 8 height 8
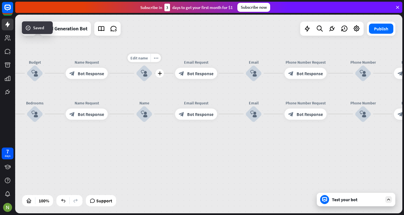
click at [148, 66] on div "block_user_input" at bounding box center [144, 73] width 17 height 17
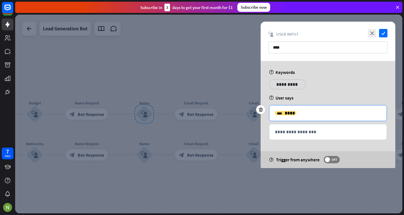
click at [281, 119] on body "7 days close Product Help First steps Get started with ChatBot Help Center Foll…" at bounding box center [202, 107] width 404 height 215
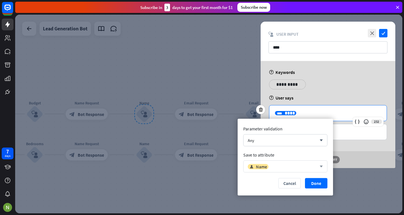
click at [279, 164] on div "user Name" at bounding box center [282, 166] width 69 height 6
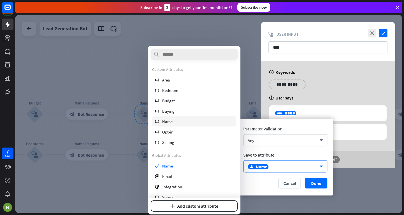
click at [211, 125] on div "variable Name" at bounding box center [194, 121] width 84 height 10
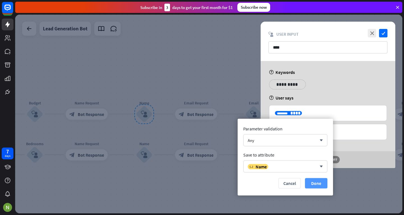
click at [308, 181] on button "Done" at bounding box center [316, 183] width 22 height 10
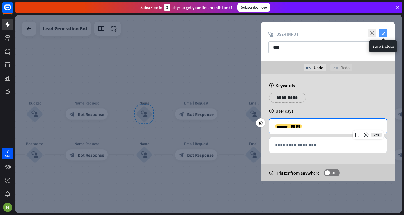
click at [383, 33] on icon "check" at bounding box center [383, 33] width 8 height 8
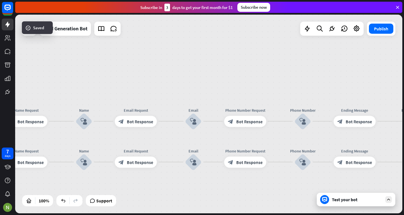
drag, startPoint x: 331, startPoint y: 135, endPoint x: 178, endPoint y: 141, distance: 153.0
click at [178, 141] on div "home_2 Start point block_zapier Zapier Welcome message block_bot_response Bot R…" at bounding box center [208, 114] width 387 height 198
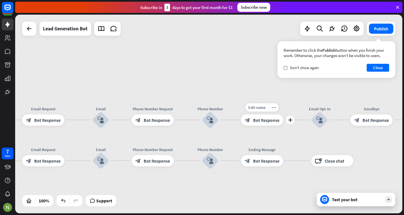
click at [266, 120] on span "Bot Response" at bounding box center [266, 120] width 26 height 6
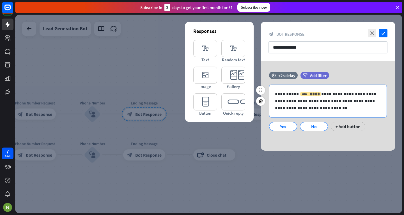
click at [310, 93] on span "****" at bounding box center [315, 94] width 10 height 4
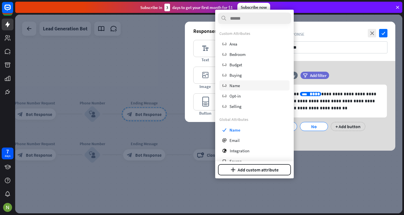
click at [242, 81] on div "Custom Attributes variable Area variable Bedroom variable Budget variable Buyin…" at bounding box center [254, 71] width 70 height 80
click at [239, 84] on span "Name" at bounding box center [235, 84] width 10 height 5
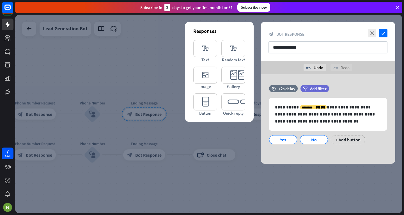
click at [153, 155] on div at bounding box center [208, 114] width 387 height 198
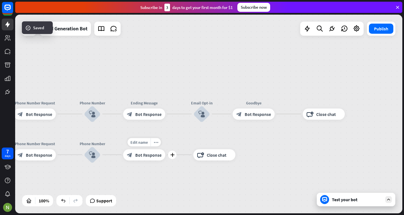
click at [146, 157] on span "Bot Response" at bounding box center [148, 155] width 26 height 6
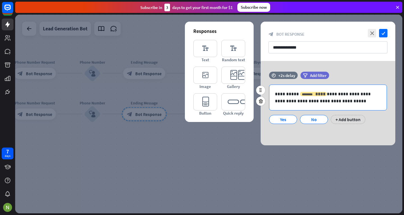
click at [304, 96] on div "******** ****" at bounding box center [313, 94] width 27 height 4
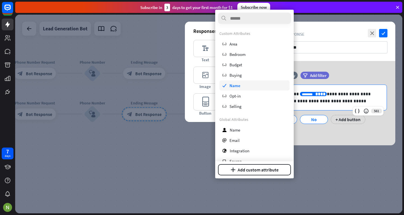
click at [233, 83] on span "Name" at bounding box center [235, 84] width 11 height 5
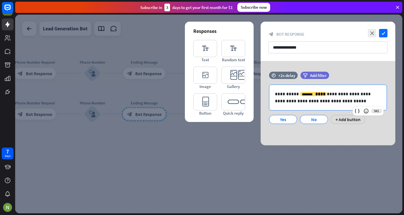
click at [195, 149] on div at bounding box center [208, 114] width 387 height 198
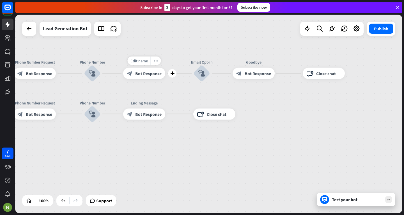
click at [144, 71] on span "Bot Response" at bounding box center [148, 73] width 26 height 6
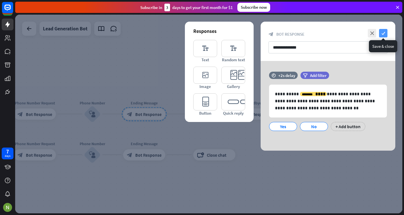
click at [380, 34] on icon "check" at bounding box center [383, 33] width 8 height 8
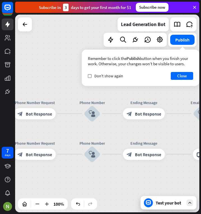
click at [172, 203] on div "Test your bot" at bounding box center [170, 203] width 28 height 6
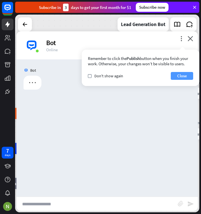
click at [184, 78] on button "Close" at bounding box center [182, 76] width 22 height 8
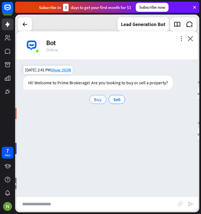
click at [99, 95] on div "Buy" at bounding box center [98, 99] width 17 height 9
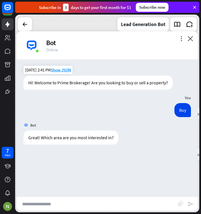
click at [119, 200] on input "text" at bounding box center [98, 204] width 162 height 14
type input "**********"
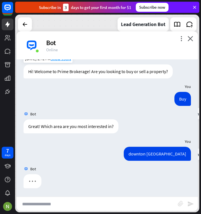
scroll to position [11, 0]
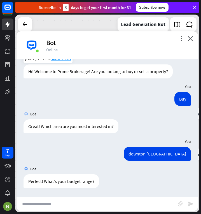
click at [83, 158] on div "downton london [DATE] 2:41 PM Show JSON" at bounding box center [108, 155] width 182 height 17
click at [69, 203] on input "text" at bounding box center [98, 204] width 162 height 14
type input "*********"
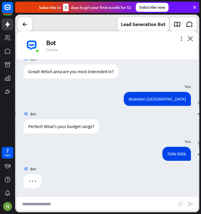
scroll to position [66, 0]
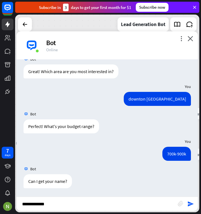
type input "**********"
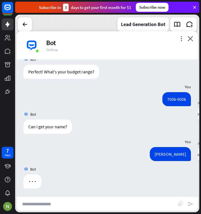
scroll to position [121, 0]
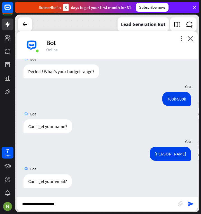
type input "**********"
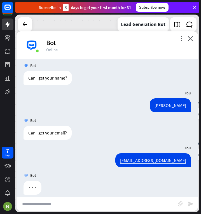
scroll to position [176, 0]
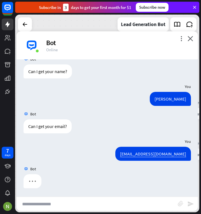
type input "*"
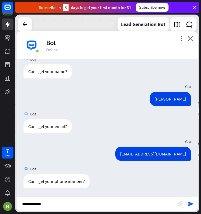
type input "**********"
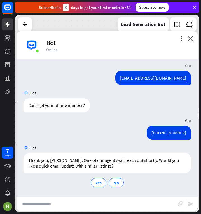
scroll to position [252, 0]
click at [96, 182] on span "Yes" at bounding box center [99, 183] width 6 height 6
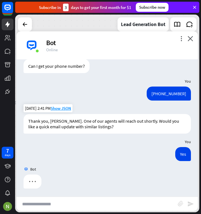
scroll to position [292, 0]
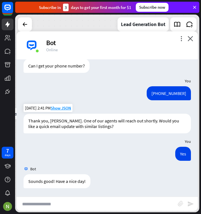
click at [155, 203] on input "text" at bounding box center [98, 204] width 162 height 14
click at [182, 36] on icon "more_vert" at bounding box center [181, 38] width 5 height 5
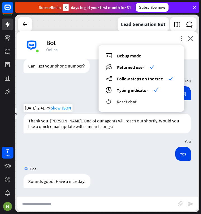
click at [157, 101] on div "reset_chat Reset chat" at bounding box center [142, 101] width 72 height 6
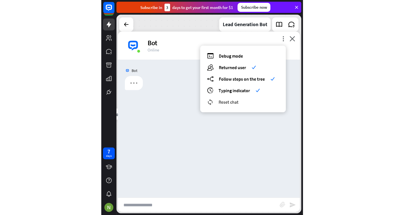
scroll to position [0, 0]
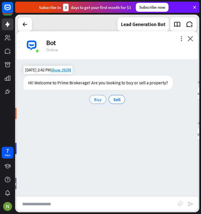
click at [98, 98] on span "Buy" at bounding box center [98, 100] width 8 height 6
